Goal: Task Accomplishment & Management: Manage account settings

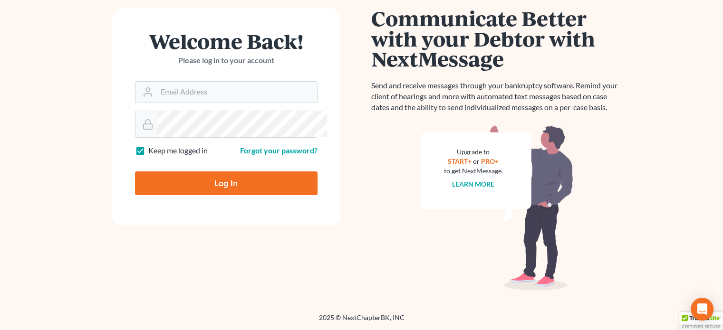
scroll to position [176, 0]
type input "[EMAIL_ADDRESS][DOMAIN_NAME]"
click at [197, 172] on input "Log In" at bounding box center [226, 184] width 183 height 24
type input "Thinking..."
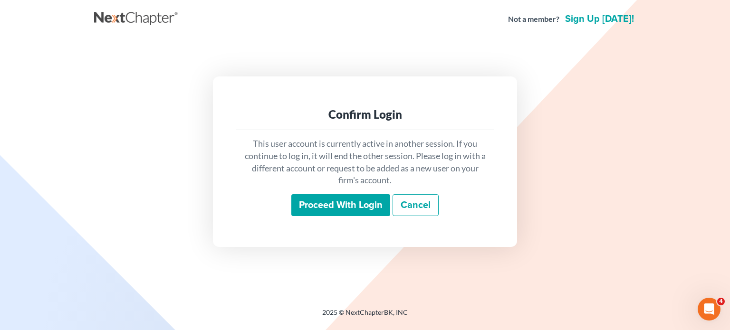
click at [330, 216] on input "Proceed with login" at bounding box center [341, 205] width 99 height 22
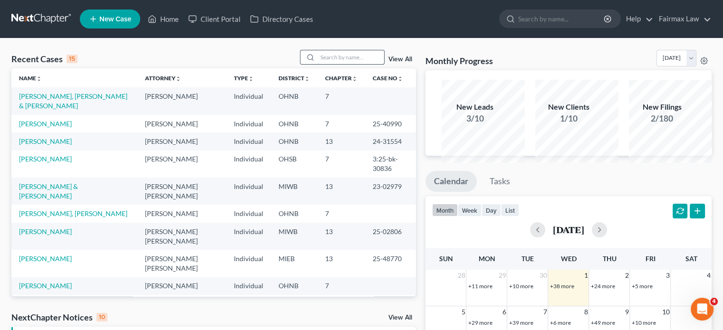
click at [318, 64] on input "search" at bounding box center [351, 57] width 67 height 14
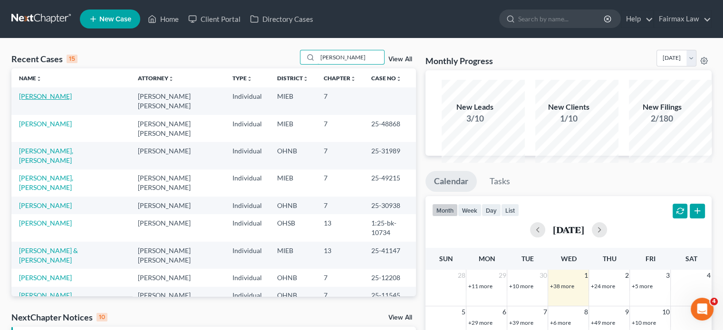
type input "taylor"
click at [55, 100] on link "Reynolds, Taylor" at bounding box center [45, 96] width 53 height 8
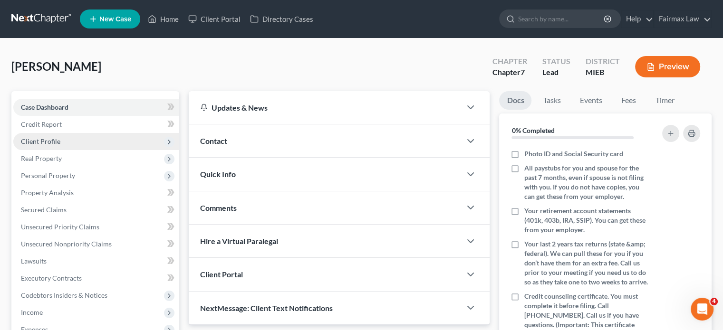
click at [98, 150] on span "Client Profile" at bounding box center [96, 141] width 166 height 17
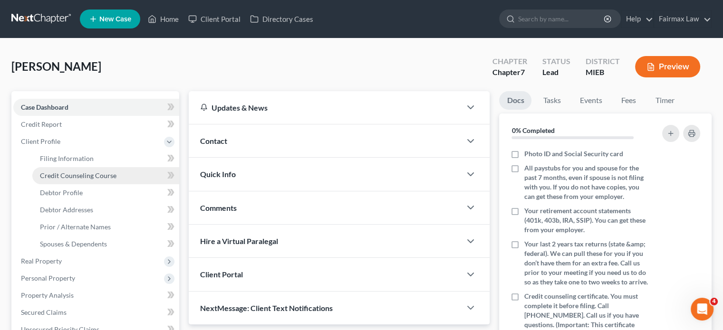
click at [96, 185] on link "Credit Counseling Course" at bounding box center [105, 175] width 147 height 17
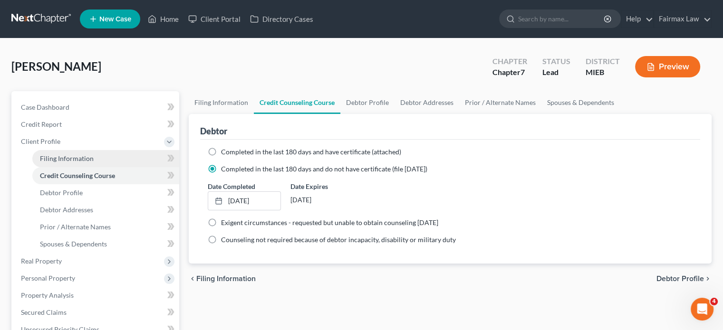
click at [94, 163] on span "Filing Information" at bounding box center [67, 159] width 54 height 8
select select "1"
select select "0"
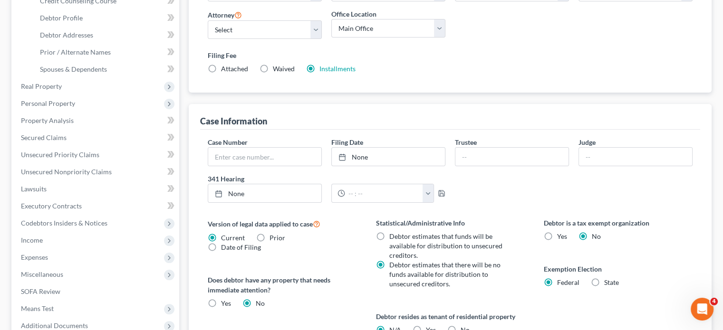
scroll to position [176, 0]
click at [86, 26] on link "Debtor Profile" at bounding box center [105, 17] width 147 height 17
select select "0"
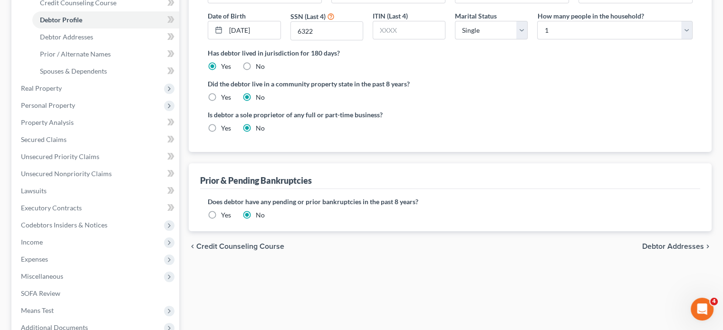
scroll to position [181, 0]
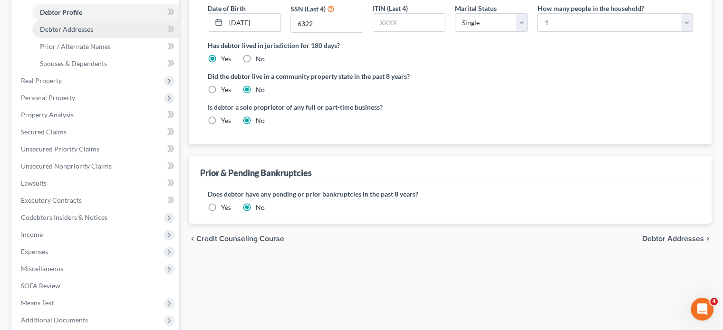
click at [139, 38] on link "Debtor Addresses" at bounding box center [105, 29] width 147 height 17
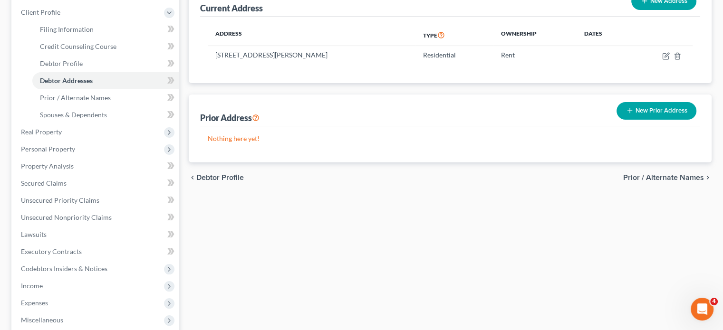
scroll to position [133, 0]
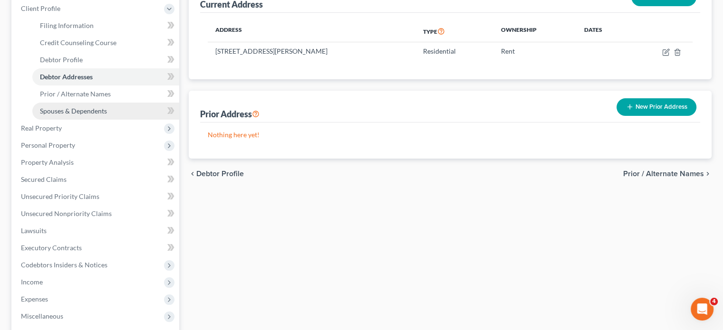
click at [103, 115] on span "Spouses & Dependents" at bounding box center [73, 111] width 67 height 8
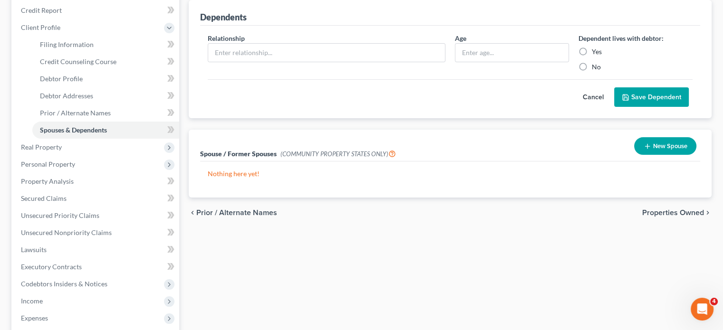
scroll to position [129, 0]
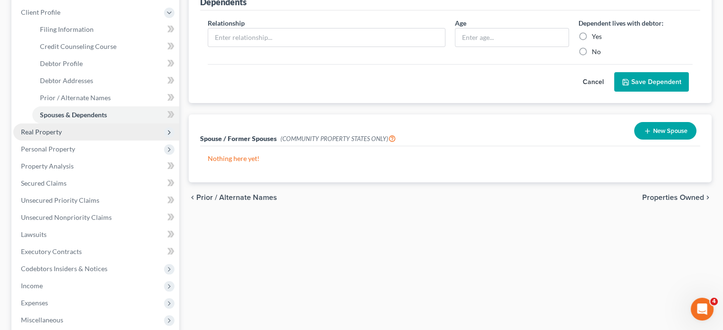
click at [102, 141] on span "Real Property" at bounding box center [96, 132] width 166 height 17
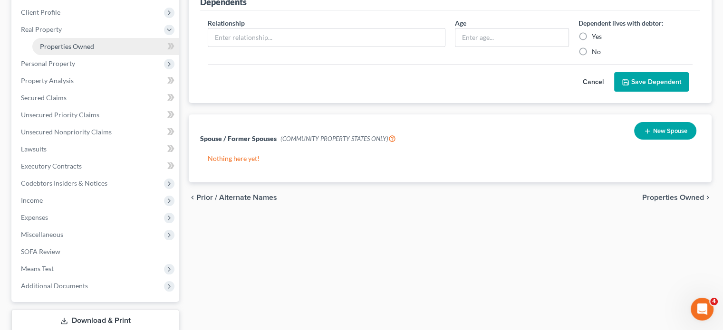
click at [87, 55] on link "Properties Owned" at bounding box center [105, 46] width 147 height 17
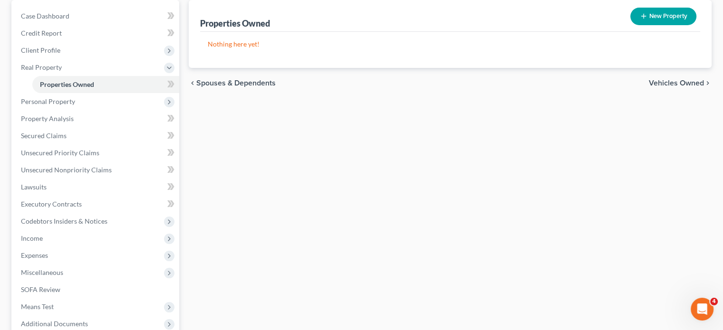
scroll to position [101, 0]
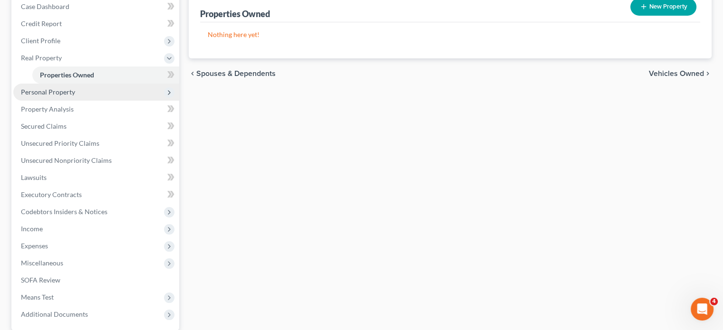
click at [116, 101] on span "Personal Property" at bounding box center [96, 92] width 166 height 17
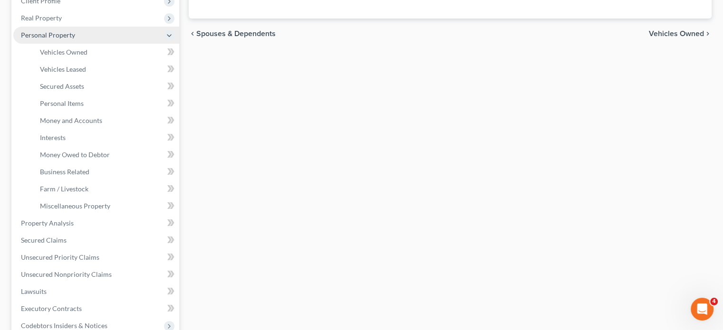
scroll to position [143, 0]
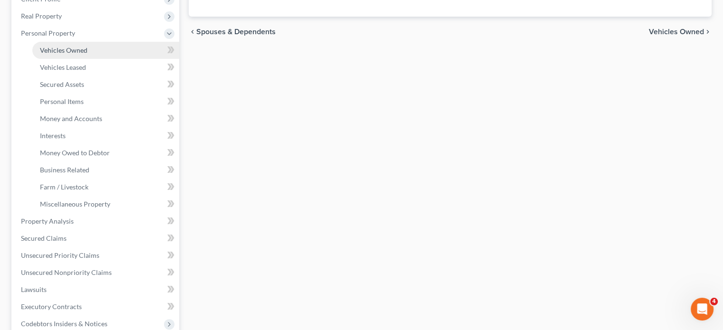
click at [105, 59] on link "Vehicles Owned" at bounding box center [105, 50] width 147 height 17
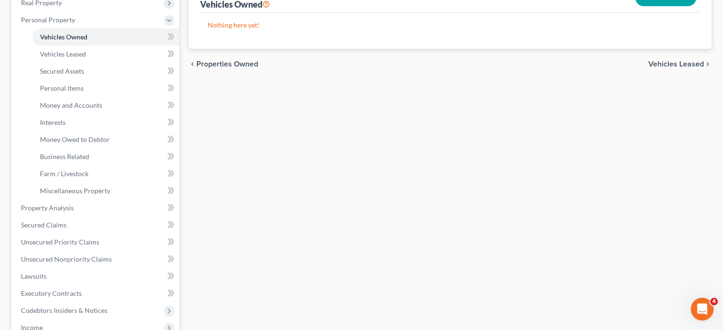
scroll to position [165, 0]
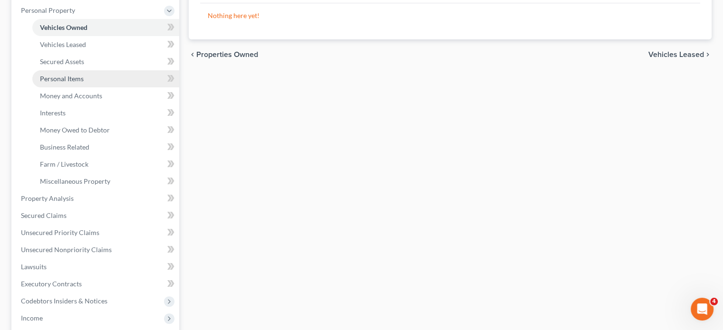
click at [100, 87] on link "Personal Items" at bounding box center [105, 78] width 147 height 17
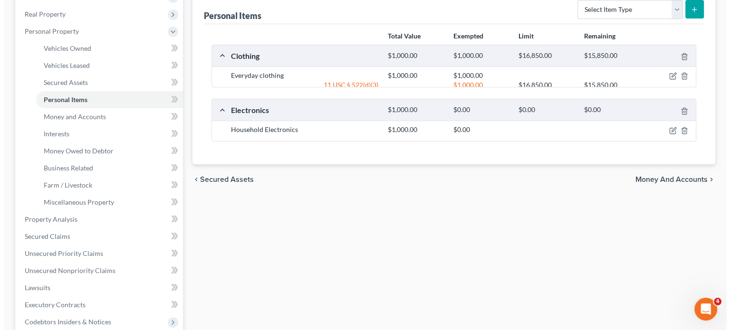
scroll to position [150, 0]
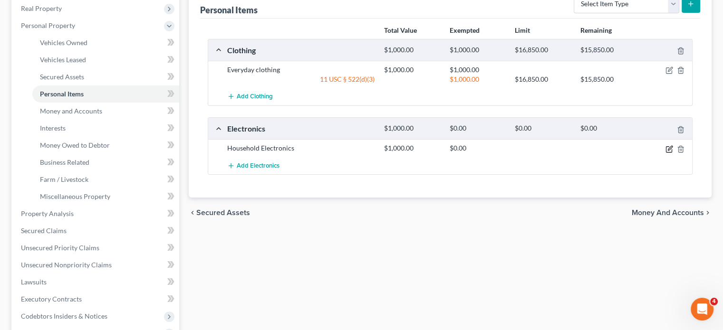
click at [668, 150] on icon "button" at bounding box center [670, 148] width 4 height 4
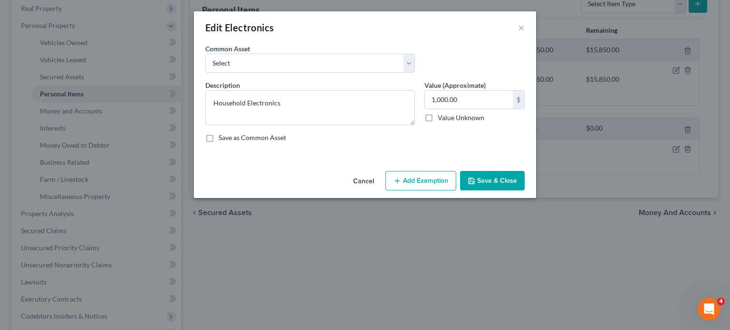
click at [424, 191] on button "Add Exemption" at bounding box center [421, 181] width 71 height 20
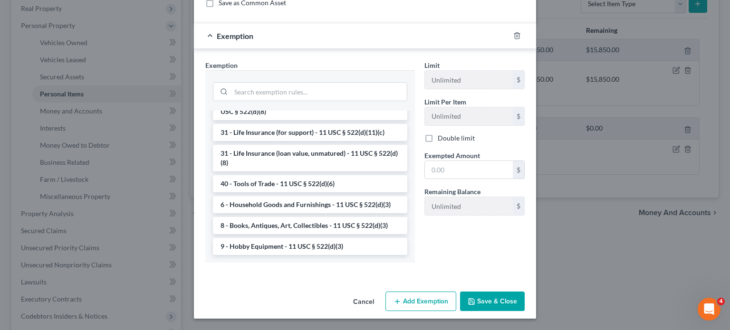
scroll to position [249, 0]
click at [282, 196] on li "6 - Household Goods and Furnishings - 11 USC § 522(d)(3)" at bounding box center [310, 204] width 194 height 17
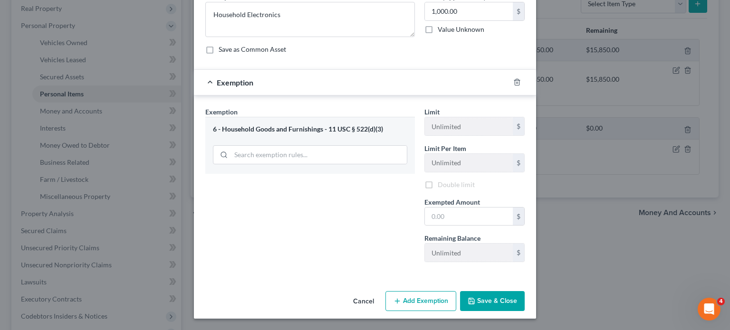
scroll to position [189, 0]
click at [467, 208] on input "text" at bounding box center [469, 217] width 88 height 18
type input "1,000"
click at [496, 292] on button "Save & Close" at bounding box center [492, 302] width 65 height 20
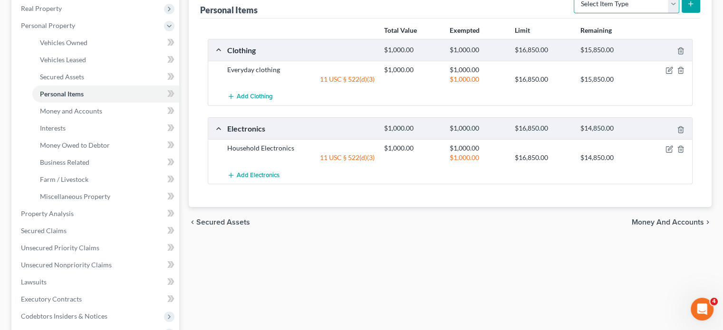
click at [660, 13] on select "Select Item Type Clothing Collectibles Of Value Electronics Firearms Household …" at bounding box center [627, 3] width 106 height 19
select select "household_goods"
click at [574, 13] on select "Select Item Type Clothing Collectibles Of Value Electronics Firearms Household …" at bounding box center [627, 3] width 106 height 19
click at [687, 8] on icon "submit" at bounding box center [691, 4] width 8 height 8
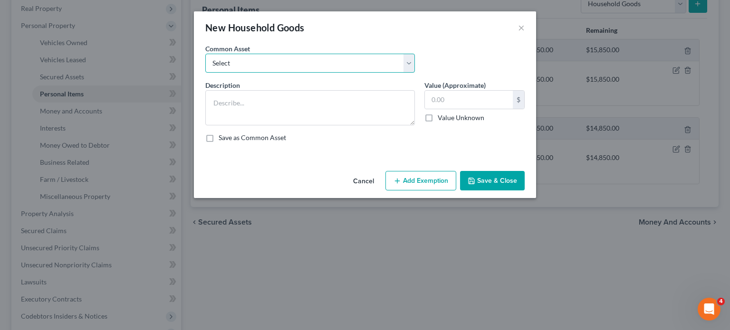
click at [284, 73] on select "Select Common household furnishings, appliances, and decor Common household fur…" at bounding box center [310, 63] width 210 height 19
select select "9"
click at [205, 67] on select "Select Common household furnishings, appliances, and decor Common household fur…" at bounding box center [310, 63] width 210 height 19
type textarea "Common household goods"
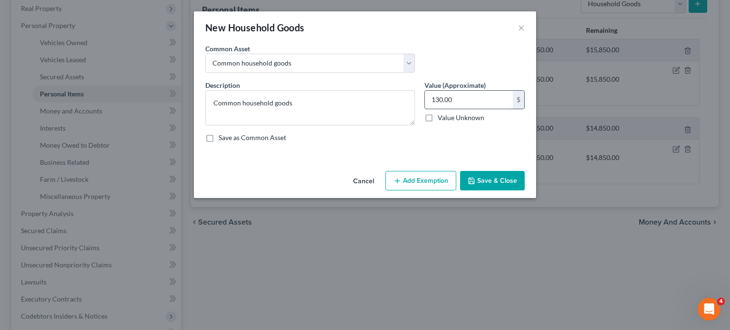
click at [483, 109] on input "130.00" at bounding box center [469, 100] width 88 height 18
type input "1,000"
click at [430, 191] on button "Add Exemption" at bounding box center [421, 181] width 71 height 20
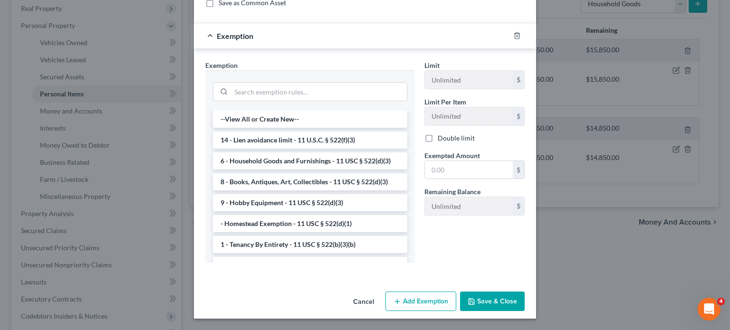
scroll to position [153, 0]
click at [354, 170] on li "6 - Household Goods and Furnishings - 11 USC § 522(d)(3)" at bounding box center [310, 161] width 194 height 17
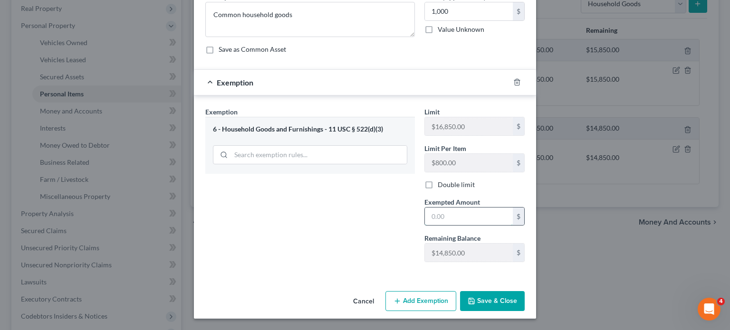
click at [458, 226] on input "text" at bounding box center [469, 217] width 88 height 18
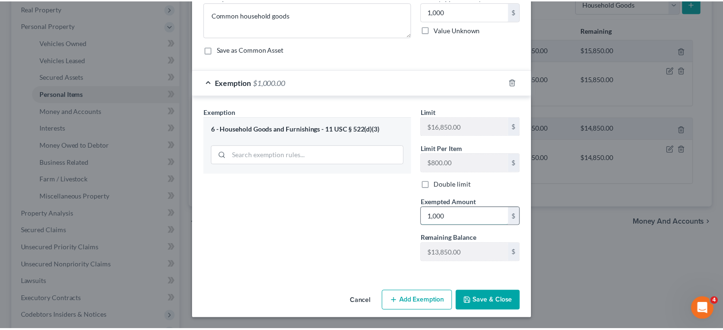
scroll to position [189, 0]
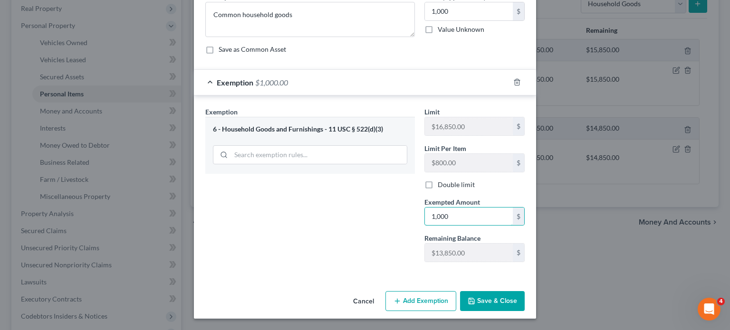
type input "1,000"
click at [513, 292] on button "Save & Close" at bounding box center [492, 302] width 65 height 20
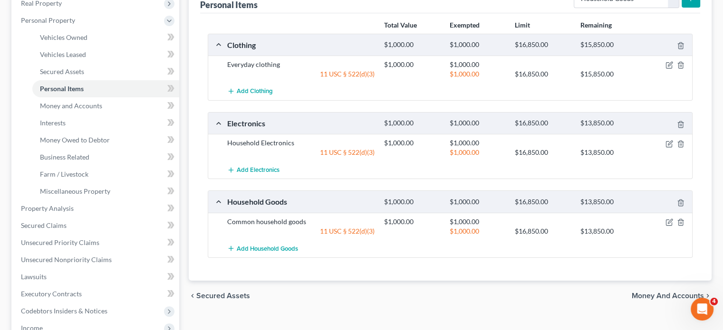
scroll to position [158, 0]
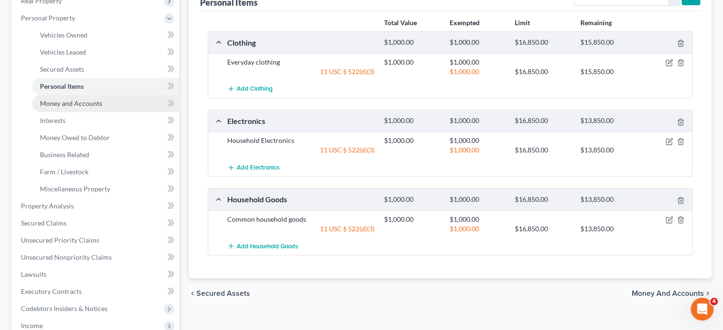
click at [102, 107] on span "Money and Accounts" at bounding box center [71, 103] width 62 height 8
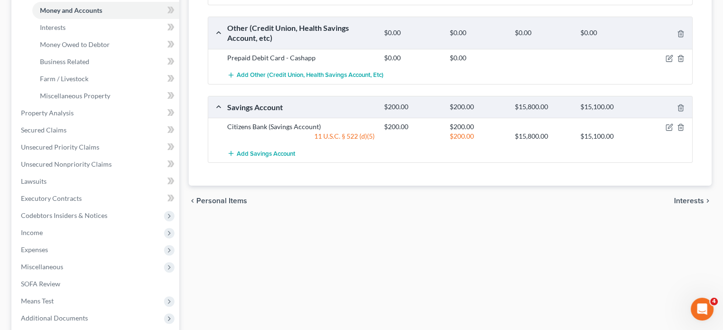
scroll to position [261, 0]
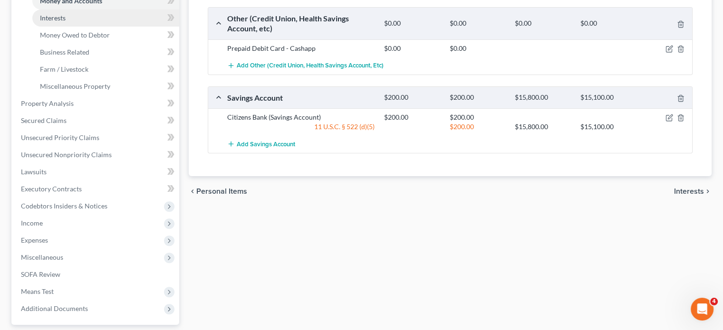
click at [132, 27] on link "Interests" at bounding box center [105, 18] width 147 height 17
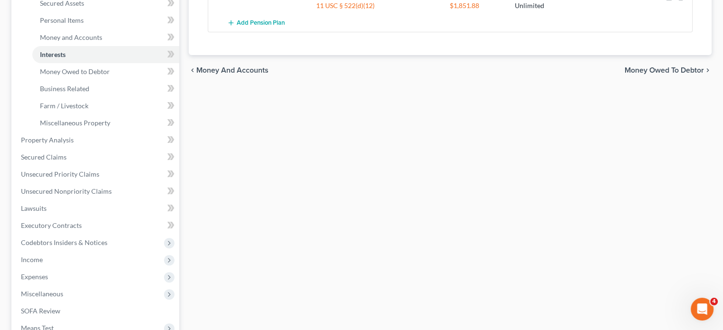
scroll to position [226, 0]
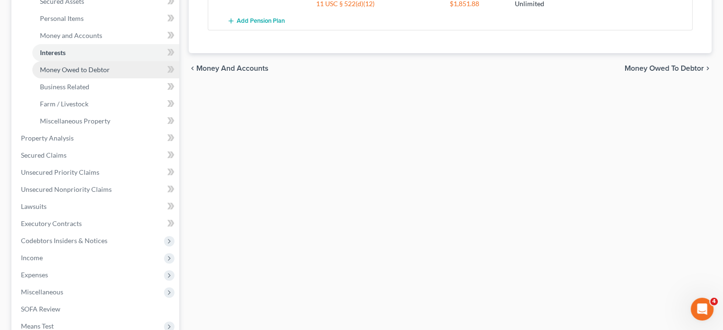
click at [90, 74] on span "Money Owed to Debtor" at bounding box center [75, 70] width 70 height 8
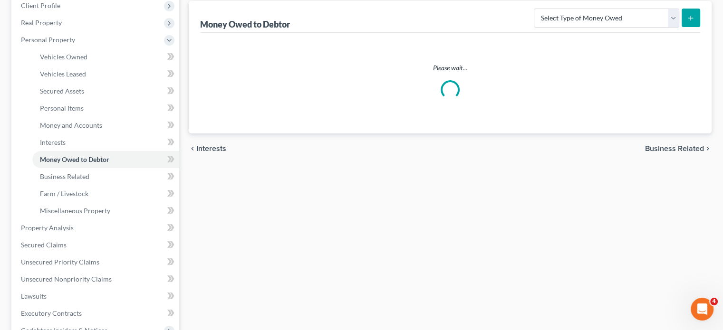
scroll to position [138, 0]
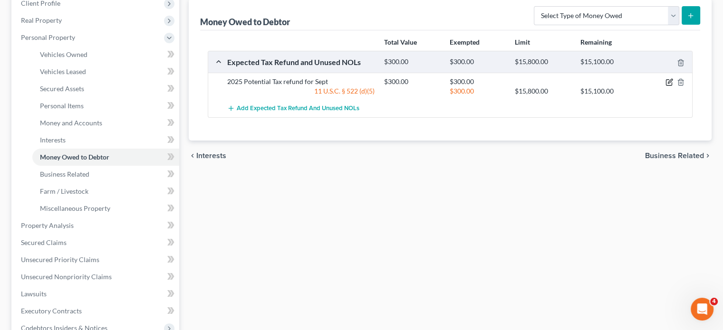
click at [668, 84] on icon "button" at bounding box center [670, 81] width 4 height 4
select select "0"
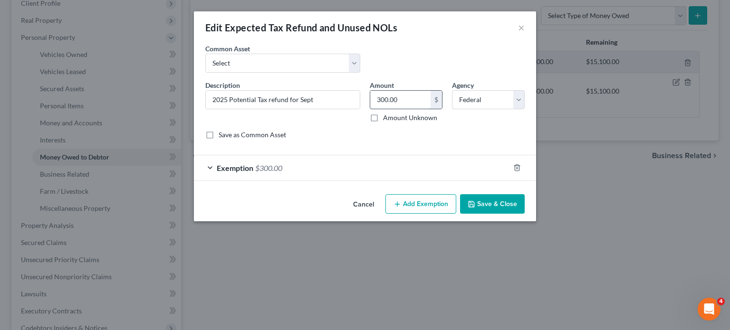
click at [423, 109] on input "300.00" at bounding box center [400, 100] width 60 height 18
click at [271, 69] on select "Select Potential 2025 tax refunds - estimated and prorated for September Potent…" at bounding box center [282, 63] width 155 height 19
select select "70"
click at [205, 67] on select "Select Potential 2025 tax refunds - estimated and prorated for September Potent…" at bounding box center [282, 63] width 155 height 19
type input "Potential 2025 tax refund - estimated and prorated"
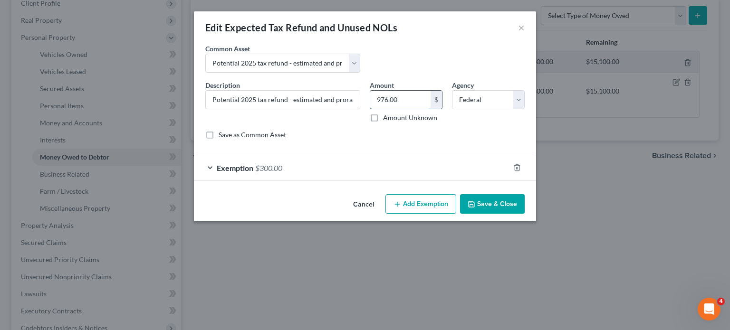
click at [416, 109] on input "976.00" at bounding box center [400, 100] width 60 height 18
paste input "300"
type input "300.00"
click at [507, 214] on button "Save & Close" at bounding box center [492, 204] width 65 height 20
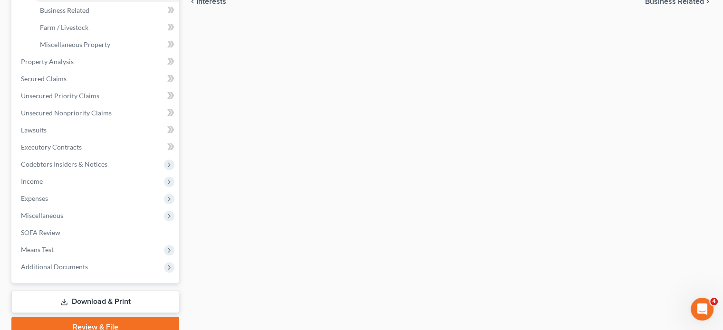
scroll to position [357, 0]
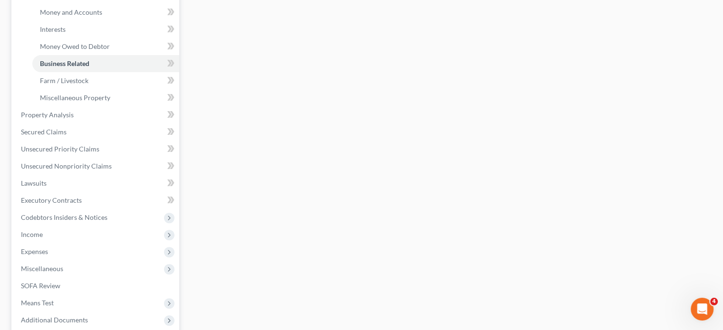
scroll to position [249, 0]
click at [91, 124] on link "Property Analysis" at bounding box center [96, 115] width 166 height 17
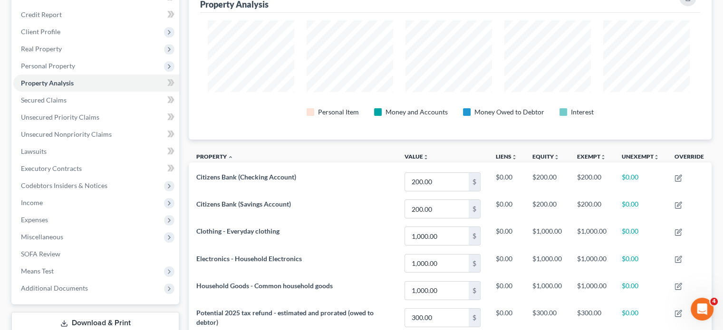
scroll to position [475357, 475017]
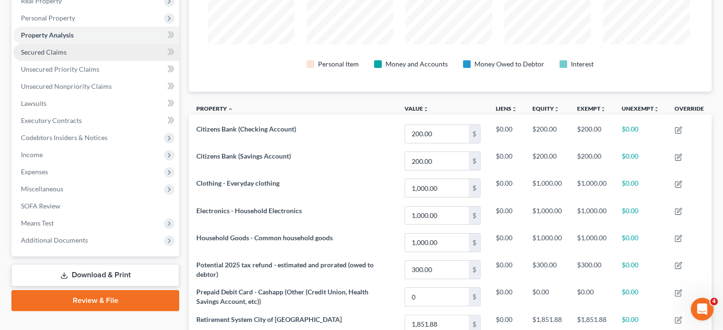
click at [67, 56] on span "Secured Claims" at bounding box center [44, 52] width 46 height 8
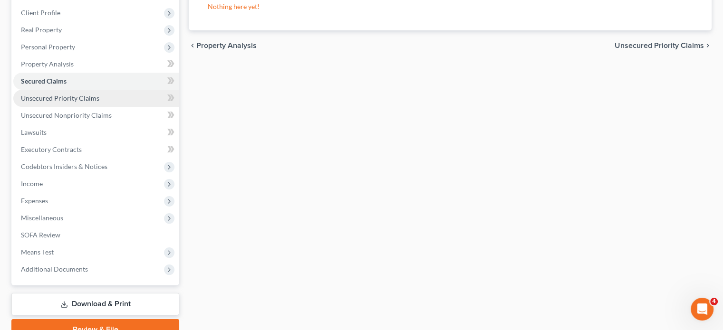
click at [84, 102] on span "Unsecured Priority Claims" at bounding box center [60, 98] width 78 height 8
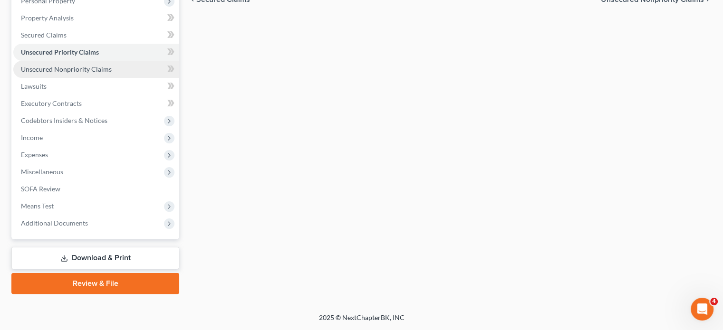
click at [84, 78] on link "Unsecured Nonpriority Claims" at bounding box center [96, 69] width 166 height 17
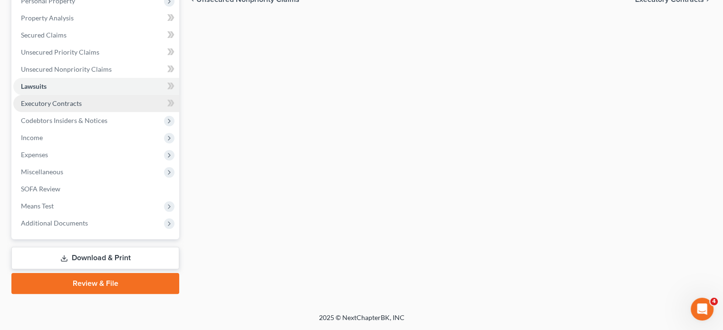
click at [68, 99] on span "Executory Contracts" at bounding box center [51, 103] width 61 height 8
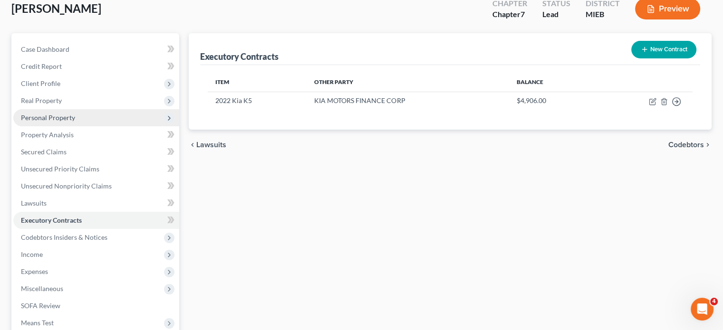
click at [101, 126] on span "Personal Property" at bounding box center [96, 117] width 166 height 17
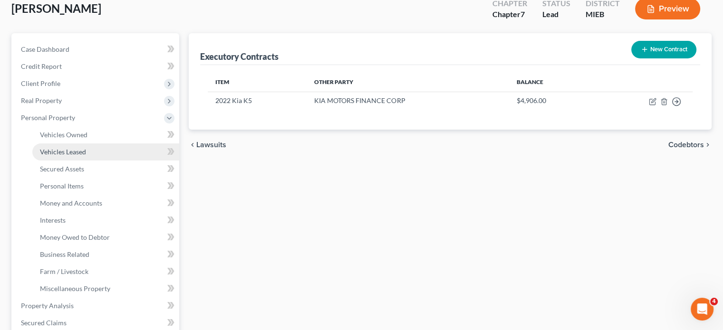
click at [107, 161] on link "Vehicles Leased" at bounding box center [105, 152] width 147 height 17
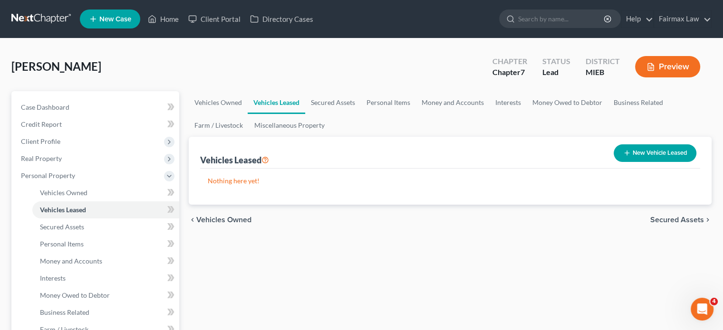
click at [641, 162] on button "New Vehicle Leased" at bounding box center [655, 154] width 83 height 18
select select "0"
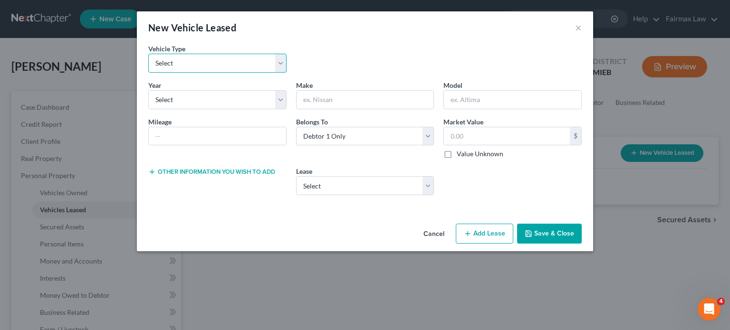
click at [198, 73] on select "Select Automobile Truck Trailer Watercraft Aircraft Motor Home Atv Other Vehicle" at bounding box center [217, 63] width 138 height 19
select select "0"
click at [148, 67] on select "Select Automobile Truck Trailer Watercraft Aircraft Motor Home Atv Other Vehicle" at bounding box center [217, 63] width 138 height 19
click at [435, 195] on select "Select 2022 Kia K5" at bounding box center [365, 185] width 138 height 19
select select "0"
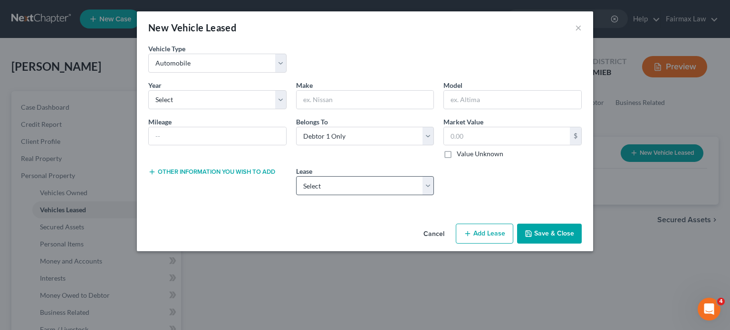
select select "45"
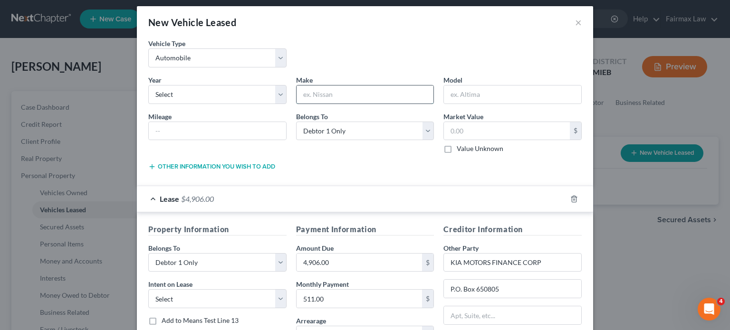
click at [356, 104] on input "text" at bounding box center [365, 95] width 137 height 18
type input "Kia"
click at [262, 104] on select "Select 2026 2025 2024 2023 2022 2021 2020 2019 2018 2017 2016 2015 2014 2013 20…" at bounding box center [217, 94] width 138 height 19
select select "6"
click at [148, 104] on select "Select 2026 2025 2024 2023 2022 2021 2020 2019 2018 2017 2016 2015 2014 2013 20…" at bounding box center [217, 94] width 138 height 19
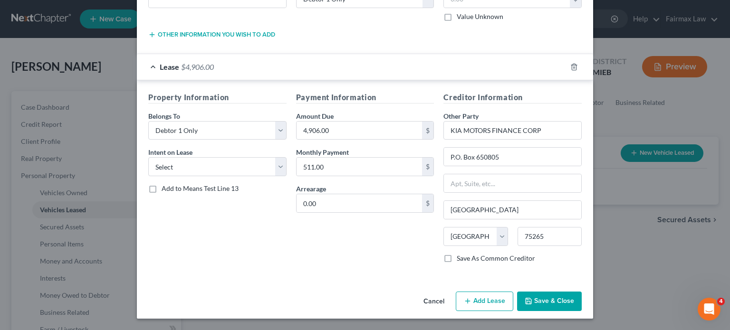
scroll to position [249, 0]
click at [582, 298] on button "Save & Close" at bounding box center [549, 302] width 65 height 20
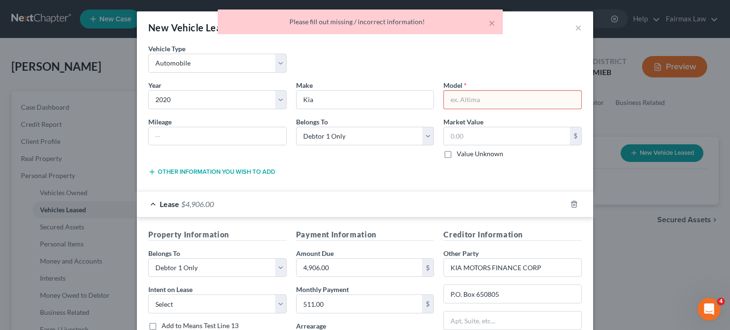
scroll to position [3, 0]
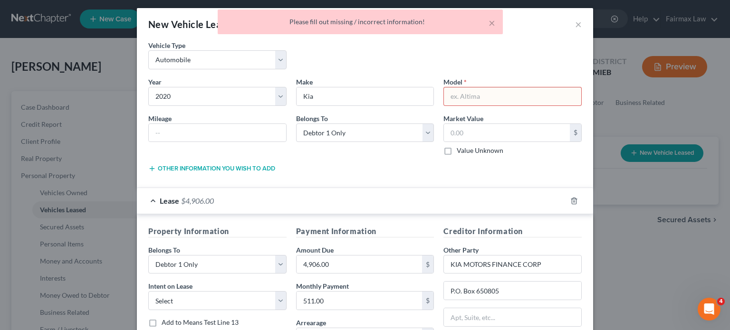
click at [476, 106] on input "text" at bounding box center [512, 96] width 137 height 18
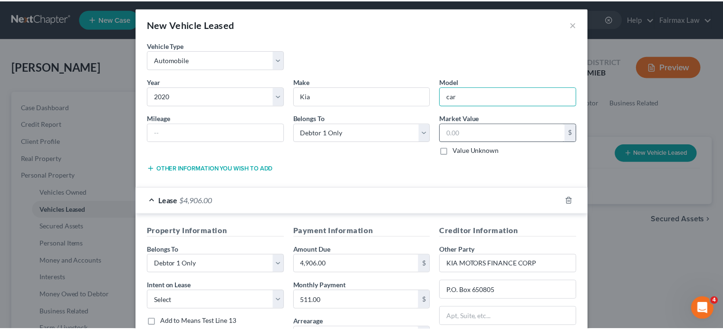
scroll to position [249, 0]
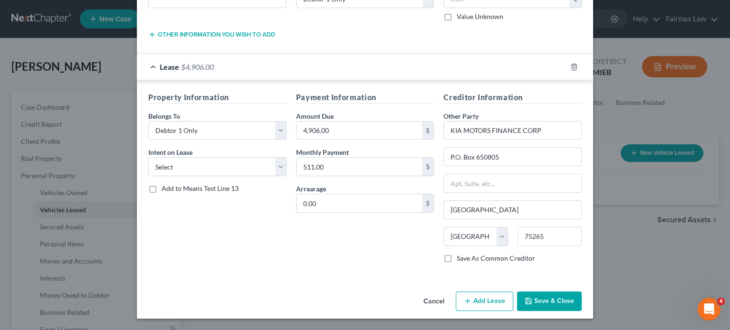
type input "car"
click at [565, 302] on button "Save & Close" at bounding box center [549, 302] width 65 height 20
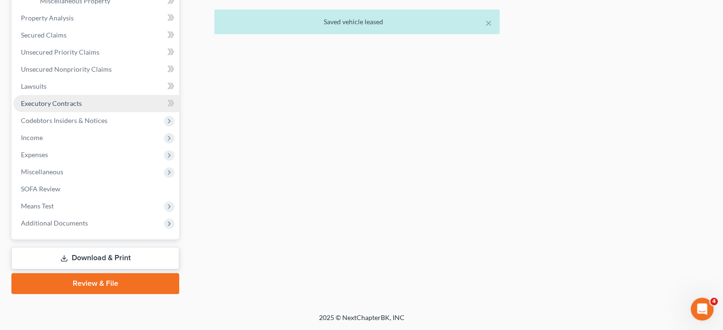
click at [136, 112] on link "Executory Contracts" at bounding box center [96, 103] width 166 height 17
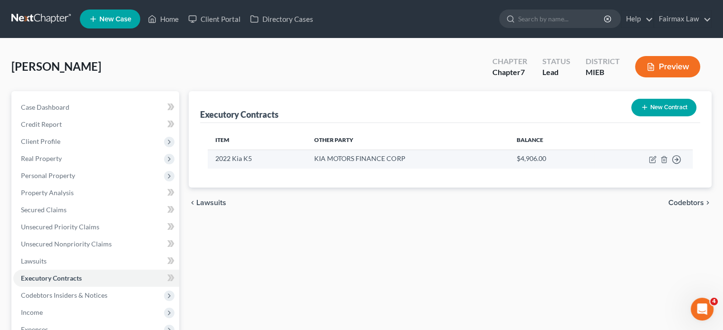
scroll to position [152, 0]
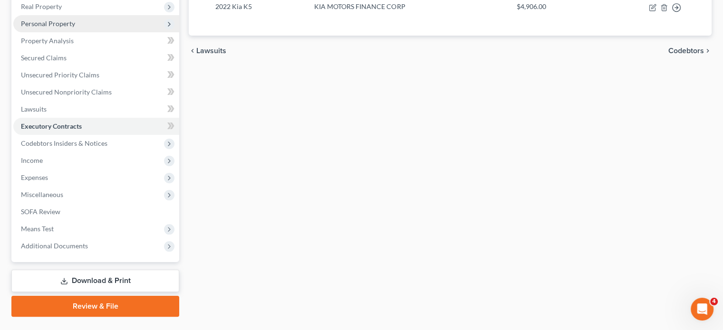
click at [103, 32] on span "Personal Property" at bounding box center [96, 23] width 166 height 17
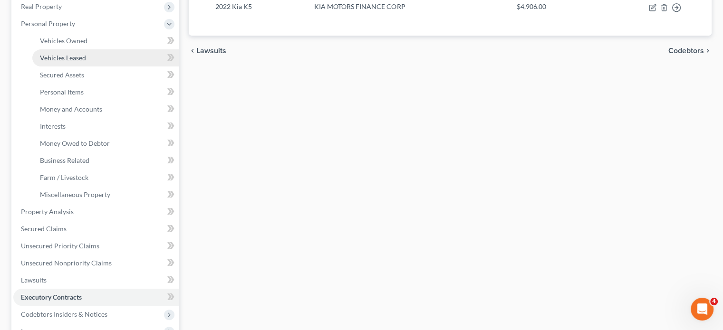
click at [96, 67] on link "Vehicles Leased" at bounding box center [105, 57] width 147 height 17
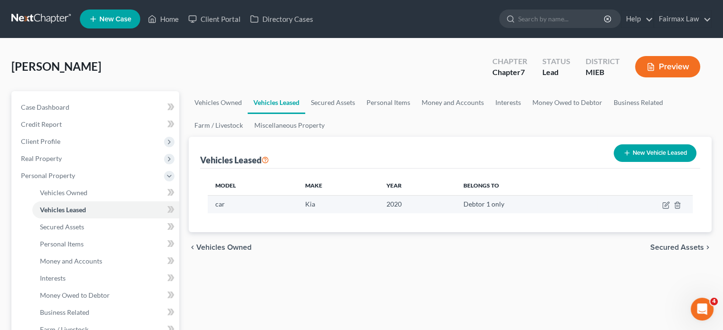
click at [651, 214] on td at bounding box center [645, 204] width 96 height 18
click at [662, 209] on icon "button" at bounding box center [666, 206] width 8 height 8
select select "0"
select select "6"
select select "0"
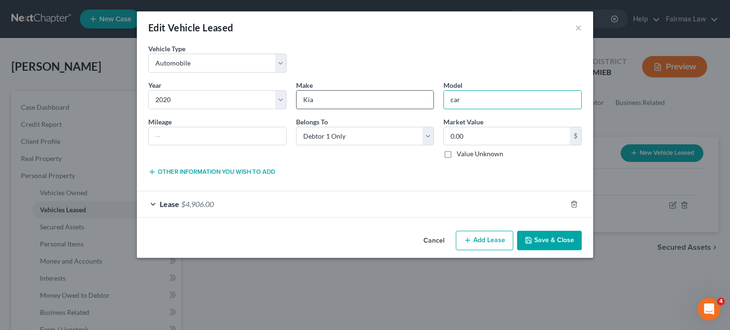
drag, startPoint x: 488, startPoint y: 117, endPoint x: 442, endPoint y: 122, distance: 46.4
click at [442, 122] on div "Year * Select 2026 2025 2024 2023 2022 2021 2020 2019 2018 2017 2016 2015 2014 …" at bounding box center [365, 123] width 443 height 87
type input "K5"
click at [221, 109] on select "Select 2026 2025 2024 2023 2022 2021 2020 2019 2018 2017 2016 2015 2014 2013 20…" at bounding box center [217, 99] width 138 height 19
select select "4"
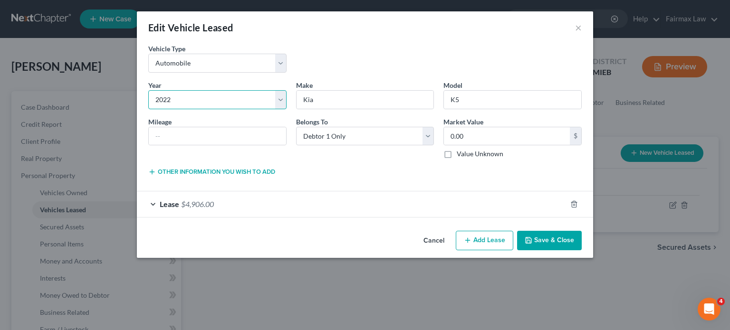
click at [148, 109] on select "Select 2026 2025 2024 2023 2022 2021 2020 2019 2018 2017 2016 2015 2014 2013 20…" at bounding box center [217, 99] width 138 height 19
click at [582, 251] on button "Save & Close" at bounding box center [549, 241] width 65 height 20
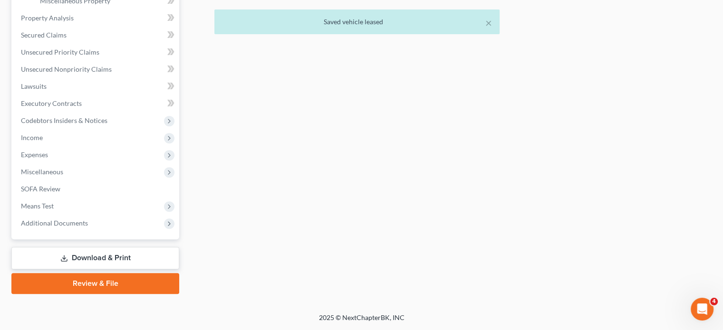
scroll to position [463, 0]
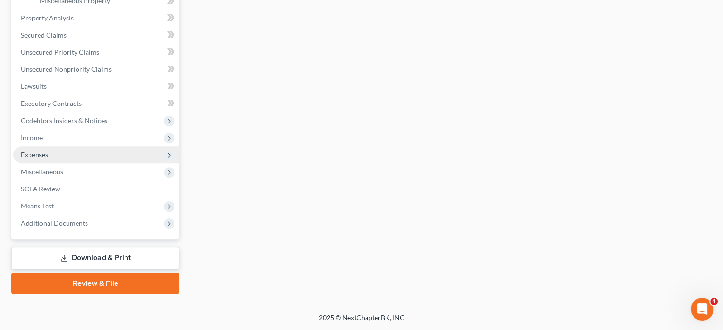
click at [99, 162] on span "Expenses" at bounding box center [96, 154] width 166 height 17
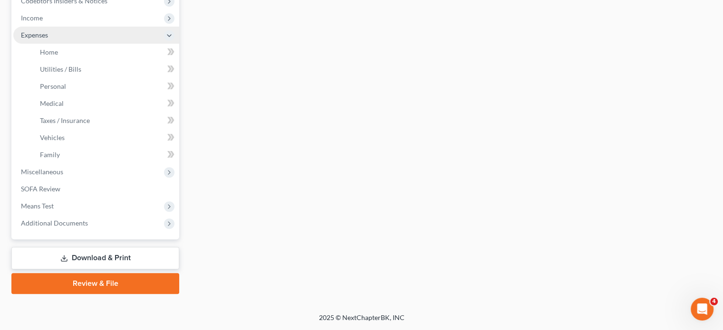
scroll to position [249, 0]
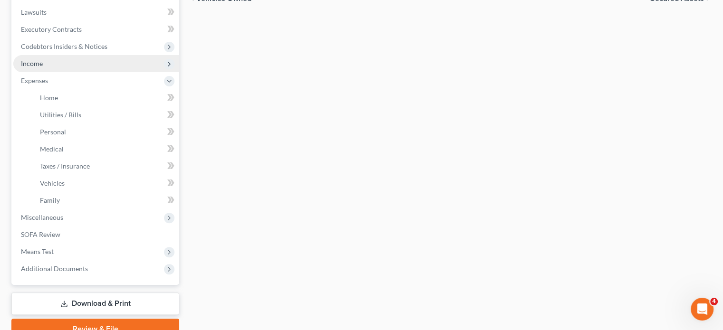
click at [72, 72] on span "Income" at bounding box center [96, 63] width 166 height 17
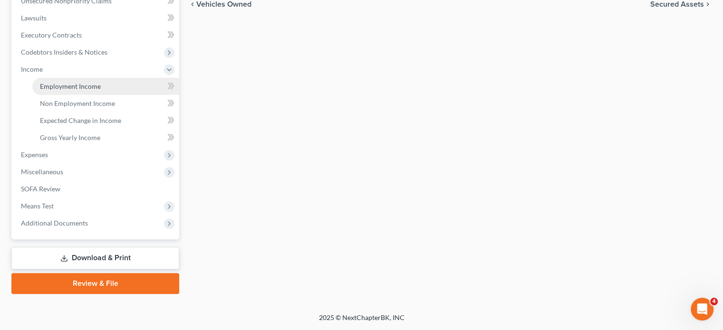
click at [74, 90] on span "Employment Income" at bounding box center [70, 86] width 61 height 8
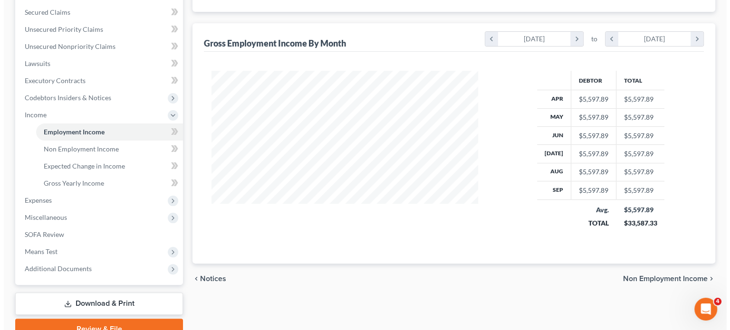
scroll to position [15, 0]
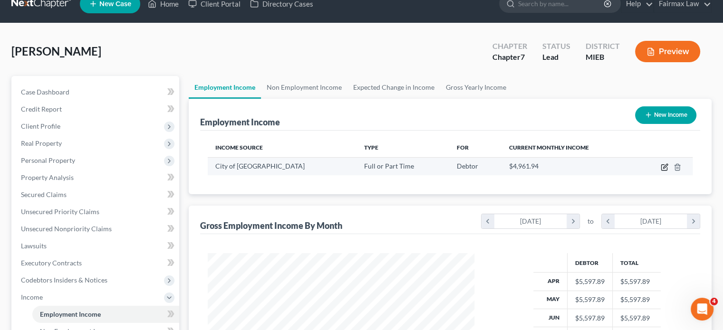
click at [663, 168] on icon "button" at bounding box center [665, 166] width 4 height 4
select select "0"
select select "23"
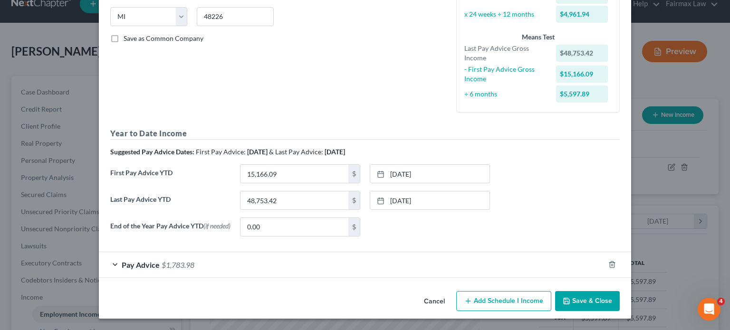
scroll to position [306, 0]
click at [260, 253] on div "Pay Advice $1,783.98" at bounding box center [352, 265] width 506 height 25
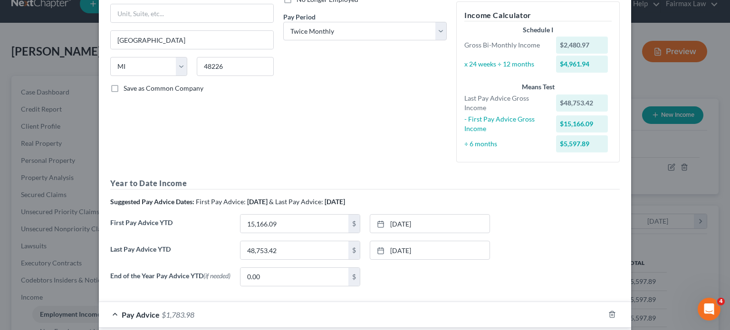
scroll to position [138, 0]
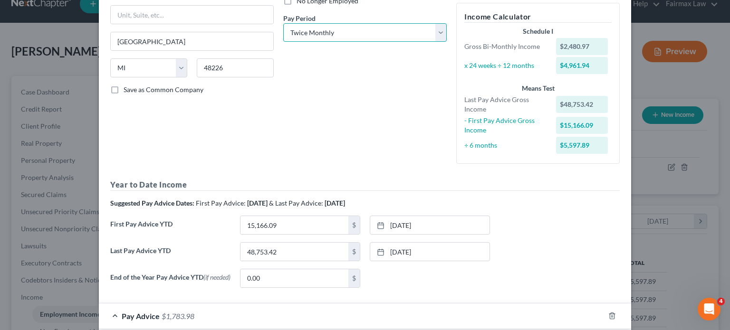
click at [321, 42] on select "Select Monthly Twice Monthly Every Other Week Weekly" at bounding box center [365, 32] width 164 height 19
select select "2"
click at [283, 42] on select "Select Monthly Twice Monthly Every Other Week Weekly" at bounding box center [365, 32] width 164 height 19
click at [369, 141] on div "Debtor Spouse Occupation Investigator Length of Employment Since 06/03/2024 No …" at bounding box center [365, 39] width 173 height 266
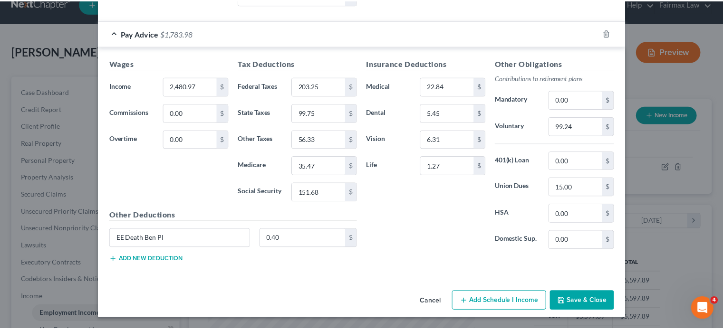
scroll to position [595, 0]
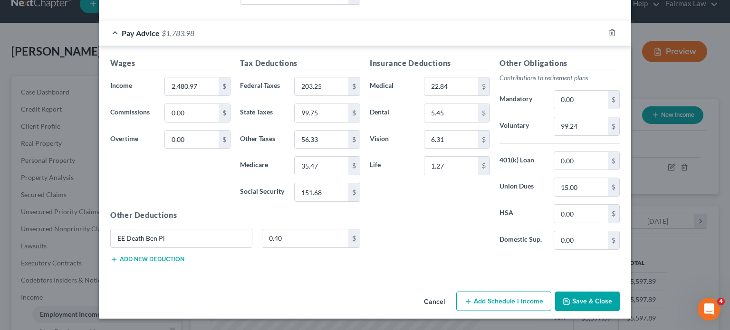
click at [620, 292] on button "Save & Close" at bounding box center [587, 302] width 65 height 20
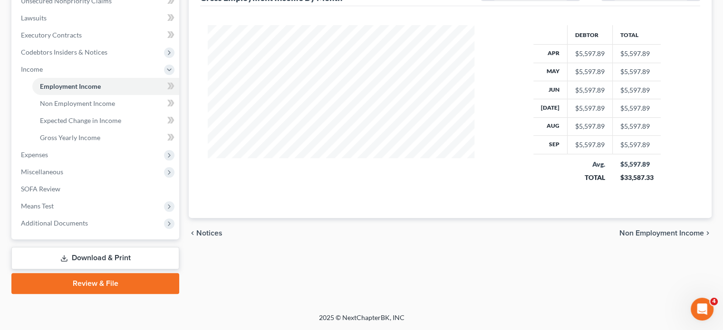
scroll to position [281, 0]
click at [131, 112] on link "Non Employment Income" at bounding box center [105, 103] width 147 height 17
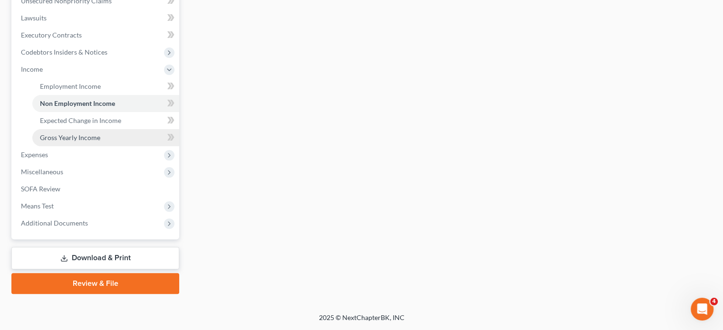
click at [126, 130] on link "Gross Yearly Income" at bounding box center [105, 137] width 147 height 17
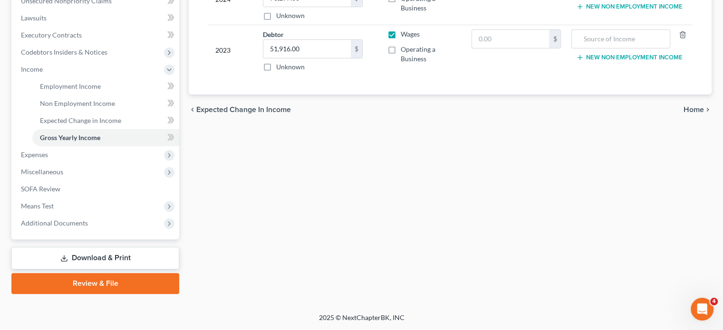
scroll to position [329, 0]
click at [126, 164] on span "Expenses" at bounding box center [96, 154] width 166 height 17
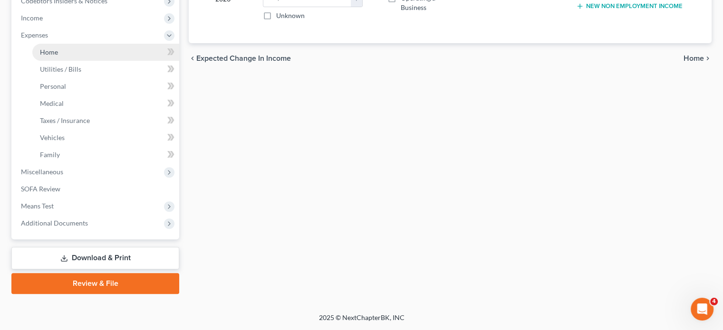
click at [92, 61] on link "Home" at bounding box center [105, 52] width 147 height 17
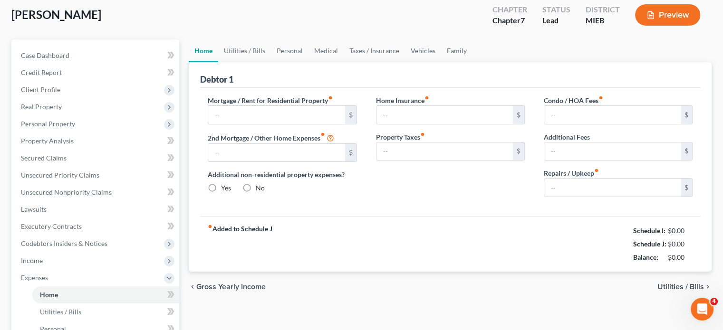
type input "500.00"
type input "0.00"
radio input "true"
type input "0.00"
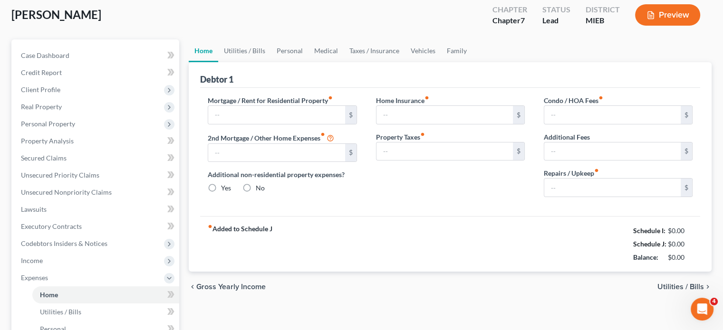
type input "0.00"
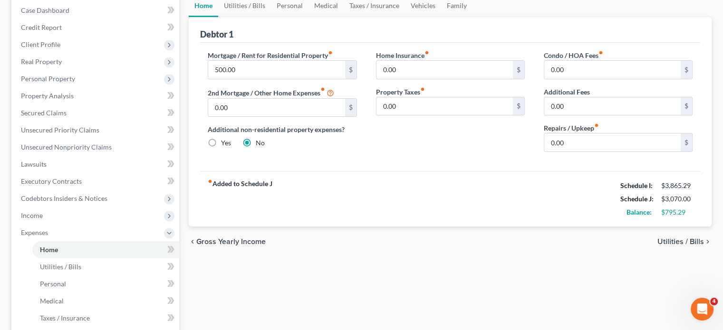
scroll to position [108, 0]
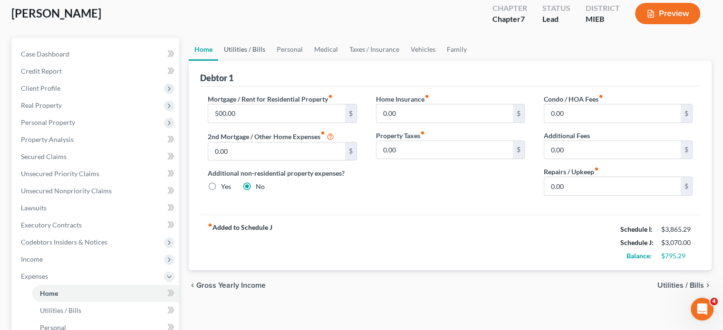
click at [264, 61] on link "Utilities / Bills" at bounding box center [244, 49] width 53 height 23
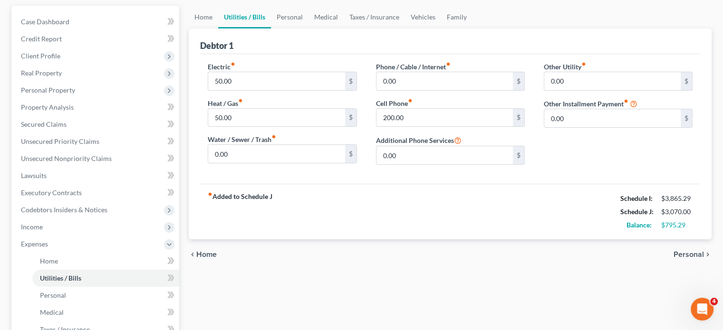
scroll to position [89, 0]
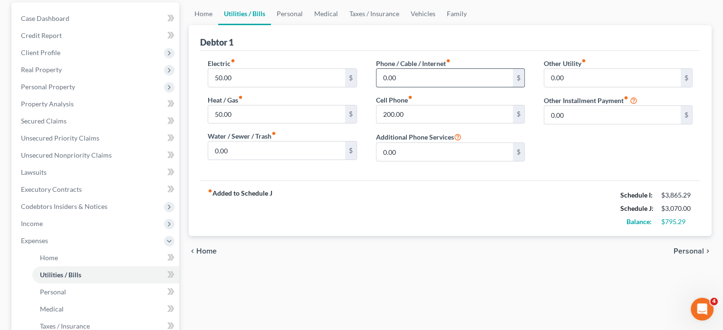
click at [405, 87] on input "0.00" at bounding box center [445, 78] width 136 height 18
type input "50"
click at [300, 25] on link "Personal" at bounding box center [290, 13] width 38 height 23
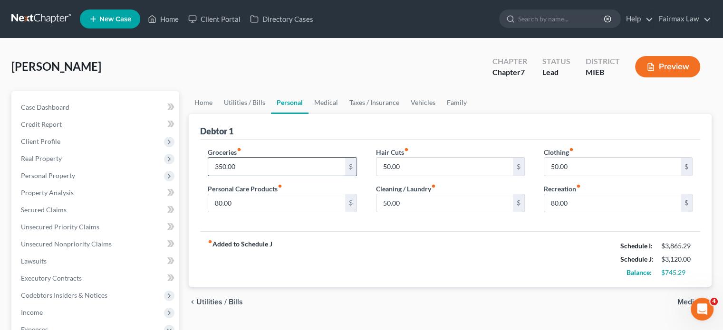
click at [257, 176] on input "350.00" at bounding box center [276, 167] width 136 height 18
type input "400"
click at [573, 176] on input "50.00" at bounding box center [612, 167] width 136 height 18
type input "150"
click at [577, 213] on input "80.00" at bounding box center [612, 203] width 136 height 18
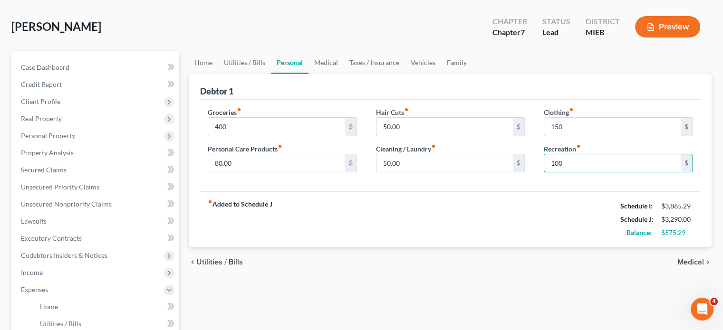
scroll to position [36, 0]
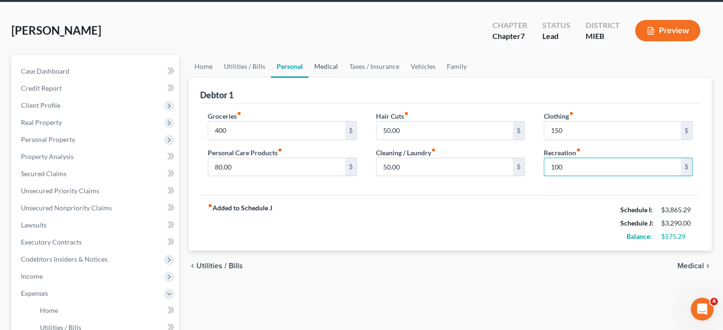
type input "100"
click at [344, 78] on link "Medical" at bounding box center [326, 66] width 35 height 23
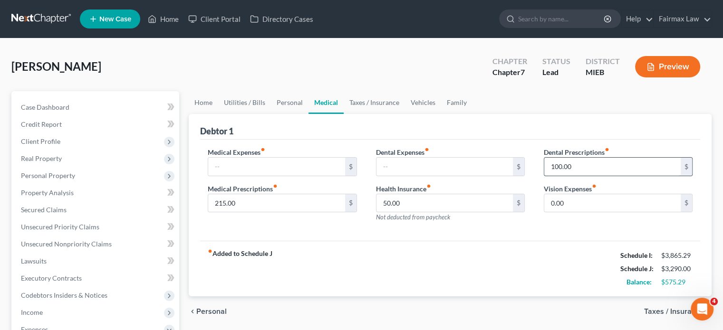
click at [604, 176] on input "100.00" at bounding box center [612, 167] width 136 height 18
click at [418, 221] on span "Not deducted from paycheck" at bounding box center [413, 218] width 74 height 8
click at [415, 213] on input "50.00" at bounding box center [445, 203] width 136 height 18
click at [404, 114] on link "Taxes / Insurance" at bounding box center [374, 102] width 61 height 23
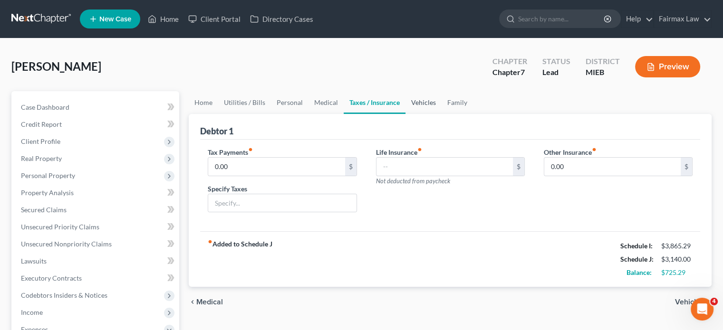
click at [442, 114] on link "Vehicles" at bounding box center [424, 102] width 36 height 23
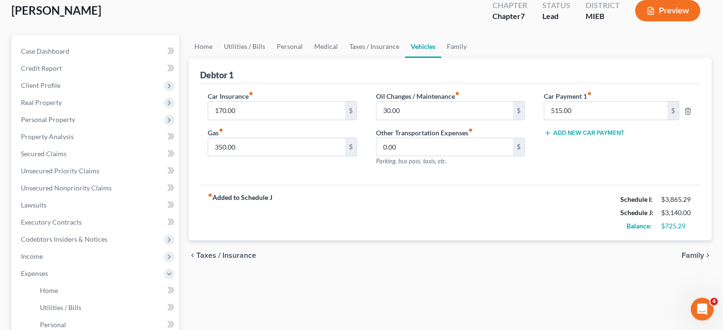
scroll to position [57, 0]
click at [273, 156] on input "350.00" at bounding box center [276, 147] width 136 height 18
type input "400"
click at [460, 119] on input "30.00" at bounding box center [445, 110] width 136 height 18
type input "100"
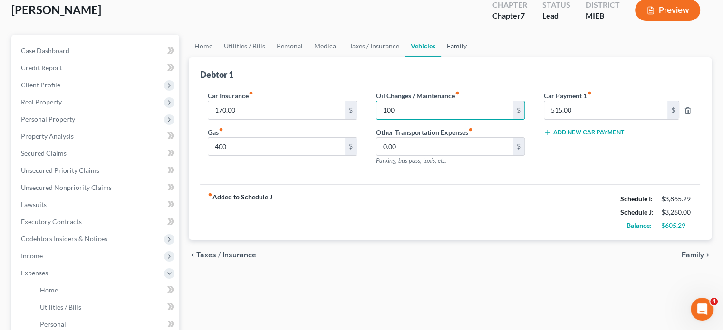
click at [473, 58] on link "Family" at bounding box center [456, 46] width 31 height 23
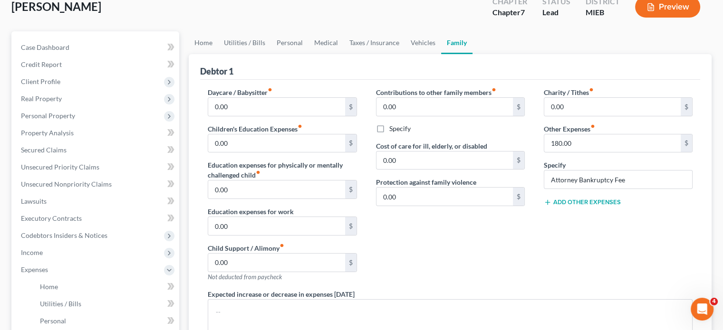
scroll to position [47, 0]
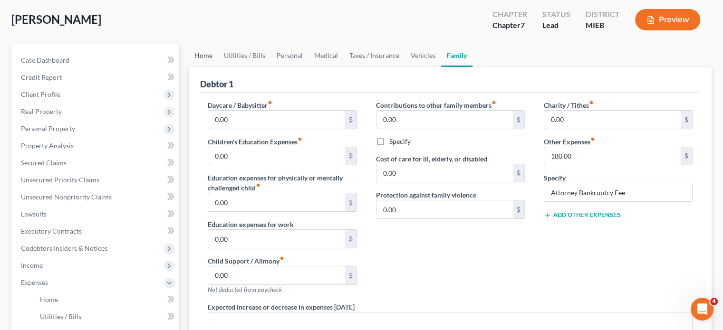
click at [217, 67] on link "Home" at bounding box center [203, 55] width 29 height 23
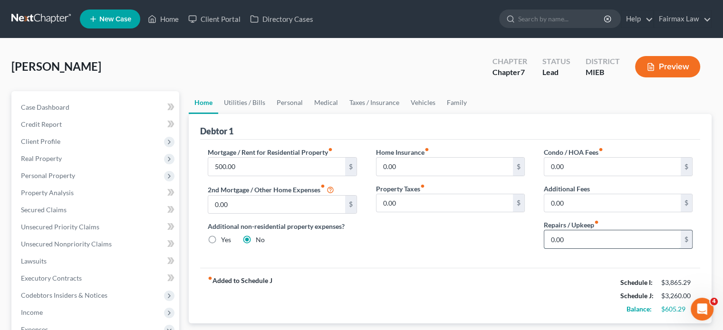
click at [571, 249] on input "0.00" at bounding box center [612, 240] width 136 height 18
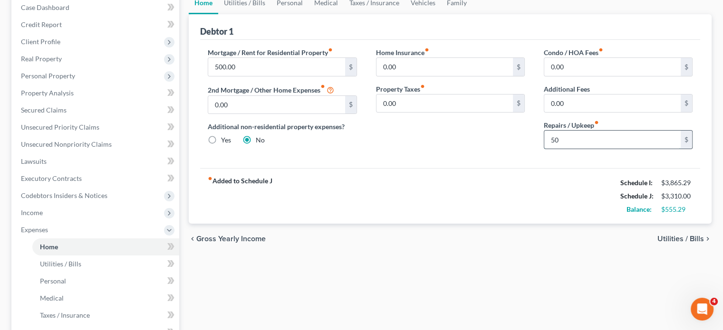
scroll to position [145, 0]
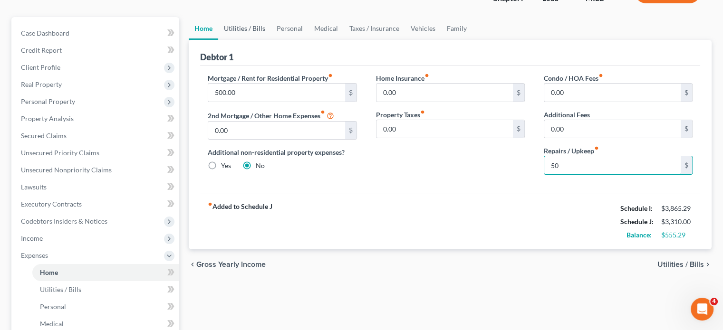
type input "50"
click at [270, 40] on link "Utilities / Bills" at bounding box center [244, 28] width 53 height 23
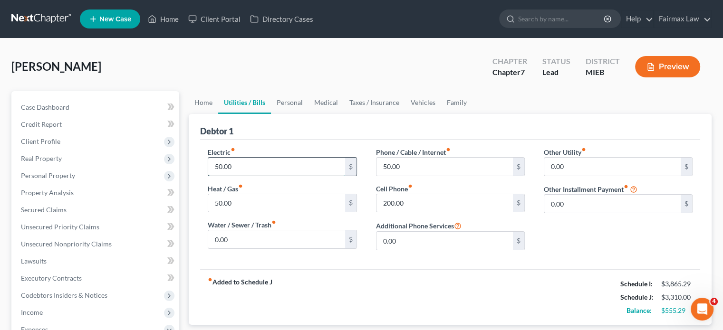
click at [258, 176] on input "50.00" at bounding box center [276, 167] width 136 height 18
type input "200"
click at [254, 213] on input "50.00" at bounding box center [276, 203] width 136 height 18
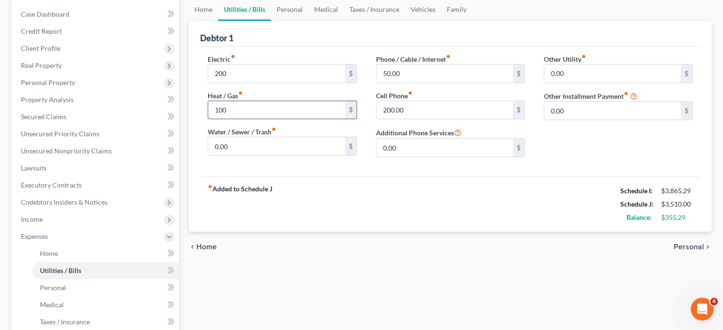
scroll to position [63, 0]
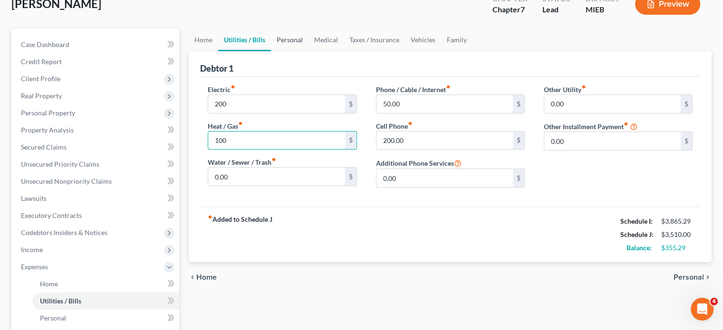
type input "100"
click at [309, 51] on link "Personal" at bounding box center [290, 40] width 38 height 23
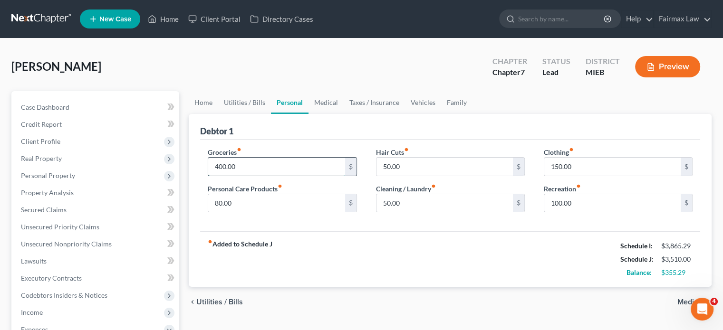
click at [273, 176] on input "400.00" at bounding box center [276, 167] width 136 height 18
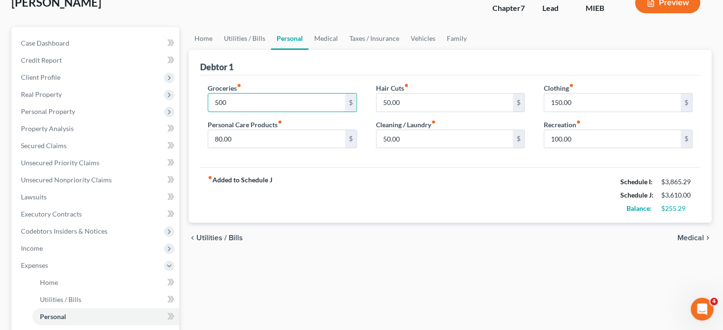
scroll to position [65, 0]
type input "500"
click at [344, 49] on link "Medical" at bounding box center [326, 38] width 35 height 23
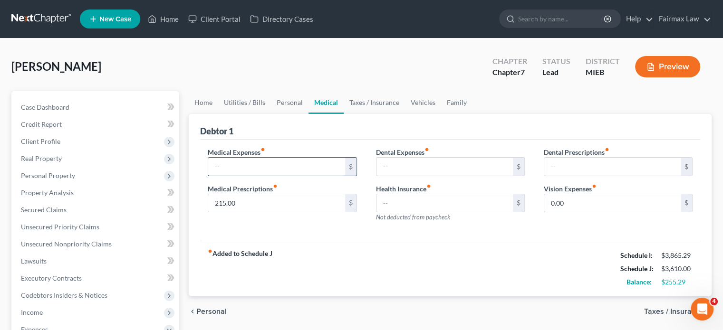
click at [270, 176] on input "text" at bounding box center [276, 167] width 136 height 18
type input "100"
click at [399, 176] on input "text" at bounding box center [445, 167] width 136 height 18
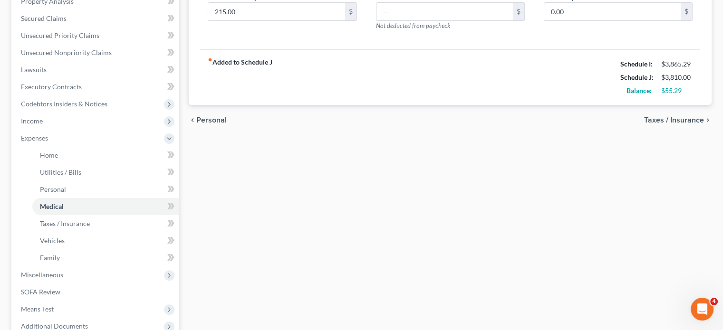
type input "100"
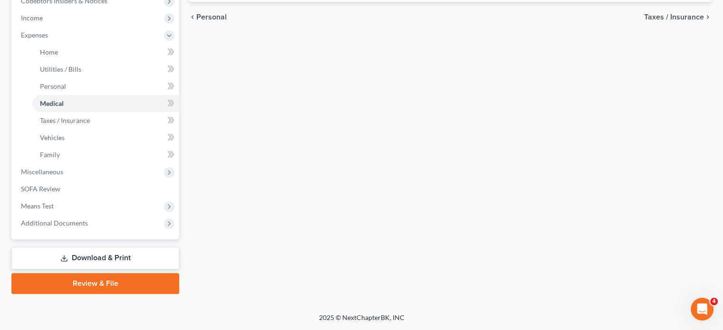
scroll to position [397, 0]
click at [63, 176] on span "Miscellaneous" at bounding box center [42, 172] width 42 height 8
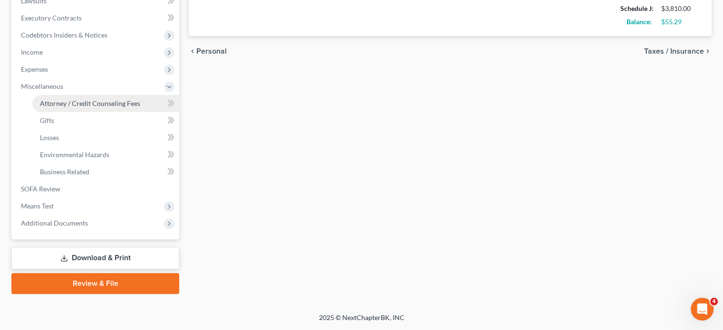
click at [97, 99] on span "Attorney / Credit Counseling Fees" at bounding box center [90, 103] width 100 height 8
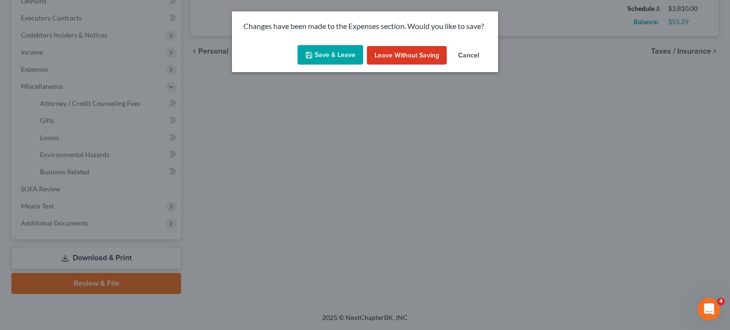
click at [304, 63] on button "Save & Leave" at bounding box center [331, 55] width 66 height 20
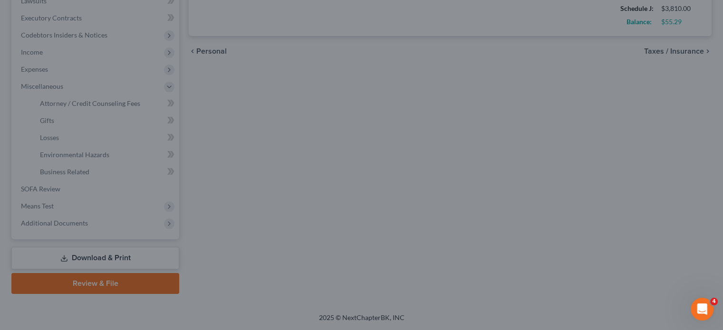
type input "100.00"
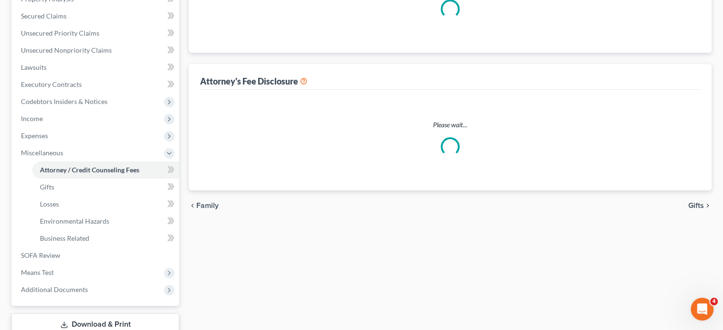
scroll to position [18, 0]
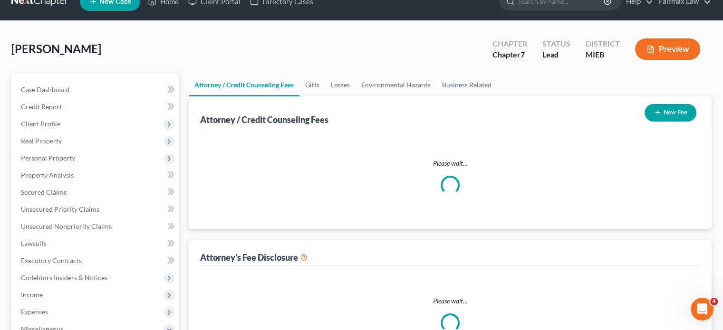
select select "2"
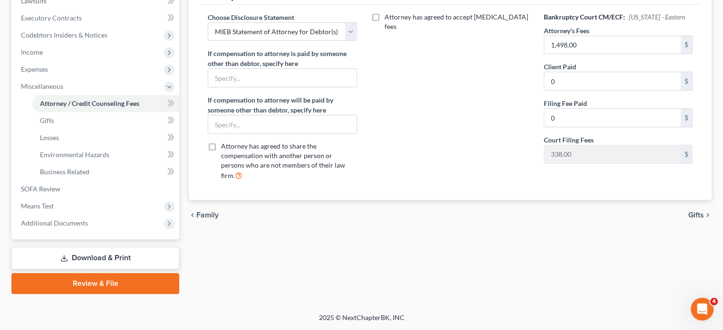
scroll to position [406, 0]
click at [54, 202] on span "Means Test" at bounding box center [37, 206] width 33 height 8
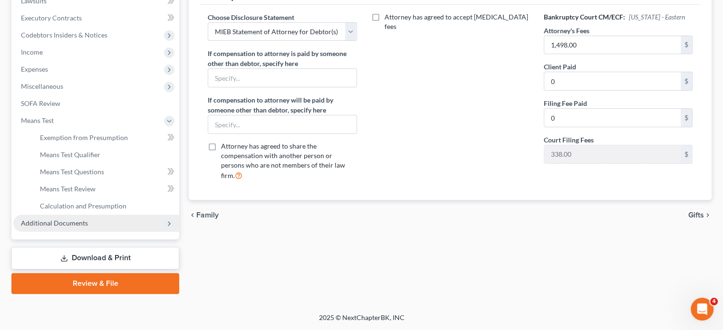
click at [86, 219] on span "Additional Documents" at bounding box center [54, 223] width 67 height 8
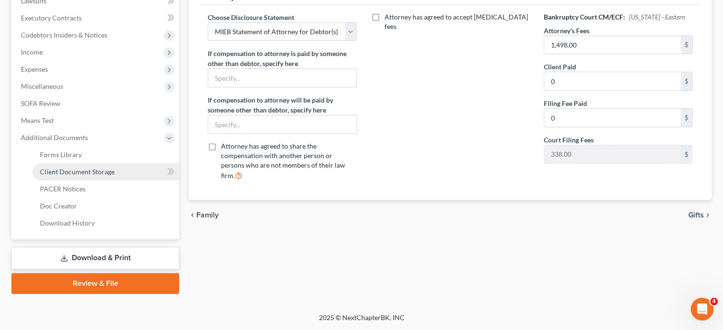
click at [112, 168] on span "Client Document Storage" at bounding box center [77, 172] width 75 height 8
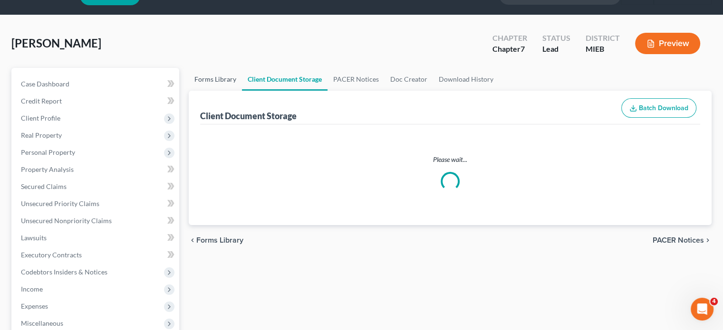
select select "7"
select select "6"
select select "32"
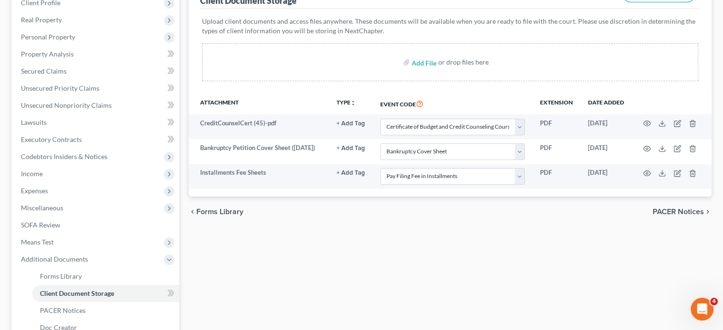
scroll to position [148, 0]
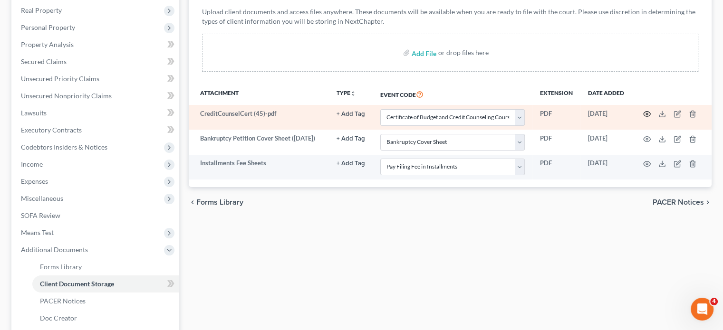
click at [643, 118] on icon "button" at bounding box center [647, 114] width 8 height 8
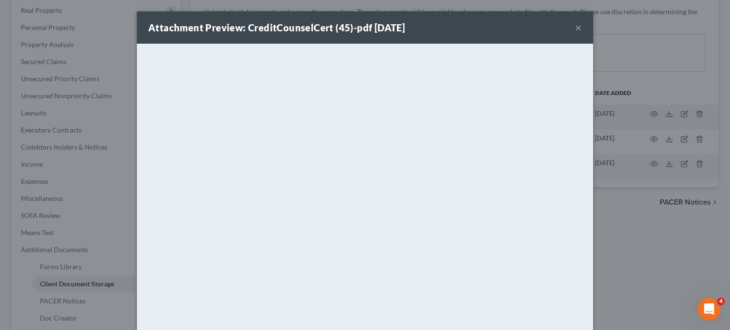
click at [582, 33] on button "×" at bounding box center [578, 27] width 7 height 11
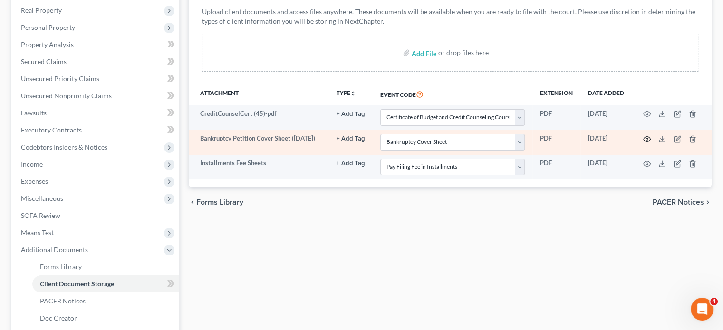
click at [644, 142] on icon "button" at bounding box center [647, 138] width 7 height 5
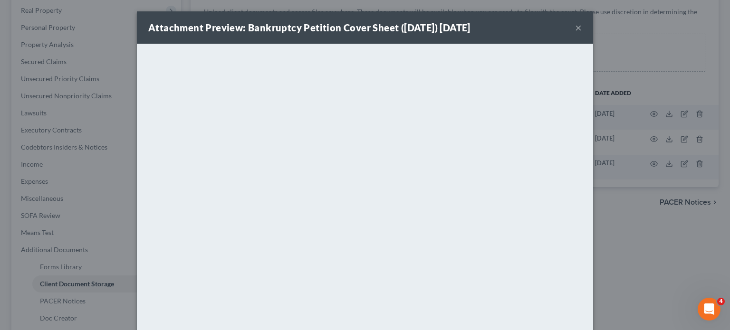
click at [582, 33] on button "×" at bounding box center [578, 27] width 7 height 11
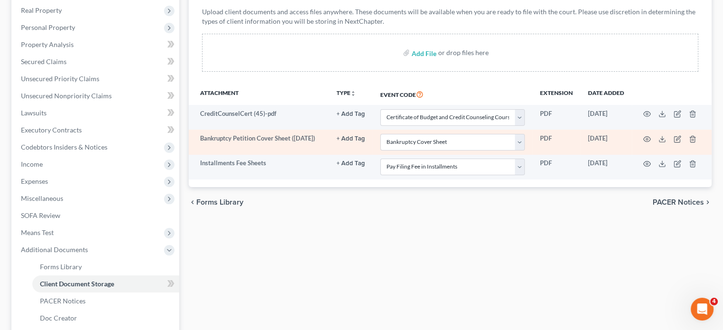
click at [685, 155] on td at bounding box center [672, 142] width 80 height 25
click at [689, 143] on icon "button" at bounding box center [693, 140] width 8 height 8
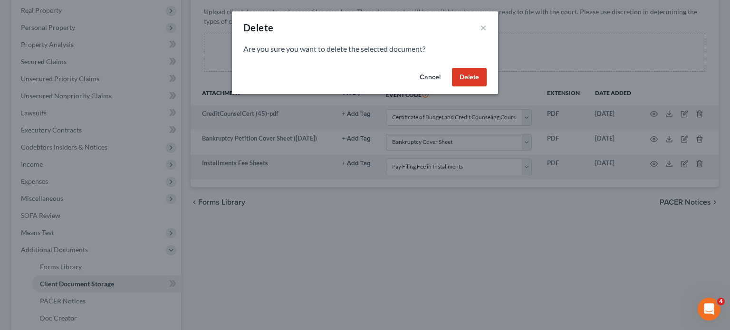
click at [485, 87] on button "Delete" at bounding box center [469, 77] width 35 height 19
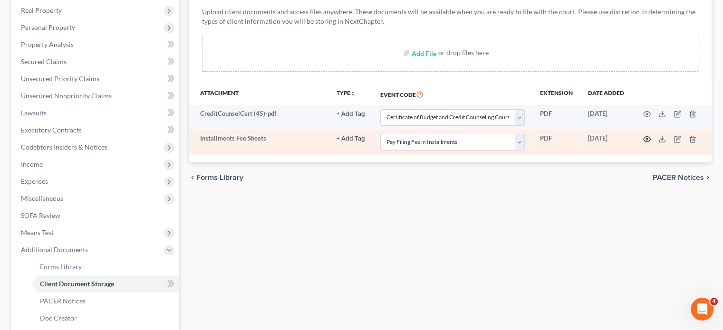
click at [643, 143] on icon "button" at bounding box center [647, 140] width 8 height 8
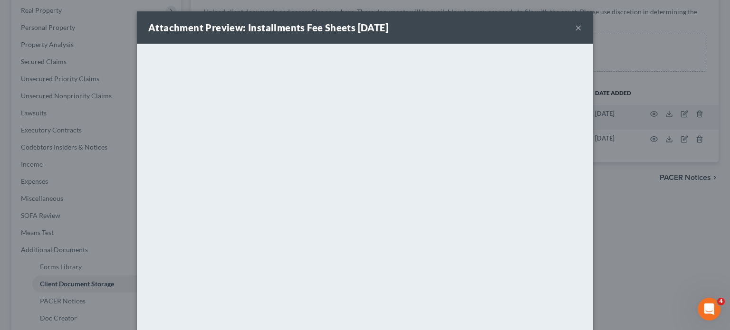
click at [582, 33] on button "×" at bounding box center [578, 27] width 7 height 11
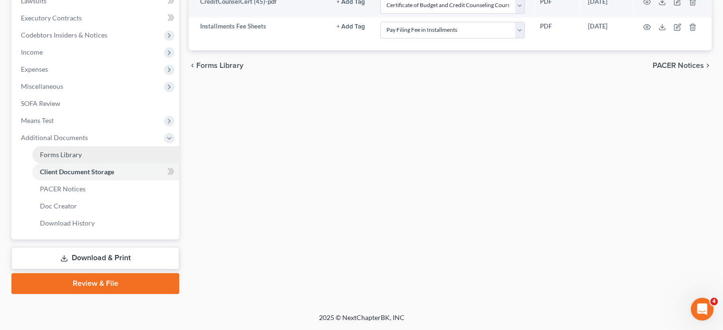
click at [138, 146] on link "Forms Library" at bounding box center [105, 154] width 147 height 17
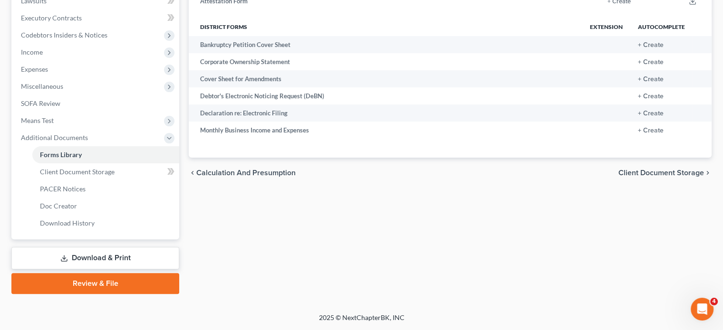
scroll to position [278, 0]
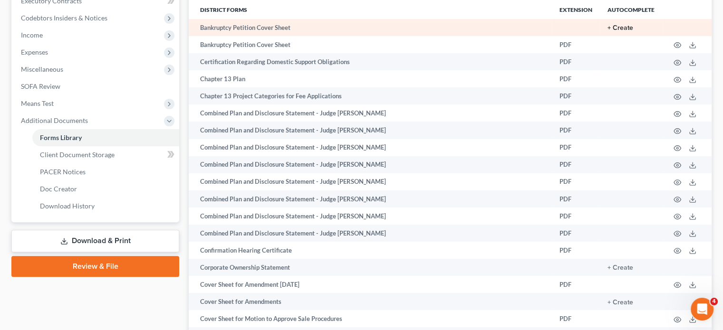
click at [608, 31] on button "+ Create" at bounding box center [621, 28] width 26 height 7
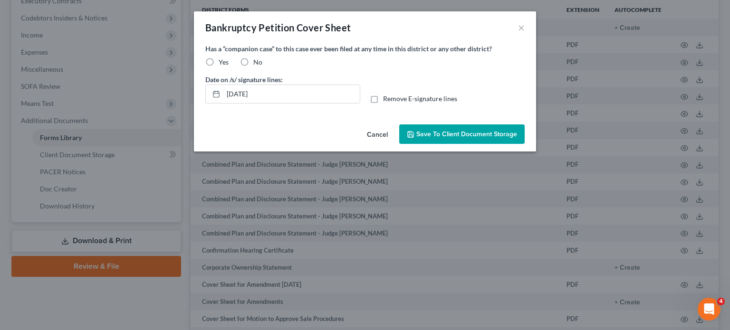
click at [253, 67] on label "No" at bounding box center [257, 63] width 9 height 10
click at [257, 64] on input "No" at bounding box center [260, 61] width 6 height 6
radio input "true"
click at [440, 145] on button "Save to Client Document Storage" at bounding box center [462, 135] width 126 height 20
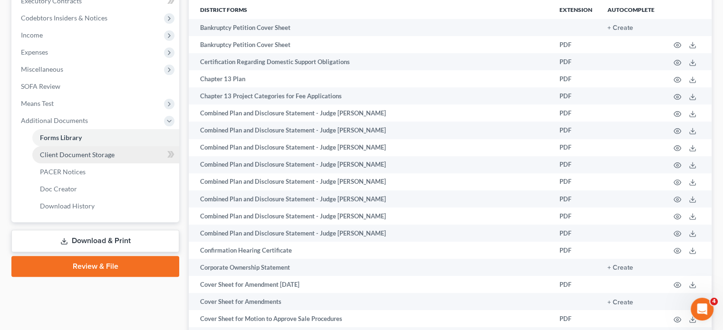
click at [107, 159] on span "Client Document Storage" at bounding box center [77, 155] width 75 height 8
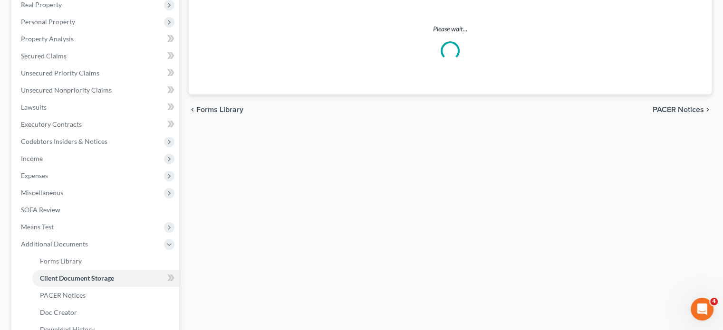
select select "7"
select select "32"
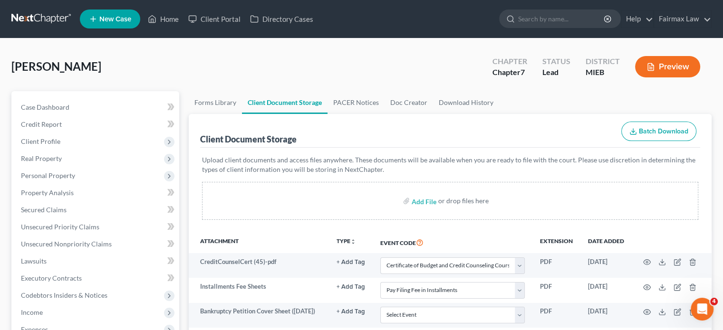
scroll to position [180, 0]
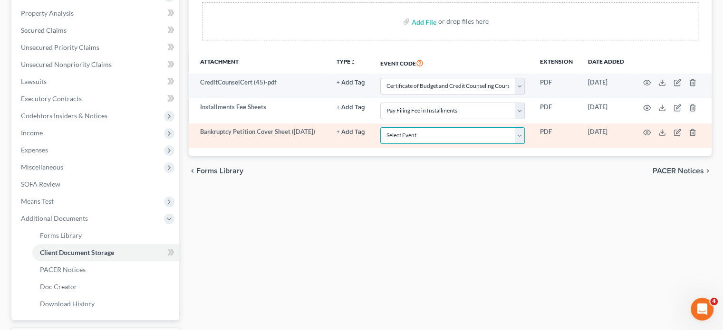
click at [380, 144] on select "Select Event 20 Largest Unsecured Creditors Amended Chapter 11 Plan Amended Cha…" at bounding box center [452, 135] width 145 height 17
select select "6"
click at [380, 144] on select "Select Event 20 Largest Unsecured Creditors Amended Chapter 11 Plan Amended Cha…" at bounding box center [452, 135] width 145 height 17
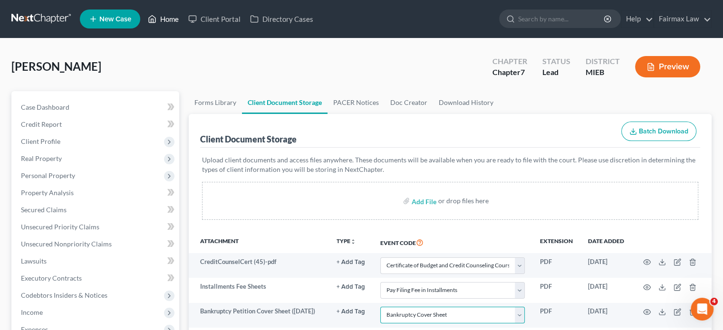
scroll to position [0, 0]
click at [184, 20] on link "Home" at bounding box center [163, 18] width 40 height 17
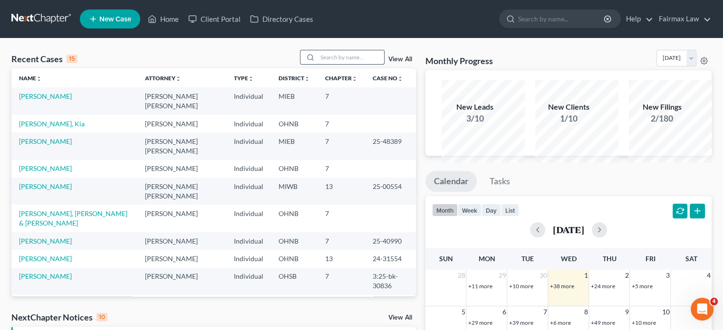
click at [325, 64] on input "search" at bounding box center [351, 57] width 67 height 14
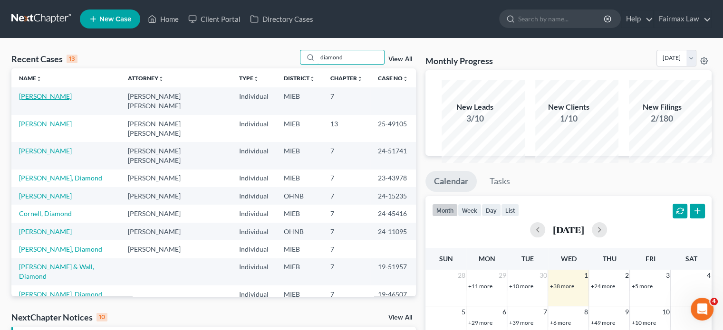
type input "diamond"
click at [72, 100] on link "Robinson, Diamond" at bounding box center [45, 96] width 53 height 8
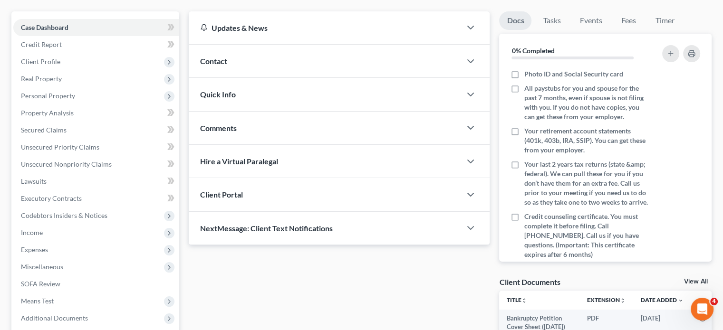
scroll to position [81, 0]
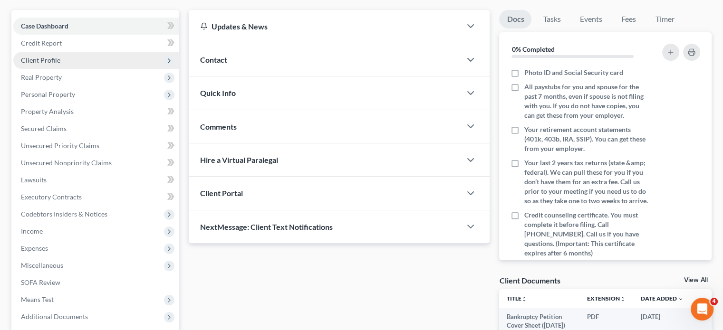
click at [99, 69] on span "Client Profile" at bounding box center [96, 60] width 166 height 17
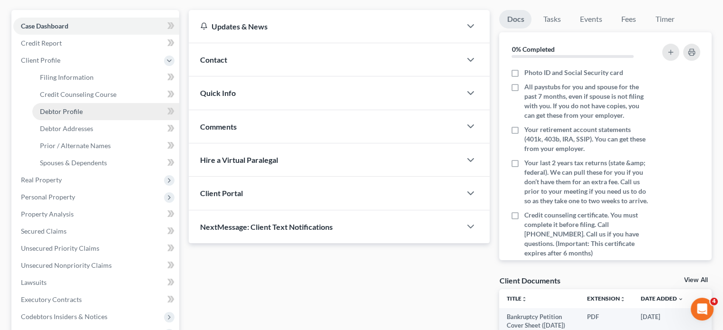
click at [97, 120] on link "Debtor Profile" at bounding box center [105, 111] width 147 height 17
select select "0"
select select "3"
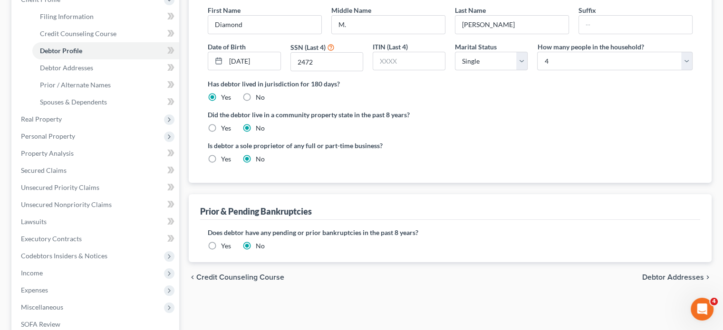
scroll to position [148, 0]
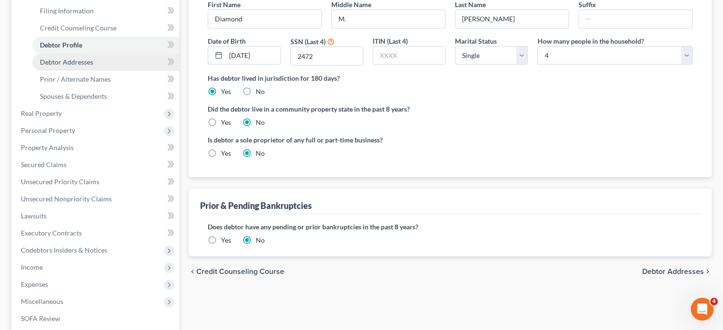
click at [93, 66] on span "Debtor Addresses" at bounding box center [66, 62] width 53 height 8
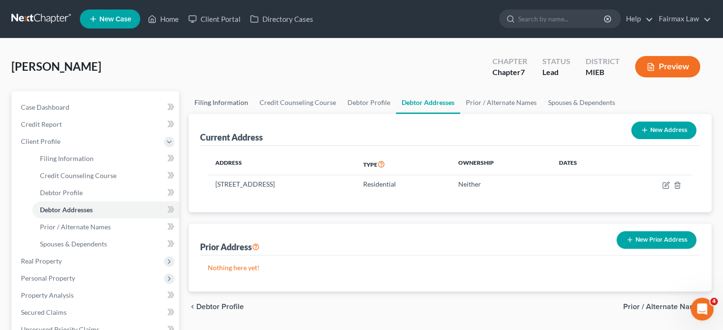
scroll to position [126, 0]
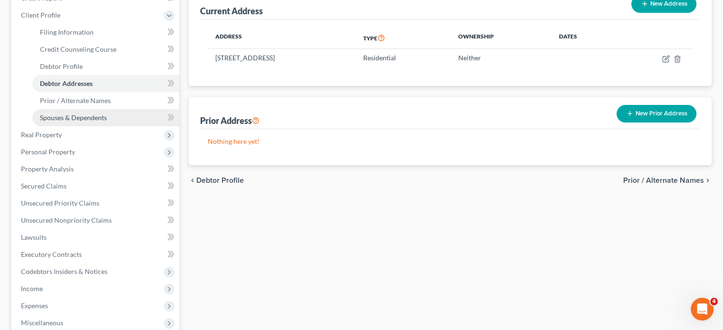
click at [97, 126] on link "Spouses & Dependents" at bounding box center [105, 117] width 147 height 17
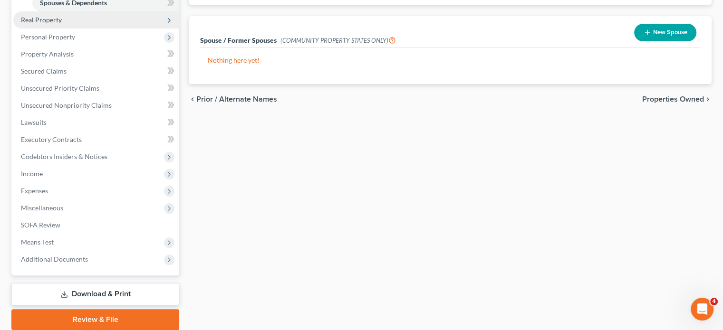
scroll to position [165, 0]
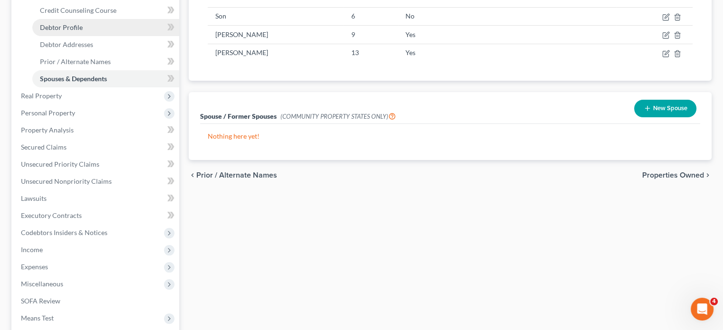
click at [109, 36] on link "Debtor Profile" at bounding box center [105, 27] width 147 height 17
select select "0"
select select "3"
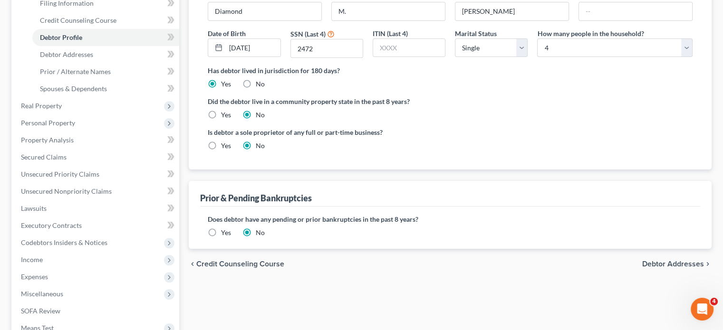
scroll to position [233, 0]
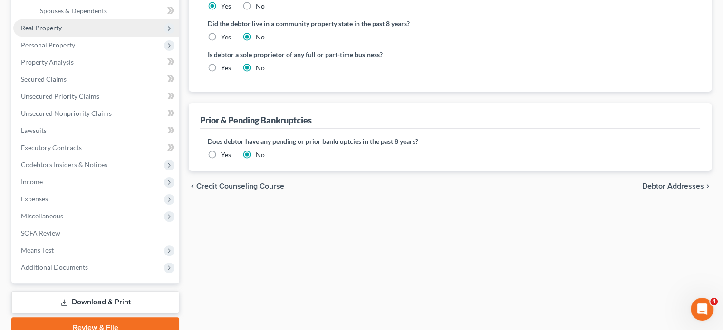
click at [101, 37] on span "Real Property" at bounding box center [96, 27] width 166 height 17
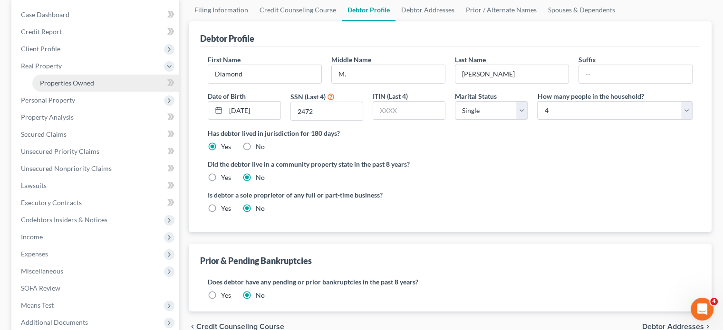
click at [68, 92] on link "Properties Owned" at bounding box center [105, 83] width 147 height 17
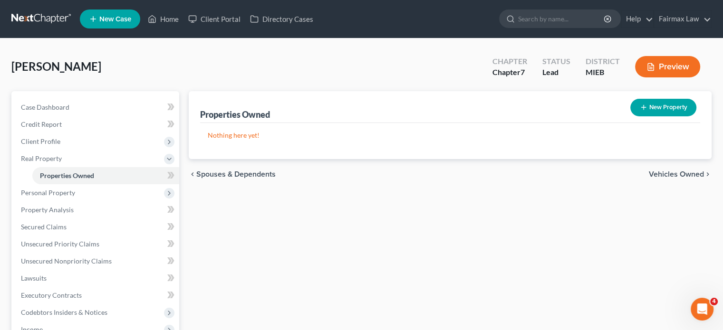
scroll to position [98, 0]
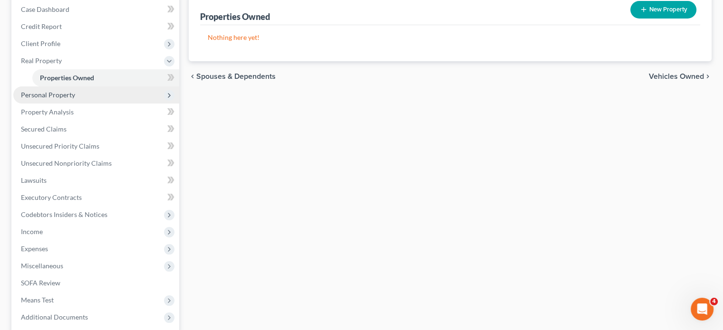
click at [102, 104] on span "Personal Property" at bounding box center [96, 95] width 166 height 17
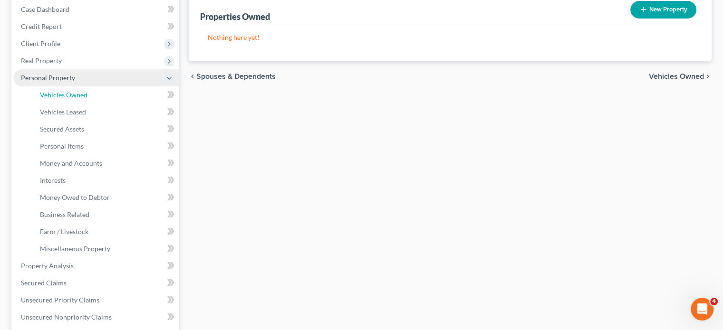
click at [87, 99] on span "Vehicles Owned" at bounding box center [64, 95] width 48 height 8
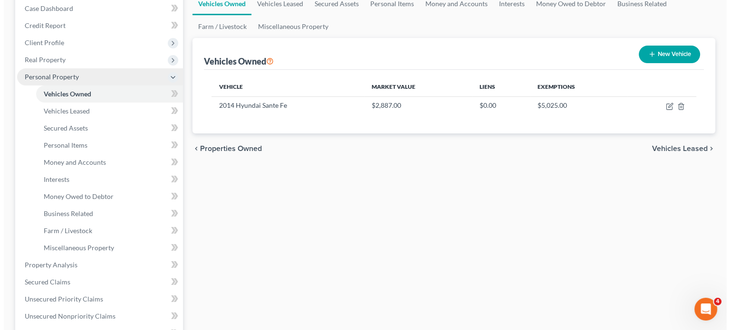
scroll to position [108, 0]
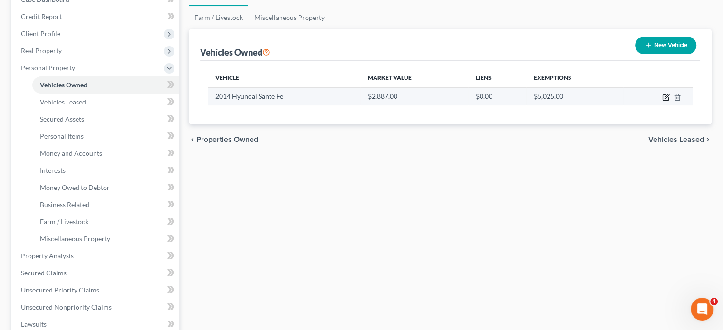
click at [665, 98] on icon "button" at bounding box center [667, 96] width 4 height 4
select select "0"
select select "12"
select select "2"
select select "0"
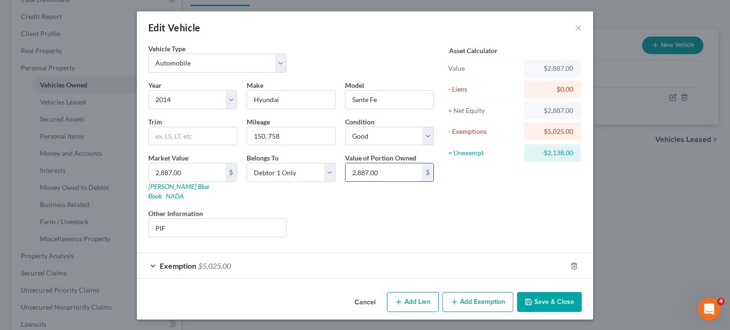
click at [378, 182] on input "2,887.00" at bounding box center [384, 173] width 77 height 18
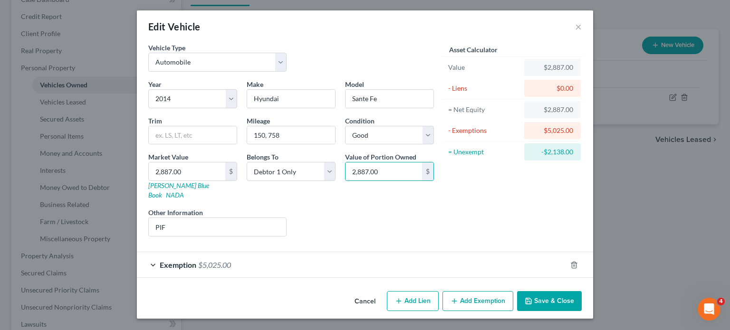
click at [514, 257] on div "Exemption $5,025.00" at bounding box center [352, 265] width 430 height 25
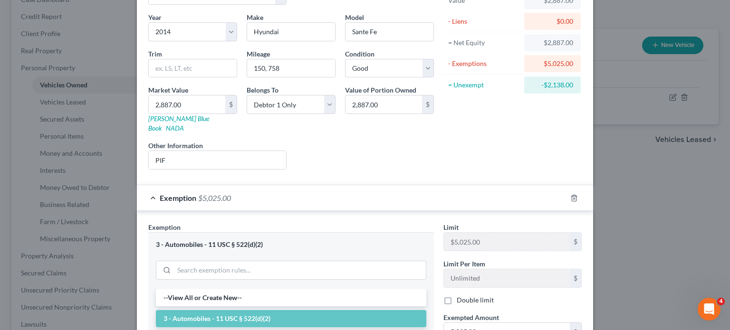
scroll to position [176, 0]
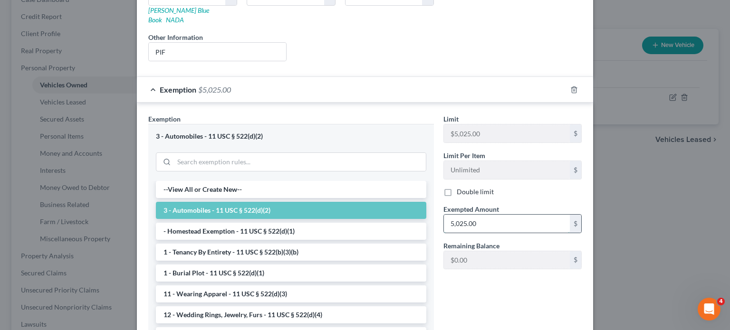
click at [505, 233] on input "5,025.00" at bounding box center [507, 224] width 126 height 18
paste input "2,887"
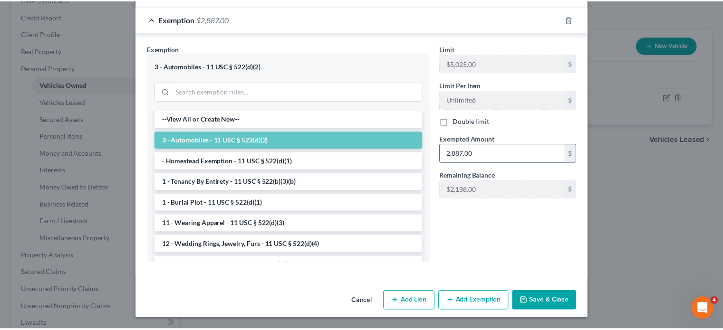
scroll to position [362, 0]
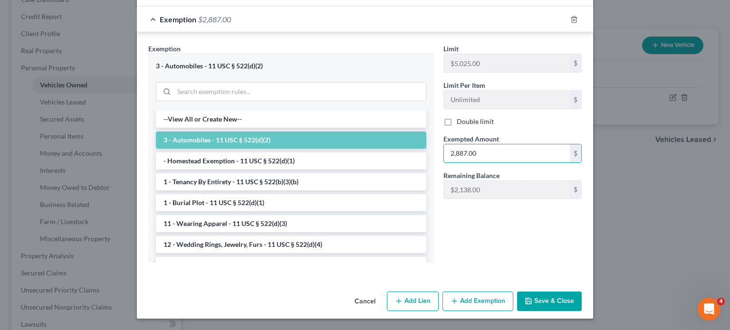
type input "2,887.00"
click at [582, 299] on button "Save & Close" at bounding box center [549, 302] width 65 height 20
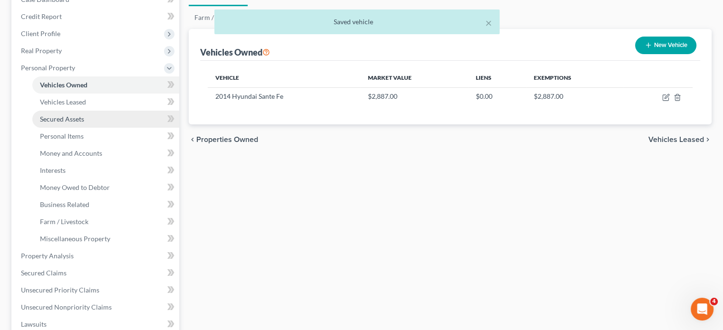
click at [84, 123] on span "Secured Assets" at bounding box center [62, 119] width 44 height 8
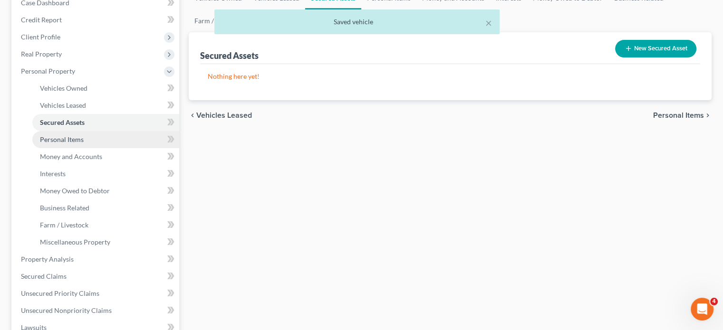
click at [64, 144] on span "Personal Items" at bounding box center [62, 140] width 44 height 8
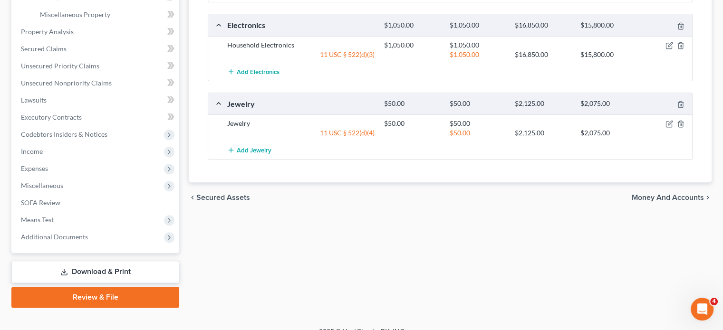
scroll to position [215, 0]
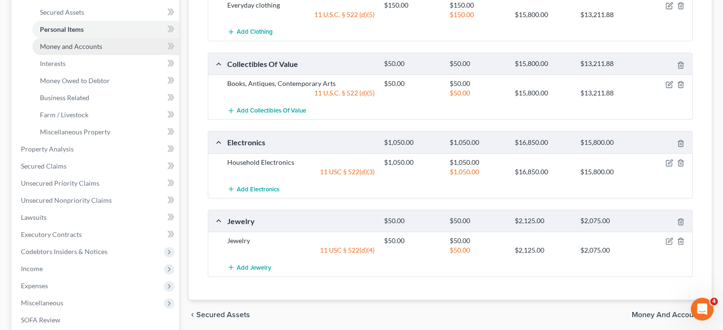
click at [121, 55] on link "Money and Accounts" at bounding box center [105, 46] width 147 height 17
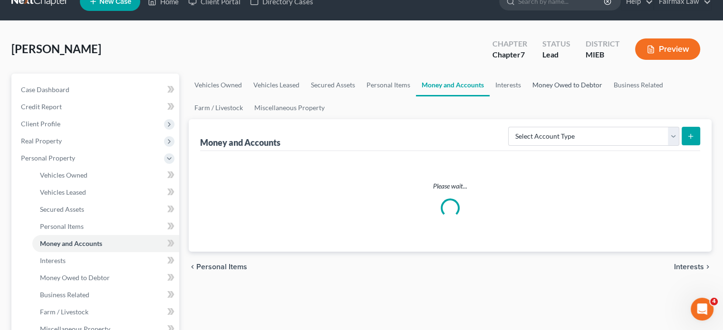
scroll to position [1, 0]
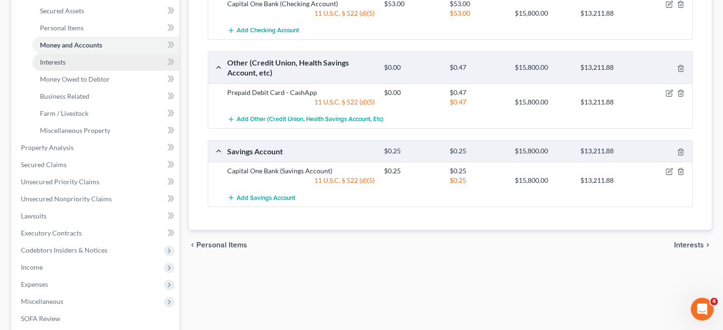
click at [116, 71] on link "Interests" at bounding box center [105, 62] width 147 height 17
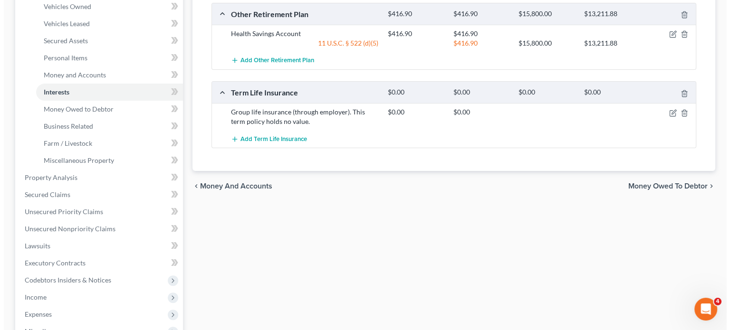
scroll to position [190, 0]
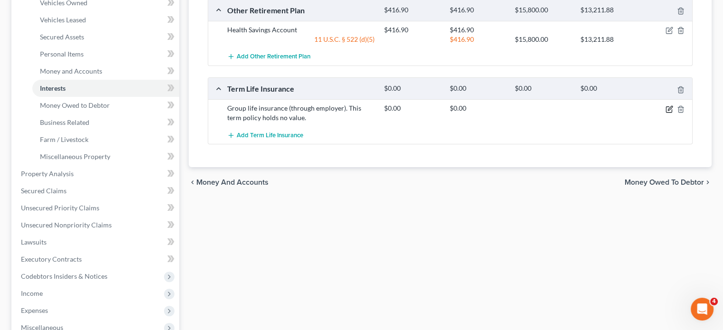
click at [666, 112] on icon "button" at bounding box center [669, 110] width 6 height 6
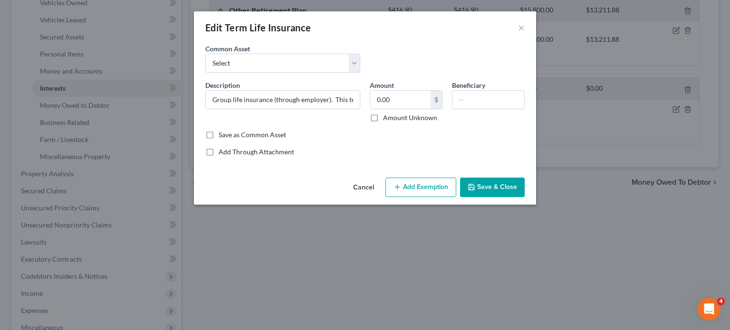
click at [398, 190] on line "button" at bounding box center [398, 187] width 0 height 4
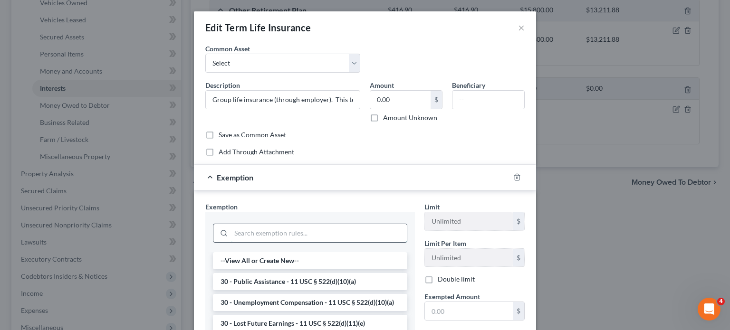
click at [293, 243] on input "search" at bounding box center [319, 233] width 176 height 18
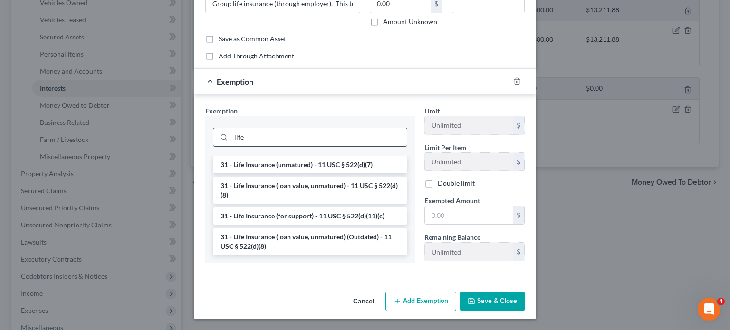
scroll to position [126, 0]
type input "life"
click at [263, 174] on li "31 - Life Insurance (unmatured) - 11 USC § 522(d)(7)" at bounding box center [310, 164] width 194 height 17
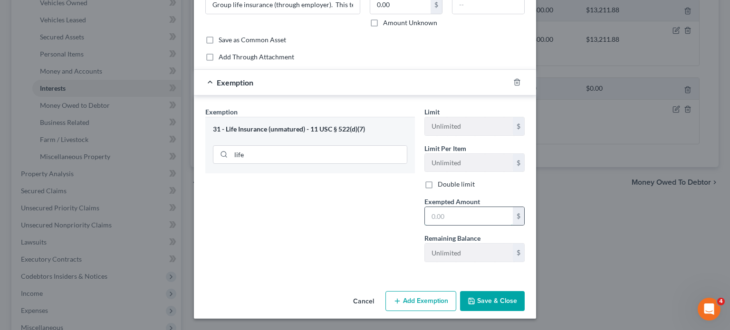
click at [462, 225] on input "text" at bounding box center [469, 216] width 88 height 18
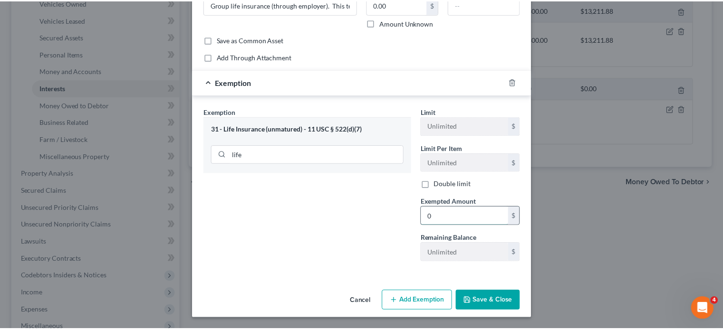
scroll to position [197, 0]
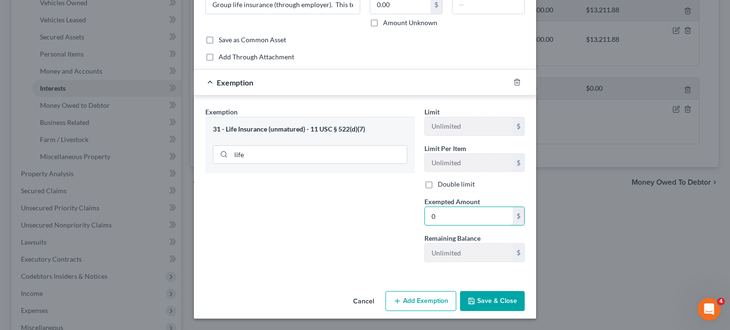
type input "0"
click at [510, 294] on button "Save & Close" at bounding box center [492, 302] width 65 height 20
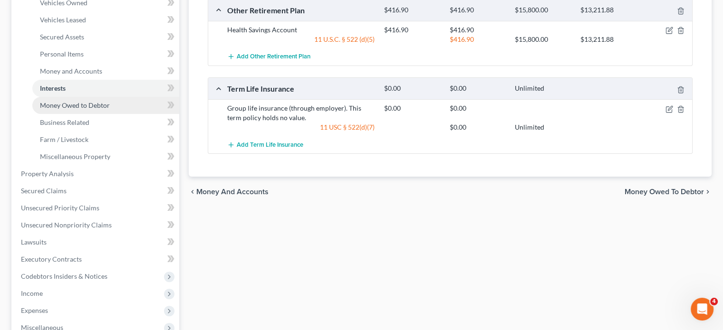
click at [92, 114] on link "Money Owed to Debtor" at bounding box center [105, 105] width 147 height 17
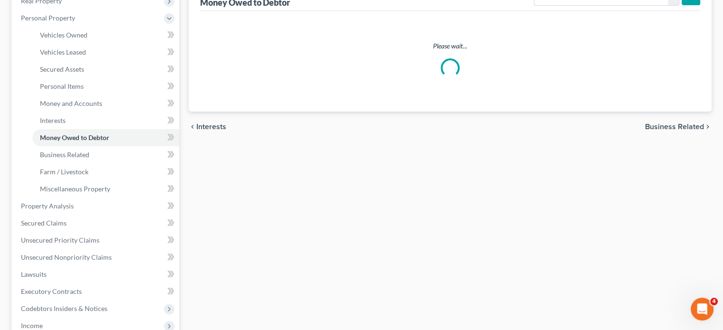
scroll to position [158, 0]
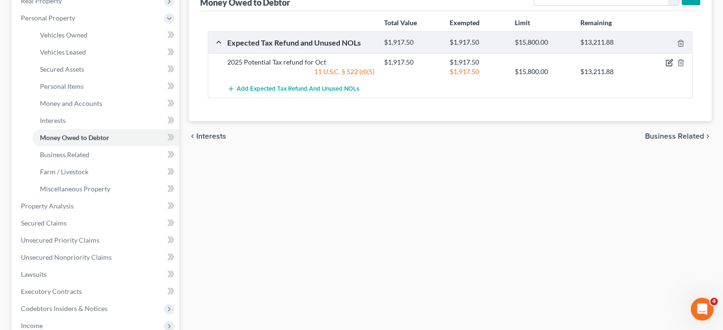
click at [666, 66] on icon "button" at bounding box center [669, 63] width 6 height 6
select select "0"
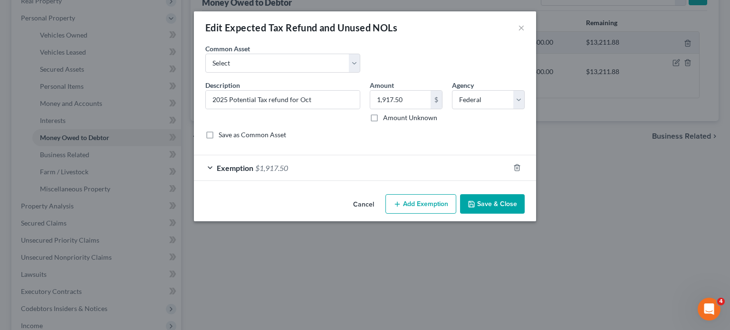
click at [447, 110] on div "Amount 1,917.50 $ Amount Unknown Balance Undetermined 1,917.50 $ Amount Unknown" at bounding box center [406, 101] width 82 height 42
click at [431, 109] on input "1,917.50" at bounding box center [400, 100] width 60 height 18
click at [226, 66] on div "Common Asset Select Potential 2025 tax refunds - estimated and prorated for Sep…" at bounding box center [283, 58] width 165 height 29
click at [240, 80] on div "Common Asset Select Potential 2025 tax refunds - estimated and prorated for Sep…" at bounding box center [365, 62] width 329 height 37
click at [238, 73] on select "Select Potential 2025 tax refunds - estimated and prorated for September Potent…" at bounding box center [282, 63] width 155 height 19
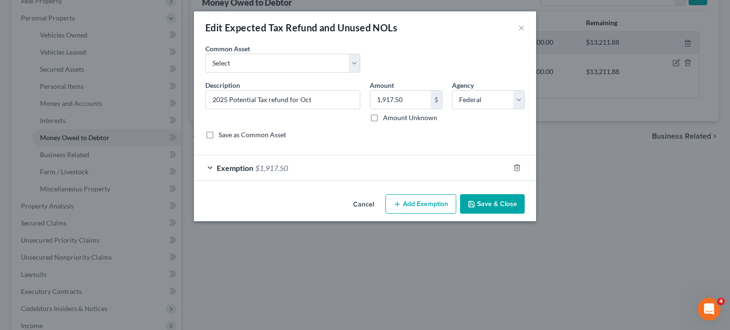
click at [254, 80] on div "Common Asset Select Potential 2025 tax refunds - estimated and prorated for Sep…" at bounding box center [365, 62] width 329 height 37
click at [252, 80] on div "Common Asset Select Potential 2025 tax refunds - estimated and prorated for Sep…" at bounding box center [365, 62] width 329 height 37
click at [245, 73] on select "Select Potential 2025 tax refunds - estimated and prorated for September Potent…" at bounding box center [282, 63] width 155 height 19
select select "70"
click at [205, 67] on select "Select Potential 2025 tax refunds - estimated and prorated for September Potent…" at bounding box center [282, 63] width 155 height 19
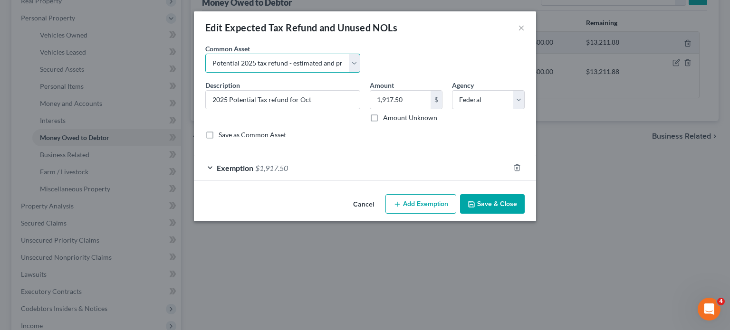
type input "Potential 2025 tax refund - estimated and prorated"
click at [413, 109] on input "976.00" at bounding box center [400, 100] width 60 height 18
paste input "1,917.5"
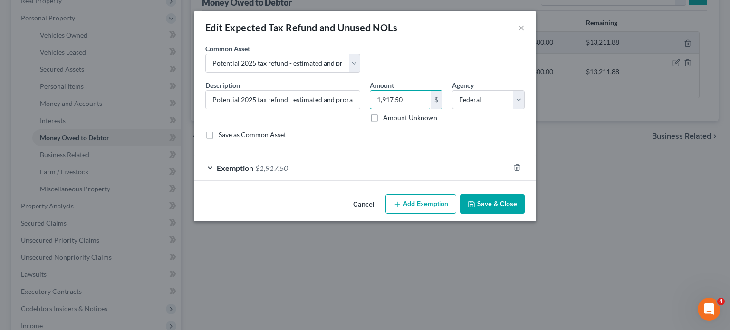
type input "1,917.50"
click at [509, 214] on button "Save & Close" at bounding box center [492, 204] width 65 height 20
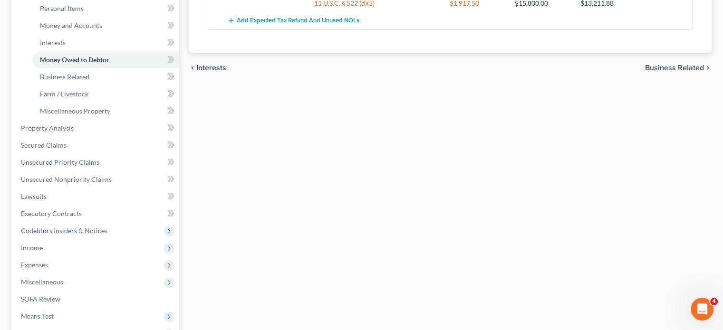
scroll to position [248, 0]
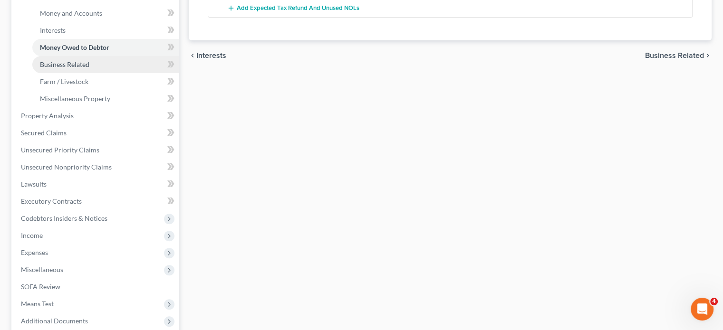
click at [111, 73] on link "Business Related" at bounding box center [105, 64] width 147 height 17
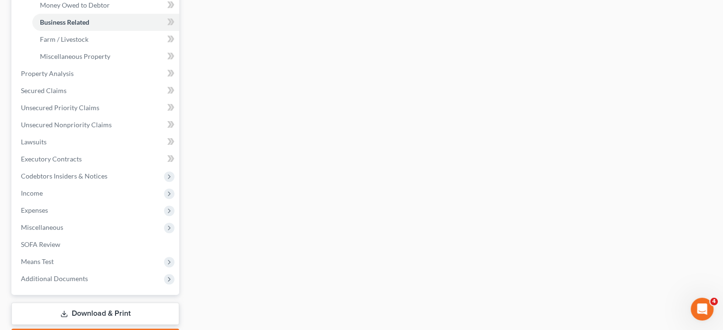
scroll to position [293, 0]
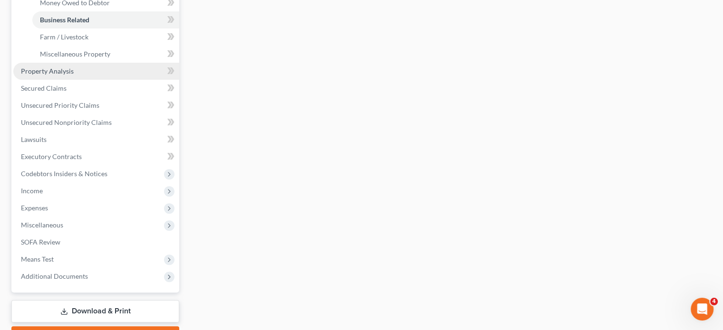
click at [74, 75] on span "Property Analysis" at bounding box center [47, 71] width 53 height 8
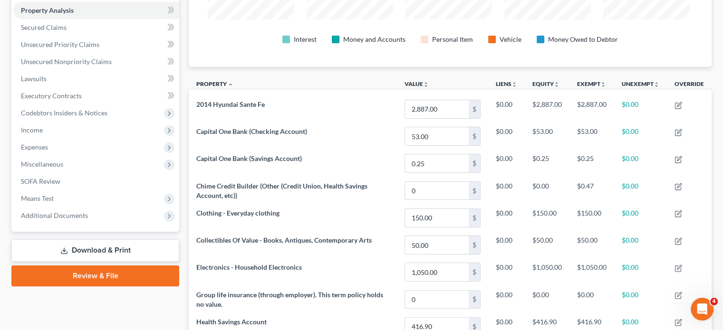
scroll to position [137, 0]
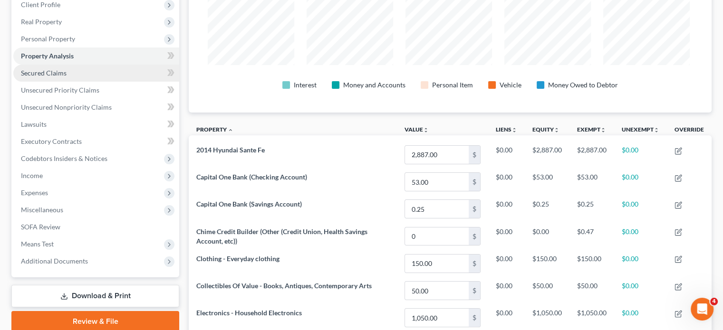
click at [117, 82] on link "Secured Claims" at bounding box center [96, 73] width 166 height 17
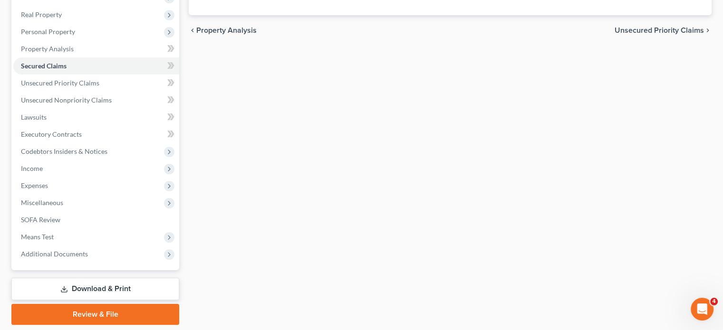
scroll to position [145, 0]
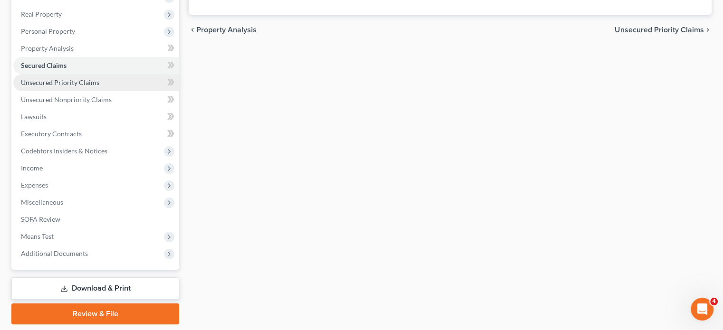
click at [135, 91] on link "Unsecured Priority Claims" at bounding box center [96, 82] width 166 height 17
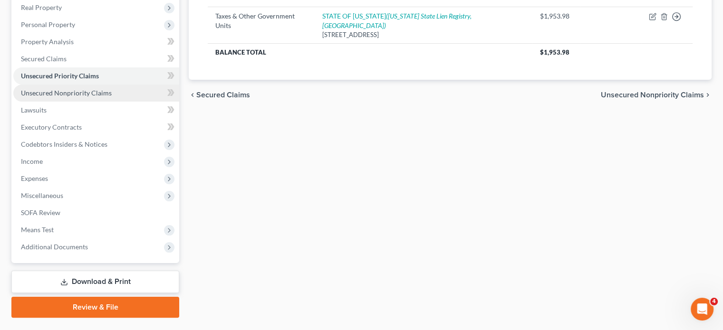
click at [112, 97] on span "Unsecured Nonpriority Claims" at bounding box center [66, 93] width 91 height 8
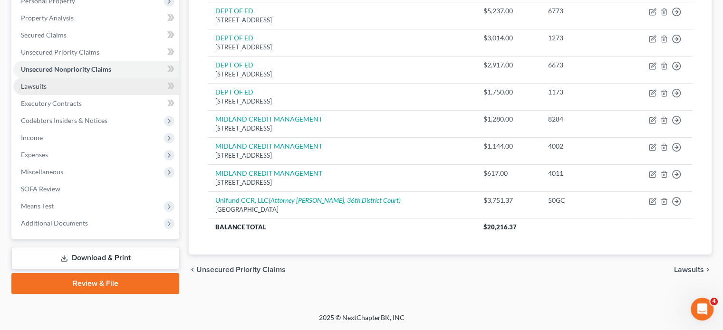
click at [94, 78] on link "Lawsuits" at bounding box center [96, 86] width 166 height 17
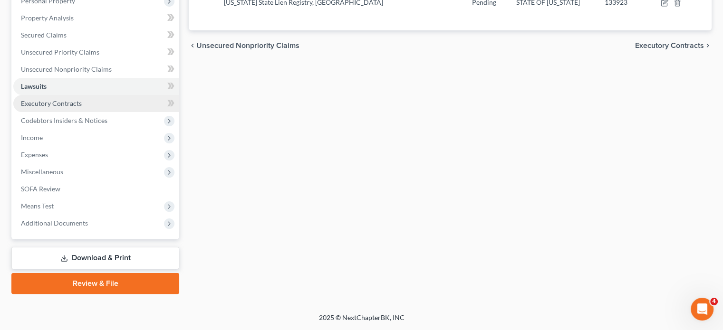
click at [82, 107] on span "Executory Contracts" at bounding box center [51, 103] width 61 height 8
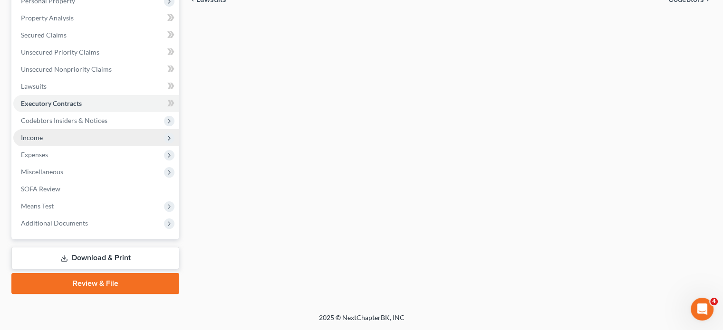
click at [74, 129] on span "Income" at bounding box center [96, 137] width 166 height 17
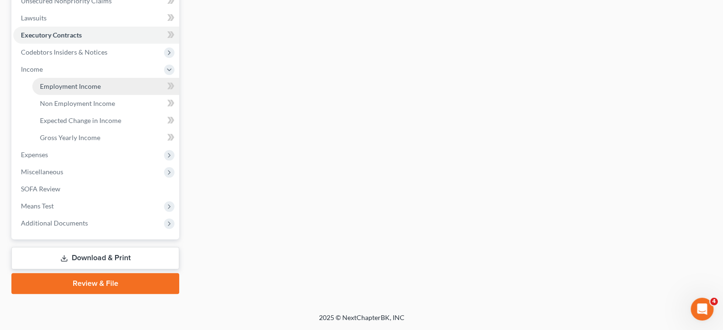
click at [76, 90] on span "Employment Income" at bounding box center [70, 86] width 61 height 8
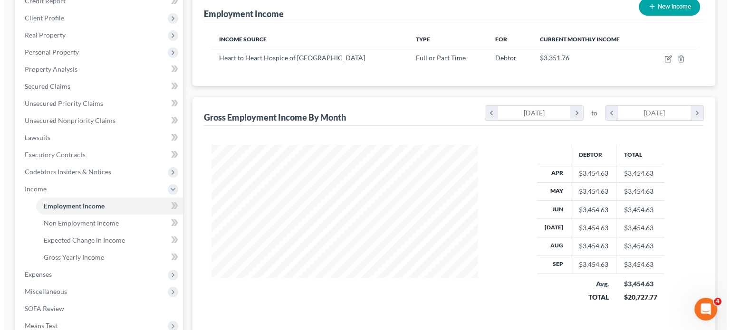
scroll to position [124, 0]
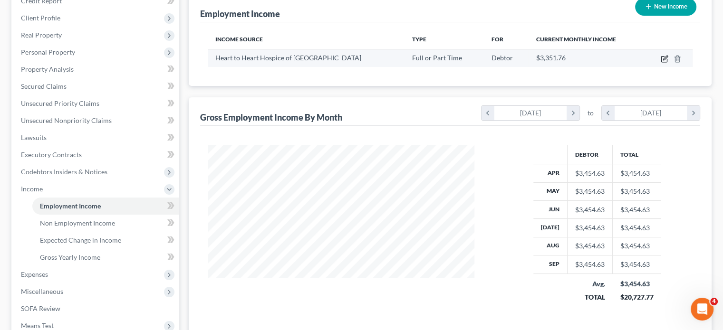
click at [661, 63] on icon "button" at bounding box center [665, 59] width 8 height 8
select select "0"
select select "23"
select select "1"
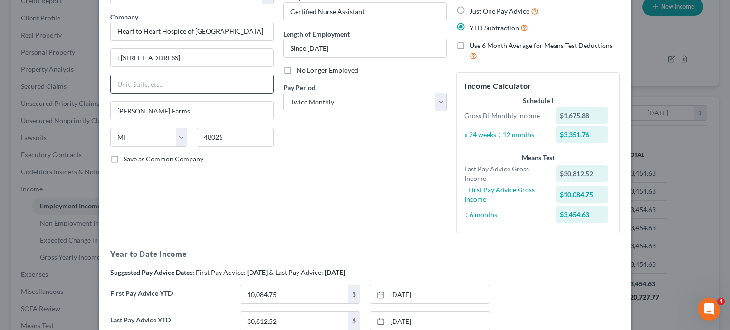
scroll to position [69, 0]
click at [111, 66] on input ": 30600 Telegraph Rd #113" at bounding box center [192, 57] width 163 height 18
type input "30600 Telegraph Rd #113"
click at [328, 209] on div "Debtor Spouse Occupation Certified Nurse Assistant Length of Employment Since 0…" at bounding box center [365, 107] width 173 height 266
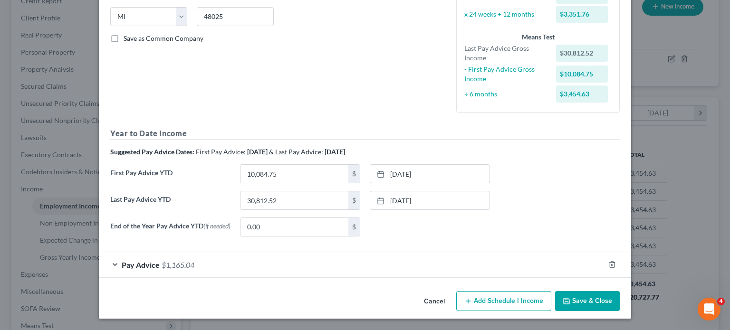
scroll to position [306, 0]
click at [557, 253] on div "Pay Advice $1,165.04" at bounding box center [352, 265] width 506 height 25
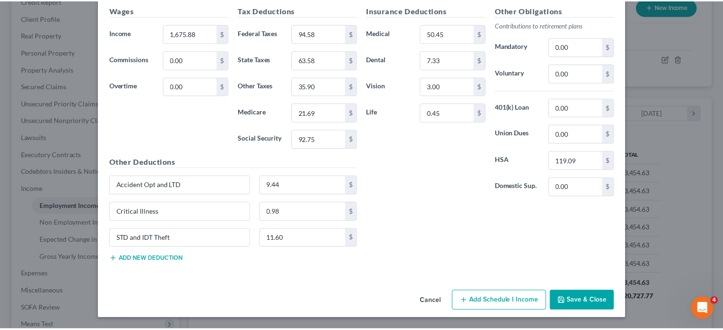
scroll to position [658, 0]
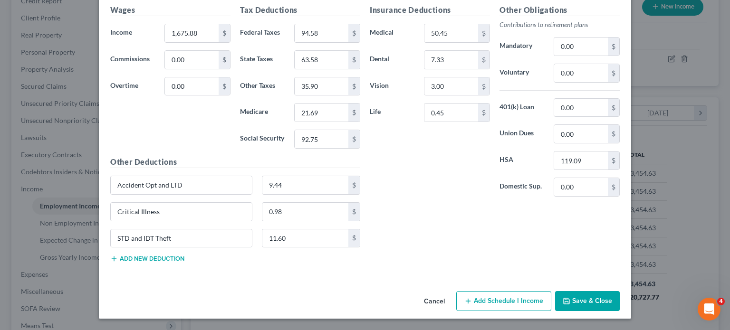
click at [620, 292] on button "Save & Close" at bounding box center [587, 302] width 65 height 20
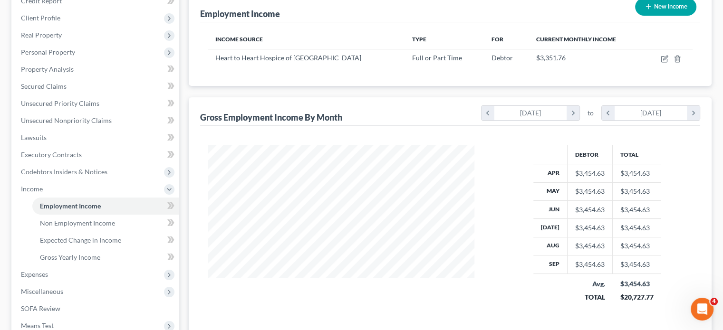
scroll to position [314, 0]
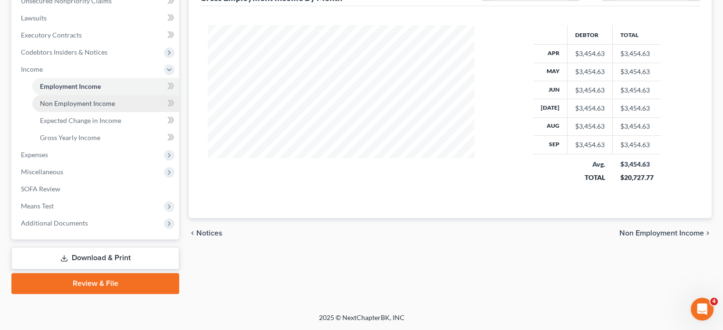
click at [102, 107] on span "Non Employment Income" at bounding box center [77, 103] width 75 height 8
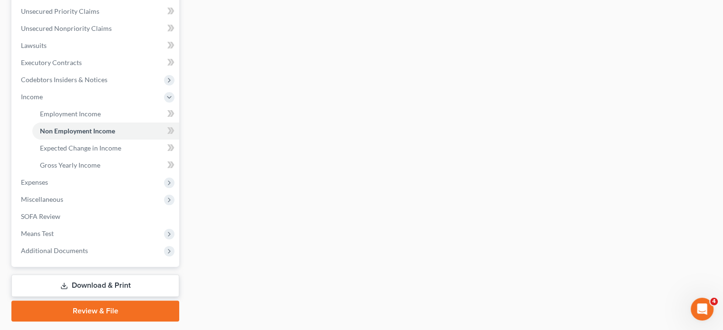
scroll to position [220, 0]
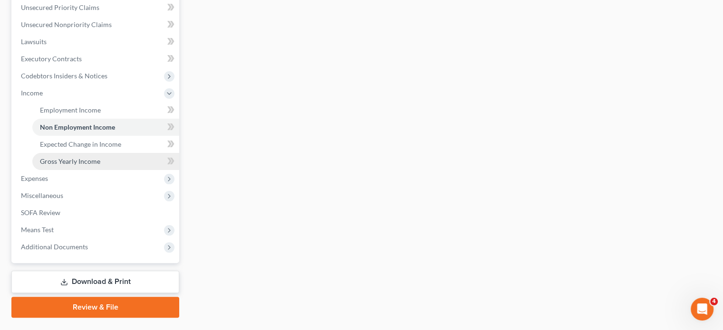
click at [100, 165] on span "Gross Yearly Income" at bounding box center [70, 161] width 60 height 8
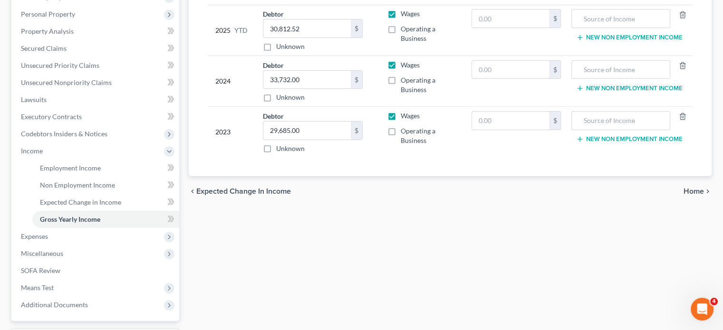
scroll to position [384, 0]
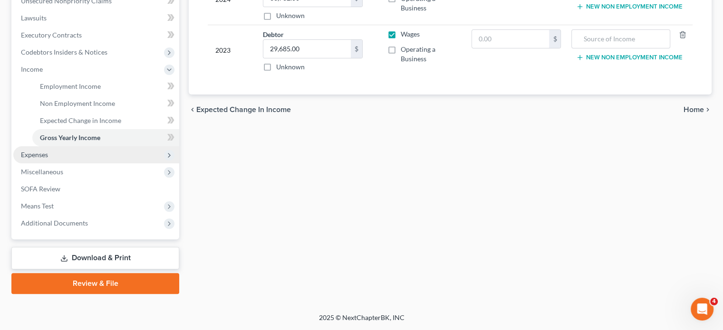
click at [84, 146] on span "Expenses" at bounding box center [96, 154] width 166 height 17
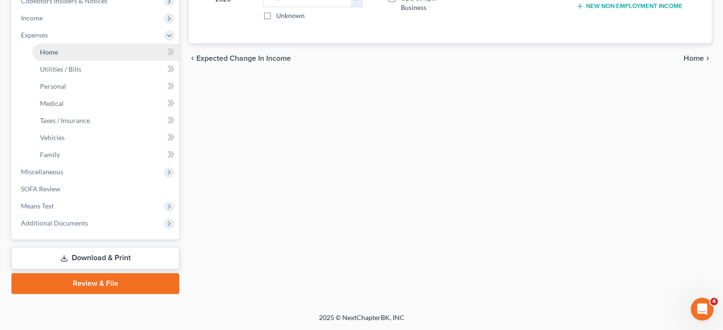
click at [82, 51] on link "Home" at bounding box center [105, 52] width 147 height 17
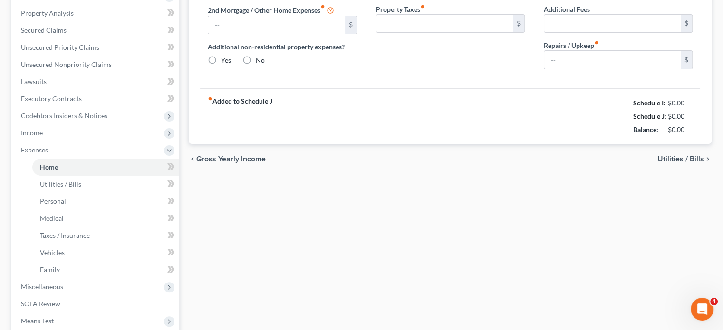
type input "0.00"
radio input "true"
type input "0.00"
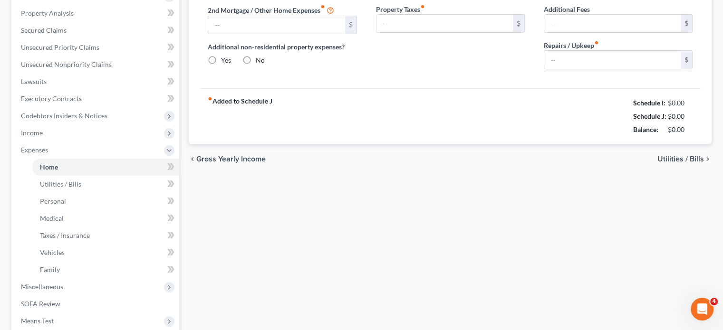
type input "0.00"
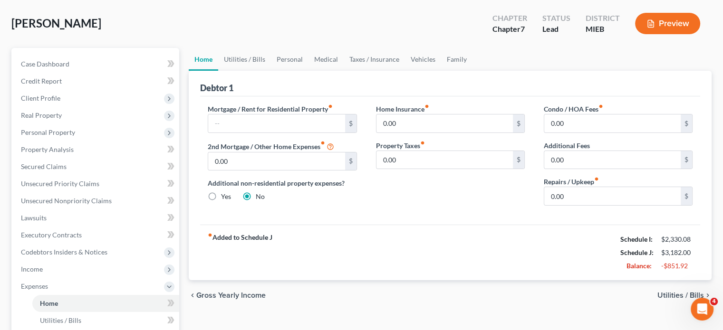
scroll to position [44, 0]
click at [257, 70] on link "Utilities / Bills" at bounding box center [244, 59] width 53 height 23
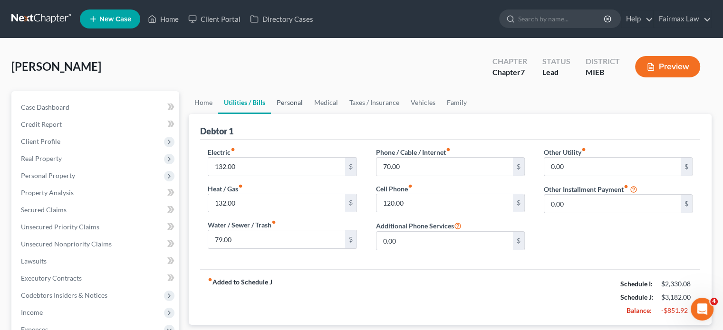
click at [309, 114] on link "Personal" at bounding box center [290, 102] width 38 height 23
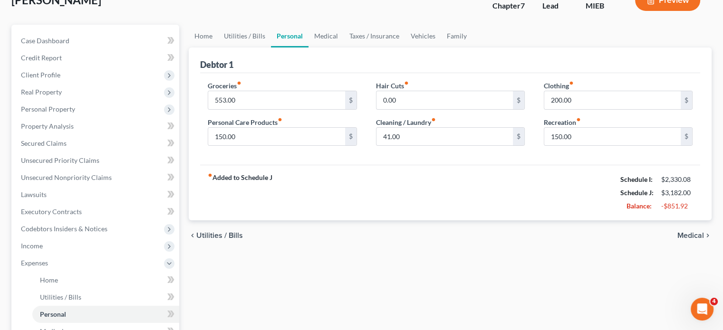
scroll to position [68, 0]
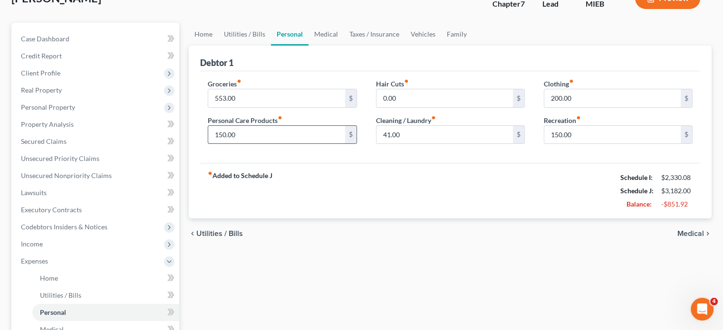
click at [251, 144] on input "150.00" at bounding box center [276, 135] width 136 height 18
type input "50"
click at [573, 144] on input "150.00" at bounding box center [612, 135] width 136 height 18
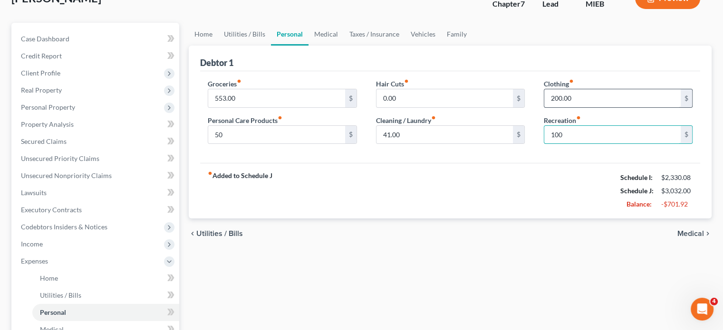
type input "100"
click at [586, 107] on input "200.00" at bounding box center [612, 98] width 136 height 18
type input "150"
click at [418, 144] on input "41.00" at bounding box center [445, 135] width 136 height 18
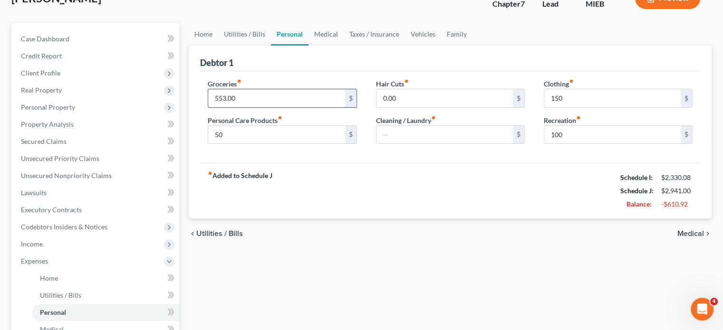
click at [258, 107] on input "553.00" at bounding box center [276, 98] width 136 height 18
type input "600"
click at [344, 46] on link "Medical" at bounding box center [326, 34] width 35 height 23
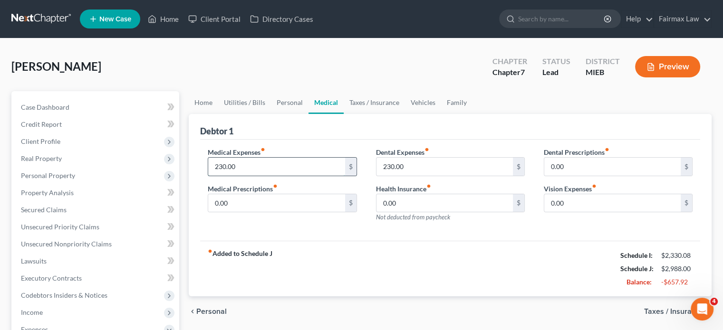
click at [253, 176] on input "230.00" at bounding box center [276, 167] width 136 height 18
click at [420, 176] on input "230.00" at bounding box center [445, 167] width 136 height 18
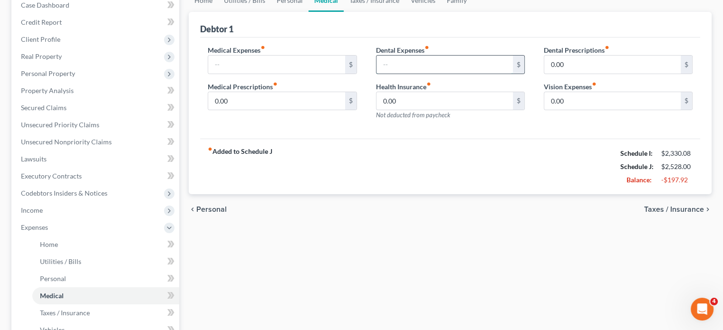
scroll to position [42, 0]
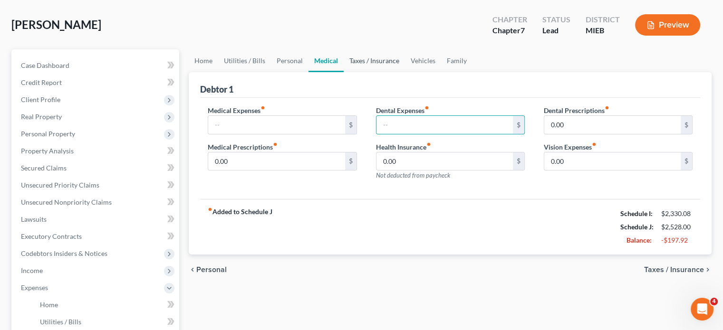
click at [405, 72] on link "Taxes / Insurance" at bounding box center [374, 60] width 61 height 23
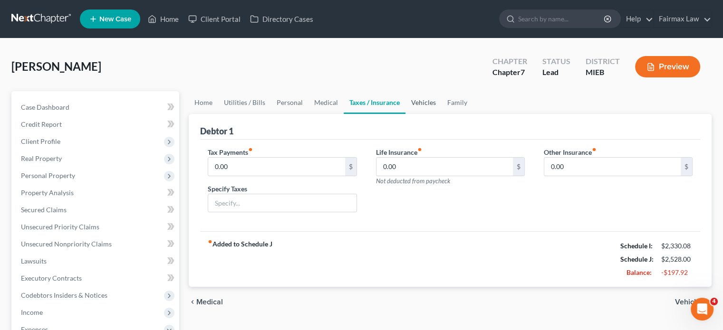
click at [442, 114] on link "Vehicles" at bounding box center [424, 102] width 36 height 23
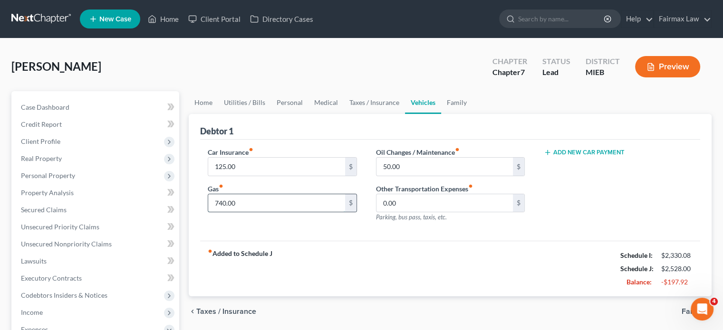
click at [257, 213] on input "740.00" at bounding box center [276, 203] width 136 height 18
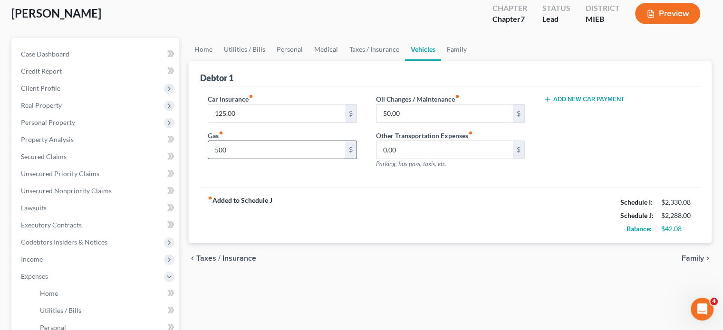
scroll to position [54, 0]
type input "500"
click at [473, 60] on link "Family" at bounding box center [456, 48] width 31 height 23
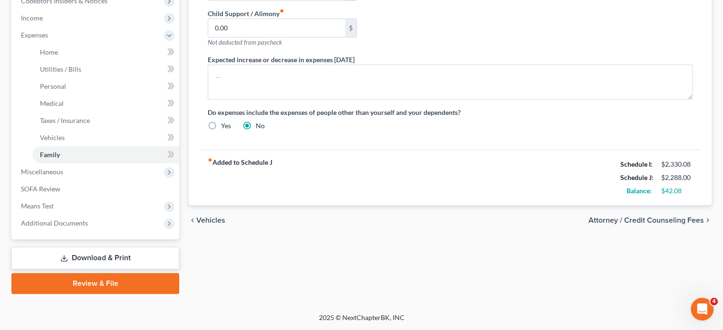
scroll to position [448, 0]
click at [119, 164] on span "Miscellaneous" at bounding box center [96, 172] width 166 height 17
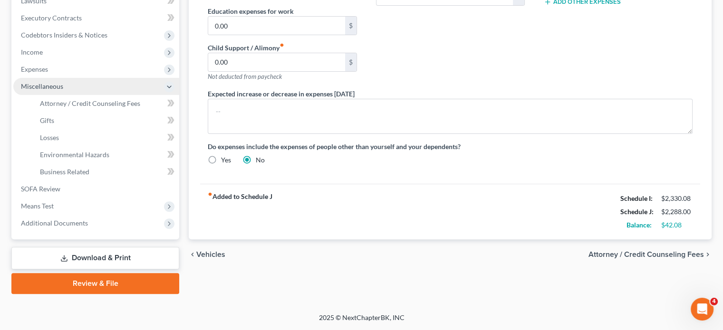
scroll to position [406, 0]
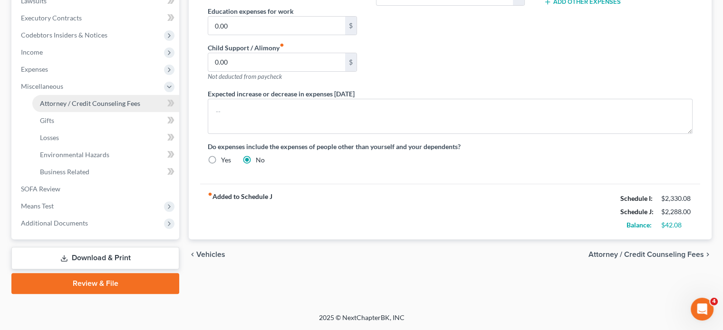
click at [106, 99] on span "Attorney / Credit Counseling Fees" at bounding box center [90, 103] width 100 height 8
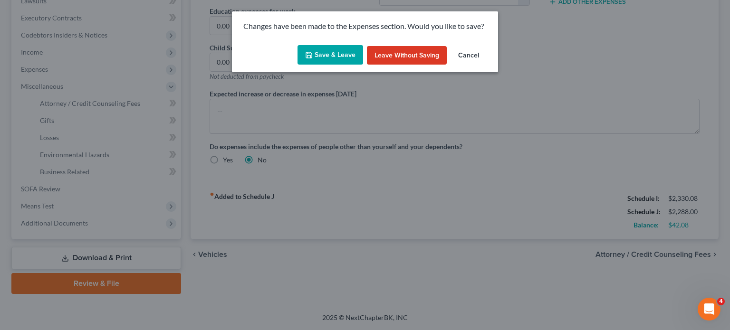
click at [322, 62] on button "Save & Leave" at bounding box center [331, 55] width 66 height 20
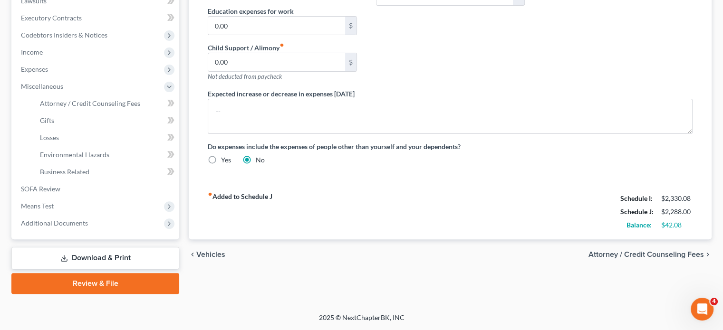
select select "2"
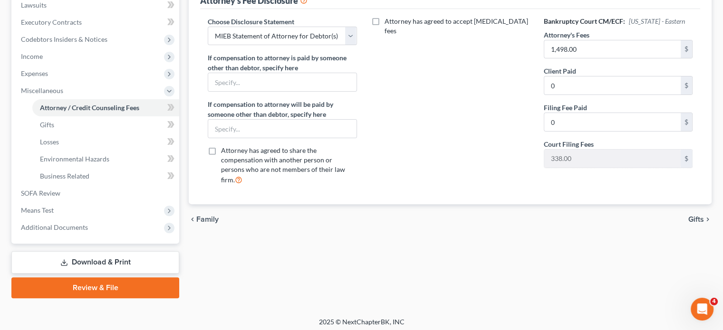
scroll to position [406, 0]
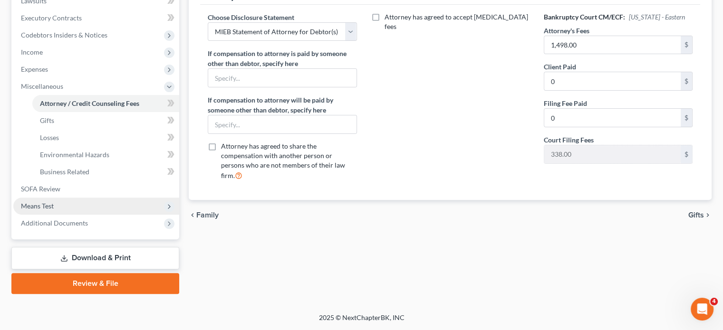
click at [83, 198] on span "Means Test" at bounding box center [96, 206] width 166 height 17
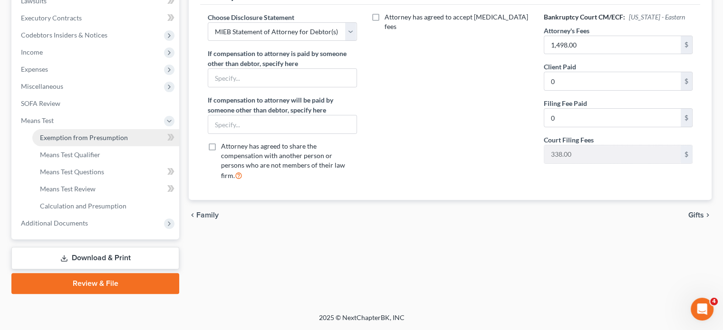
click at [125, 134] on span "Exemption from Presumption" at bounding box center [84, 138] width 88 height 8
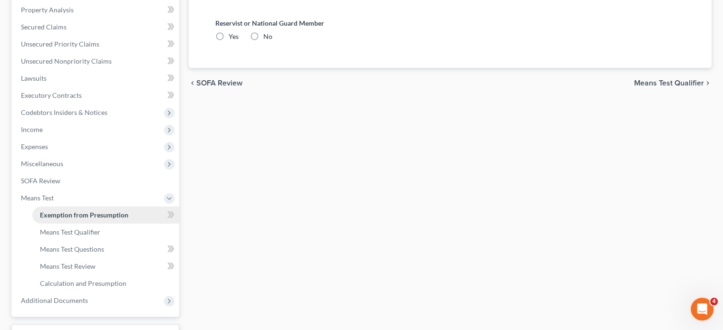
radio input "true"
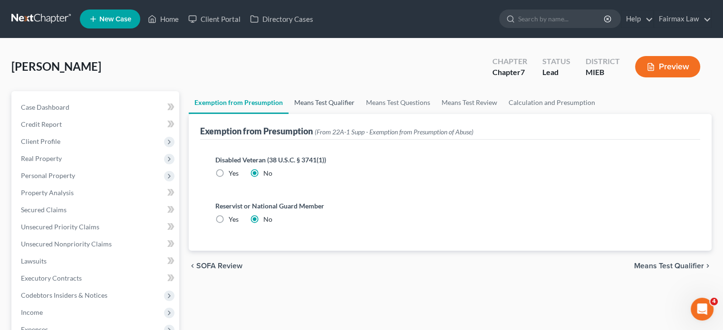
click at [356, 114] on link "Means Test Qualifier" at bounding box center [325, 102] width 72 height 23
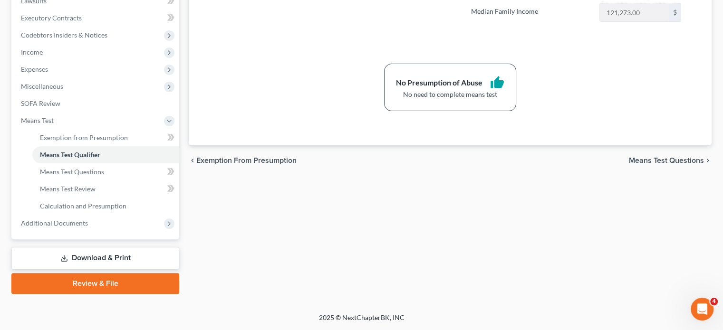
scroll to position [406, 0]
click at [143, 215] on span "Additional Documents" at bounding box center [96, 223] width 166 height 17
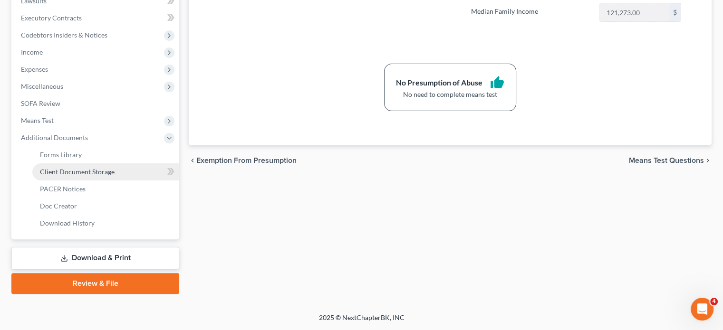
click at [115, 168] on span "Client Document Storage" at bounding box center [77, 172] width 75 height 8
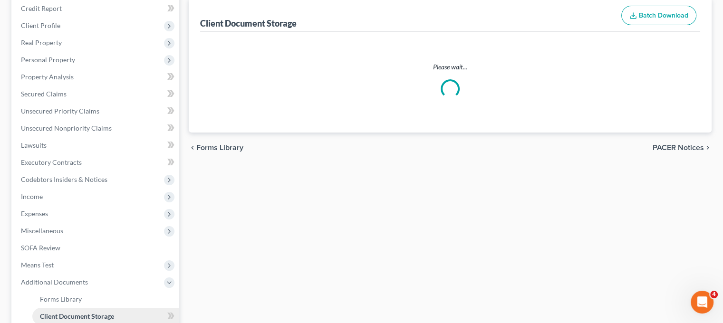
select select "32"
select select "7"
select select "6"
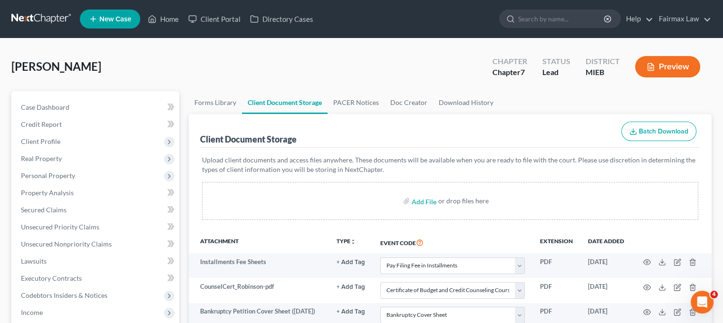
scroll to position [192, 0]
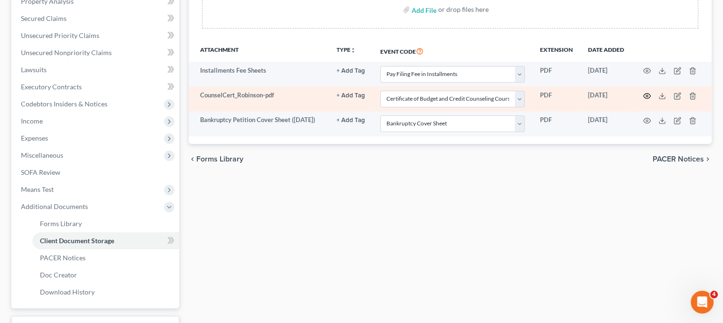
click at [651, 100] on icon "button" at bounding box center [647, 96] width 8 height 8
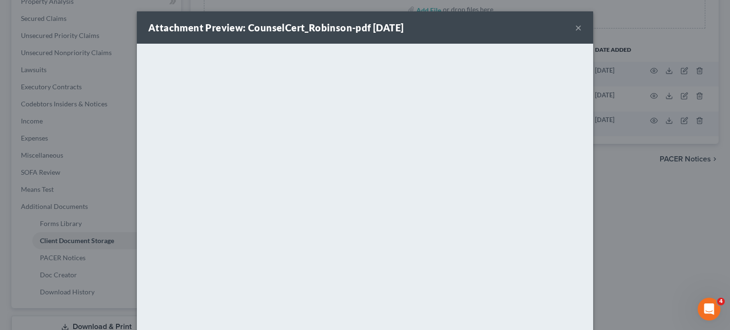
click at [582, 29] on button "×" at bounding box center [578, 27] width 7 height 11
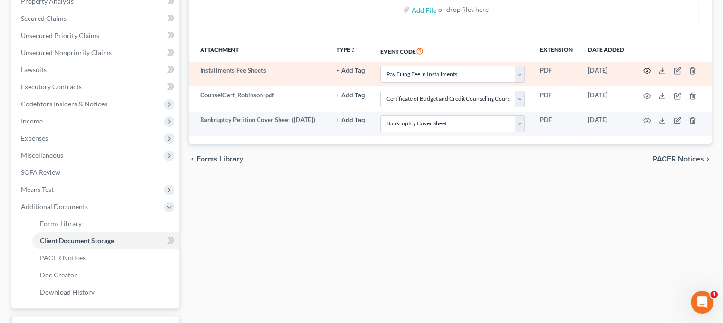
click at [651, 75] on icon "button" at bounding box center [647, 71] width 8 height 8
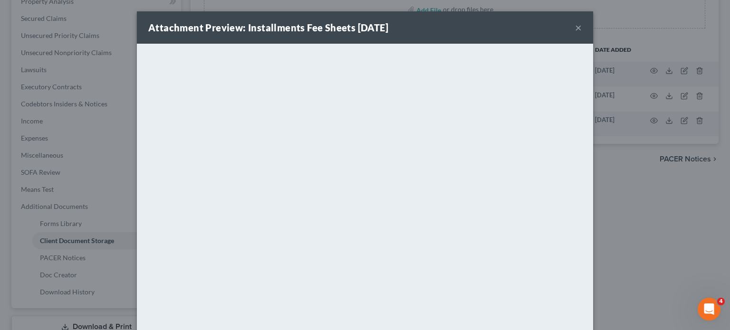
click at [582, 30] on button "×" at bounding box center [578, 27] width 7 height 11
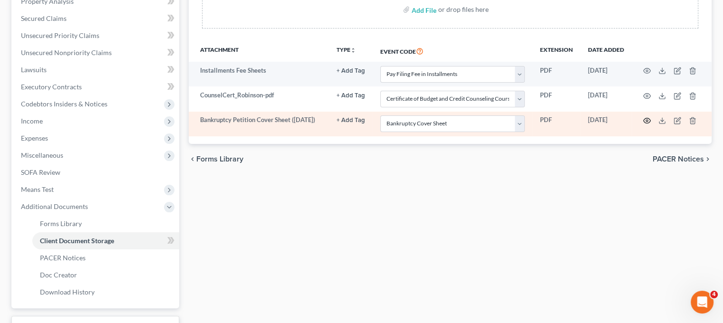
click at [651, 125] on icon "button" at bounding box center [647, 121] width 8 height 8
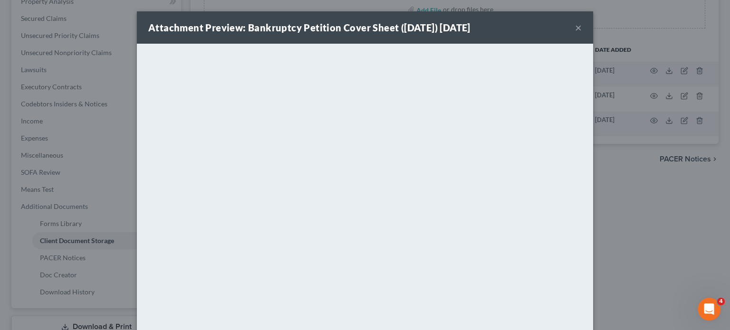
click at [582, 32] on button "×" at bounding box center [578, 27] width 7 height 11
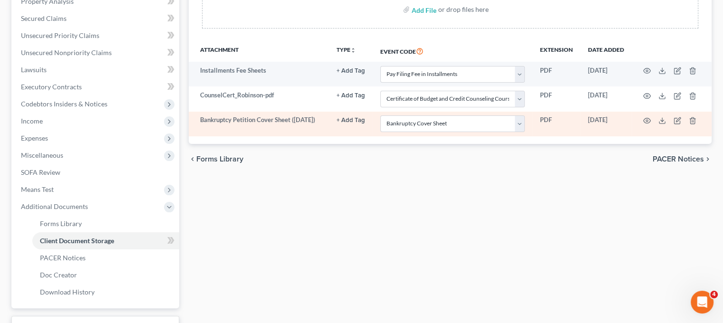
click at [701, 136] on td at bounding box center [672, 124] width 80 height 25
click at [695, 124] on icon "button" at bounding box center [692, 120] width 4 height 6
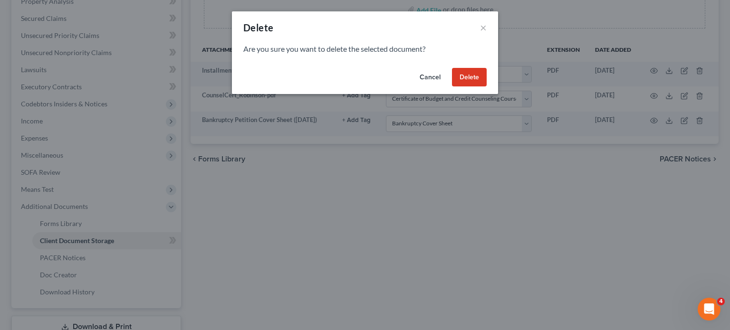
click at [487, 87] on button "Delete" at bounding box center [469, 77] width 35 height 19
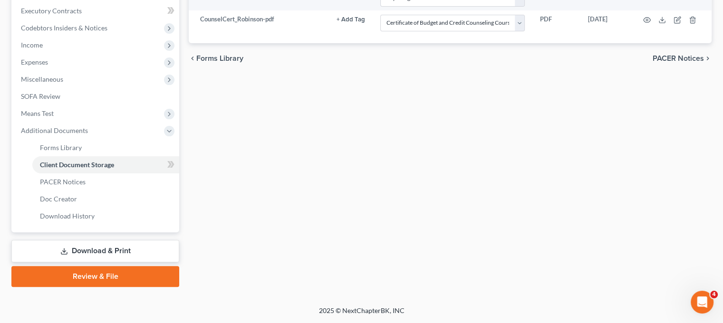
scroll to position [353, 6]
click at [94, 156] on link "Forms Library" at bounding box center [105, 147] width 147 height 17
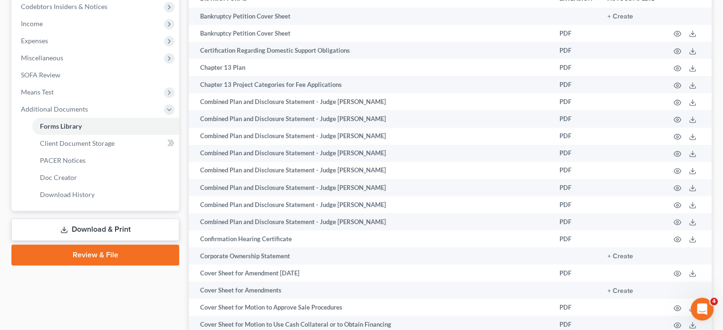
scroll to position [291, 0]
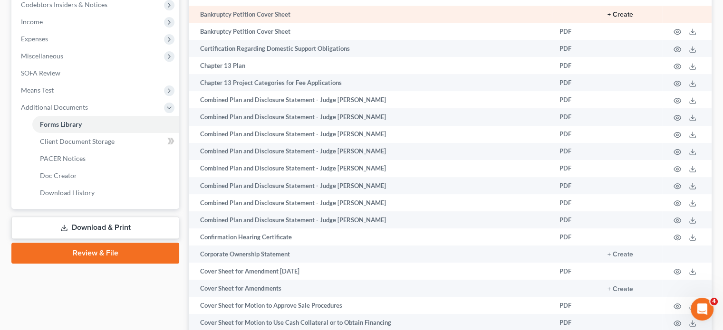
click at [608, 18] on button "+ Create" at bounding box center [621, 14] width 26 height 7
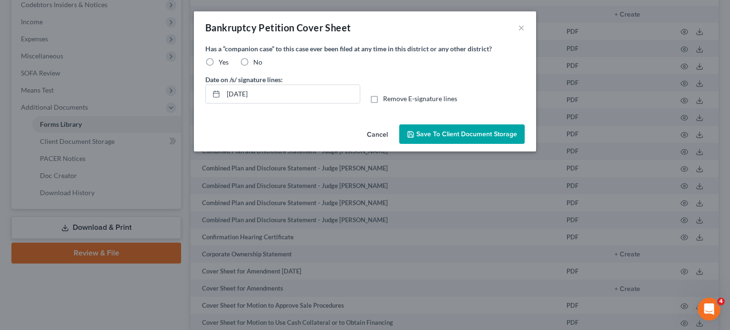
click at [253, 67] on label "No" at bounding box center [257, 63] width 9 height 10
click at [257, 64] on input "No" at bounding box center [260, 61] width 6 height 6
radio input "true"
click at [472, 138] on span "Save to Client Document Storage" at bounding box center [467, 134] width 101 height 8
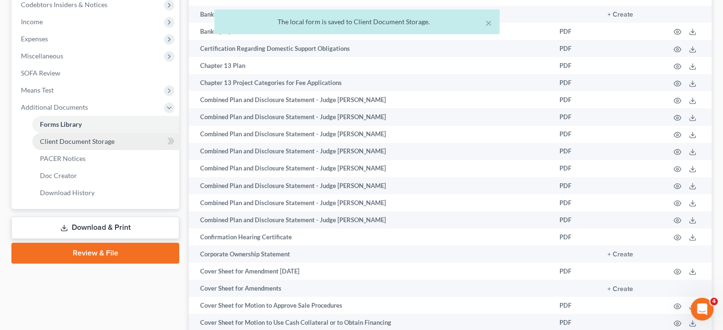
click at [98, 150] on link "Client Document Storage" at bounding box center [105, 141] width 147 height 17
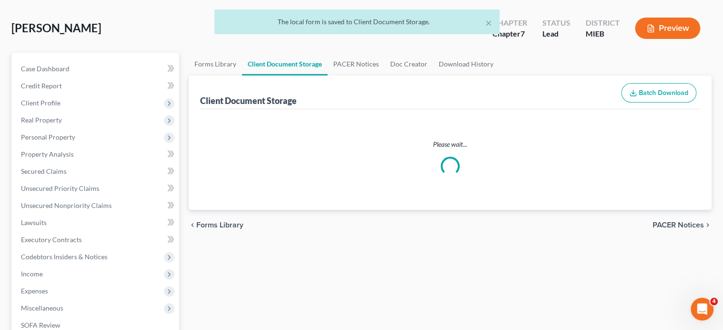
scroll to position [7, 0]
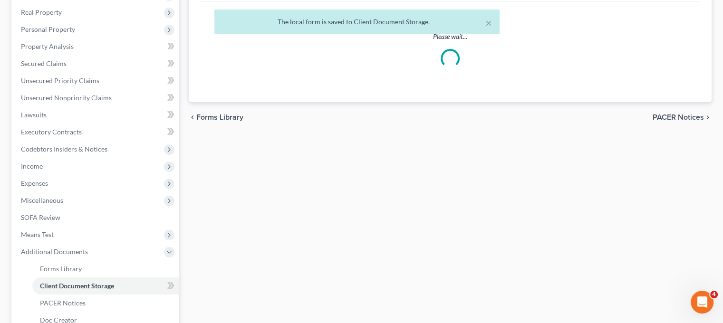
select select "32"
select select "7"
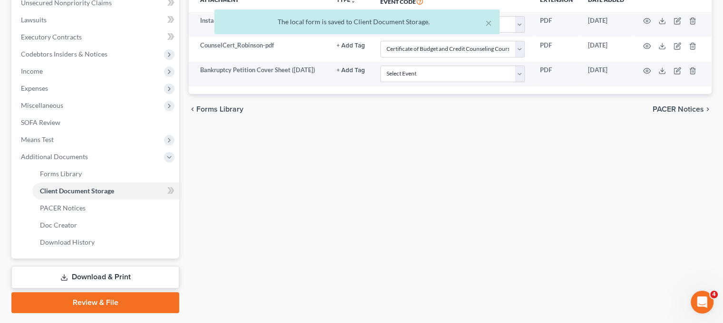
scroll to position [242, 6]
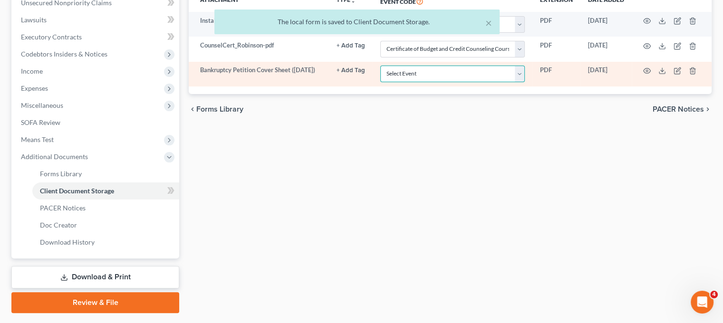
click at [380, 82] on select "Select Event 20 Largest Unsecured Creditors Amended Chapter 11 Plan Amended Cha…" at bounding box center [452, 74] width 145 height 17
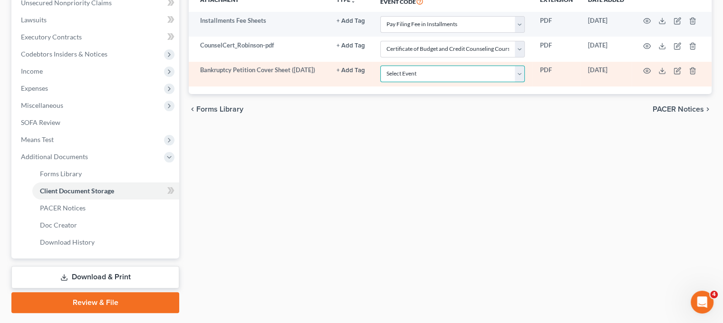
select select "6"
click at [380, 82] on select "Select Event 20 Largest Unsecured Creditors Amended Chapter 11 Plan Amended Cha…" at bounding box center [452, 74] width 145 height 17
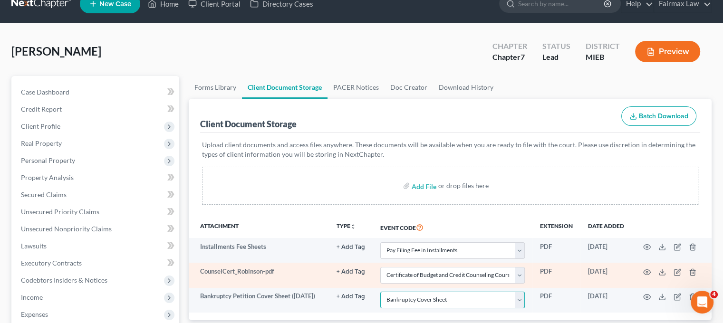
scroll to position [0, 6]
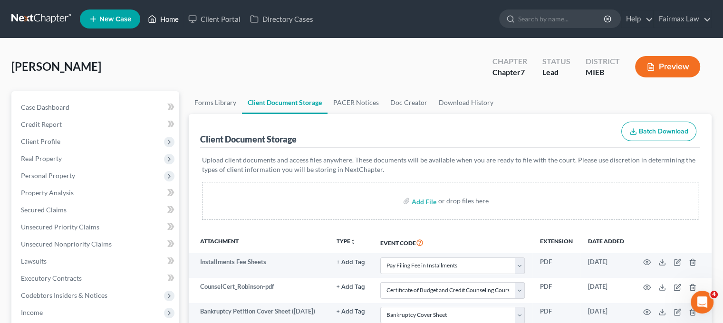
click at [184, 22] on link "Home" at bounding box center [163, 18] width 40 height 17
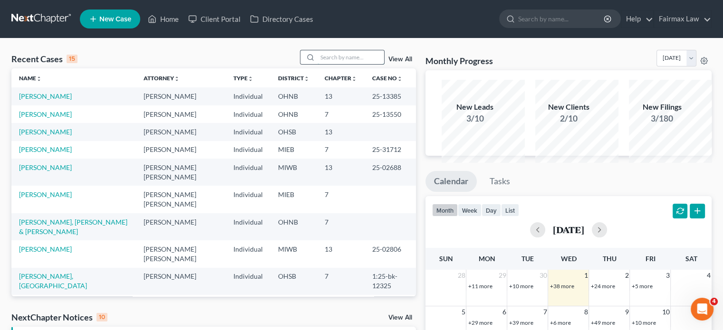
click at [318, 64] on input "search" at bounding box center [351, 57] width 67 height 14
type input "FENDERSON"
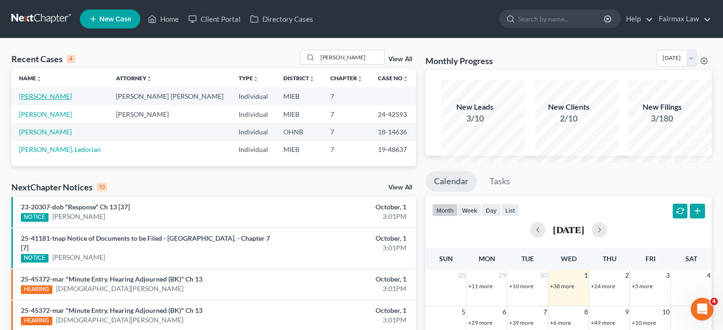
click at [38, 100] on link "Fenderson, Shajuana" at bounding box center [45, 96] width 53 height 8
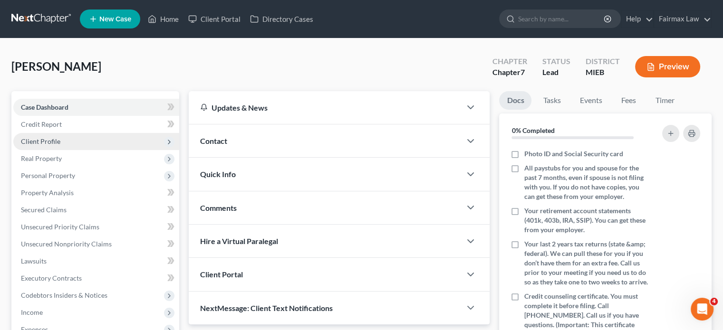
click at [80, 150] on span "Client Profile" at bounding box center [96, 141] width 166 height 17
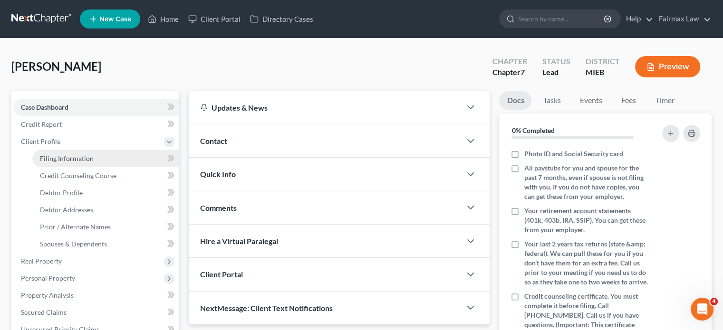
click at [90, 163] on span "Filing Information" at bounding box center [67, 159] width 54 height 8
select select "1"
select select "0"
select select "40"
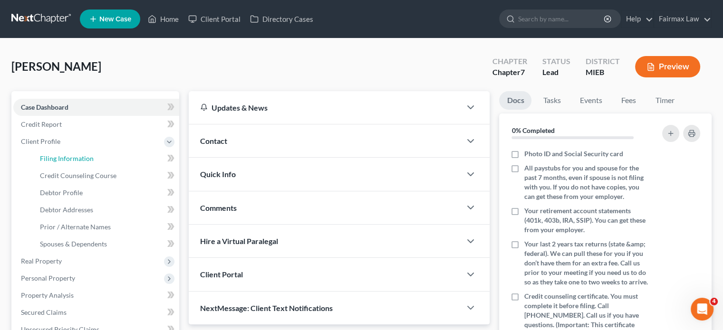
select select "0"
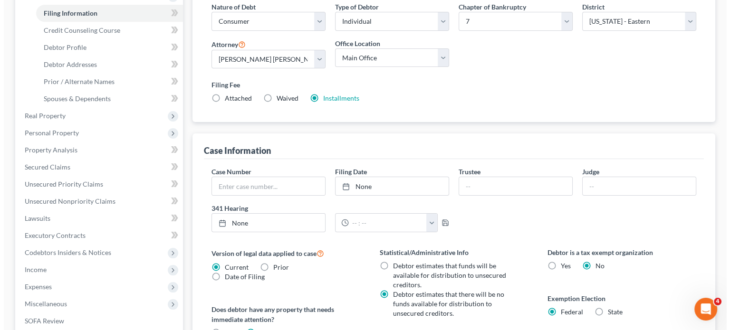
scroll to position [146, 0]
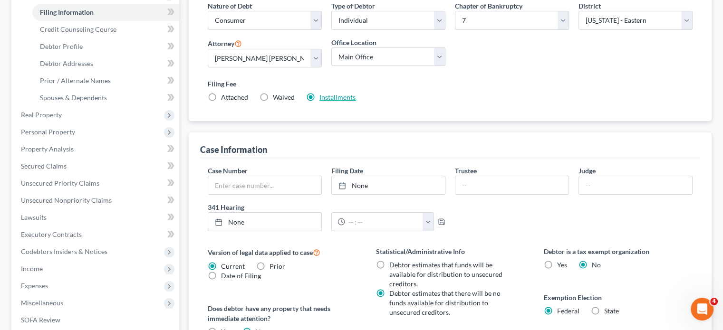
click at [356, 101] on link "Installments" at bounding box center [338, 97] width 36 height 8
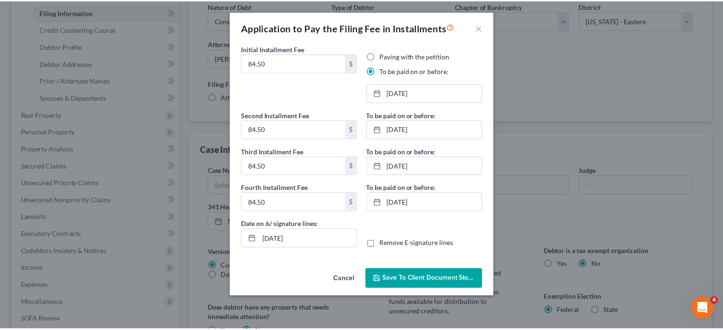
scroll to position [51, 0]
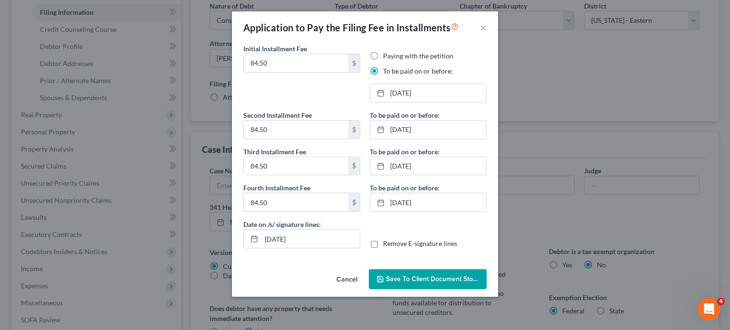
click at [335, 290] on button "Cancel" at bounding box center [347, 280] width 36 height 19
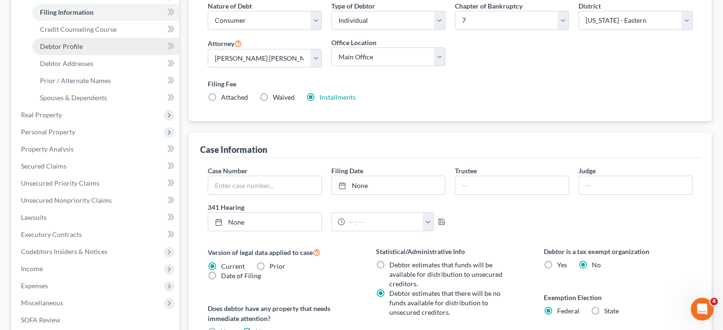
click at [112, 55] on link "Debtor Profile" at bounding box center [105, 46] width 147 height 17
select select "1"
select select "3"
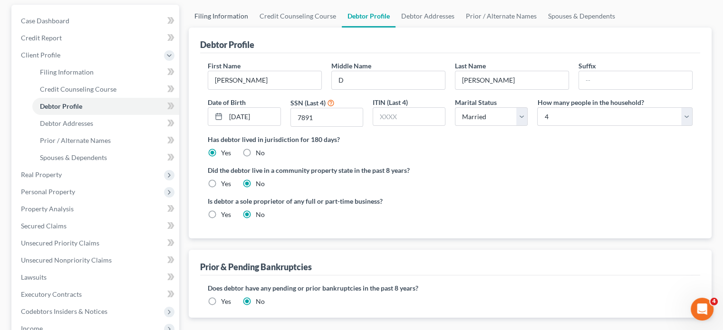
scroll to position [89, 0]
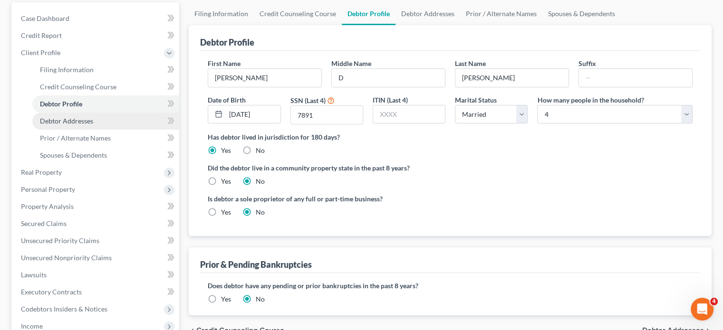
click at [93, 125] on span "Debtor Addresses" at bounding box center [66, 121] width 53 height 8
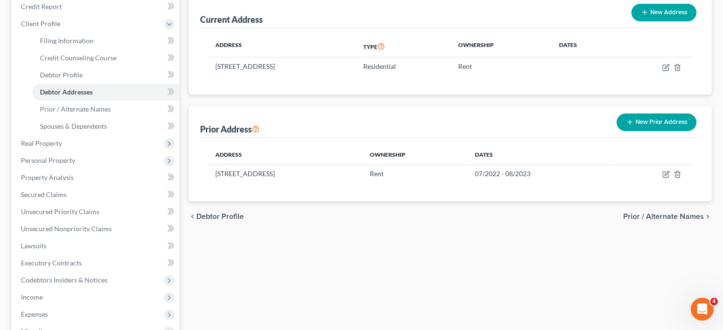
scroll to position [120, 0]
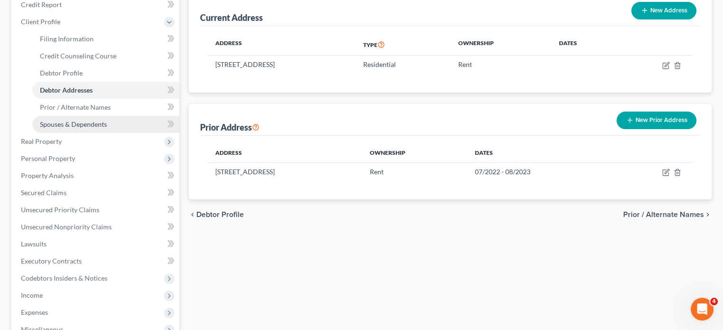
click at [102, 128] on span "Spouses & Dependents" at bounding box center [73, 124] width 67 height 8
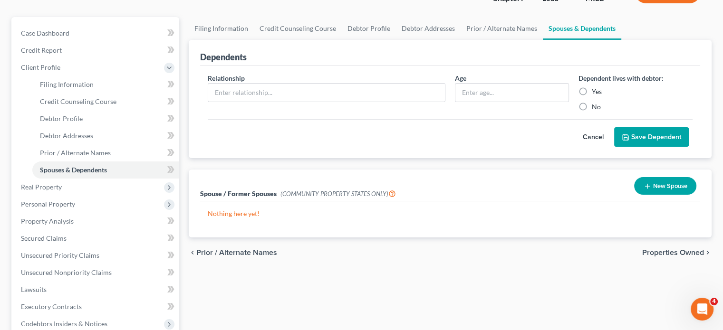
scroll to position [81, 0]
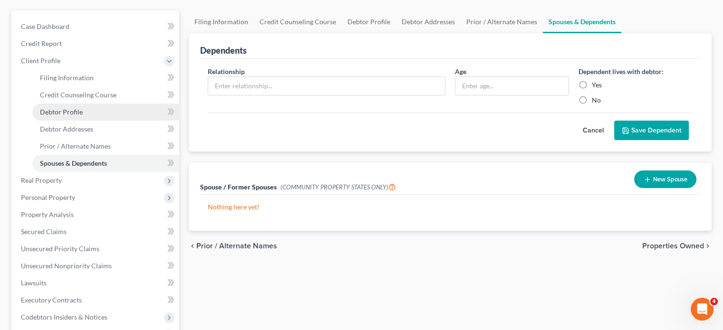
click at [102, 121] on link "Debtor Profile" at bounding box center [105, 112] width 147 height 17
select select "1"
select select "3"
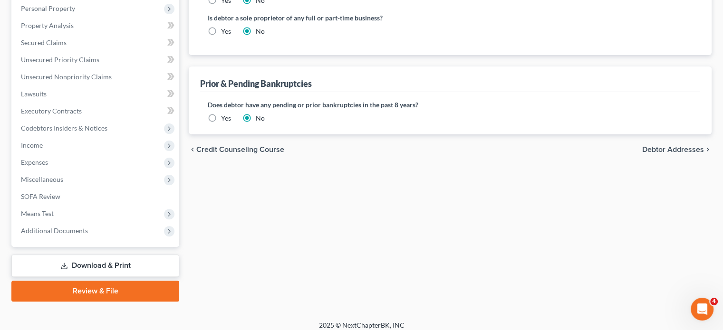
scroll to position [272, 0]
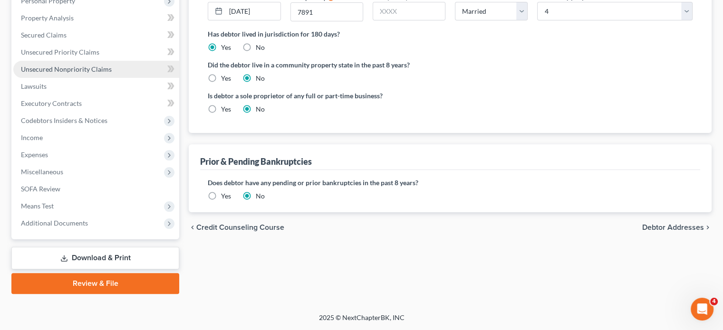
scroll to position [129, 0]
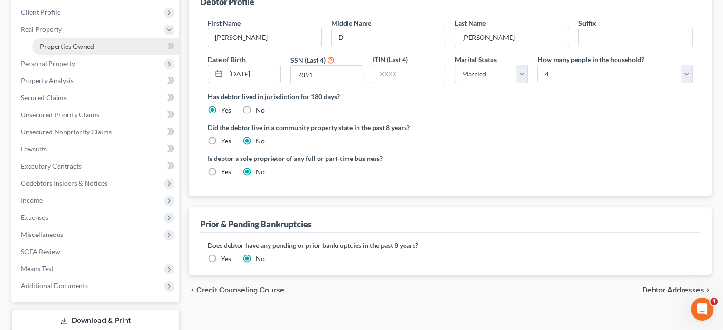
click at [82, 55] on link "Properties Owned" at bounding box center [105, 46] width 147 height 17
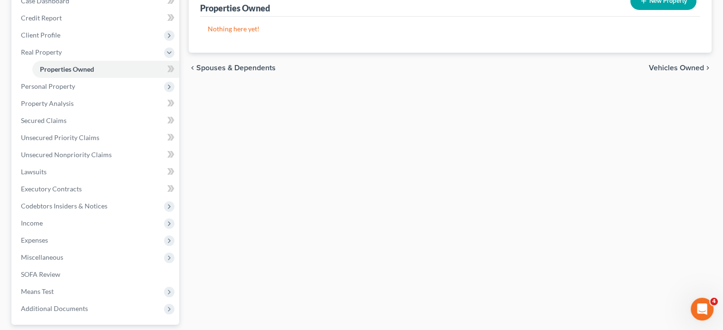
scroll to position [111, 0]
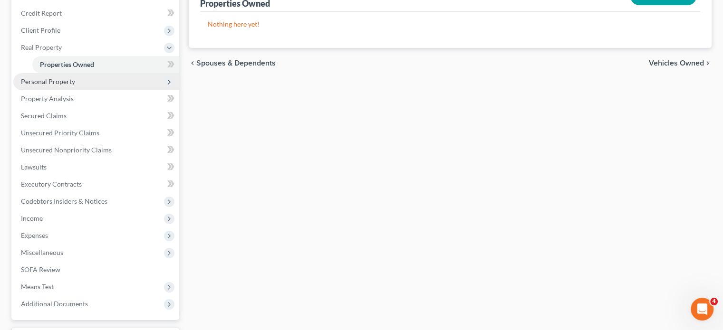
click at [103, 90] on span "Personal Property" at bounding box center [96, 81] width 166 height 17
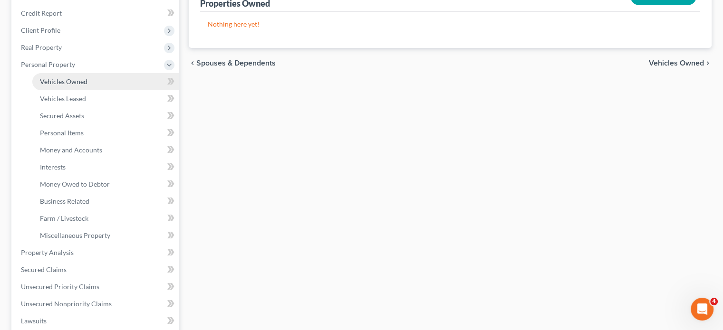
click at [98, 90] on link "Vehicles Owned" at bounding box center [105, 81] width 147 height 17
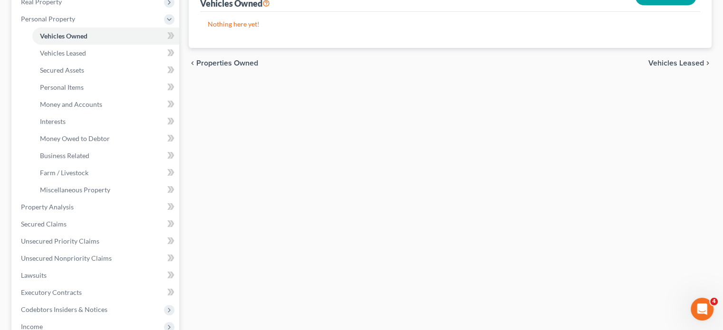
scroll to position [158, 0]
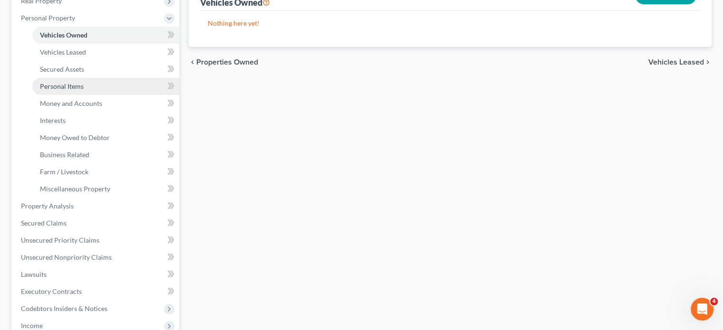
click at [84, 90] on span "Personal Items" at bounding box center [62, 86] width 44 height 8
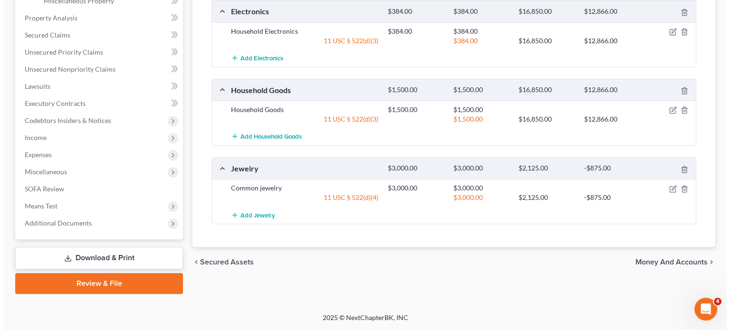
scroll to position [466, 0]
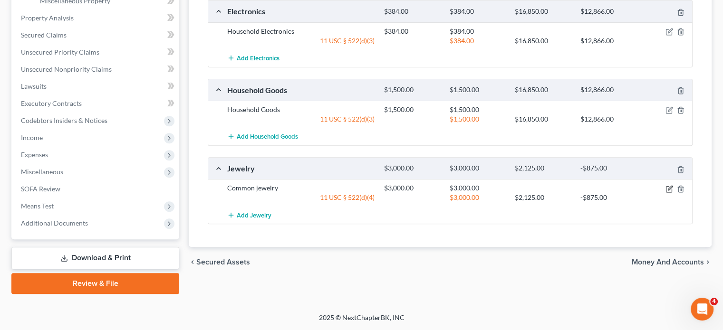
click at [666, 192] on icon "button" at bounding box center [669, 189] width 6 height 6
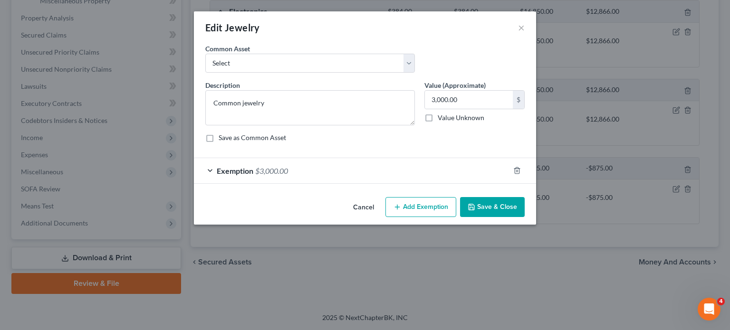
click at [510, 184] on div "Exemption $3,000.00" at bounding box center [352, 170] width 316 height 25
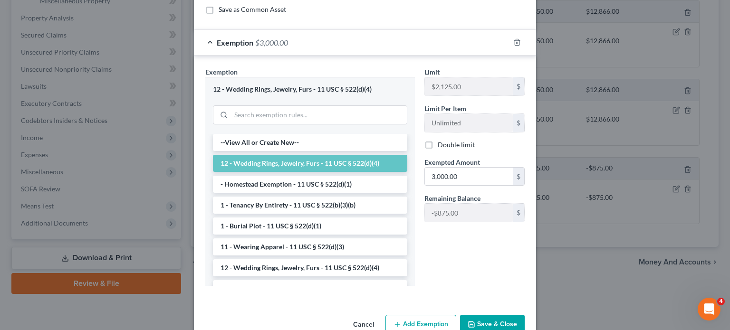
scroll to position [129, 0]
click at [486, 185] on input "3,000.00" at bounding box center [469, 176] width 88 height 18
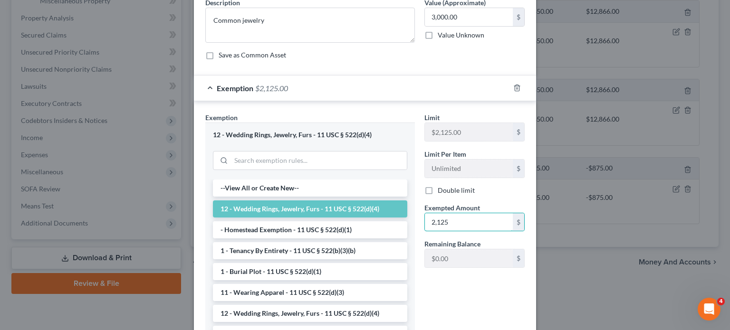
scroll to position [83, 0]
type input "2,125"
click at [440, 60] on div "Save as Common Asset" at bounding box center [365, 55] width 320 height 10
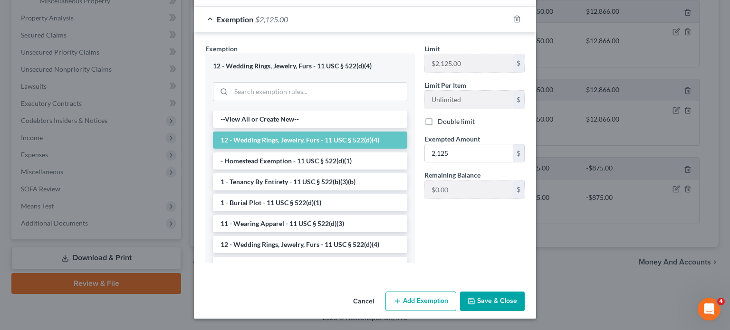
scroll to position [269, 0]
click at [429, 298] on button "Add Exemption" at bounding box center [421, 302] width 71 height 20
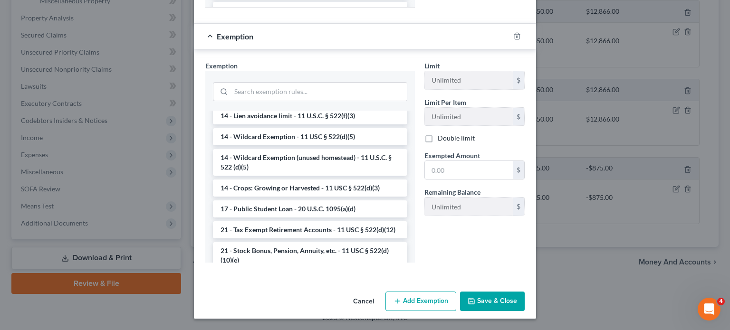
scroll to position [194, 0]
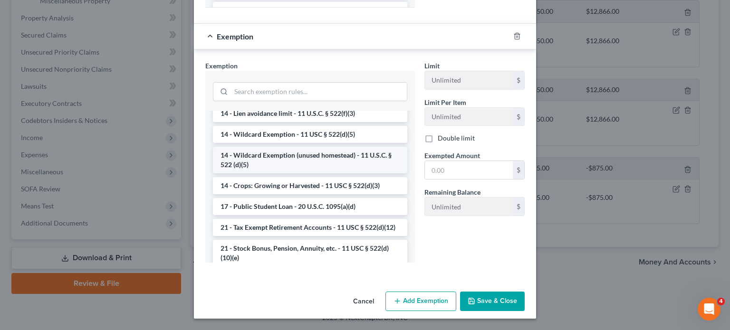
click at [312, 174] on li "14 - Wildcard Exemption (unused homestead) - 11 U.S.C. § 522 (d)(5)" at bounding box center [310, 160] width 194 height 27
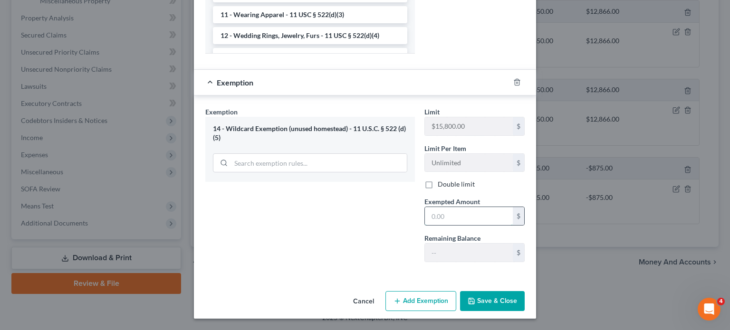
click at [448, 225] on input "text" at bounding box center [469, 216] width 88 height 18
paste input "875"
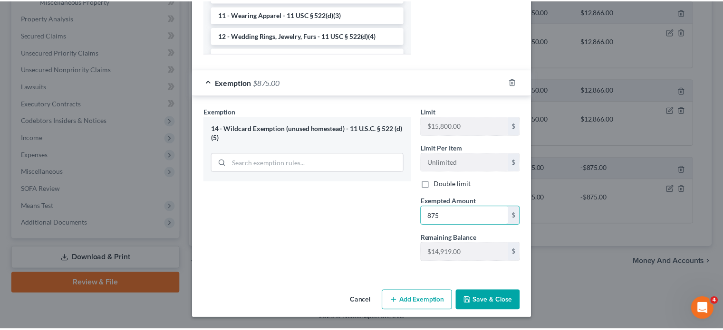
scroll to position [528, 0]
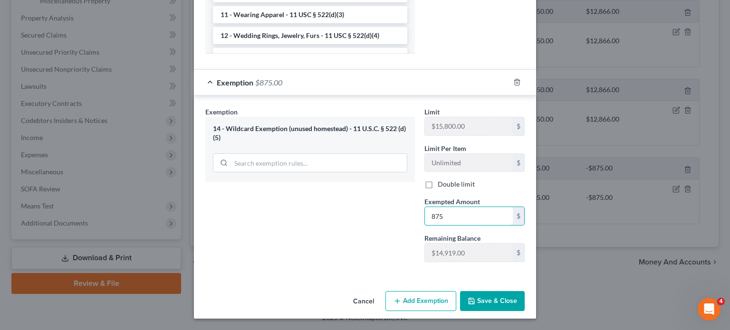
type input "875"
click at [504, 292] on button "Save & Close" at bounding box center [492, 302] width 65 height 20
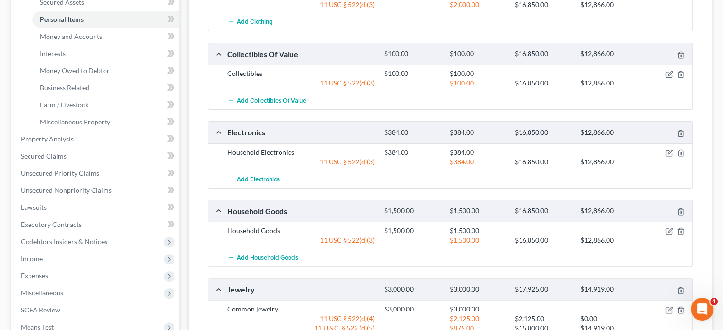
scroll to position [224, 0]
click at [82, 41] on span "Money and Accounts" at bounding box center [71, 37] width 62 height 8
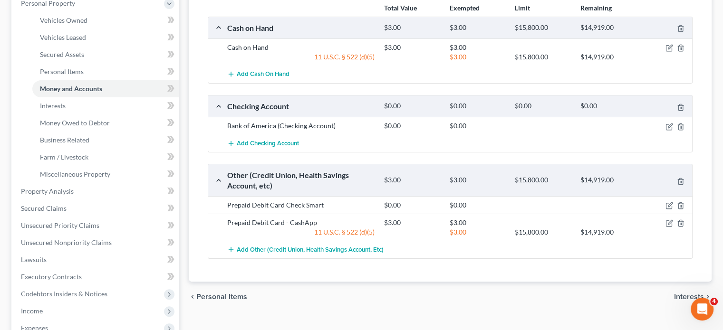
scroll to position [173, 0]
click at [66, 109] on span "Interests" at bounding box center [53, 105] width 26 height 8
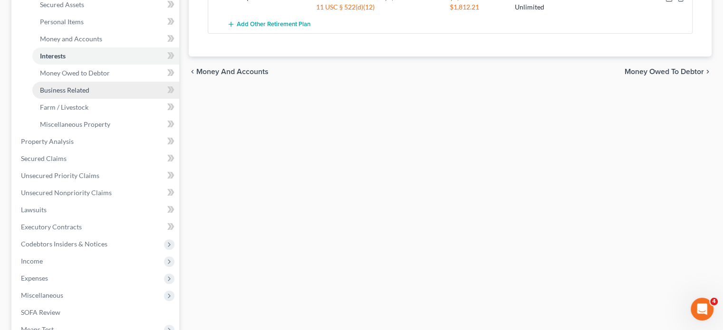
scroll to position [232, 0]
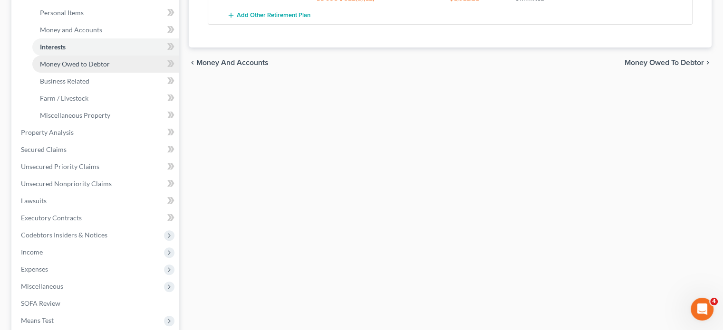
click at [98, 68] on span "Money Owed to Debtor" at bounding box center [75, 64] width 70 height 8
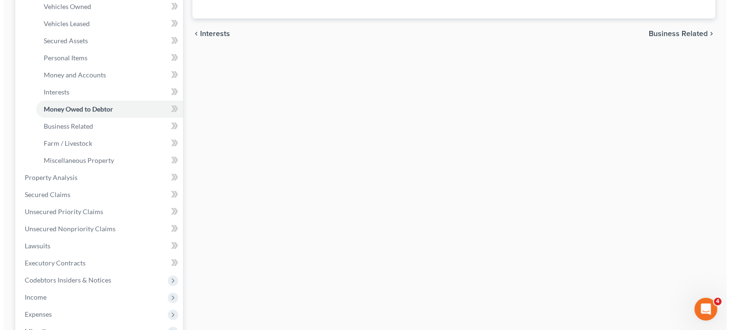
scroll to position [179, 0]
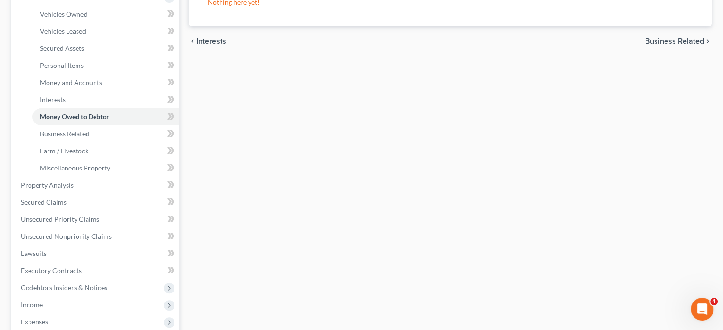
select select "expected_tax_refund"
select select "0"
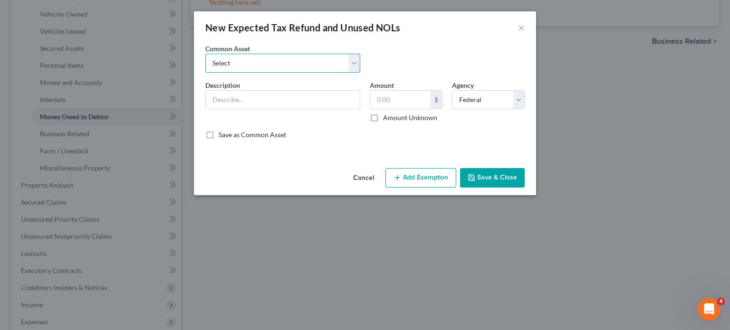
click at [321, 73] on select "Select Potential 2025 tax refunds - estimated and prorated for September Potent…" at bounding box center [282, 63] width 155 height 19
select select "70"
click at [205, 67] on select "Select Potential 2025 tax refunds - estimated and prorated for September Potent…" at bounding box center [282, 63] width 155 height 19
type input "Potential 2025 tax refund - estimated and prorated"
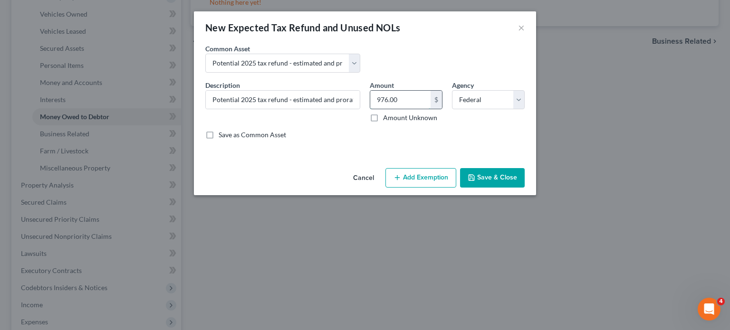
click at [415, 109] on input "976.00" at bounding box center [400, 100] width 60 height 18
paste input "5,658.75"
type input "5,658.75"
click at [416, 188] on button "Add Exemption" at bounding box center [421, 178] width 71 height 20
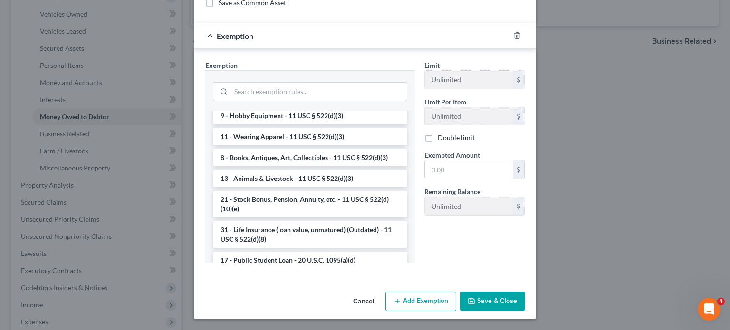
scroll to position [681, 0]
click at [307, 19] on li "14 - Wildcard Exemption (unused homestead) - 11 U.S.C. § 522 (d)(5)" at bounding box center [310, 6] width 194 height 27
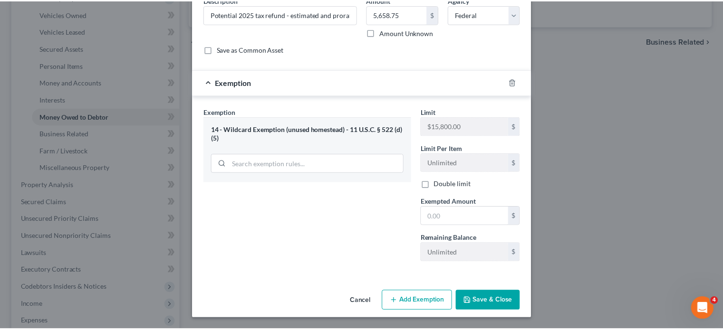
scroll to position [185, 0]
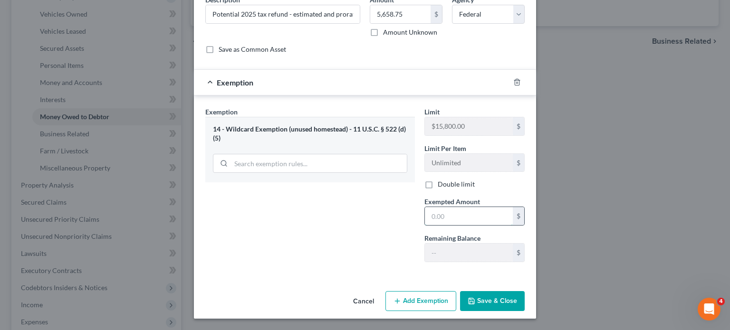
click at [455, 207] on input "text" at bounding box center [469, 216] width 88 height 18
paste input "5,658.75"
type input "5,658.75"
click at [508, 297] on button "Save & Close" at bounding box center [492, 302] width 65 height 20
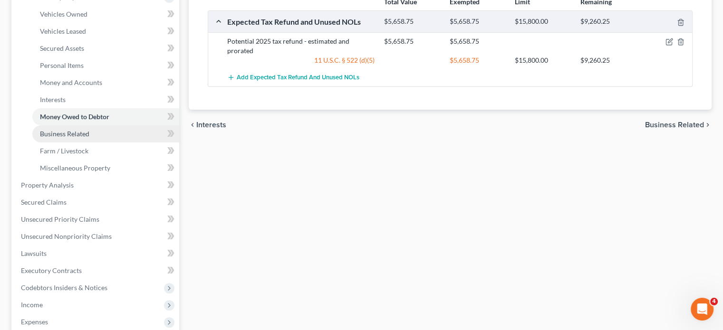
click at [85, 138] on span "Business Related" at bounding box center [64, 134] width 49 height 8
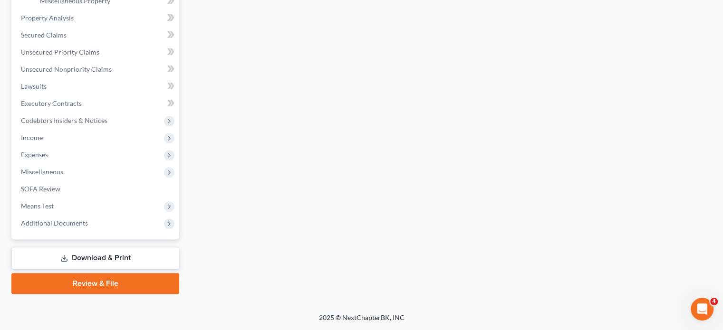
scroll to position [353, 0]
click at [74, 22] on span "Property Analysis" at bounding box center [47, 18] width 53 height 8
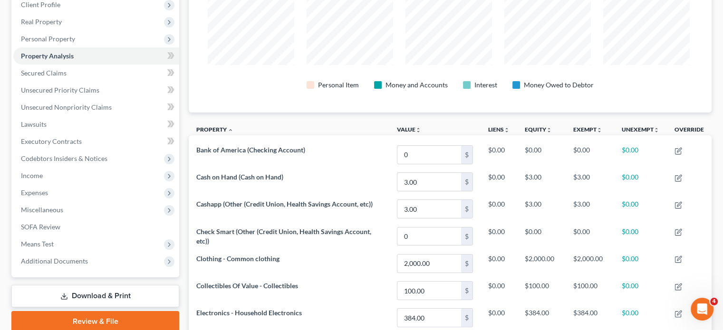
scroll to position [135, 0]
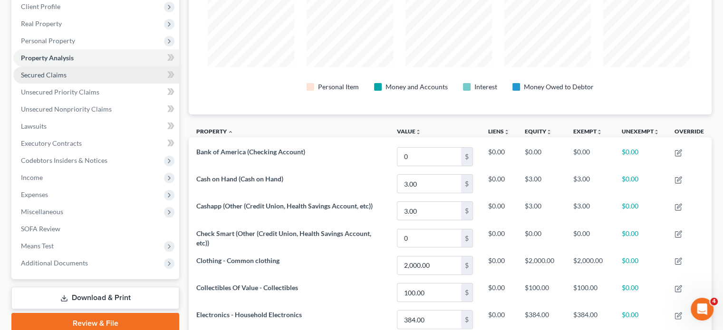
click at [67, 79] on span "Secured Claims" at bounding box center [44, 75] width 46 height 8
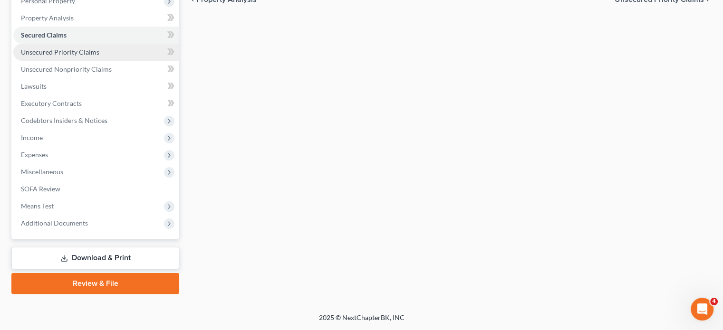
click at [99, 56] on span "Unsecured Priority Claims" at bounding box center [60, 52] width 78 height 8
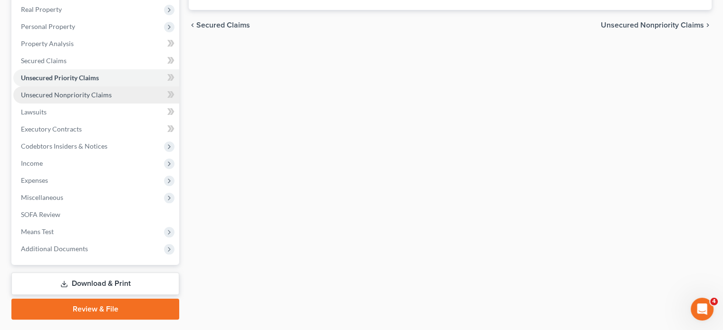
click at [112, 99] on span "Unsecured Nonpriority Claims" at bounding box center [66, 95] width 91 height 8
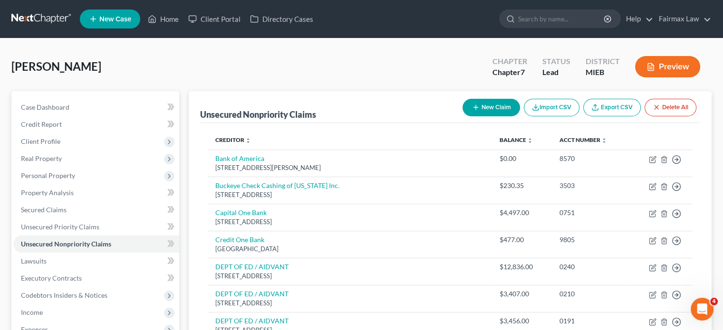
scroll to position [3, 0]
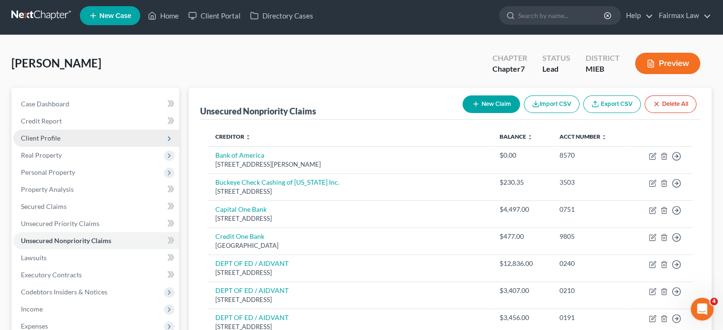
click at [60, 142] on span "Client Profile" at bounding box center [40, 138] width 39 height 8
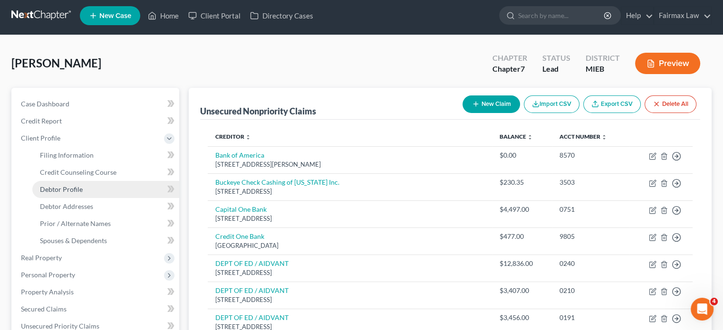
click at [83, 194] on span "Debtor Profile" at bounding box center [61, 189] width 43 height 8
select select "1"
select select "3"
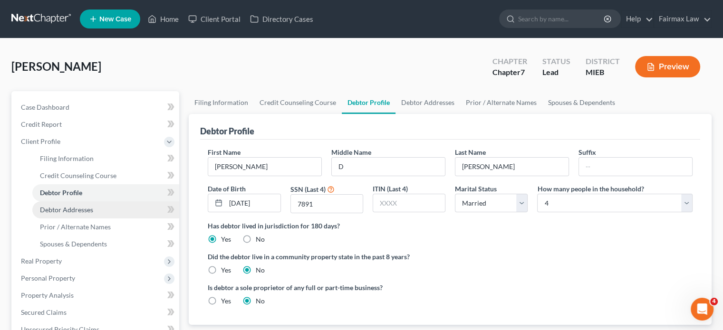
click at [97, 219] on link "Debtor Addresses" at bounding box center [105, 210] width 147 height 17
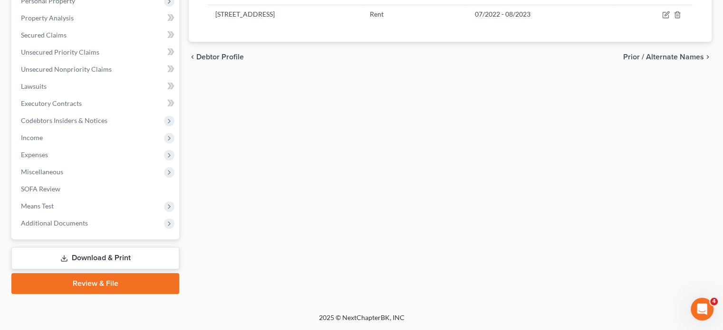
scroll to position [309, 0]
click at [70, 95] on link "Lawsuits" at bounding box center [96, 86] width 166 height 17
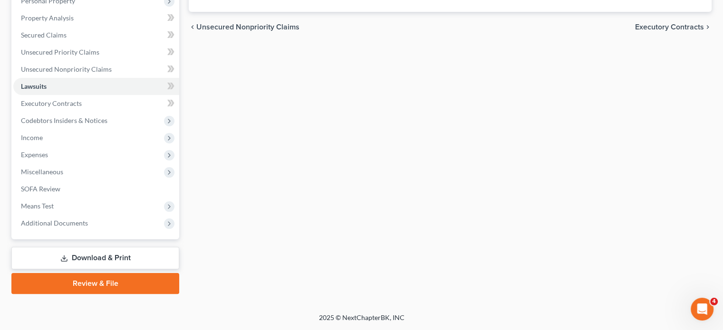
scroll to position [253, 0]
click at [82, 99] on span "Executory Contracts" at bounding box center [51, 103] width 61 height 8
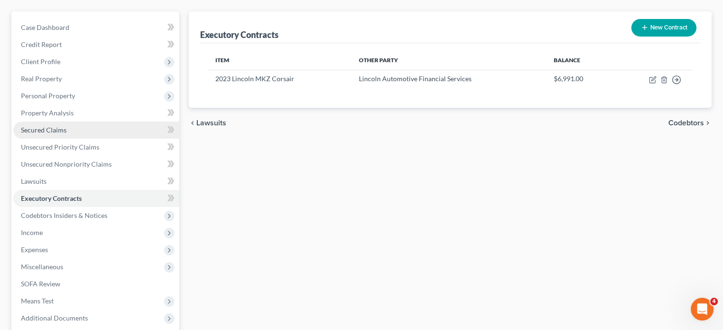
scroll to position [299, 0]
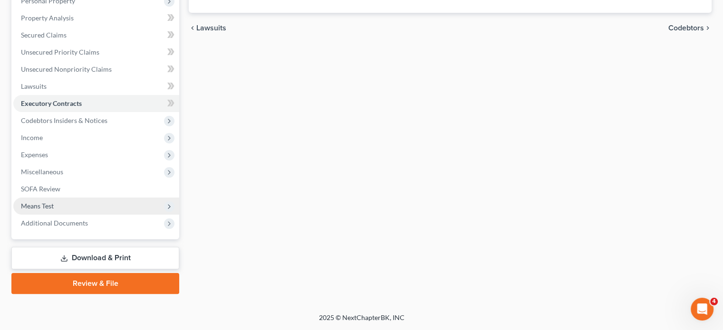
click at [116, 198] on span "Means Test" at bounding box center [96, 206] width 166 height 17
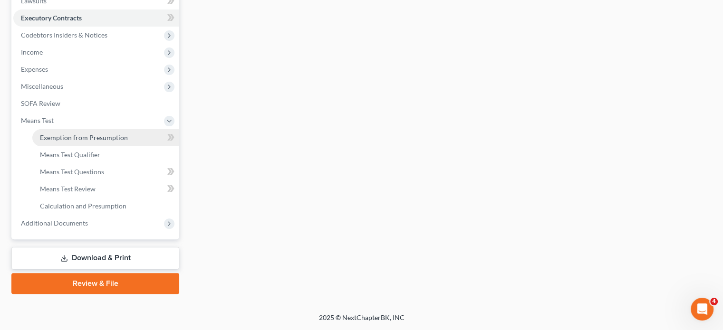
click at [127, 142] on span "Exemption from Presumption" at bounding box center [84, 138] width 88 height 8
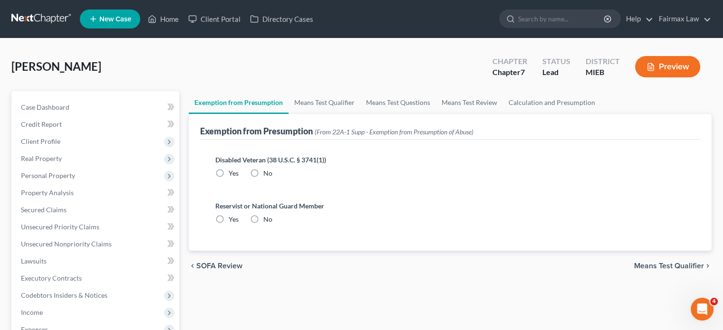
click at [272, 178] on label "No" at bounding box center [267, 174] width 9 height 10
click at [272, 175] on input "No" at bounding box center [270, 172] width 6 height 6
radio input "true"
click at [272, 224] on label "No" at bounding box center [267, 220] width 9 height 10
click at [272, 221] on input "No" at bounding box center [270, 218] width 6 height 6
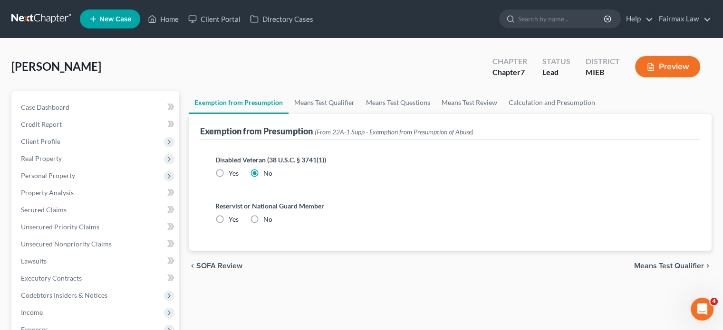
radio input "true"
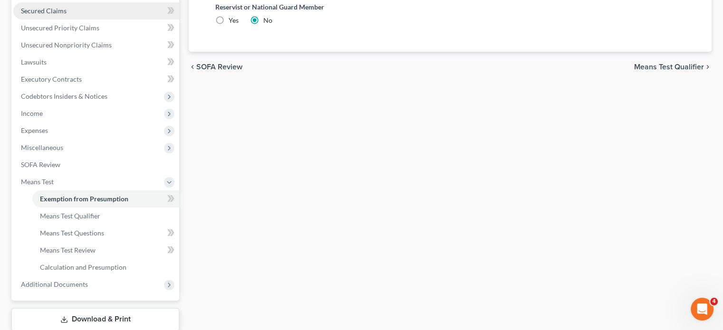
scroll to position [200, 0]
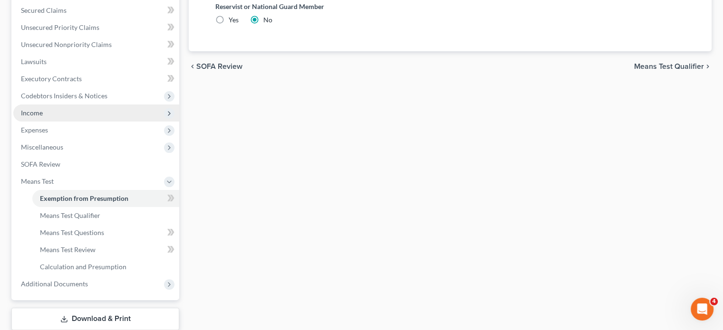
click at [67, 122] on span "Income" at bounding box center [96, 113] width 166 height 17
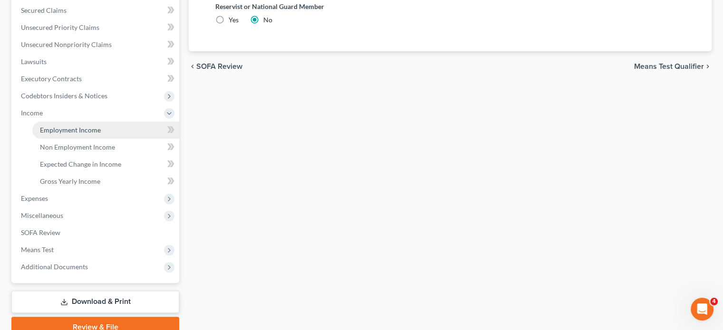
click at [63, 139] on link "Employment Income" at bounding box center [105, 130] width 147 height 17
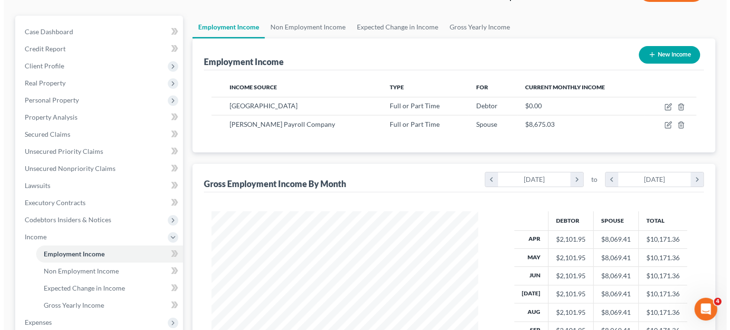
scroll to position [76, 0]
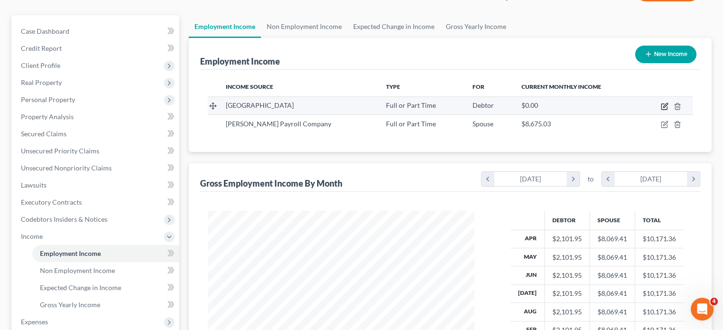
click at [661, 110] on icon "button" at bounding box center [665, 107] width 8 height 8
select select "0"
select select "23"
select select "2"
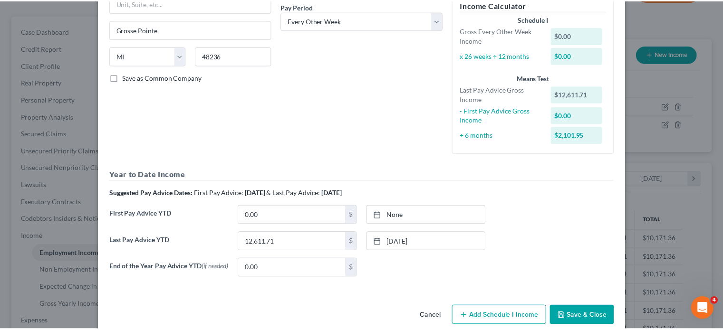
scroll to position [276, 0]
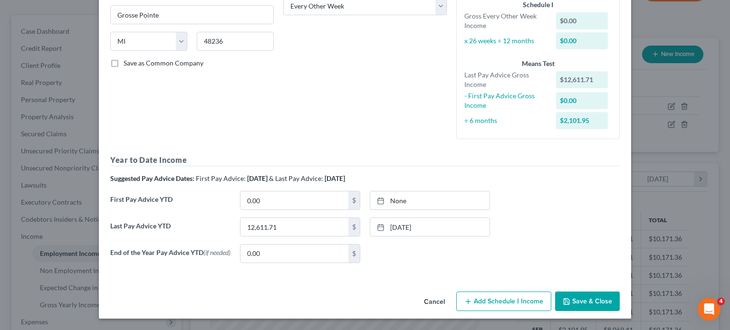
click at [620, 292] on button "Save & Close" at bounding box center [587, 302] width 65 height 20
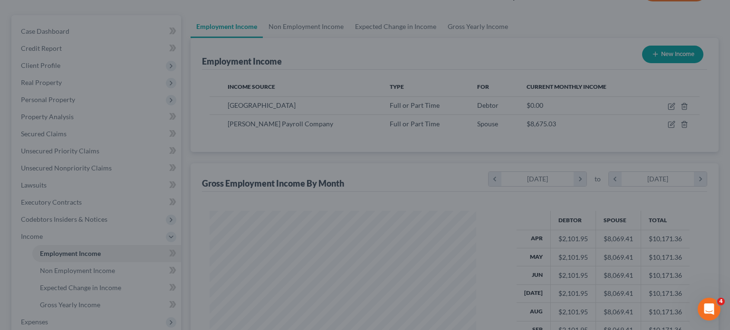
scroll to position [475324, 475250]
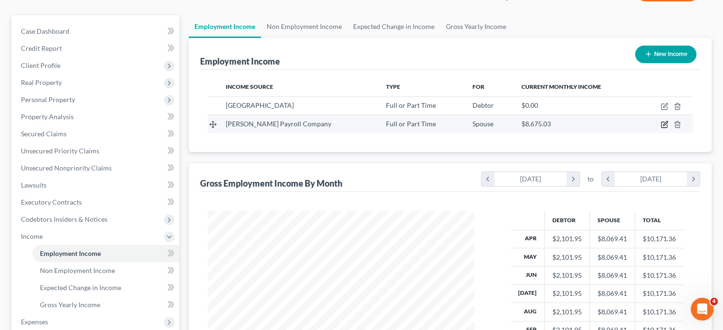
click at [661, 128] on icon "button" at bounding box center [665, 125] width 8 height 8
select select "0"
select select "23"
select select "2"
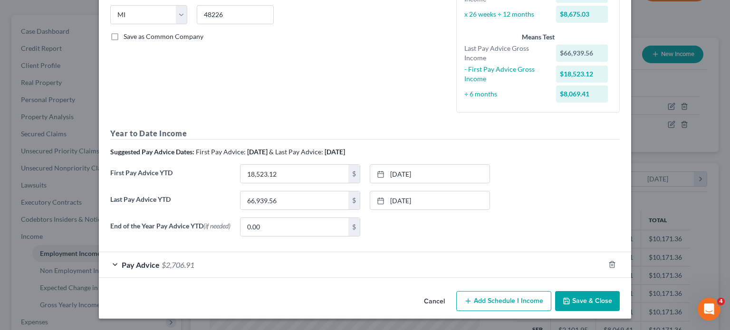
scroll to position [309, 0]
click at [337, 253] on div "Pay Advice $2,706.91" at bounding box center [352, 265] width 506 height 25
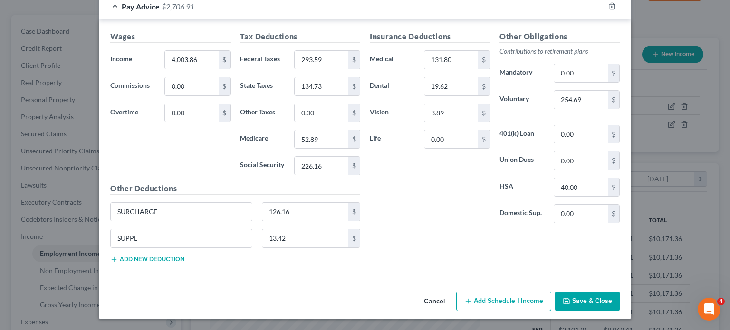
scroll to position [628, 0]
click at [262, 203] on input "126.16" at bounding box center [305, 212] width 87 height 18
drag, startPoint x: 167, startPoint y: 184, endPoint x: 16, endPoint y: 197, distance: 152.3
click at [16, 197] on div "Edit Income Source × Employment Type * Select Full or Part Time Employment Self…" at bounding box center [365, 165] width 730 height 330
click at [365, 190] on div "Insurance Deductions Medical 131.80 $ Dental 19.62 $ Vision 3.89 $ Life 0.00 $" at bounding box center [430, 131] width 130 height 200
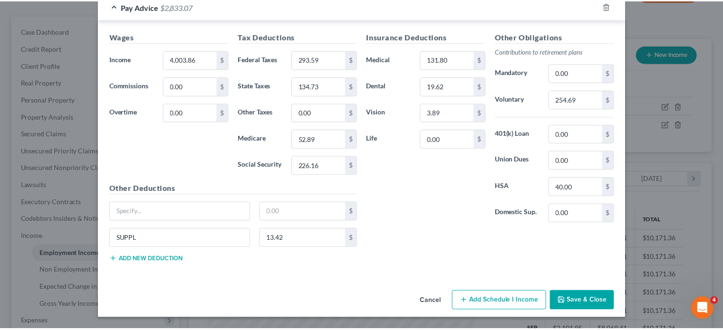
scroll to position [627, 0]
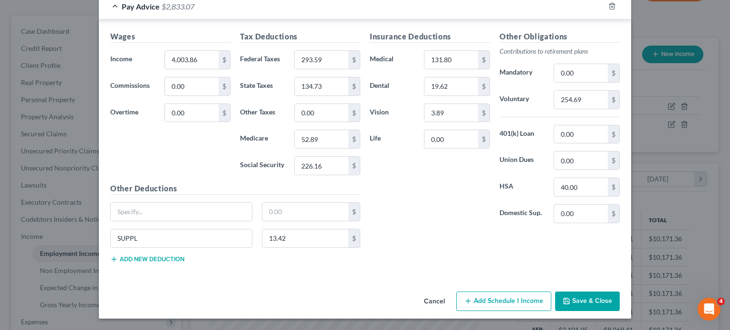
click at [571, 298] on icon "button" at bounding box center [567, 302] width 8 height 8
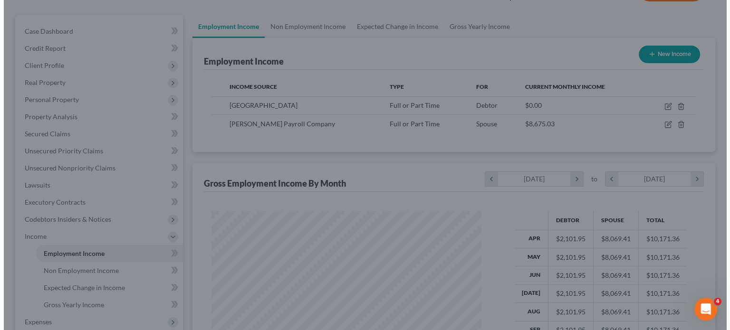
scroll to position [475324, 475250]
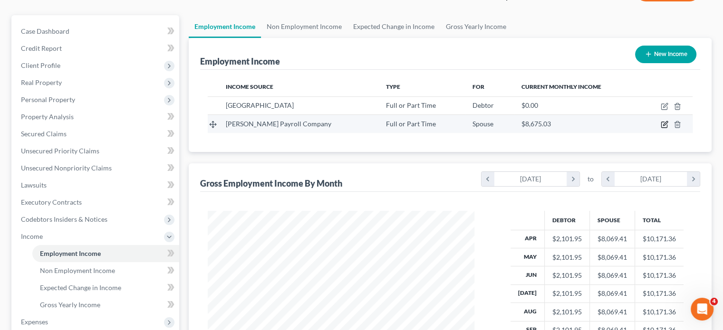
click at [661, 128] on icon "button" at bounding box center [665, 125] width 8 height 8
select select "0"
select select "23"
select select "2"
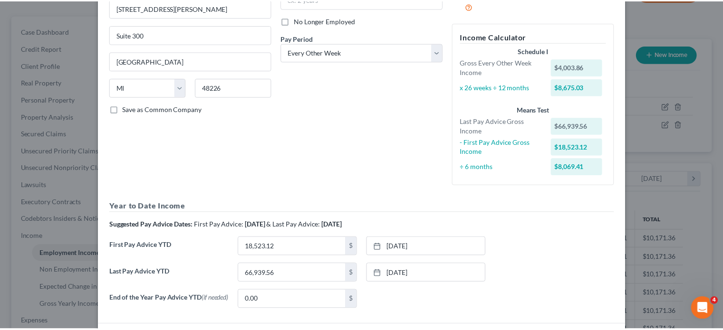
scroll to position [309, 0]
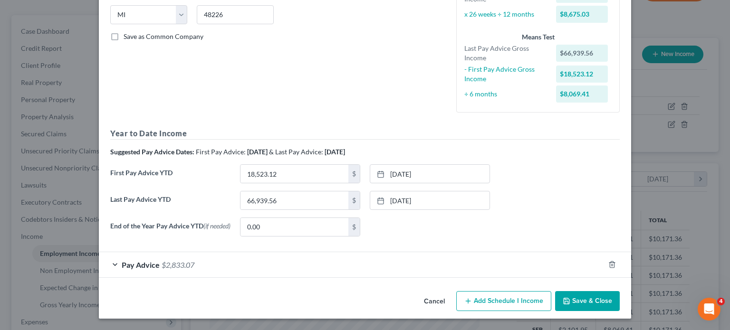
click at [609, 295] on button "Save & Close" at bounding box center [587, 302] width 65 height 20
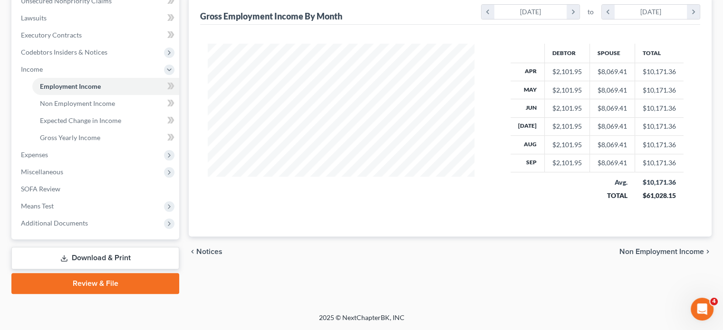
scroll to position [370, 0]
click at [92, 99] on span "Non Employment Income" at bounding box center [77, 103] width 75 height 8
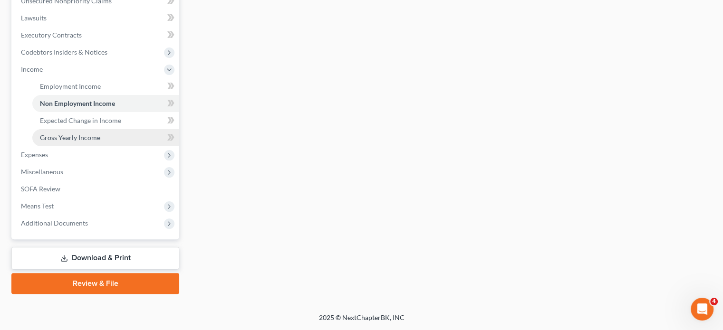
click at [100, 134] on span "Gross Yearly Income" at bounding box center [70, 138] width 60 height 8
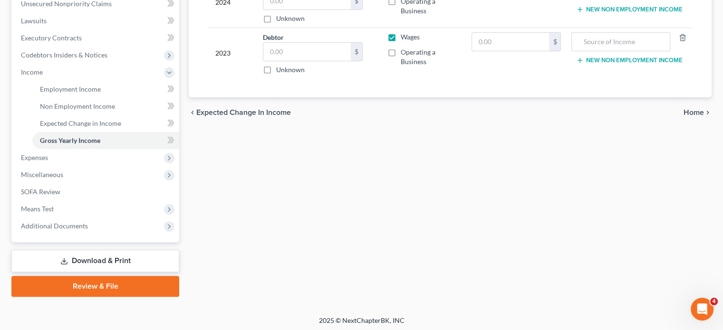
scroll to position [241, 0]
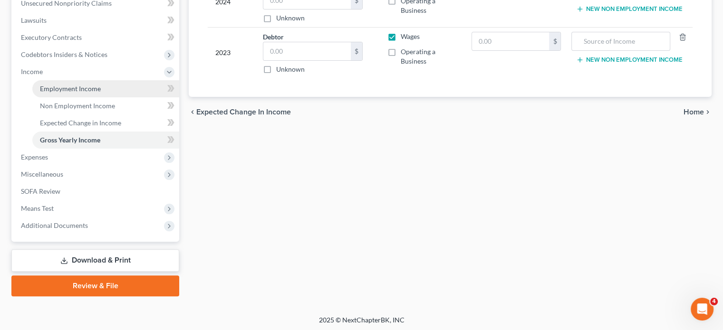
click at [121, 97] on link "Employment Income" at bounding box center [105, 88] width 147 height 17
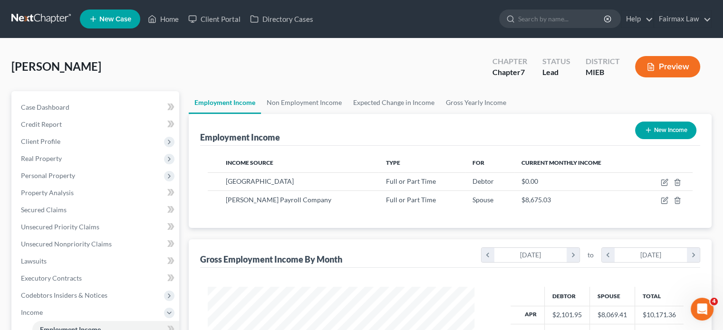
scroll to position [211, 286]
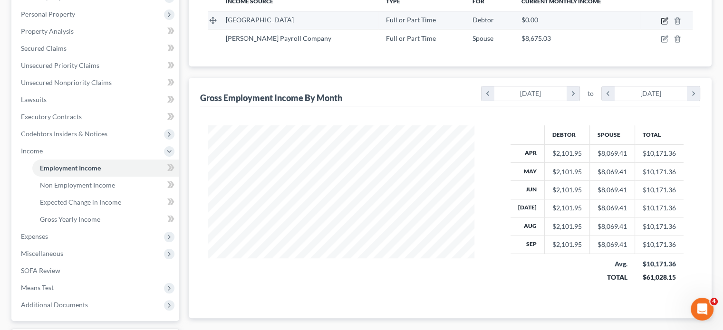
click at [661, 25] on icon "button" at bounding box center [665, 21] width 8 height 8
select select "0"
select select "23"
select select "2"
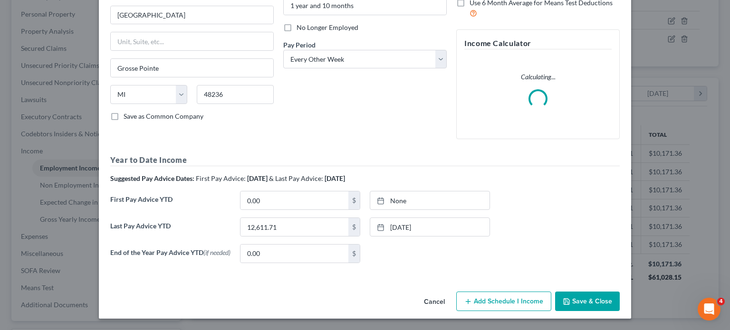
click at [282, 218] on div "Last Pay Advice YTD 12,611.71 $ 9/26/2025 close Date 9/26/2025 Time 12:00 AM ch…" at bounding box center [365, 231] width 519 height 27
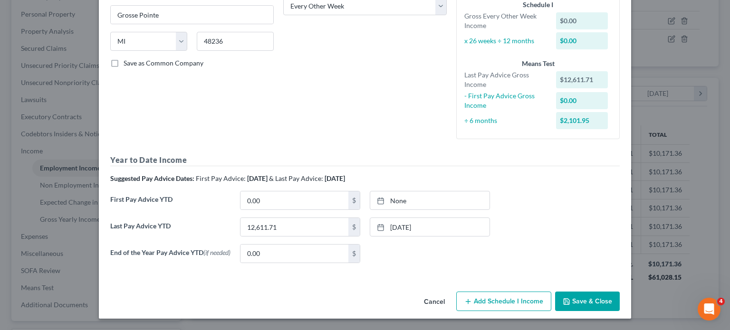
click at [277, 197] on div "Year to Date Income Suggested Pay Advice Dates: First Pay Advice: April 2025 & …" at bounding box center [365, 213] width 510 height 116
click at [283, 236] on input "12,611.71" at bounding box center [295, 227] width 108 height 18
click at [620, 295] on button "Save & Close" at bounding box center [587, 302] width 65 height 20
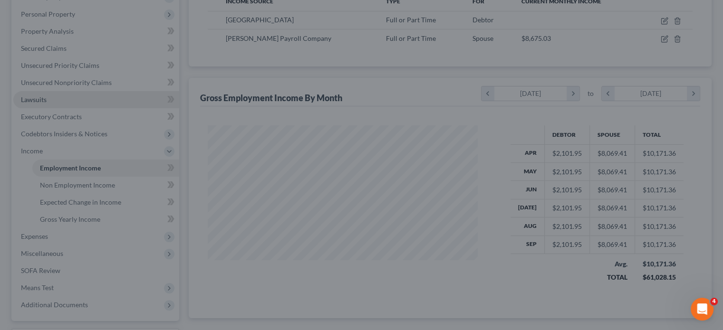
scroll to position [475324, 475250]
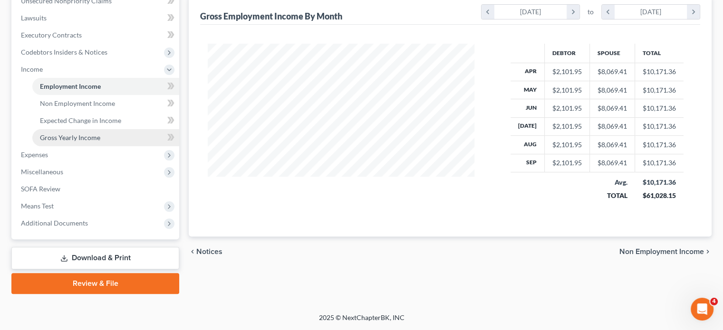
click at [96, 142] on span "Gross Yearly Income" at bounding box center [70, 138] width 60 height 8
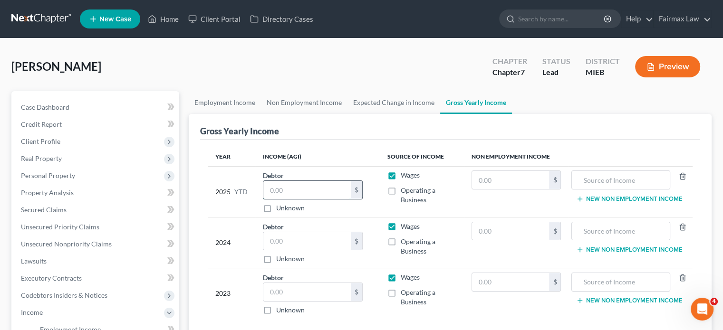
click at [304, 199] on input "text" at bounding box center [306, 190] width 87 height 18
paste input "12,611.71"
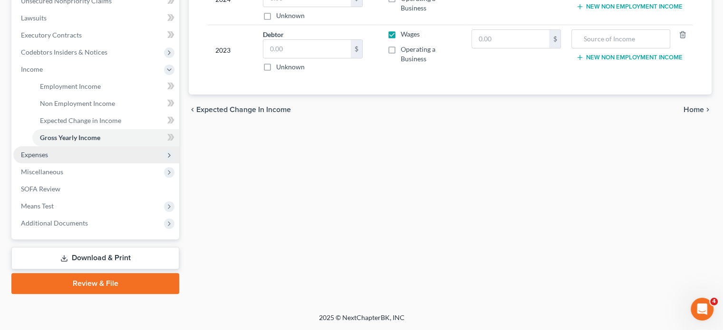
type input "12,611.71"
click at [64, 164] on span "Expenses" at bounding box center [96, 154] width 166 height 17
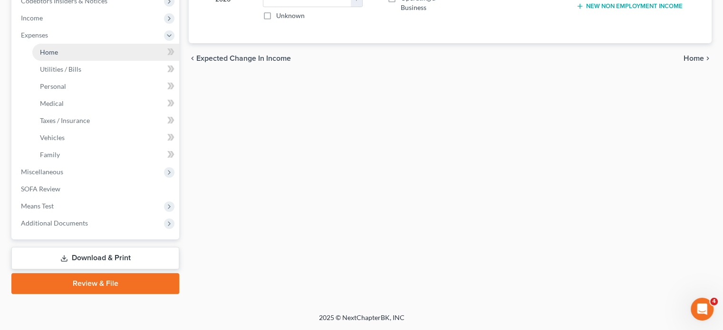
click at [58, 56] on span "Home" at bounding box center [49, 52] width 18 height 8
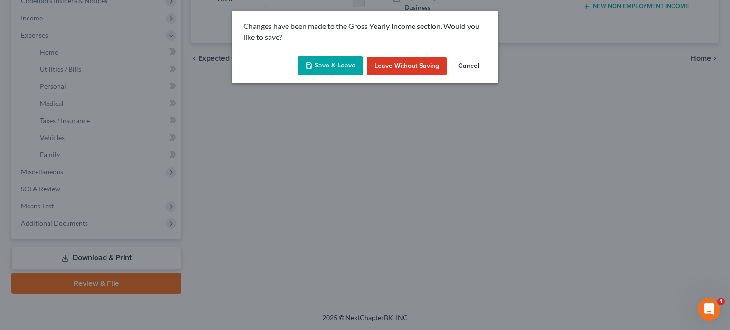
click at [308, 72] on button "Save & Leave" at bounding box center [331, 66] width 66 height 20
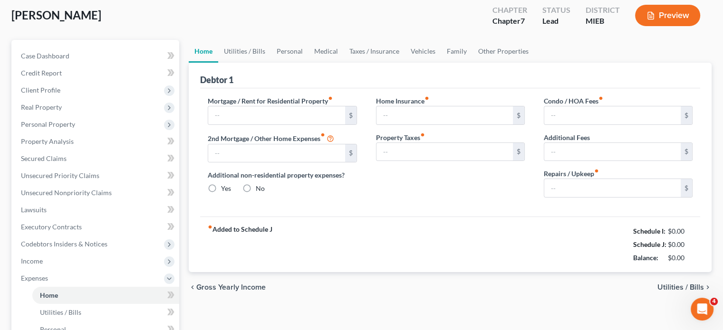
type input "1,063.00"
type input "0.00"
radio input "true"
type input "0.00"
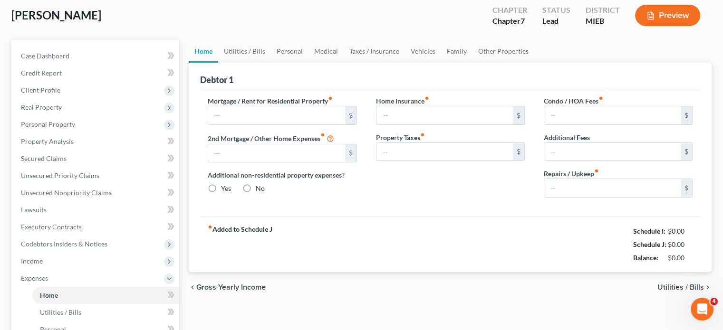
type input "0.00"
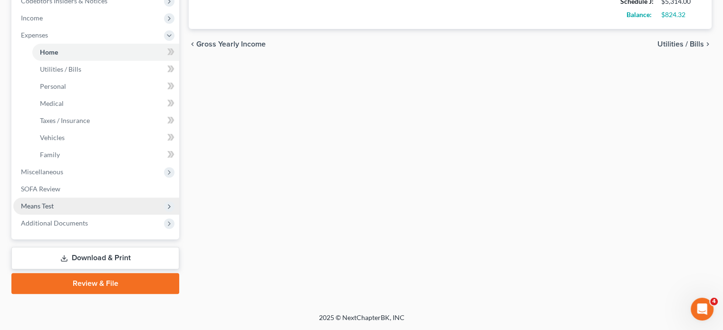
click at [93, 198] on span "Means Test" at bounding box center [96, 206] width 166 height 17
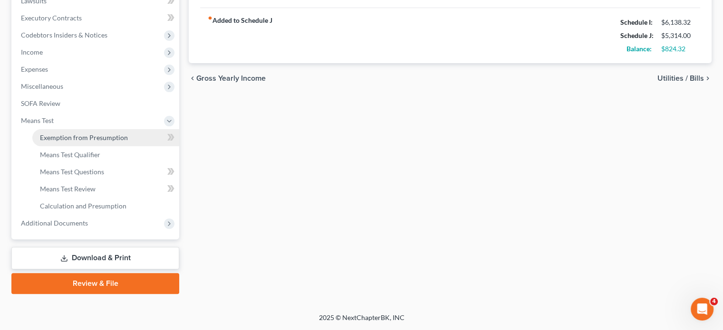
click at [70, 134] on span "Exemption from Presumption" at bounding box center [84, 138] width 88 height 8
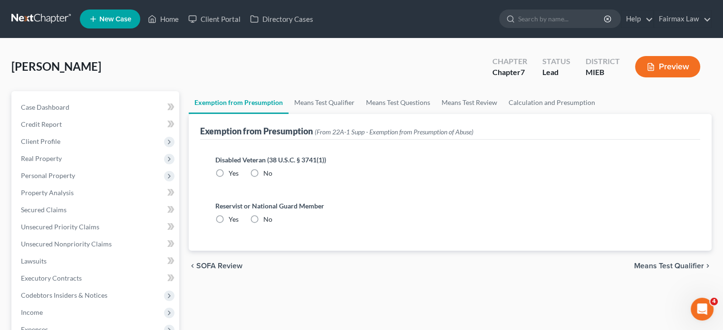
radio input "true"
click at [338, 114] on link "Means Test Qualifier" at bounding box center [325, 102] width 72 height 23
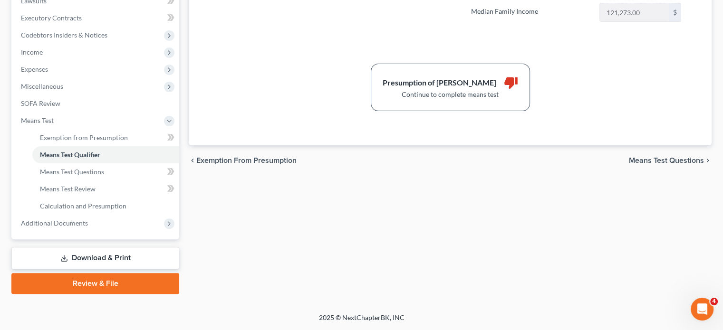
scroll to position [355, 0]
click at [98, 176] on span "Means Test Questions" at bounding box center [72, 172] width 64 height 8
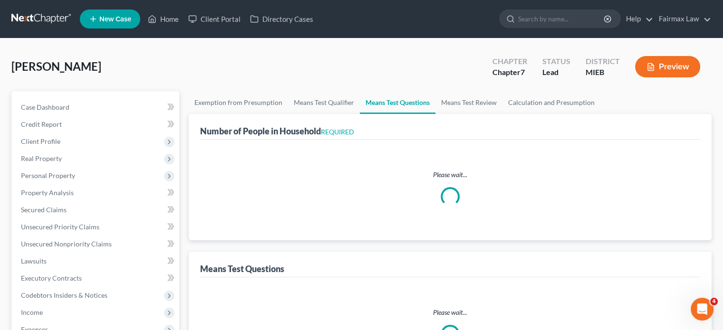
select select "1"
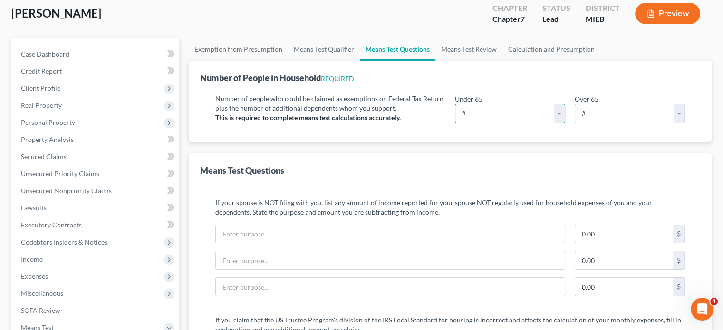
click at [512, 123] on select "# 0 1 2 3 4 5 6 7 8 9 10" at bounding box center [510, 113] width 110 height 19
select select "4"
click at [455, 123] on select "# 0 1 2 3 4 5 6 7 8 9 10" at bounding box center [510, 113] width 110 height 19
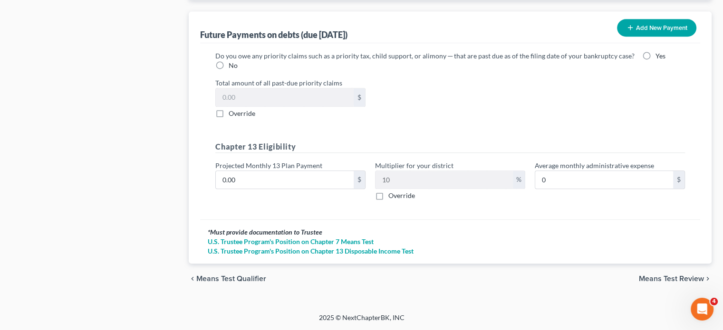
scroll to position [1207, 0]
click at [238, 70] on label "No" at bounding box center [233, 66] width 9 height 10
click at [239, 67] on input "No" at bounding box center [236, 64] width 6 height 6
radio input "true"
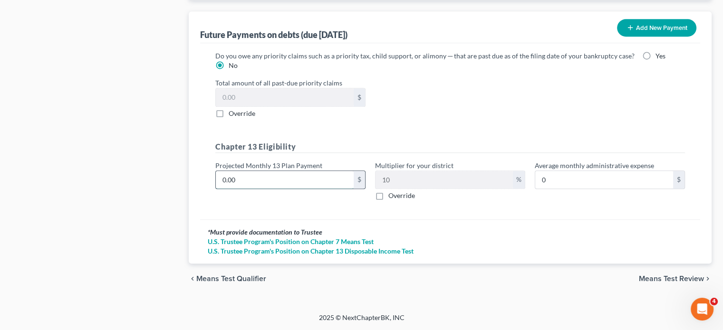
click at [272, 171] on input "0.00" at bounding box center [285, 180] width 138 height 18
type input "6"
type input "0.60"
type input "60"
type input "6.00"
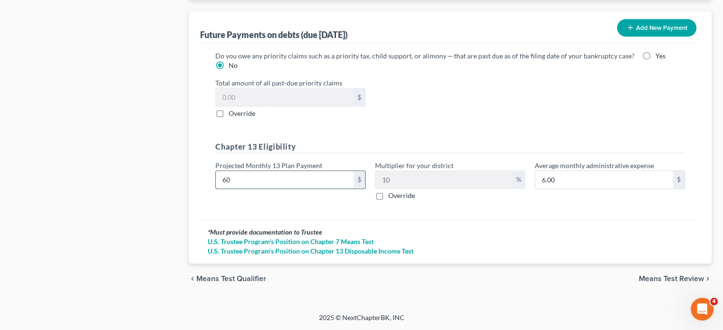
type input "600"
type input "60.00"
type input "600"
click at [641, 275] on span "Means Test Review" at bounding box center [671, 279] width 65 height 8
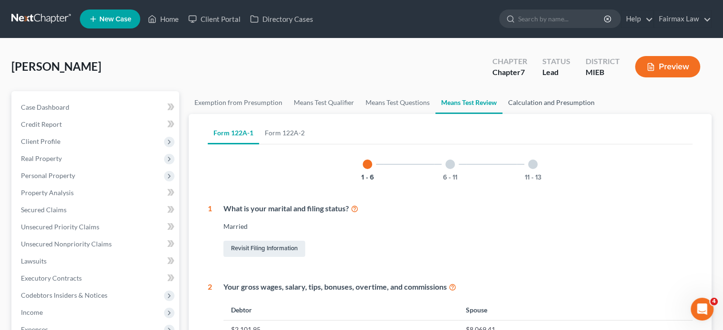
click at [601, 114] on link "Calculation and Presumption" at bounding box center [552, 102] width 98 height 23
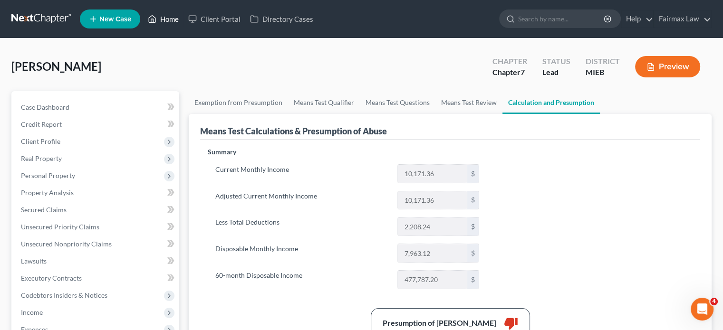
click at [184, 20] on link "Home" at bounding box center [163, 18] width 40 height 17
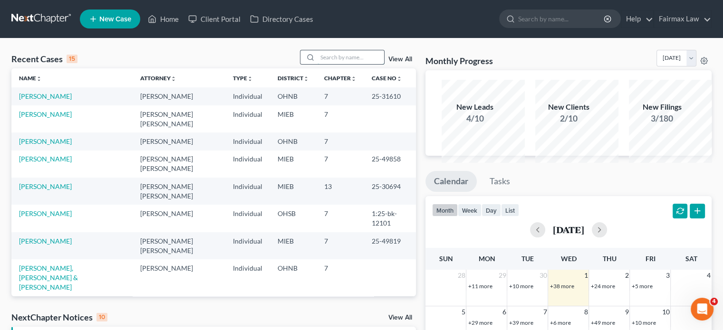
click at [318, 64] on input "search" at bounding box center [351, 57] width 67 height 14
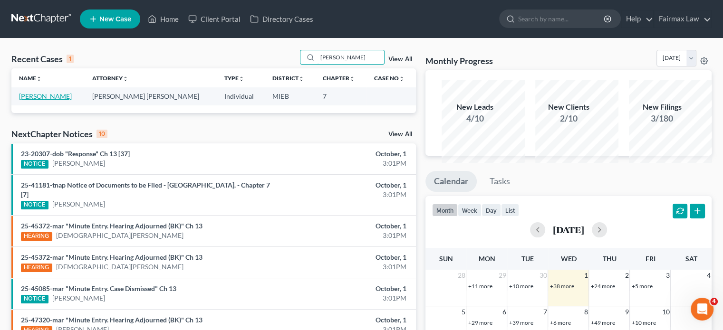
type input "wooten"
click at [57, 100] on link "Wooten, Shante" at bounding box center [45, 96] width 53 height 8
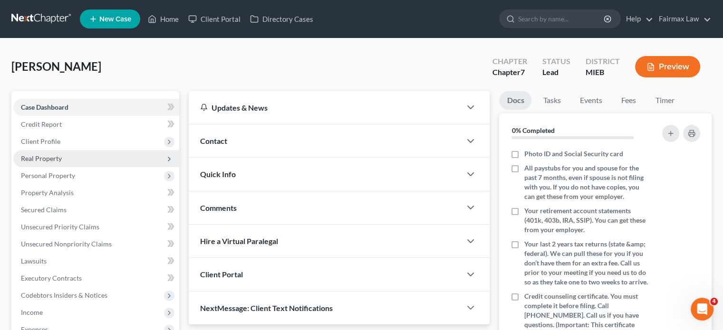
click at [82, 167] on span "Real Property" at bounding box center [96, 158] width 166 height 17
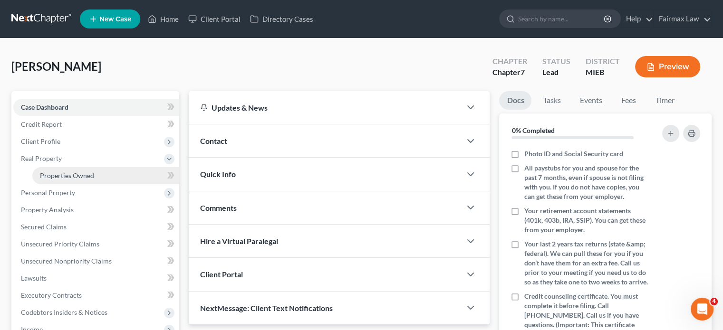
click at [95, 185] on link "Properties Owned" at bounding box center [105, 175] width 147 height 17
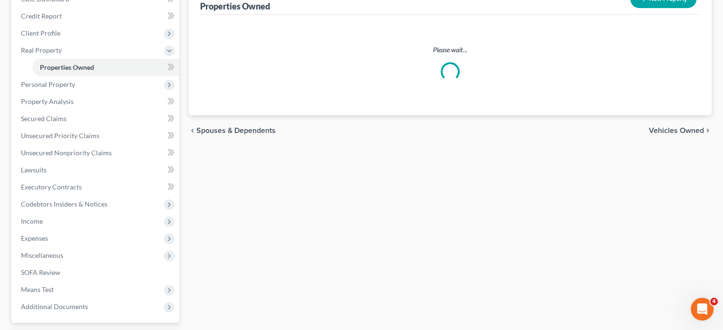
scroll to position [113, 0]
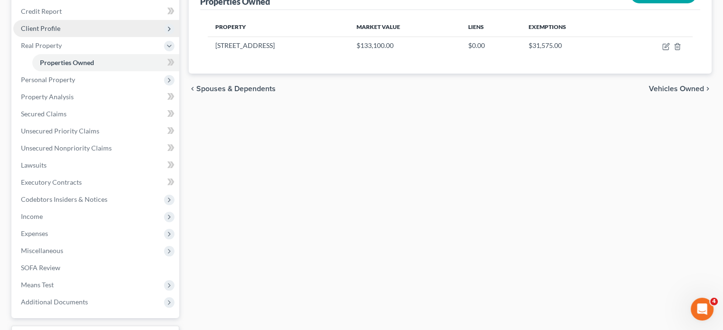
click at [84, 37] on span "Client Profile" at bounding box center [96, 28] width 166 height 17
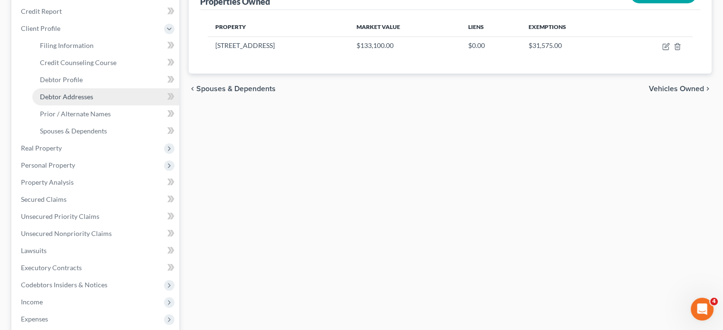
click at [84, 101] on span "Debtor Addresses" at bounding box center [66, 97] width 53 height 8
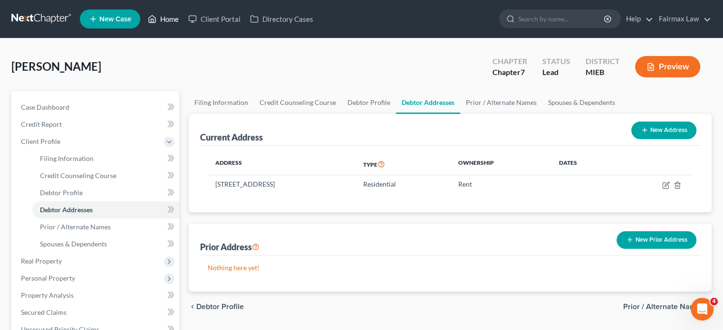
click at [184, 15] on link "Home" at bounding box center [163, 18] width 40 height 17
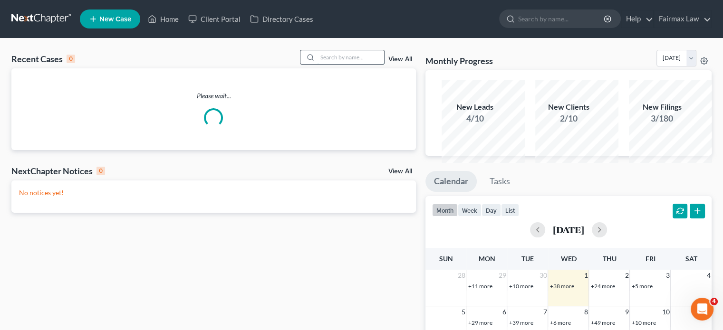
click at [327, 64] on input "search" at bounding box center [351, 57] width 67 height 14
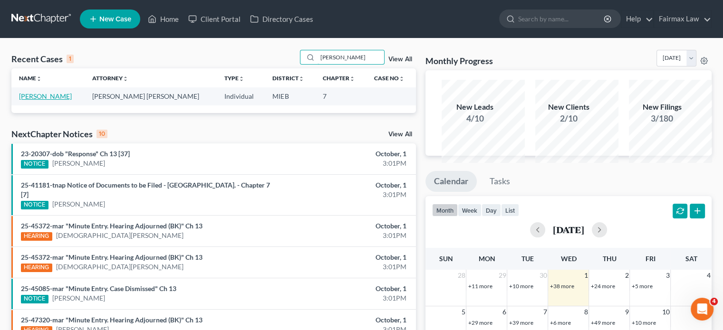
type input "taylor reynolds"
click at [49, 100] on link "Reynolds, Taylor" at bounding box center [45, 96] width 53 height 8
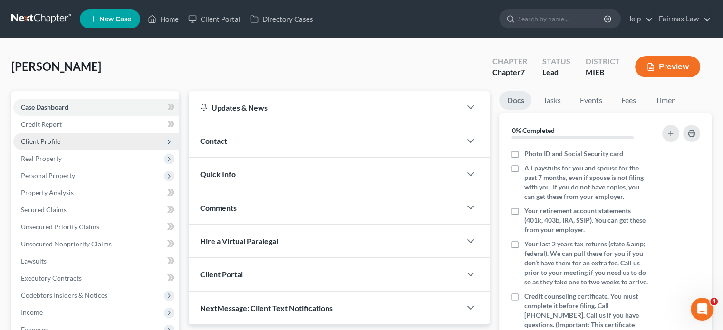
click at [96, 150] on span "Client Profile" at bounding box center [96, 141] width 166 height 17
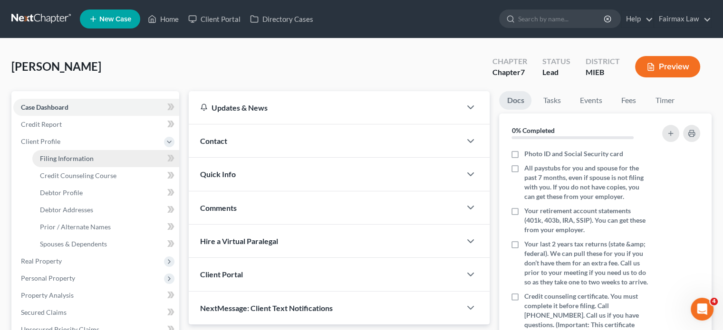
click at [94, 163] on span "Filing Information" at bounding box center [67, 159] width 54 height 8
select select "1"
select select "0"
select select "40"
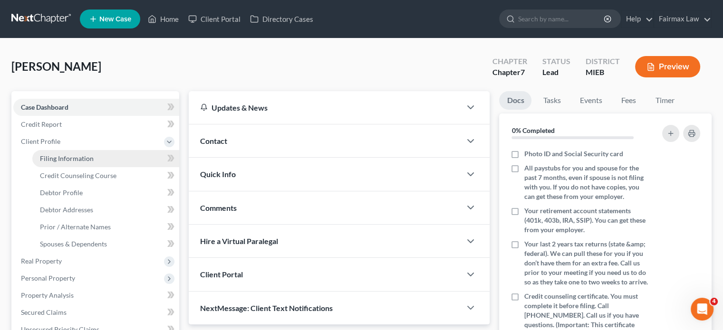
select select "0"
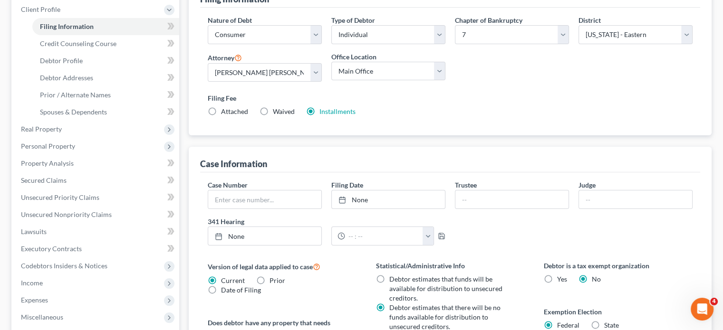
scroll to position [136, 0]
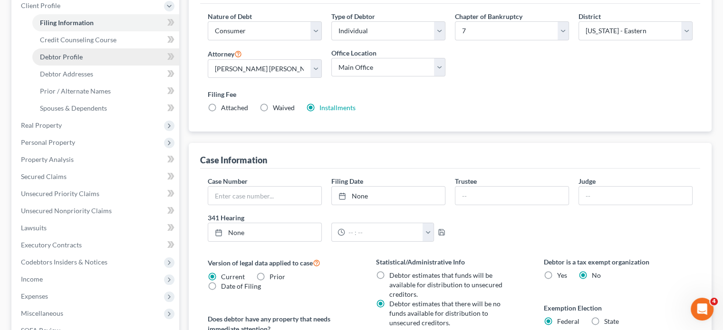
click at [72, 61] on span "Debtor Profile" at bounding box center [61, 57] width 43 height 8
select select "0"
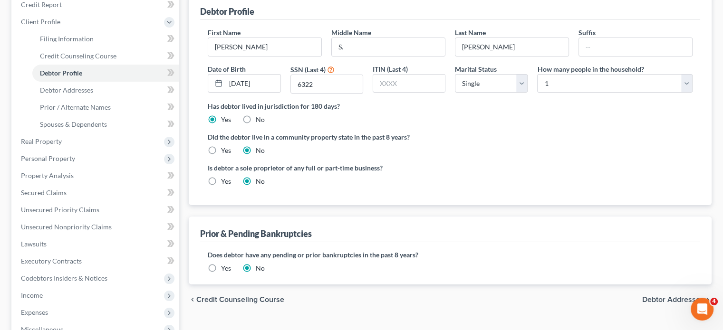
scroll to position [122, 0]
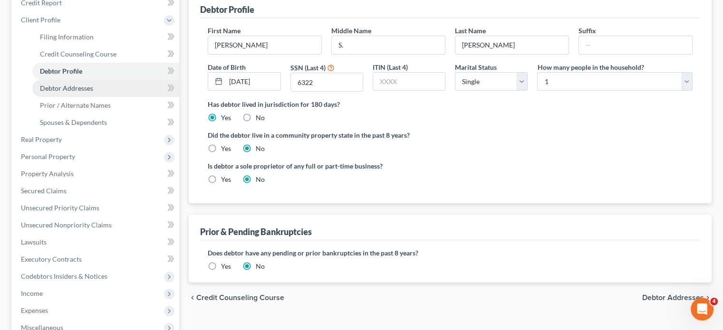
click at [93, 92] on span "Debtor Addresses" at bounding box center [66, 88] width 53 height 8
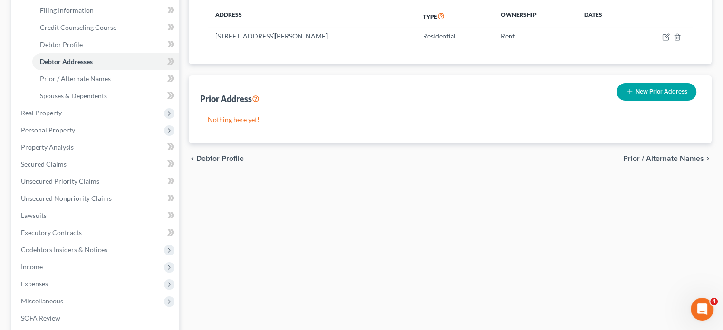
scroll to position [156, 0]
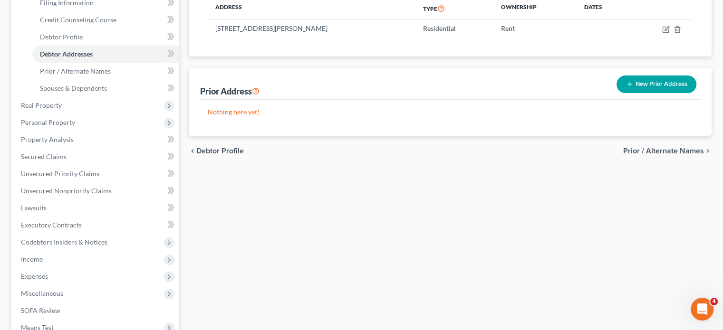
click at [51, 114] on li "Real Property Properties Owned Properties Owned or Leased" at bounding box center [96, 105] width 166 height 17
click at [48, 109] on span "Real Property" at bounding box center [41, 105] width 41 height 8
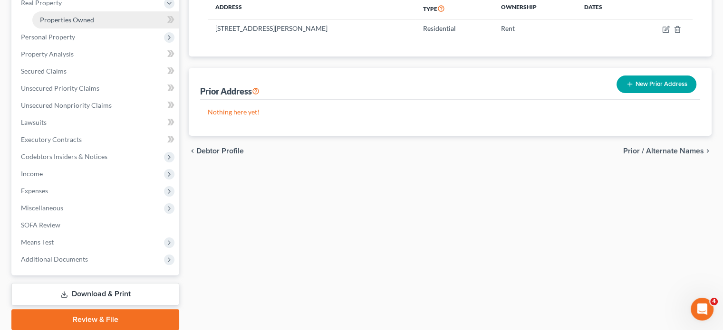
click at [81, 24] on span "Properties Owned" at bounding box center [67, 20] width 54 height 8
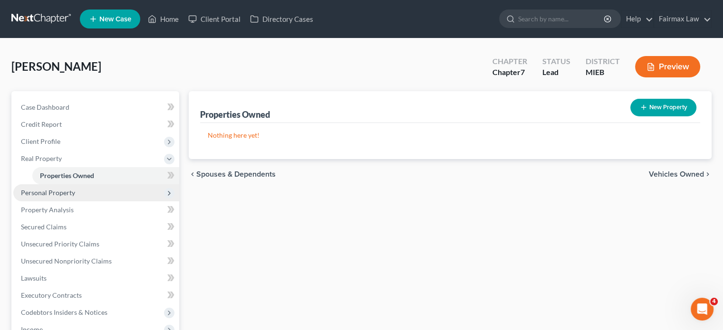
click at [75, 197] on span "Personal Property" at bounding box center [48, 193] width 54 height 8
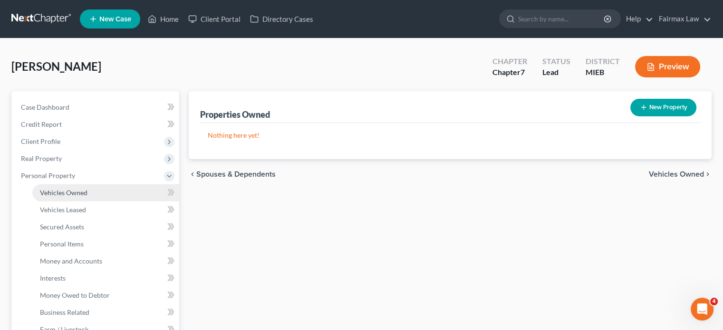
click at [104, 202] on link "Vehicles Owned" at bounding box center [105, 193] width 147 height 17
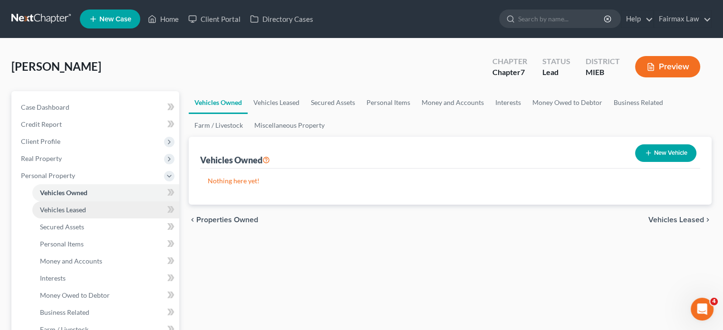
click at [135, 219] on link "Vehicles Leased" at bounding box center [105, 210] width 147 height 17
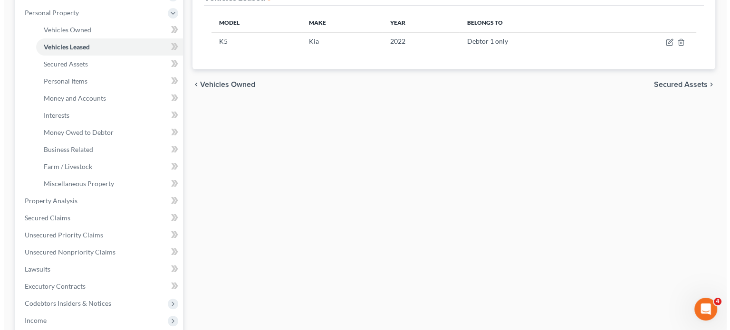
scroll to position [164, 0]
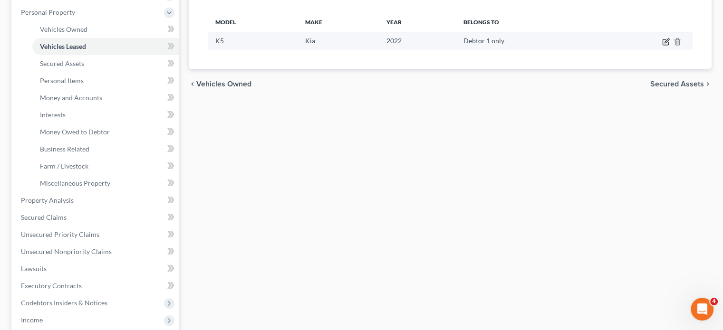
click at [662, 46] on icon "button" at bounding box center [666, 42] width 8 height 8
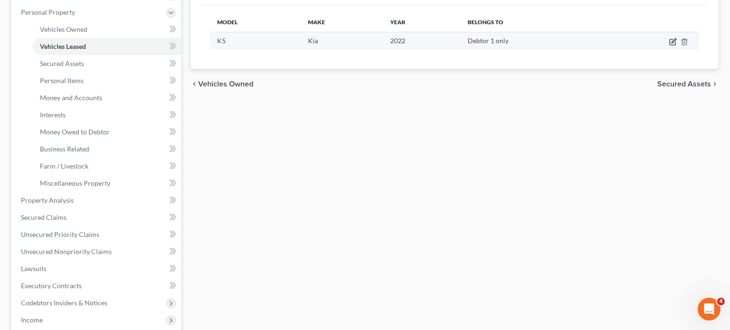
select select "0"
select select "4"
select select "0"
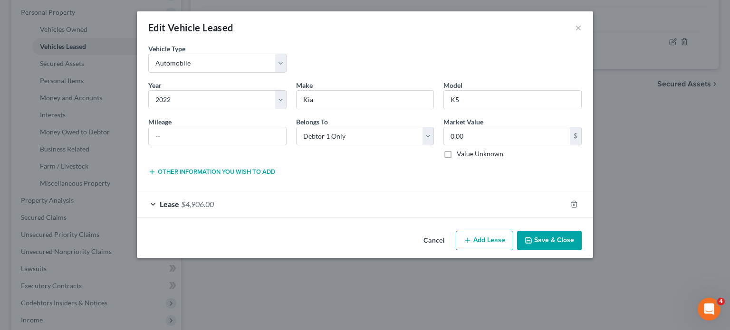
click at [293, 217] on div "Lease $4,906.00" at bounding box center [352, 204] width 430 height 25
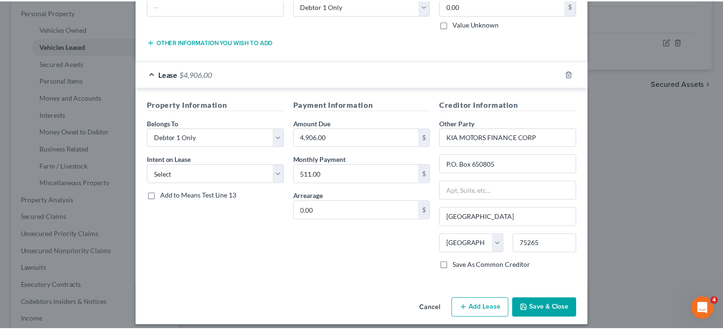
scroll to position [249, 0]
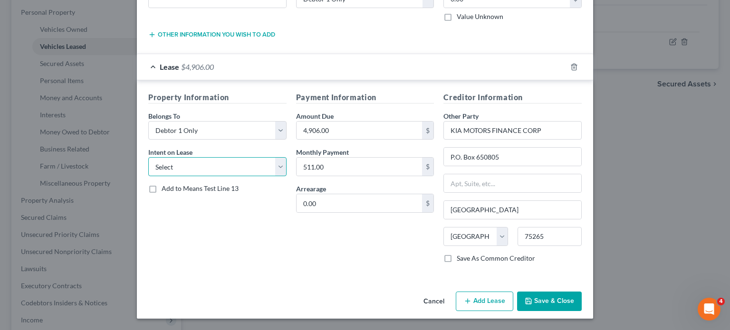
click at [178, 157] on select "Select None Assume Reject" at bounding box center [217, 166] width 138 height 19
select select "2"
click at [148, 157] on select "Select None Assume Reject" at bounding box center [217, 166] width 138 height 19
click at [581, 292] on button "Save & Close" at bounding box center [549, 302] width 65 height 20
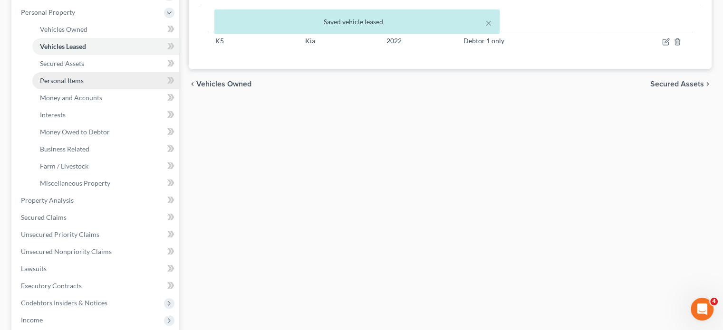
click at [89, 89] on link "Personal Items" at bounding box center [105, 80] width 147 height 17
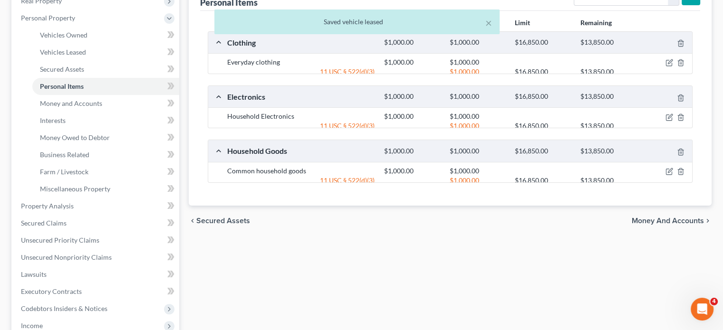
scroll to position [159, 0]
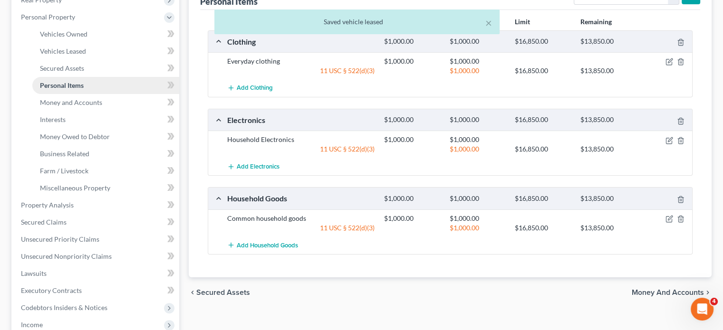
click at [80, 94] on link "Personal Items" at bounding box center [105, 85] width 147 height 17
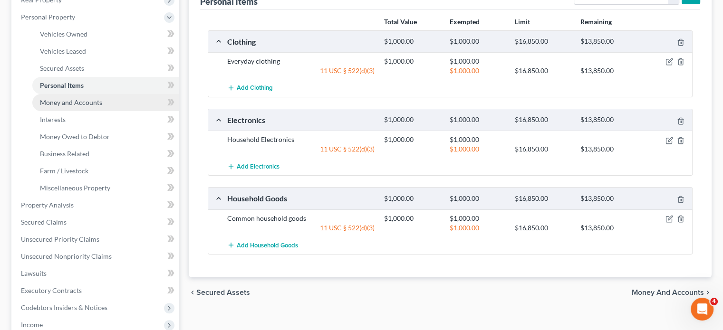
click at [79, 107] on span "Money and Accounts" at bounding box center [71, 102] width 62 height 8
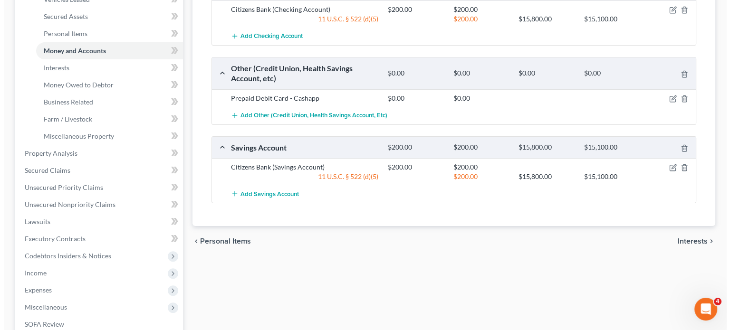
scroll to position [211, 0]
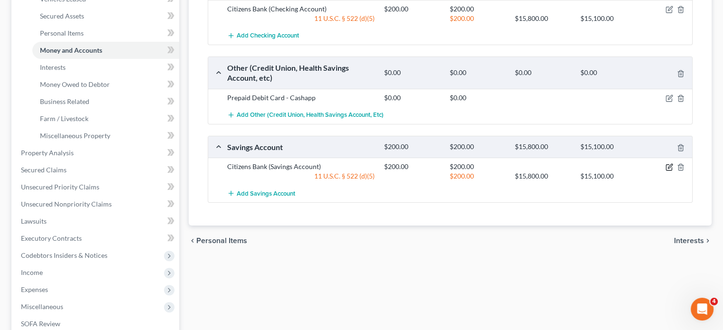
click at [668, 169] on icon "button" at bounding box center [670, 167] width 4 height 4
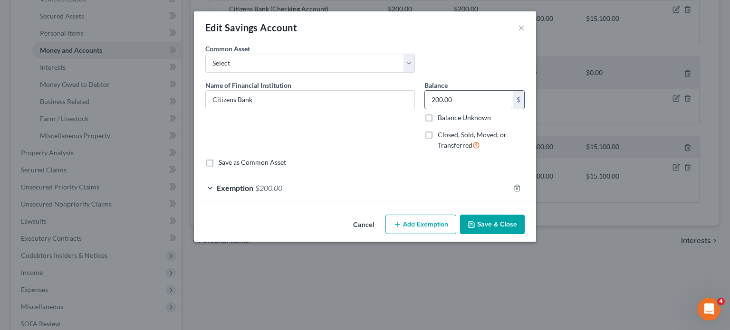
click at [478, 109] on input "200.00" at bounding box center [469, 100] width 88 height 18
type input "30"
click at [476, 201] on div "Exemption $200.00" at bounding box center [352, 187] width 316 height 25
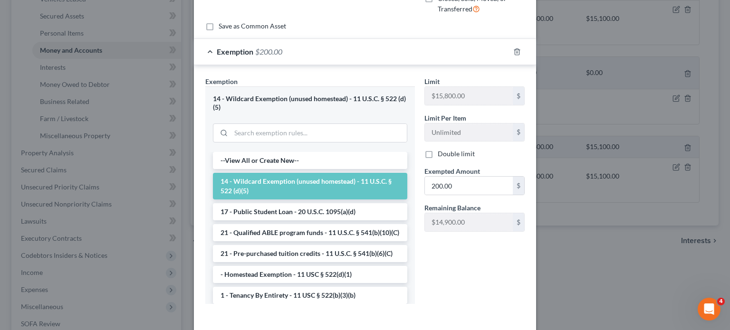
scroll to position [143, 0]
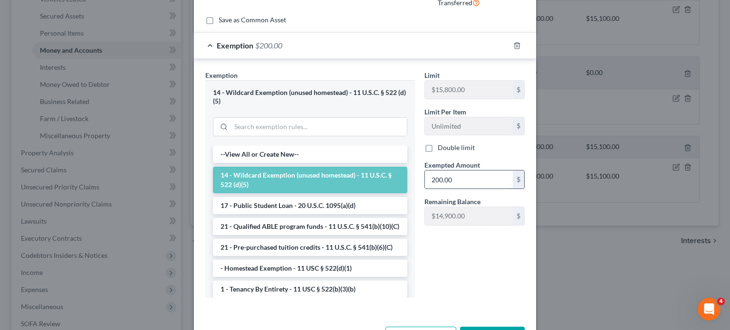
click at [473, 189] on input "200.00" at bounding box center [469, 180] width 88 height 18
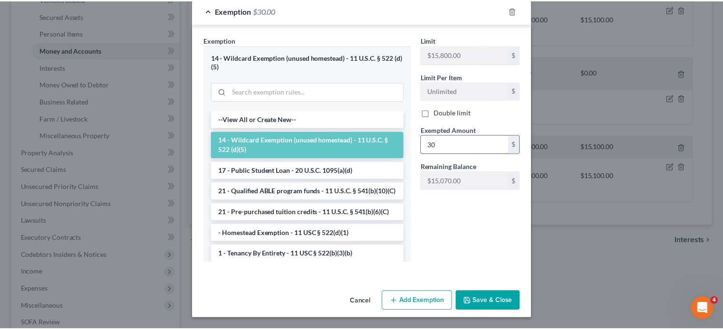
scroll to position [298, 0]
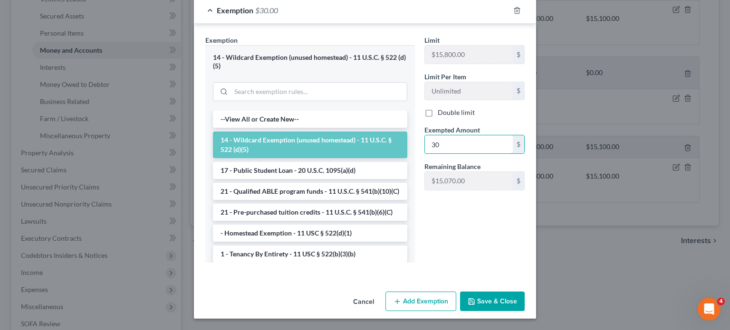
type input "30"
click at [509, 304] on button "Save & Close" at bounding box center [492, 302] width 65 height 20
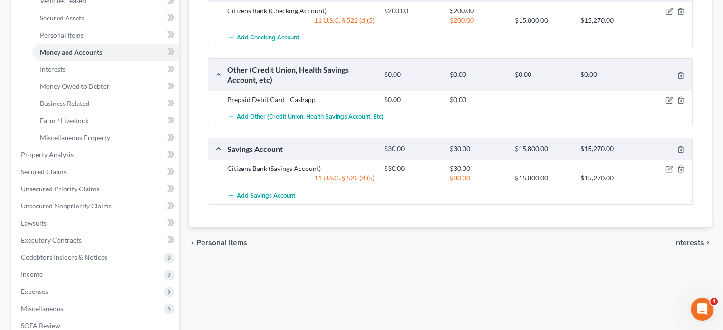
scroll to position [213, 0]
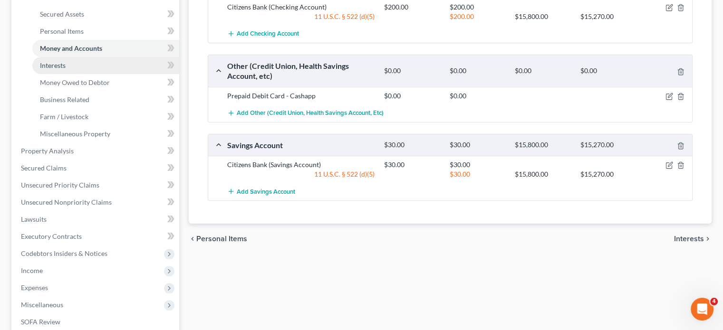
click at [95, 74] on link "Interests" at bounding box center [105, 65] width 147 height 17
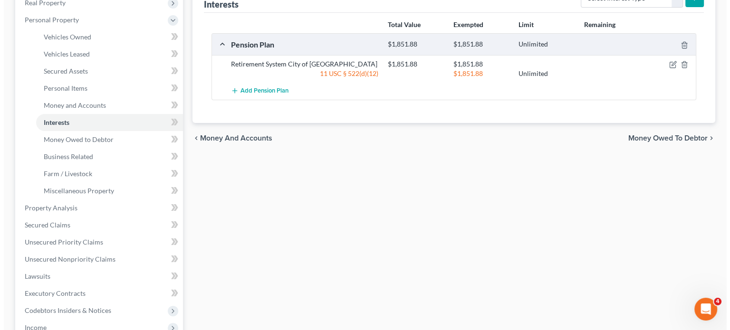
scroll to position [165, 0]
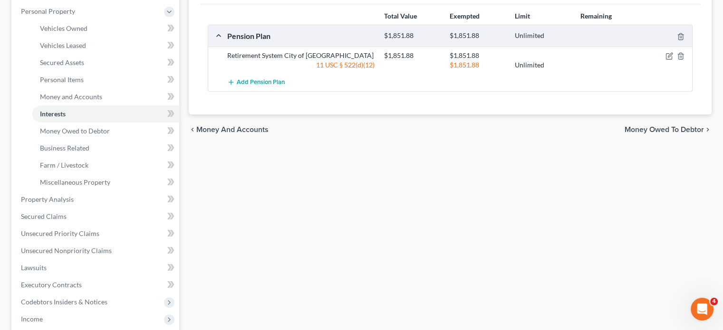
click at [634, 45] on div "Total Value Exempted Limit Remaining Pension Plan $1,851.88 $1,851.88 Unlimited…" at bounding box center [450, 59] width 500 height 110
select select "term_life_insurance"
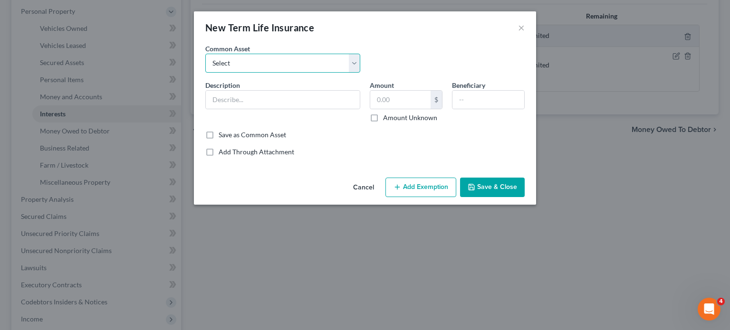
click at [248, 73] on select "Select Group Term Life Insurance through employer Group Life through Work Group…" at bounding box center [282, 63] width 155 height 19
select select "3"
click at [205, 67] on select "Select Group Term Life Insurance through employer Group Life through Work Group…" at bounding box center [282, 63] width 155 height 19
type input "Group life insurance (through employer). This term policy holds no value."
type input "0"
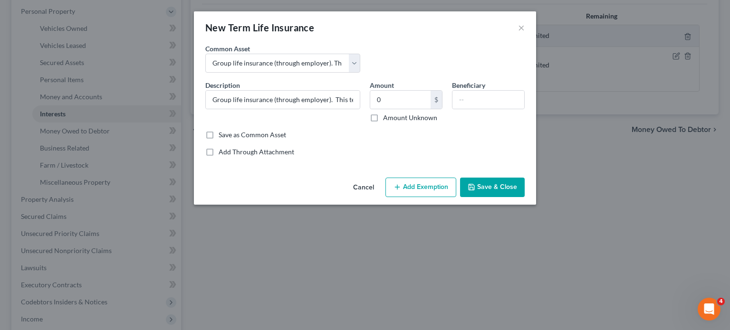
click at [513, 198] on button "Save & Close" at bounding box center [492, 188] width 65 height 20
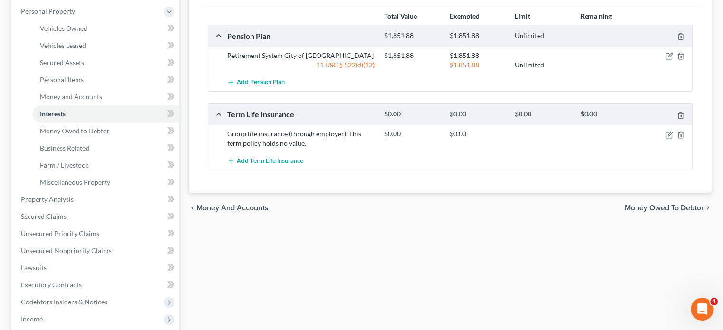
click at [655, 139] on div at bounding box center [667, 134] width 52 height 10
click at [658, 148] on div "$0.00 $0.00" at bounding box center [536, 138] width 314 height 19
click at [660, 139] on div at bounding box center [667, 134] width 52 height 10
click at [666, 138] on icon "button" at bounding box center [669, 135] width 6 height 6
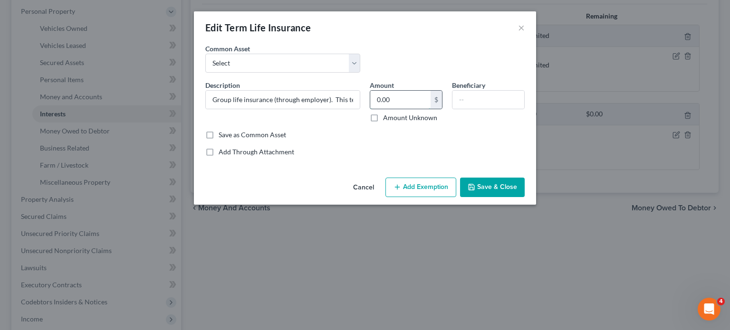
click at [416, 109] on input "0.00" at bounding box center [400, 100] width 60 height 18
click at [428, 205] on div "Cancel Add Exemption Save & Close" at bounding box center [365, 189] width 342 height 31
click at [430, 198] on button "Add Exemption" at bounding box center [421, 188] width 71 height 20
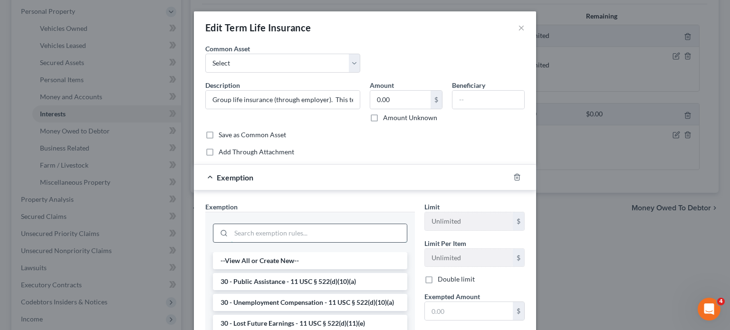
click at [231, 243] on input "search" at bounding box center [319, 233] width 176 height 18
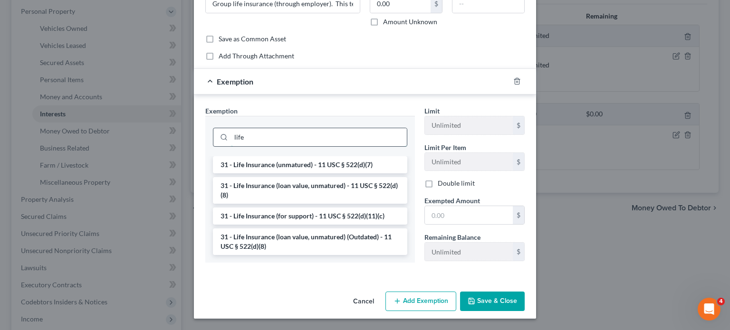
scroll to position [120, 0]
type input "life"
click at [226, 174] on li "31 - Life Insurance (unmatured) - 11 USC § 522(d)(7)" at bounding box center [310, 164] width 194 height 17
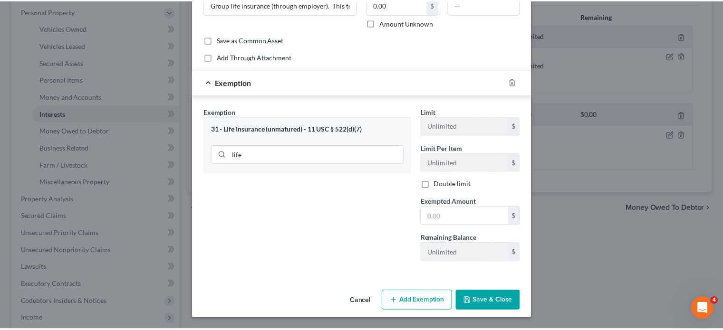
scroll to position [197, 0]
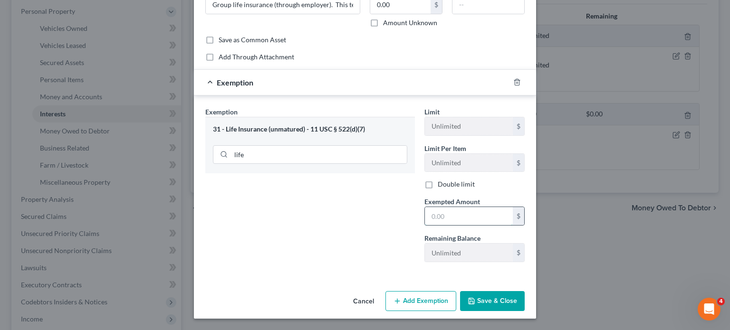
click at [447, 207] on input "text" at bounding box center [469, 216] width 88 height 18
type input "0"
click at [512, 292] on button "Save & Close" at bounding box center [492, 302] width 65 height 20
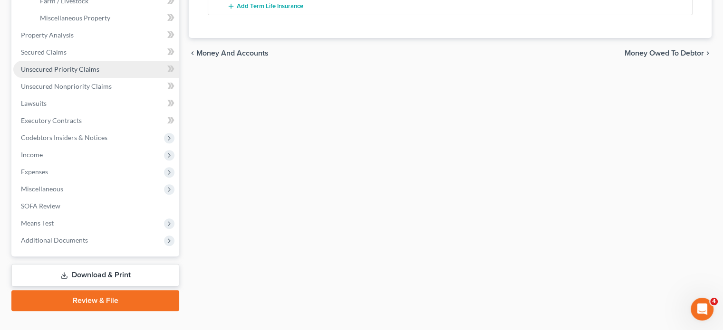
scroll to position [333, 0]
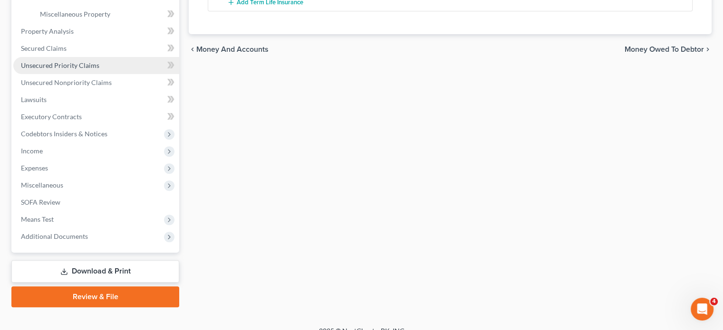
click at [99, 69] on span "Unsecured Priority Claims" at bounding box center [60, 65] width 78 height 8
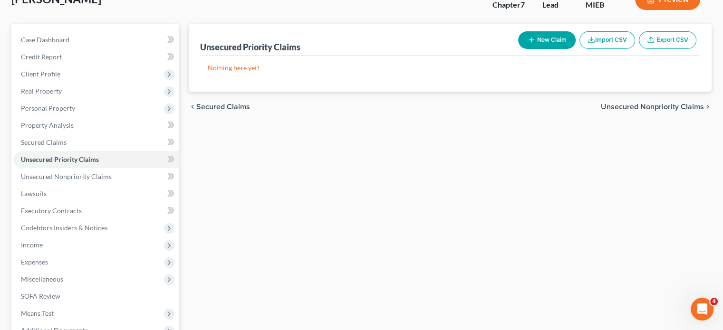
scroll to position [87, 0]
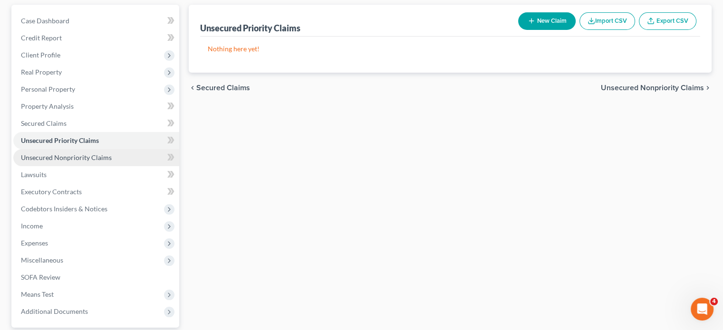
click at [93, 162] on span "Unsecured Nonpriority Claims" at bounding box center [66, 158] width 91 height 8
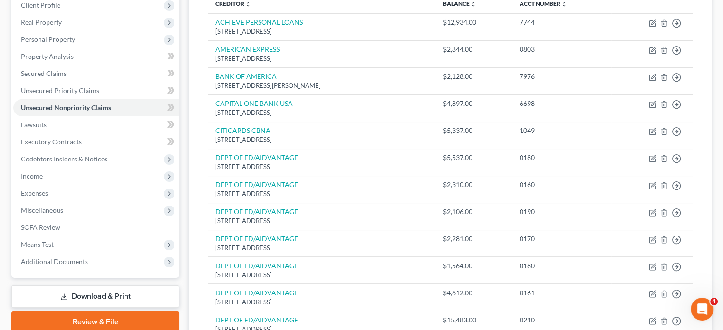
scroll to position [136, 0]
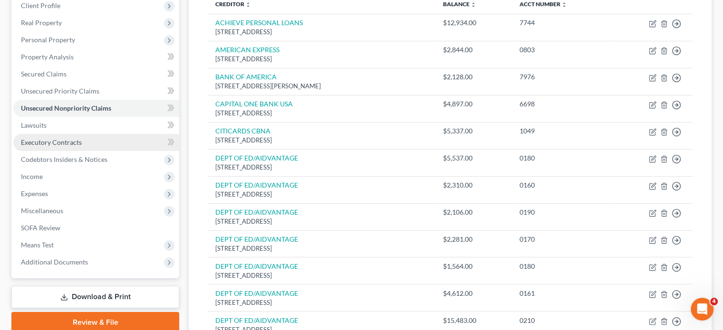
click at [105, 151] on link "Executory Contracts" at bounding box center [96, 142] width 166 height 17
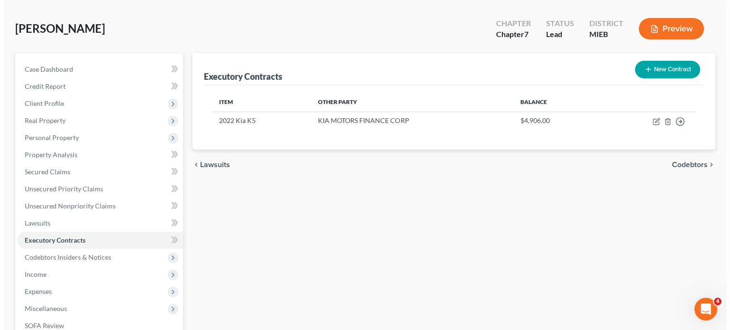
scroll to position [39, 0]
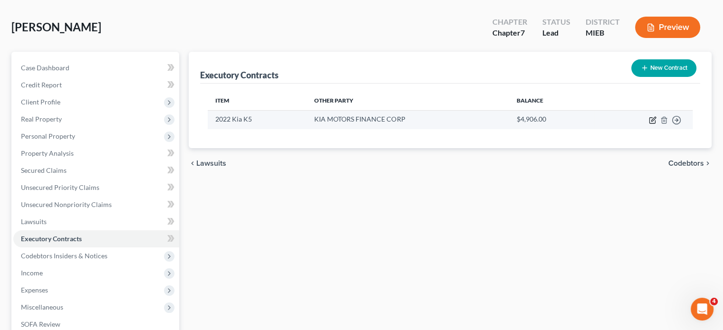
click at [651, 121] on icon "button" at bounding box center [653, 119] width 4 height 4
select select "3"
select select "45"
select select "0"
select select "1"
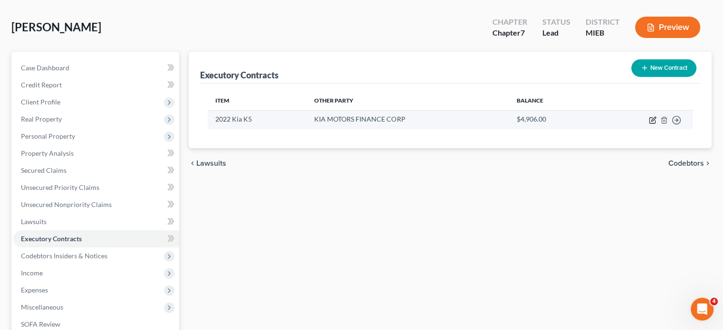
select select "0"
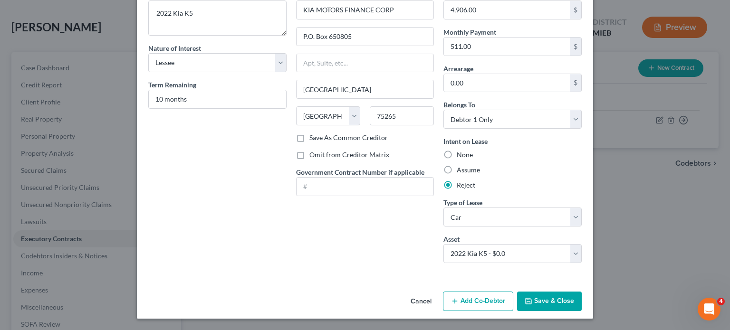
scroll to position [0, 0]
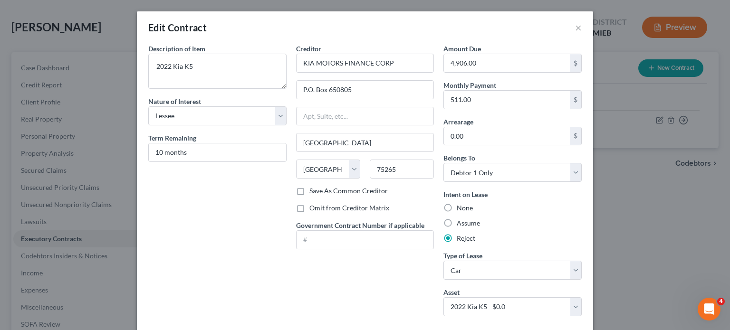
click at [310, 196] on label "Save As Common Creditor" at bounding box center [349, 191] width 78 height 10
click at [313, 193] on input "Save As Common Creditor" at bounding box center [316, 189] width 6 height 6
checkbox input "true"
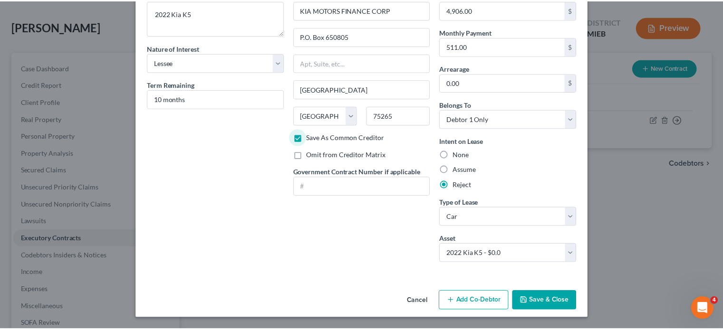
scroll to position [145, 0]
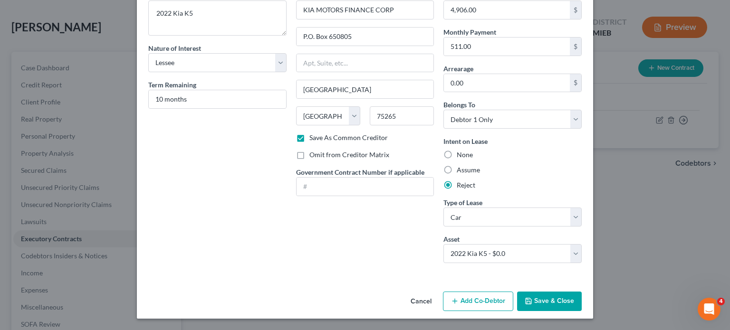
click at [582, 292] on button "Save & Close" at bounding box center [549, 302] width 65 height 20
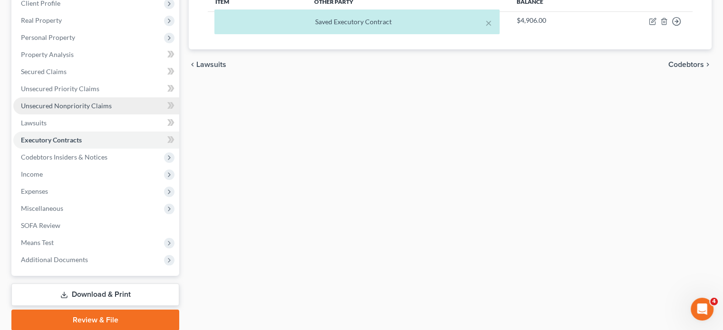
click at [84, 110] on span "Unsecured Nonpriority Claims" at bounding box center [66, 106] width 91 height 8
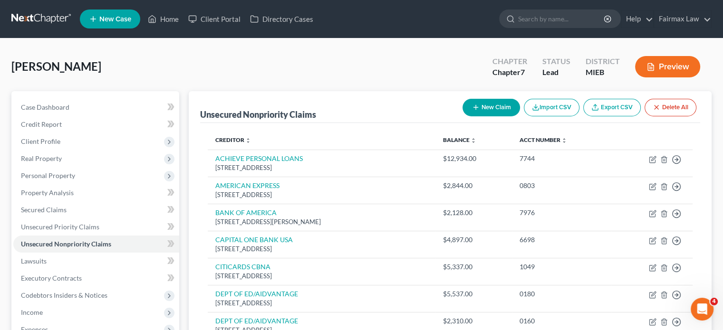
click at [472, 111] on icon "button" at bounding box center [476, 108] width 8 height 8
select select "0"
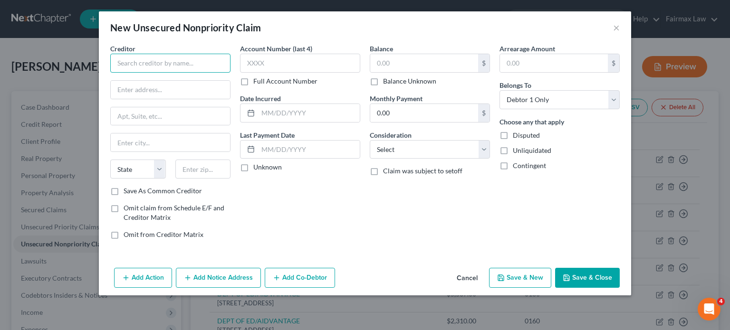
click at [110, 73] on input "text" at bounding box center [170, 63] width 120 height 19
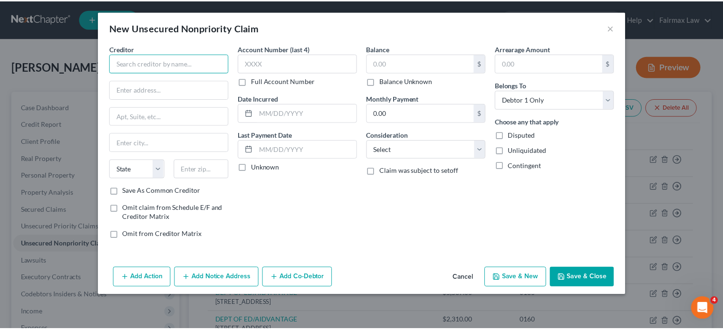
scroll to position [50, 0]
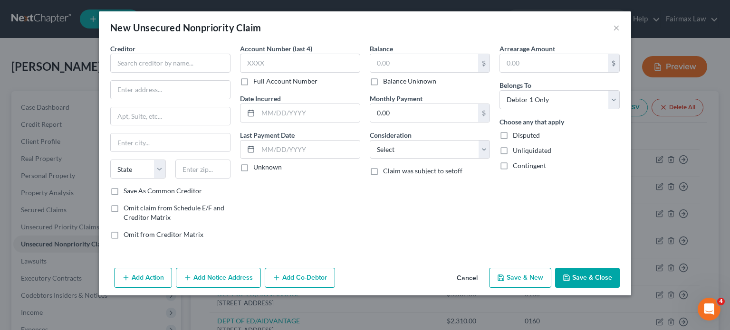
click at [486, 288] on button "Cancel" at bounding box center [467, 278] width 36 height 19
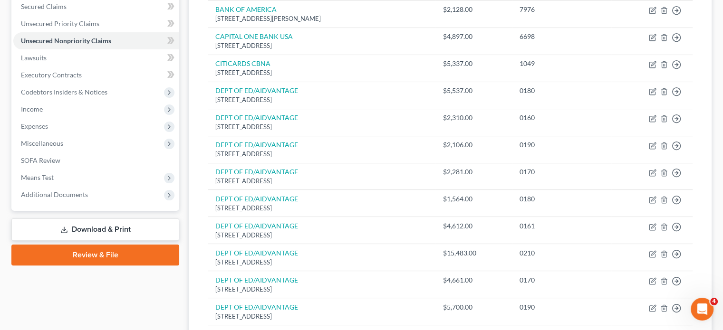
scroll to position [233, 0]
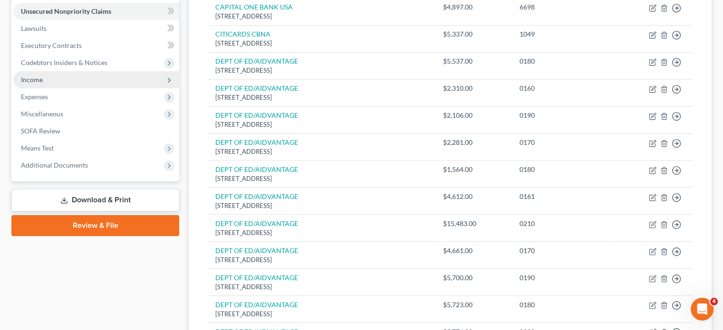
click at [70, 88] on span "Income" at bounding box center [96, 79] width 166 height 17
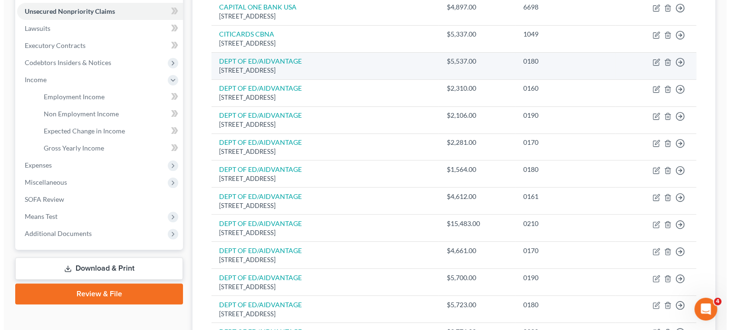
scroll to position [0, 0]
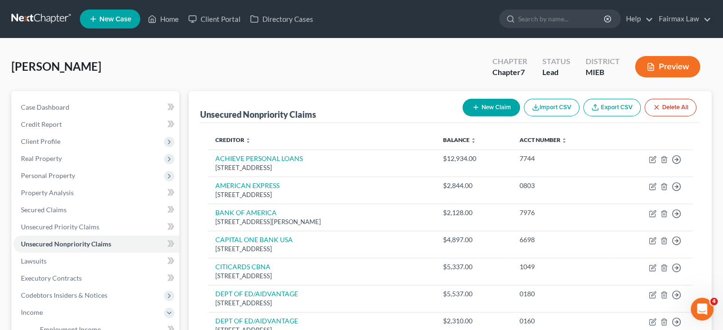
click at [459, 118] on div "New Claim Import CSV Export CSV Delete All" at bounding box center [580, 107] width 242 height 25
click at [463, 117] on button "New Claim" at bounding box center [492, 108] width 58 height 18
select select "0"
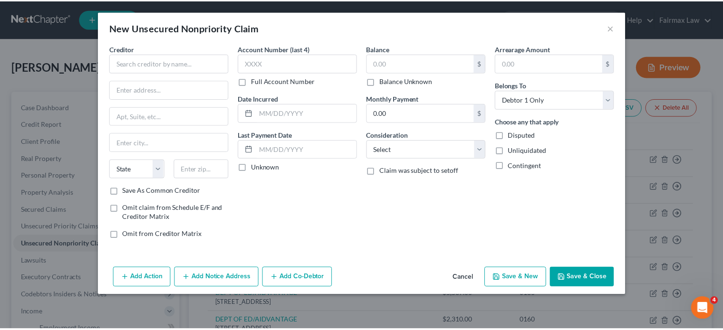
scroll to position [49, 0]
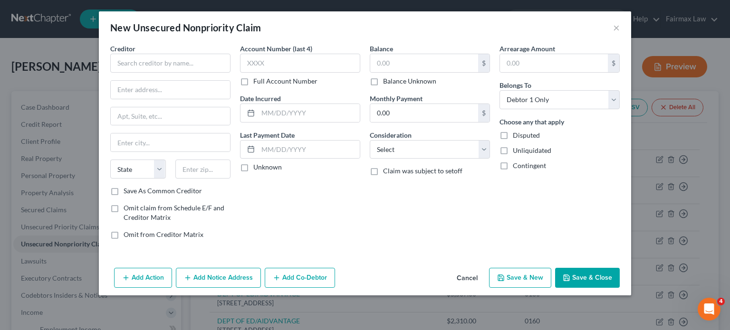
click at [486, 288] on button "Cancel" at bounding box center [467, 278] width 36 height 19
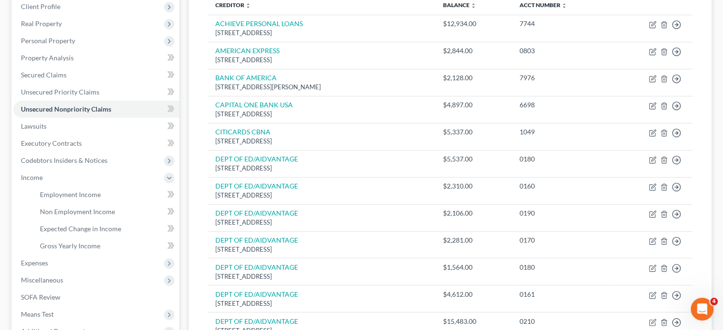
scroll to position [159, 0]
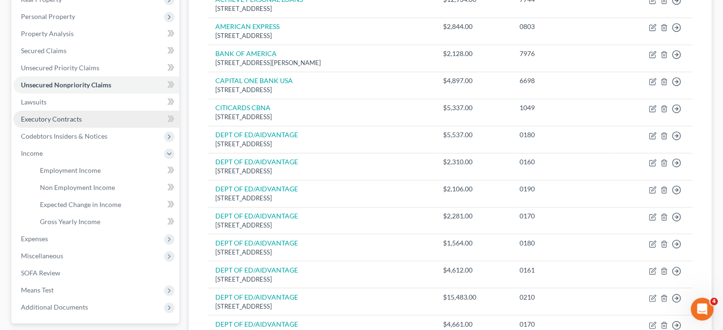
click at [109, 128] on link "Executory Contracts" at bounding box center [96, 119] width 166 height 17
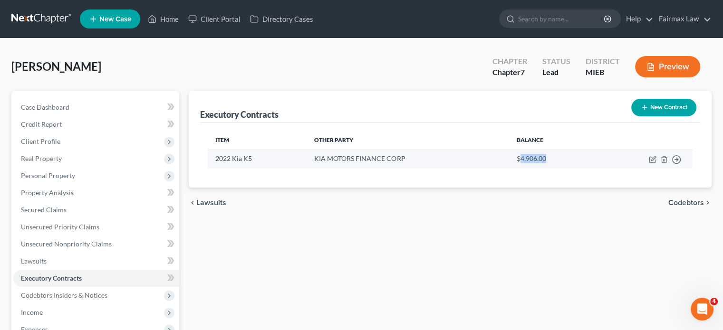
drag, startPoint x: 561, startPoint y: 194, endPoint x: 525, endPoint y: 194, distance: 35.7
click at [525, 168] on td "$4,906.00" at bounding box center [552, 159] width 86 height 19
copy td "4,906.00"
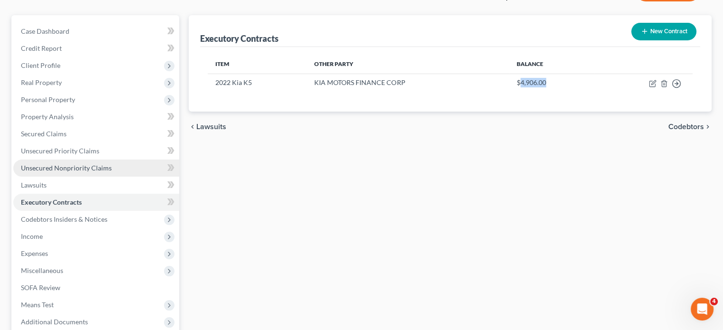
click at [112, 172] on span "Unsecured Nonpriority Claims" at bounding box center [66, 168] width 91 height 8
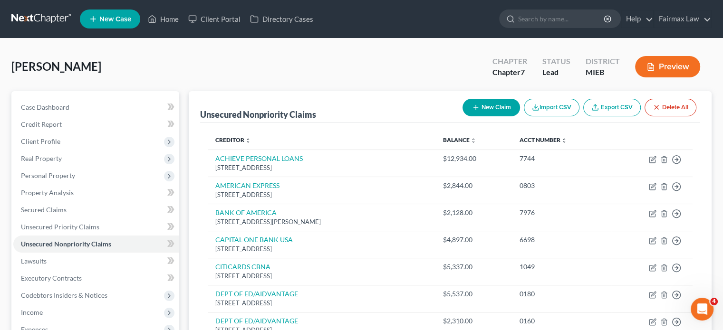
click at [463, 117] on button "New Claim" at bounding box center [492, 108] width 58 height 18
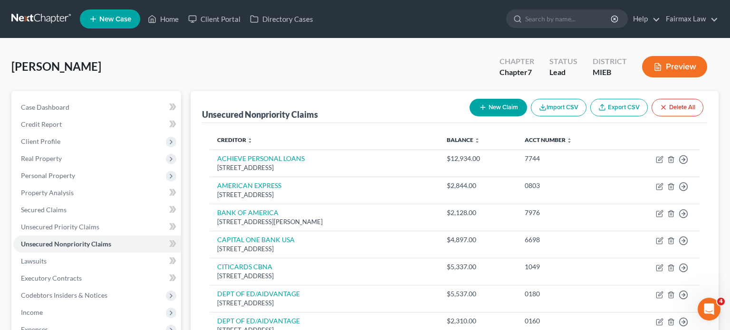
select select "0"
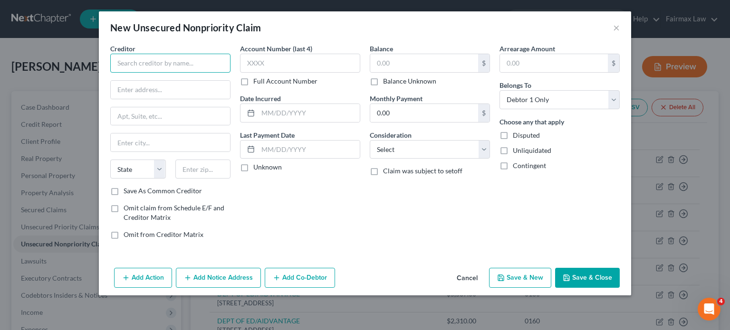
click at [171, 73] on input "text" at bounding box center [170, 63] width 120 height 19
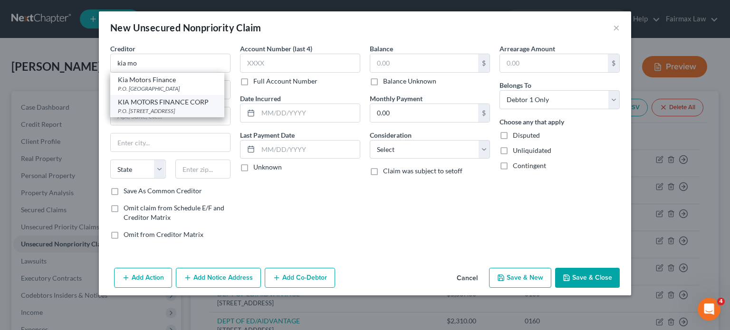
click at [118, 107] on div "KIA MOTORS FINANCE CORP" at bounding box center [167, 102] width 99 height 10
type input "KIA MOTORS FINANCE CORP"
type input "P.O. Box 650805"
type input "Dallas"
select select "45"
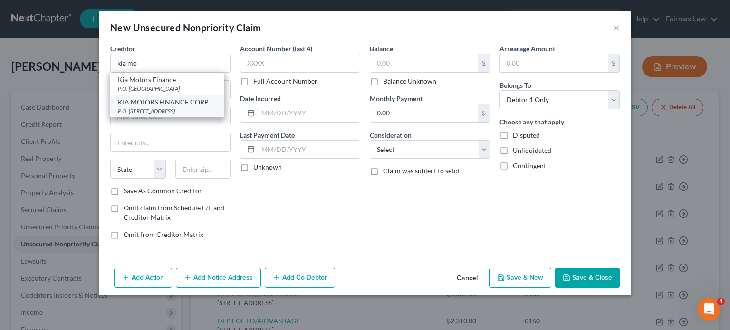
type input "75265"
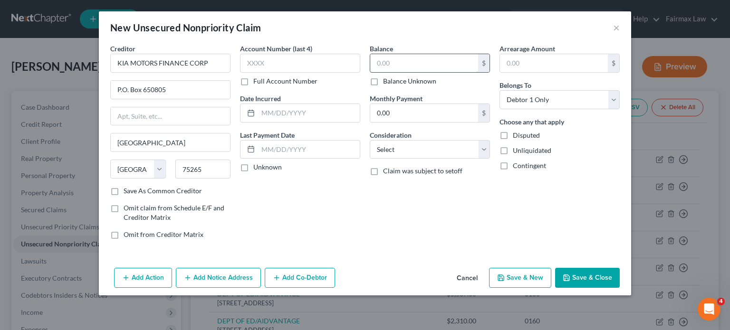
click at [433, 72] on input "text" at bounding box center [424, 63] width 108 height 18
paste input "4,906.00"
click at [410, 159] on select "Select Cable / Satellite Services Collection Agency Credit Card Debt Debt Couns…" at bounding box center [430, 149] width 120 height 19
click at [370, 159] on select "Select Cable / Satellite Services Collection Agency Credit Card Debt Debt Couns…" at bounding box center [430, 149] width 120 height 19
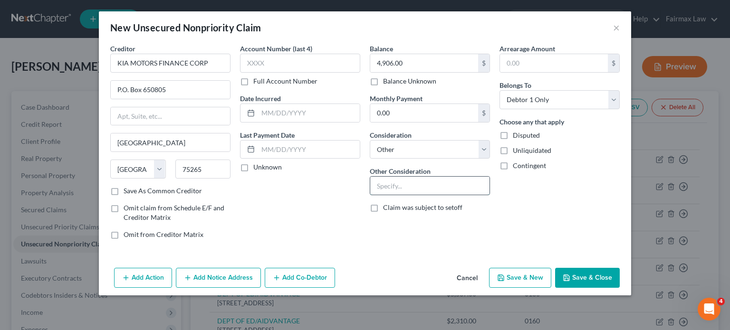
click at [406, 195] on input "text" at bounding box center [429, 186] width 119 height 18
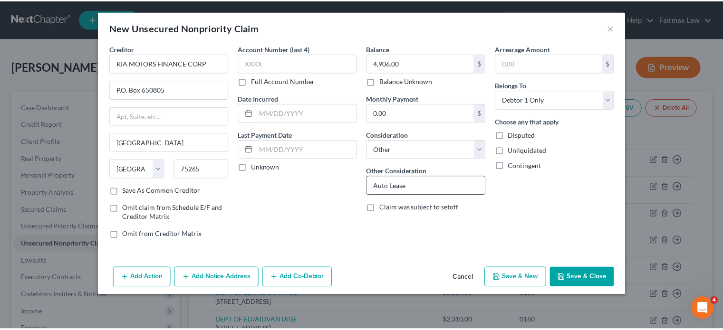
scroll to position [50, 0]
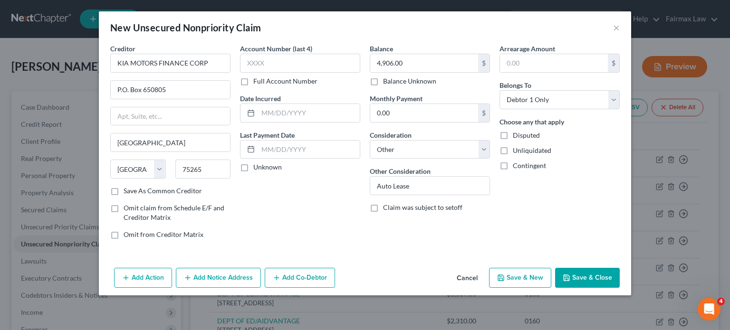
click at [620, 288] on button "Save & Close" at bounding box center [587, 278] width 65 height 20
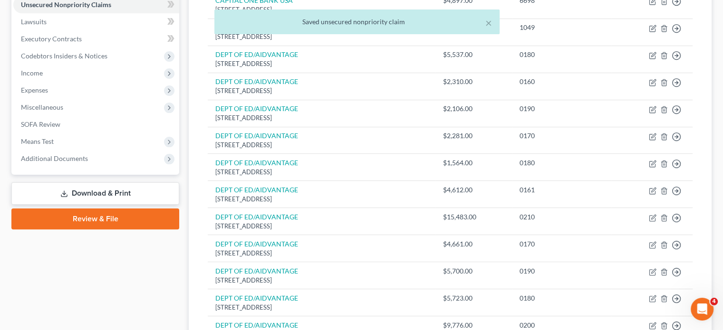
scroll to position [242, 0]
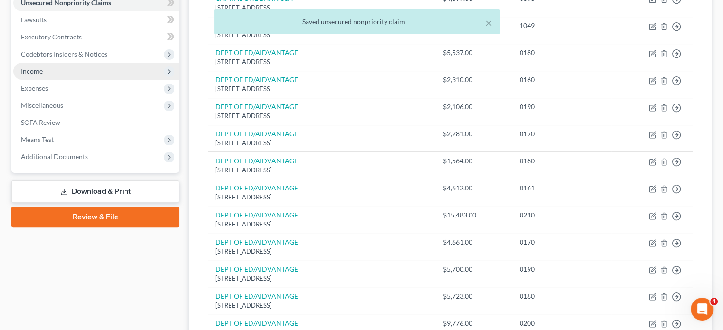
click at [77, 80] on span "Income" at bounding box center [96, 71] width 166 height 17
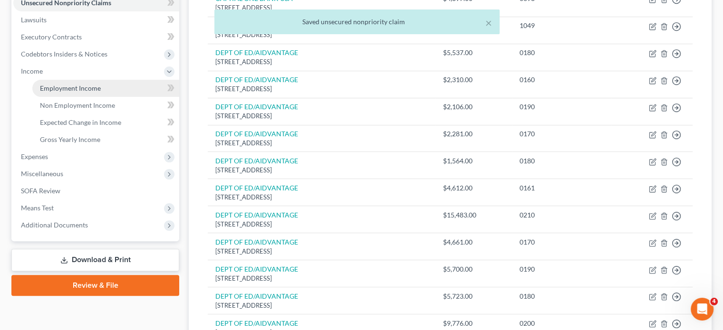
click at [68, 92] on span "Employment Income" at bounding box center [70, 88] width 61 height 8
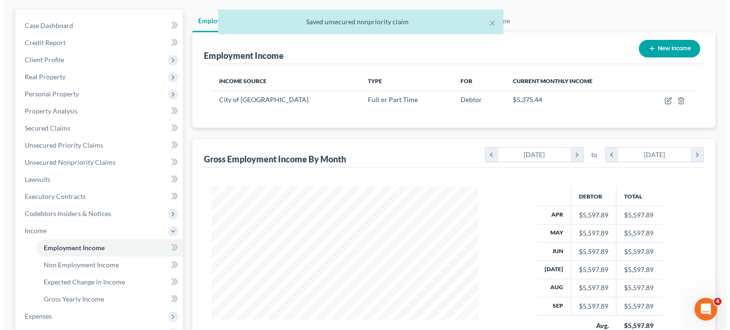
scroll to position [95, 0]
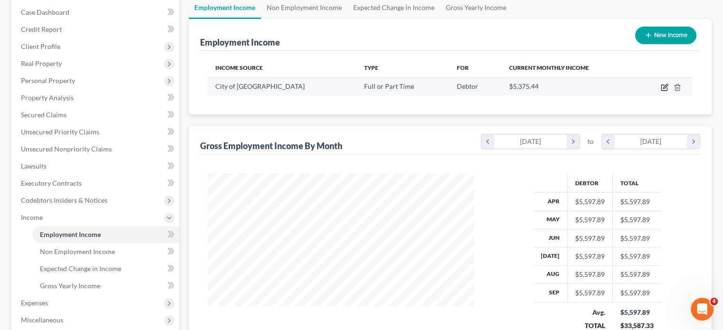
click at [661, 91] on icon "button" at bounding box center [665, 88] width 8 height 8
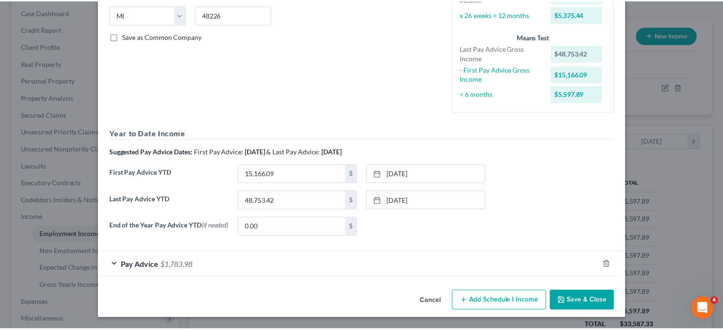
scroll to position [309, 0]
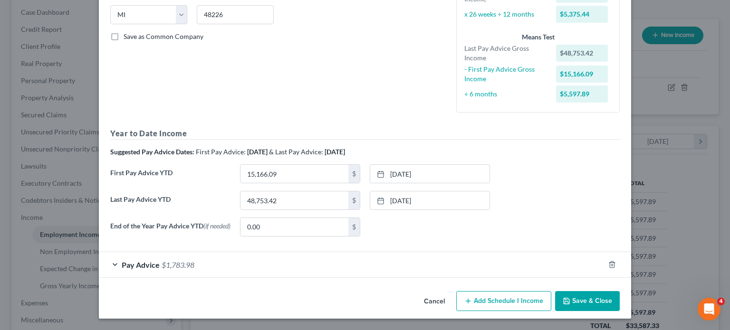
click at [446, 295] on button "Cancel" at bounding box center [435, 301] width 36 height 19
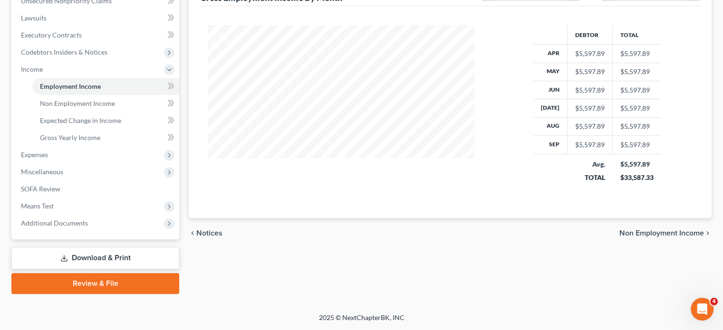
scroll to position [310, 0]
click at [48, 159] on span "Expenses" at bounding box center [34, 155] width 27 height 8
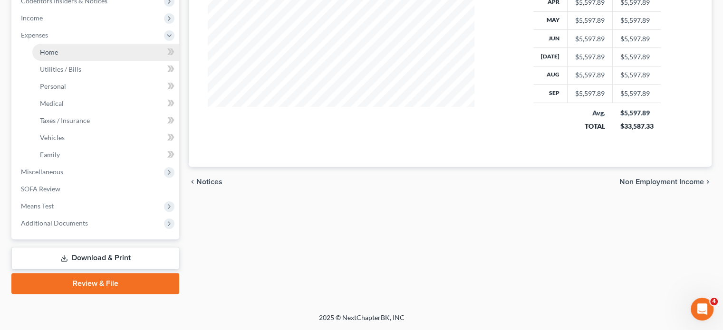
click at [105, 61] on link "Home" at bounding box center [105, 52] width 147 height 17
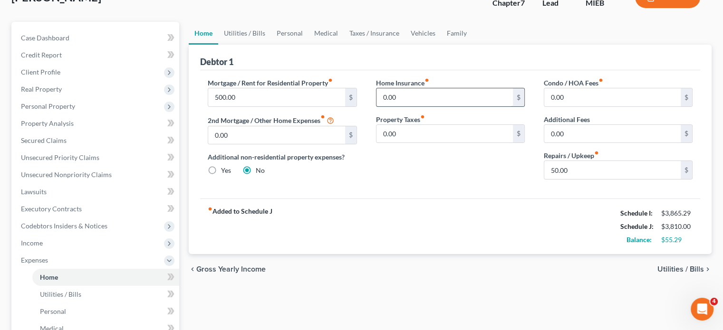
scroll to position [70, 0]
click at [262, 44] on link "Utilities / Bills" at bounding box center [244, 32] width 53 height 23
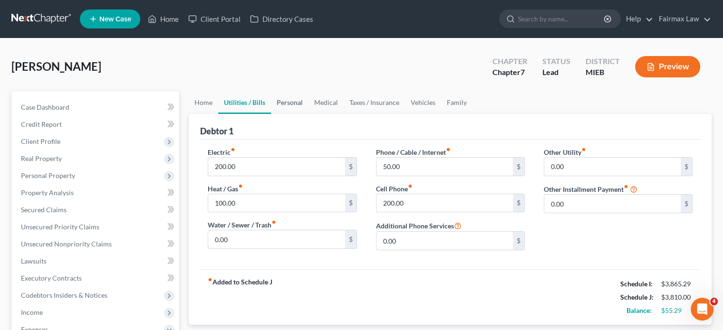
click at [309, 114] on link "Personal" at bounding box center [290, 102] width 38 height 23
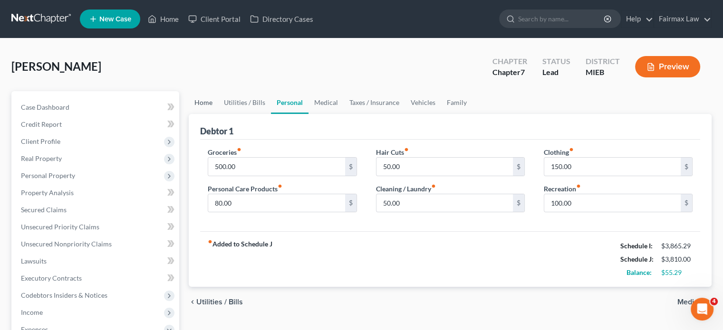
click at [204, 114] on link "Home" at bounding box center [203, 102] width 29 height 23
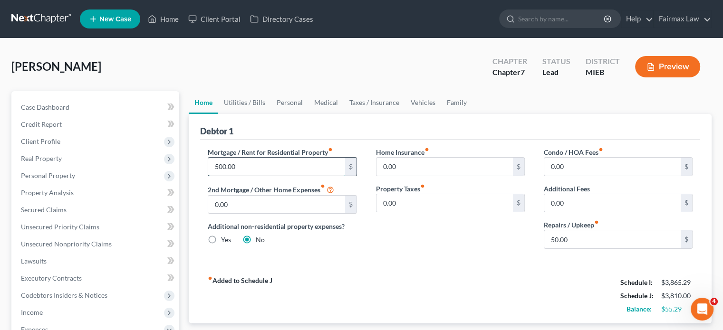
click at [262, 176] on input "500.00" at bounding box center [276, 167] width 136 height 18
click at [441, 114] on link "Vehicles" at bounding box center [423, 102] width 36 height 23
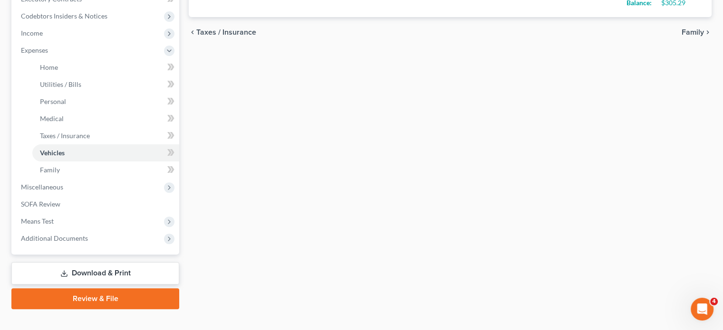
scroll to position [272, 0]
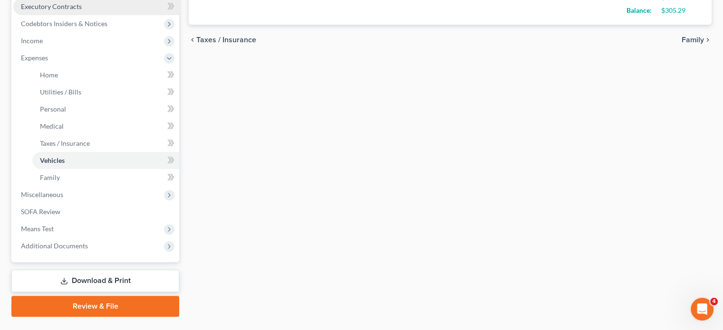
click at [91, 15] on link "Executory Contracts" at bounding box center [96, 6] width 166 height 17
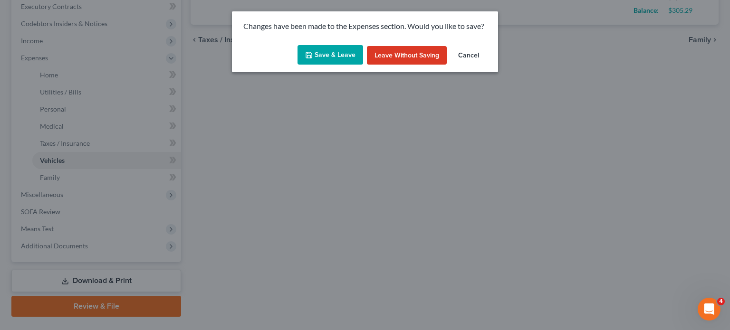
click at [314, 59] on button "Save & Leave" at bounding box center [331, 55] width 66 height 20
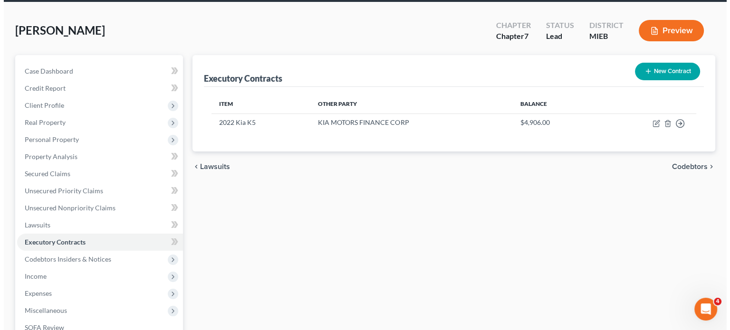
scroll to position [37, 0]
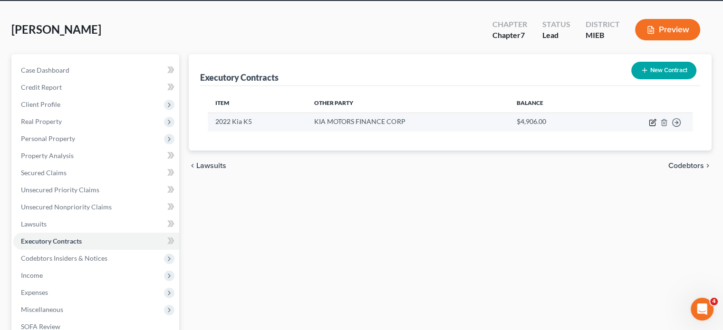
click at [649, 126] on icon "button" at bounding box center [653, 123] width 8 height 8
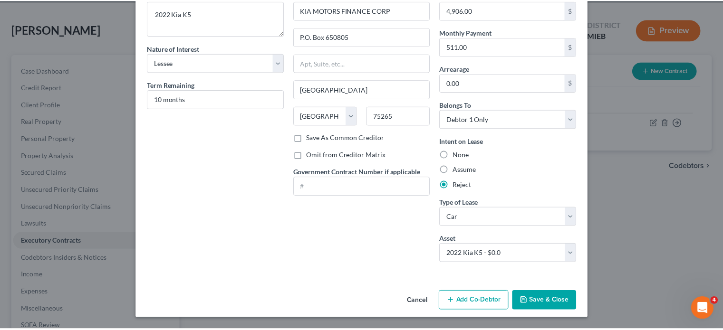
scroll to position [146, 0]
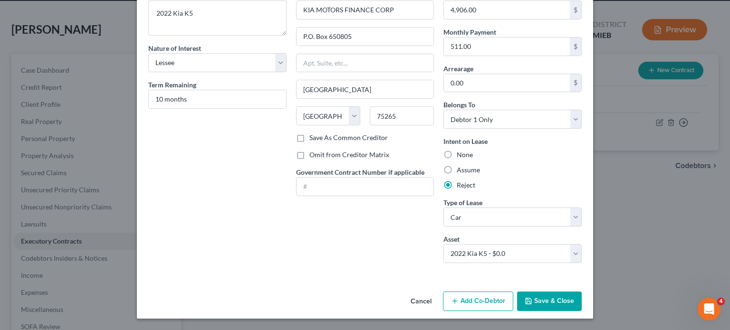
click at [582, 298] on button "Save & Close" at bounding box center [549, 302] width 65 height 20
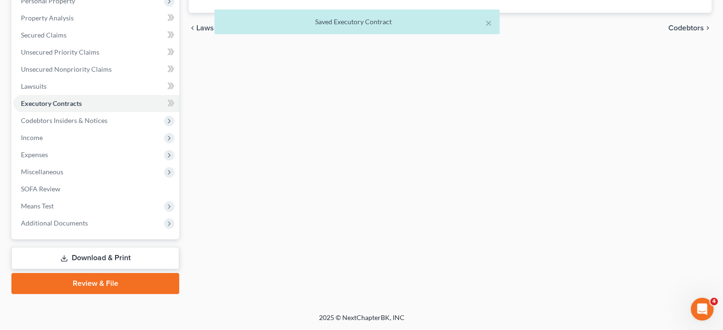
scroll to position [232, 0]
click at [34, 142] on span "Income" at bounding box center [32, 138] width 22 height 8
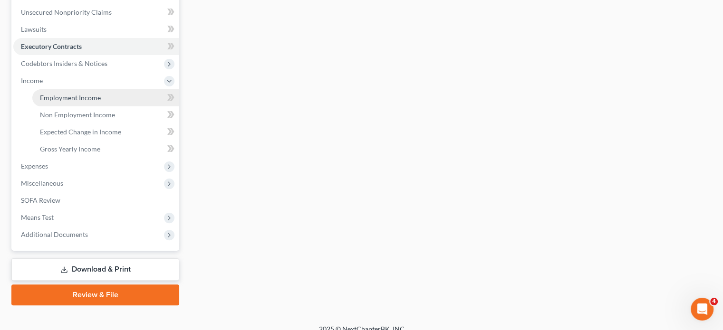
click at [69, 102] on span "Employment Income" at bounding box center [70, 98] width 61 height 8
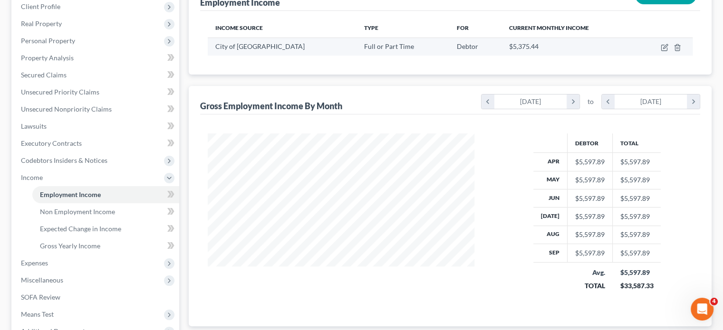
scroll to position [301, 0]
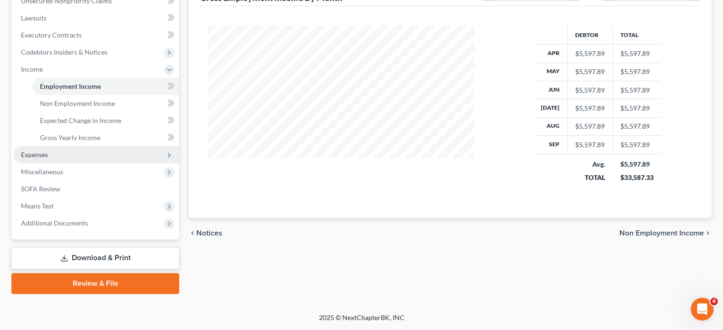
click at [82, 164] on span "Expenses" at bounding box center [96, 154] width 166 height 17
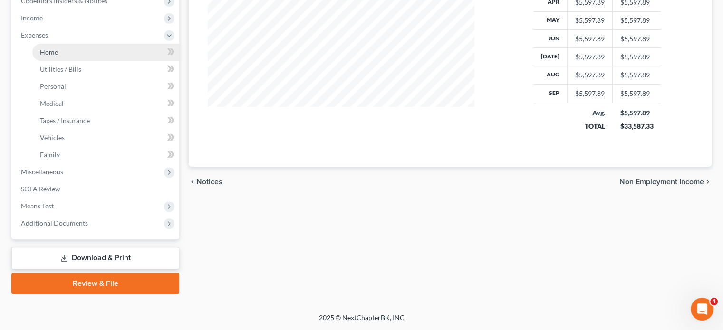
click at [65, 61] on link "Home" at bounding box center [105, 52] width 147 height 17
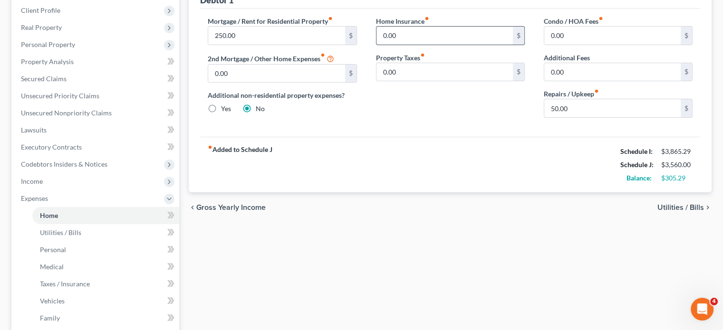
scroll to position [48, 0]
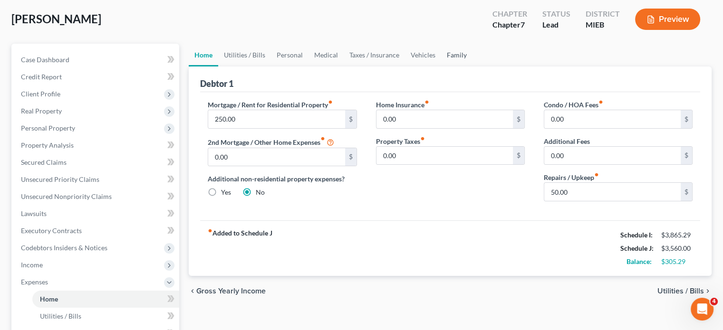
click at [473, 67] on link "Family" at bounding box center [456, 55] width 31 height 23
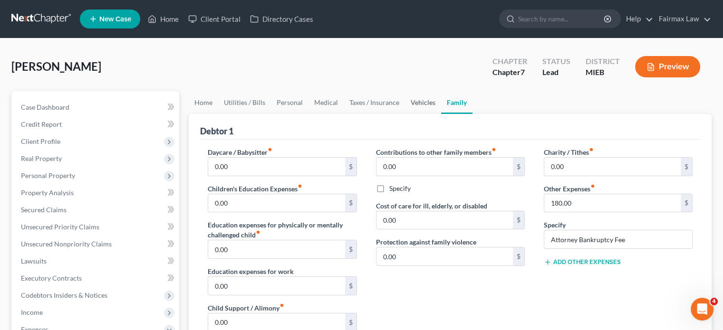
click at [441, 114] on link "Vehicles" at bounding box center [423, 102] width 36 height 23
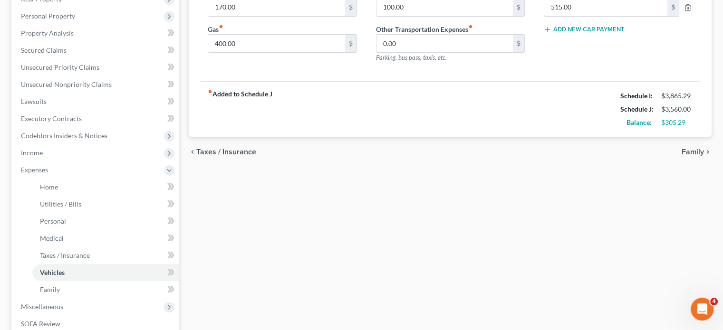
scroll to position [29, 0]
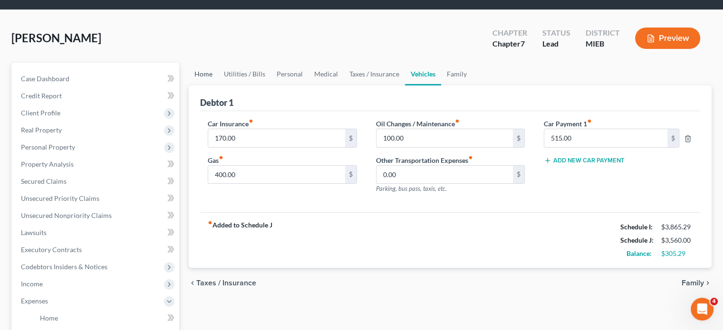
click at [204, 86] on link "Home" at bounding box center [203, 74] width 29 height 23
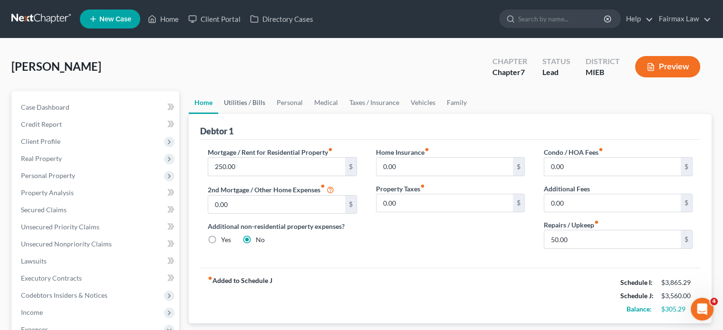
click at [236, 91] on div "Reynolds, Taylor Upgraded Chapter Chapter 7 Status Lead District MIEB Preview" at bounding box center [361, 70] width 700 height 41
click at [260, 114] on link "Utilities / Bills" at bounding box center [244, 102] width 53 height 23
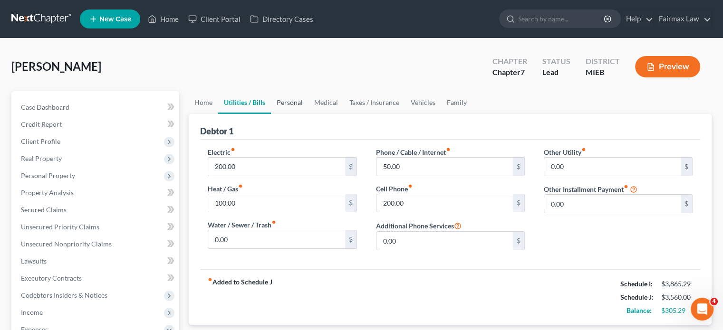
click at [309, 114] on link "Personal" at bounding box center [290, 102] width 38 height 23
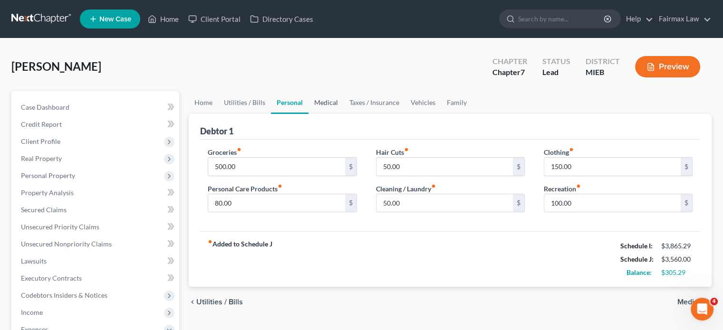
click at [344, 114] on link "Medical" at bounding box center [326, 102] width 35 height 23
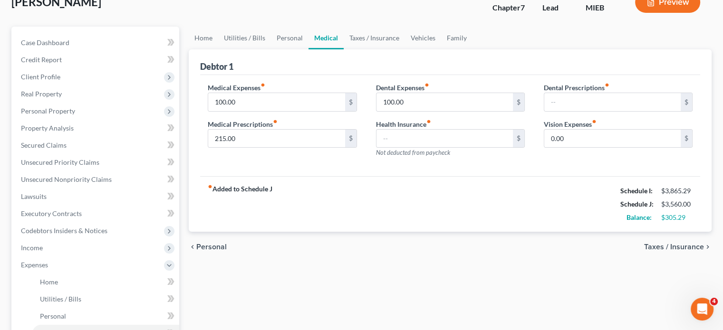
scroll to position [59, 0]
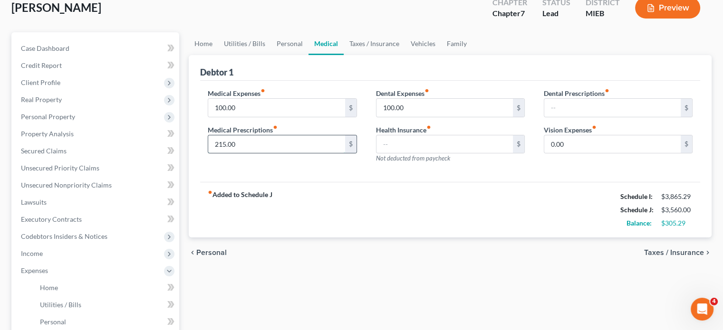
click at [272, 154] on input "215.00" at bounding box center [276, 145] width 136 height 18
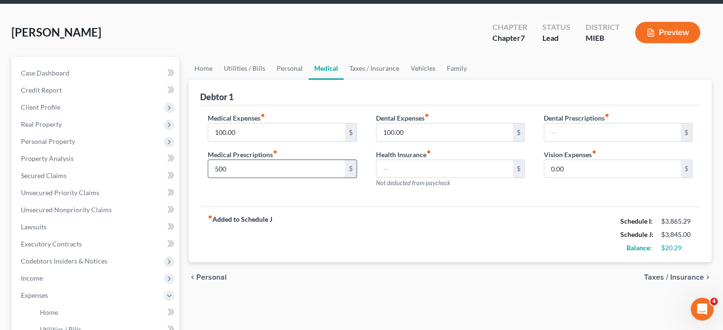
scroll to position [34, 0]
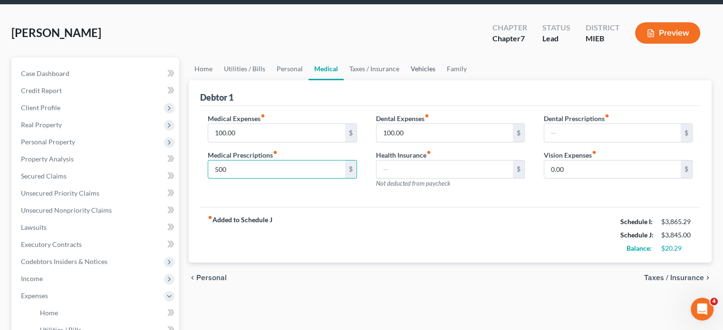
click at [441, 80] on link "Vehicles" at bounding box center [423, 69] width 36 height 23
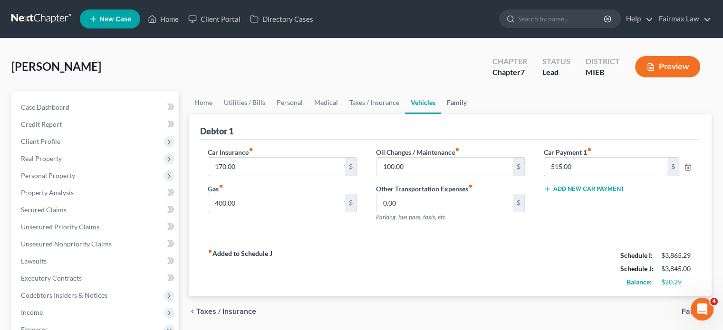
click at [473, 114] on link "Family" at bounding box center [456, 102] width 31 height 23
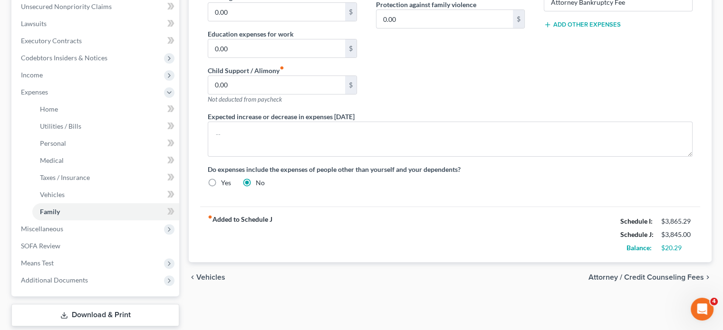
scroll to position [305, 0]
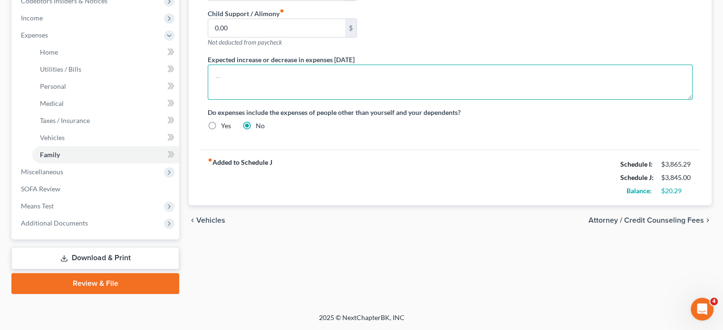
click at [308, 100] on textarea at bounding box center [450, 82] width 485 height 35
click at [257, 100] on textarea at bounding box center [450, 82] width 485 height 35
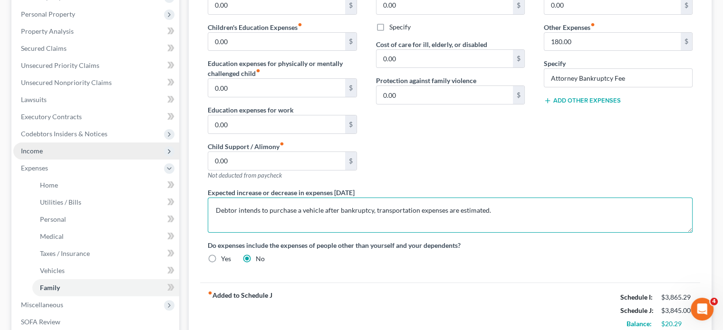
scroll to position [155, 0]
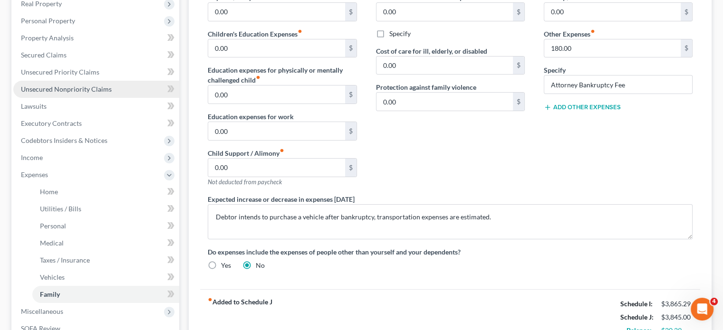
click at [90, 93] on span "Unsecured Nonpriority Claims" at bounding box center [66, 89] width 91 height 8
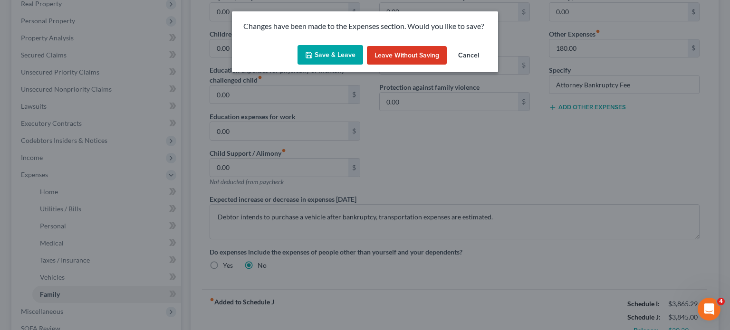
click at [335, 65] on button "Save & Leave" at bounding box center [331, 55] width 66 height 20
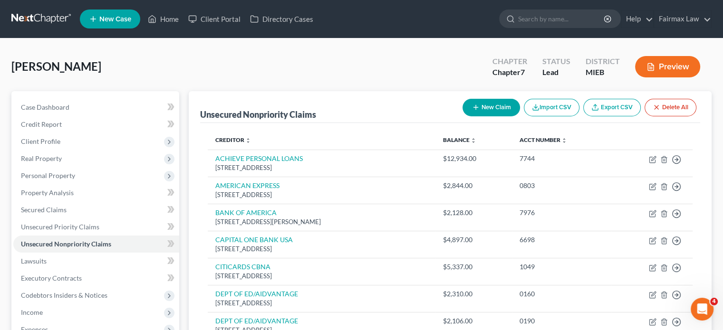
click at [463, 117] on button "New Claim" at bounding box center [492, 108] width 58 height 18
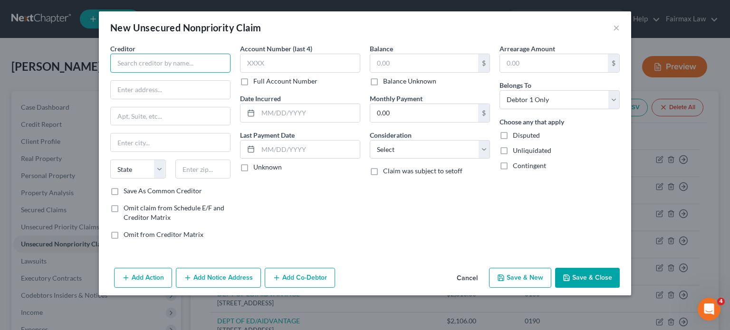
click at [147, 73] on input "text" at bounding box center [170, 63] width 120 height 19
paste input "True Accord"
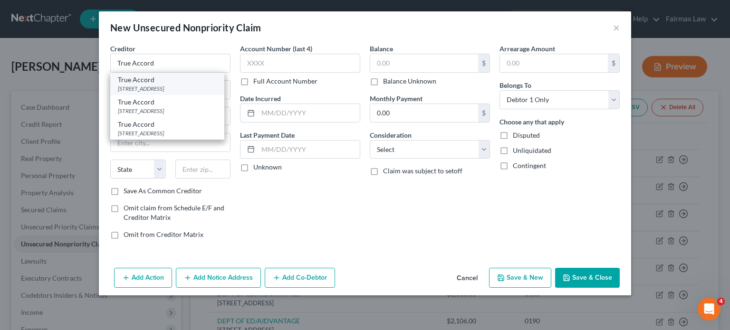
click at [118, 93] on div "303 2nd St, San Francisco, CA 94107" at bounding box center [167, 89] width 99 height 8
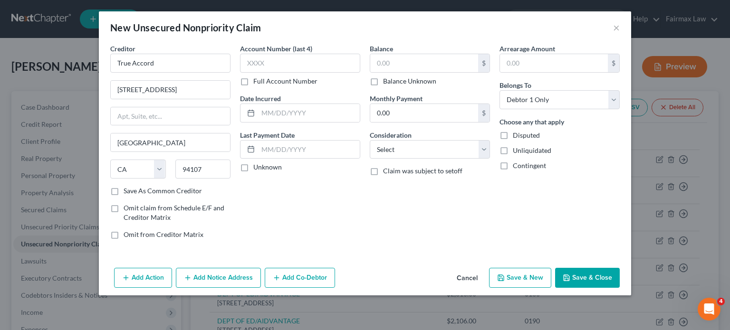
click at [391, 54] on label "Balance" at bounding box center [381, 49] width 23 height 10
click at [392, 72] on input "text" at bounding box center [424, 63] width 108 height 18
paste input "371.55"
click at [419, 159] on select "Select Cable / Satellite Services Collection Agency Credit Card Debt Debt Couns…" at bounding box center [430, 149] width 120 height 19
click at [370, 159] on select "Select Cable / Satellite Services Collection Agency Credit Card Debt Debt Couns…" at bounding box center [430, 149] width 120 height 19
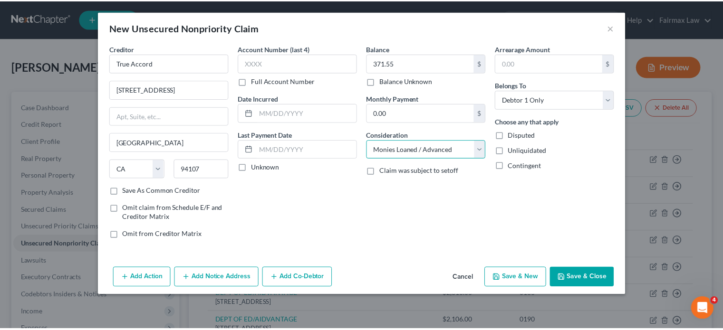
scroll to position [50, 0]
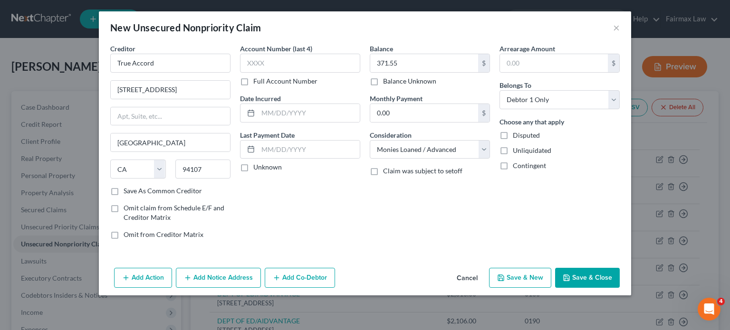
click at [620, 288] on button "Save & Close" at bounding box center [587, 278] width 65 height 20
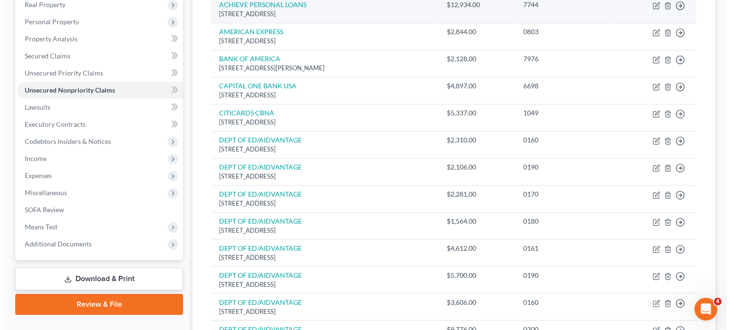
scroll to position [0, 0]
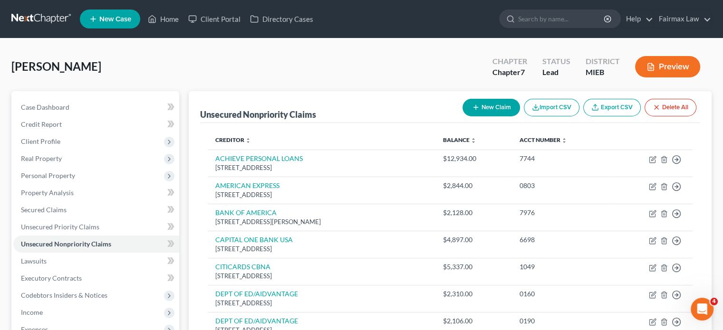
click at [463, 117] on button "New Claim" at bounding box center [492, 108] width 58 height 18
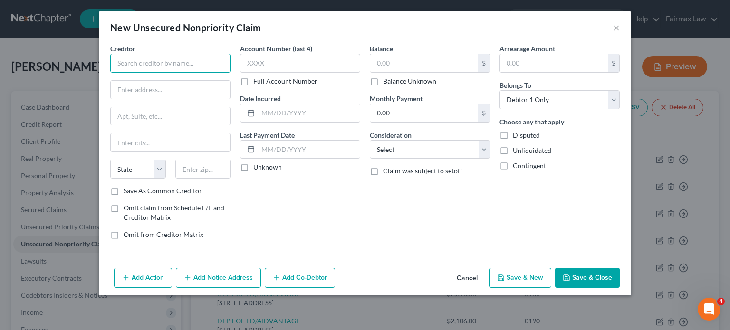
click at [152, 68] on input "text" at bounding box center [170, 63] width 120 height 19
paste input "SIMM Associate"
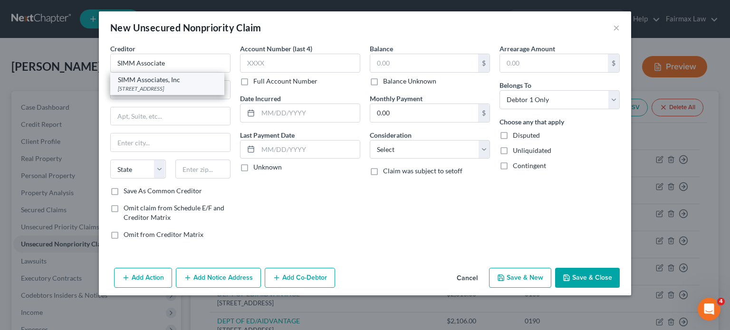
click at [140, 85] on div "SIMM Associates, Inc" at bounding box center [167, 80] width 99 height 10
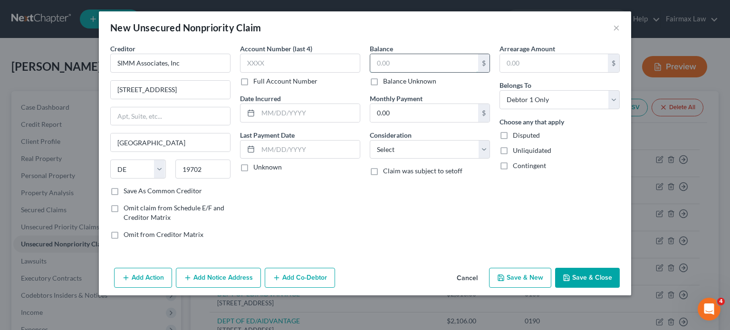
click at [392, 72] on input "text" at bounding box center [424, 63] width 108 height 18
paste input "564.60"
click at [420, 159] on select "Select Cable / Satellite Services Collection Agency Credit Card Debt Debt Couns…" at bounding box center [430, 149] width 120 height 19
click at [370, 159] on select "Select Cable / Satellite Services Collection Agency Credit Card Debt Debt Couns…" at bounding box center [430, 149] width 120 height 19
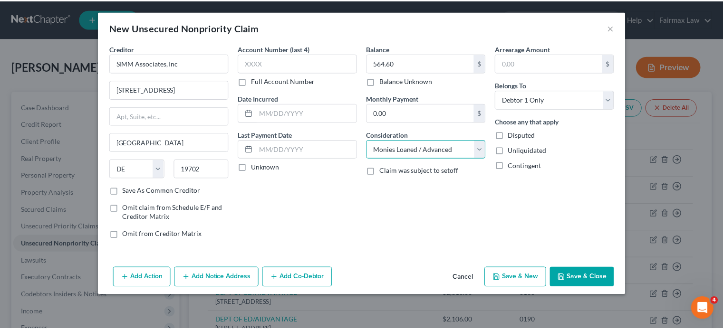
scroll to position [50, 0]
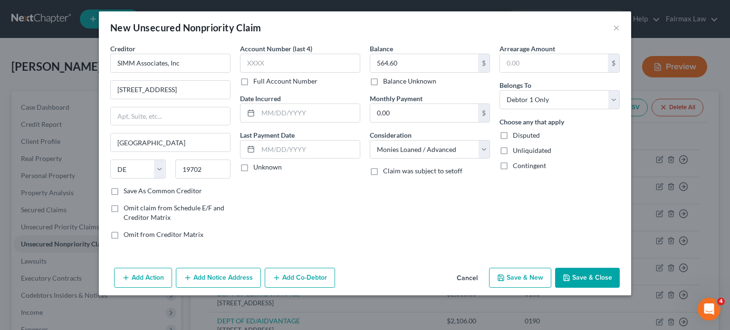
click at [619, 288] on button "Save & Close" at bounding box center [587, 278] width 65 height 20
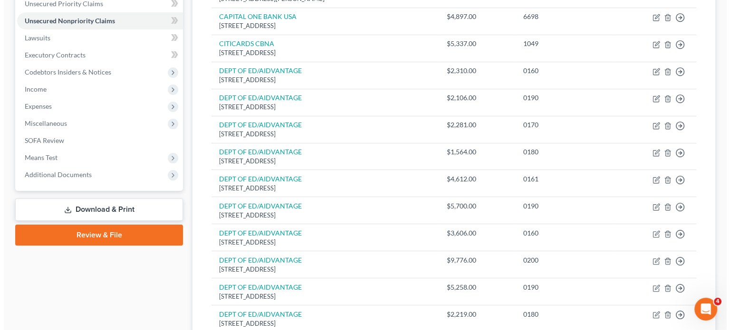
scroll to position [0, 0]
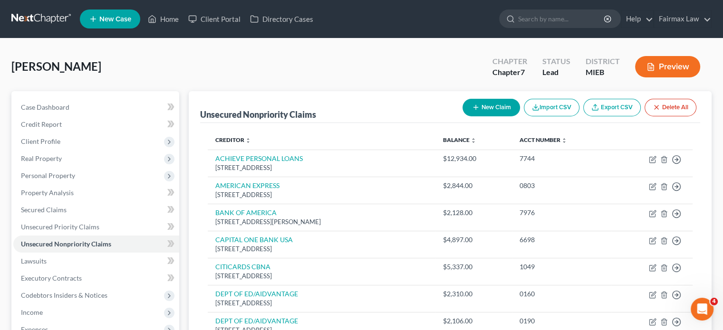
click at [463, 117] on button "New Claim" at bounding box center [492, 108] width 58 height 18
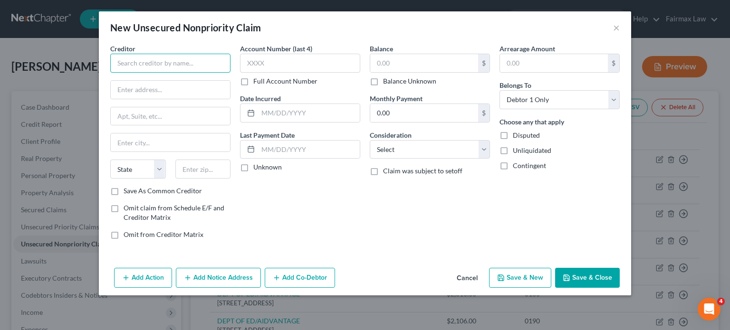
click at [116, 73] on input "text" at bounding box center [170, 63] width 120 height 19
paste input "Net Credit"
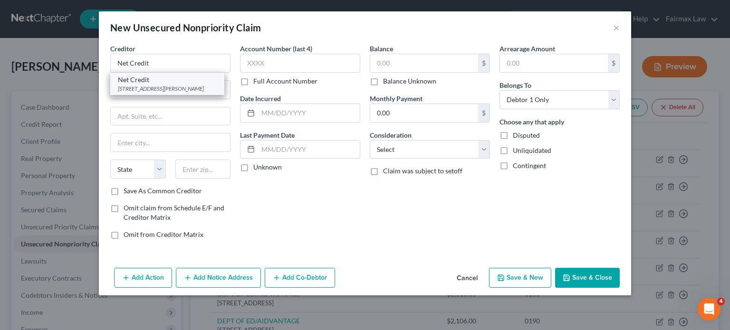
click at [118, 85] on div "Net Credit" at bounding box center [167, 80] width 99 height 10
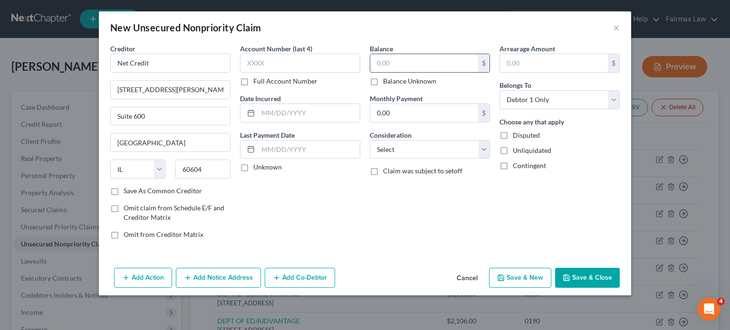
click at [422, 72] on input "text" at bounding box center [424, 63] width 108 height 18
paste input "1,243.00"
click at [408, 159] on select "Select Cable / Satellite Services Collection Agency Credit Card Debt Debt Couns…" at bounding box center [430, 149] width 120 height 19
click at [370, 159] on select "Select Cable / Satellite Services Collection Agency Credit Card Debt Debt Couns…" at bounding box center [430, 149] width 120 height 19
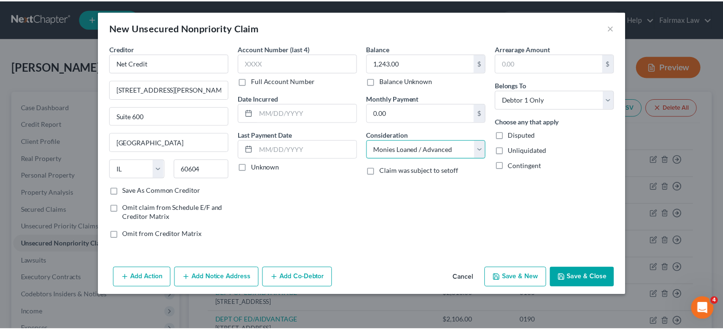
scroll to position [50, 0]
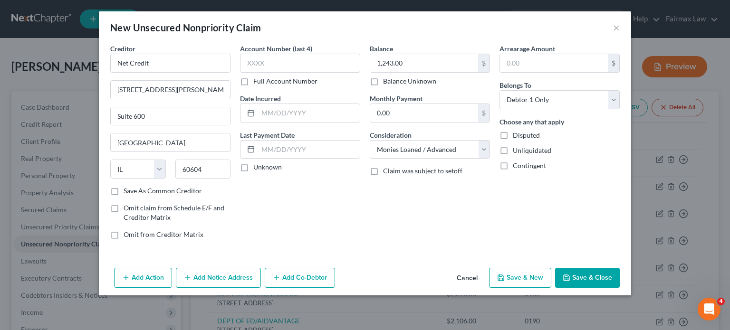
click at [620, 288] on button "Save & Close" at bounding box center [587, 278] width 65 height 20
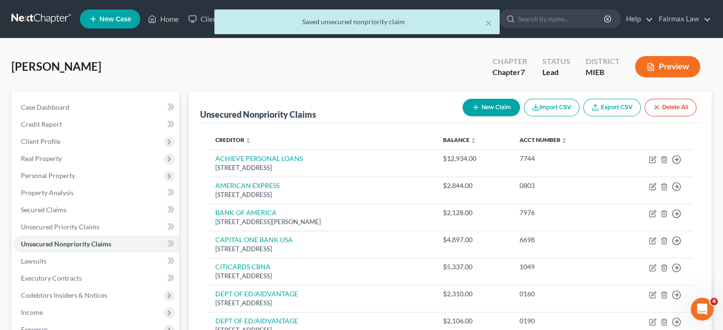
drag, startPoint x: 436, startPoint y: 152, endPoint x: 434, endPoint y: 143, distance: 9.1
click at [463, 117] on button "New Claim" at bounding box center [492, 108] width 58 height 18
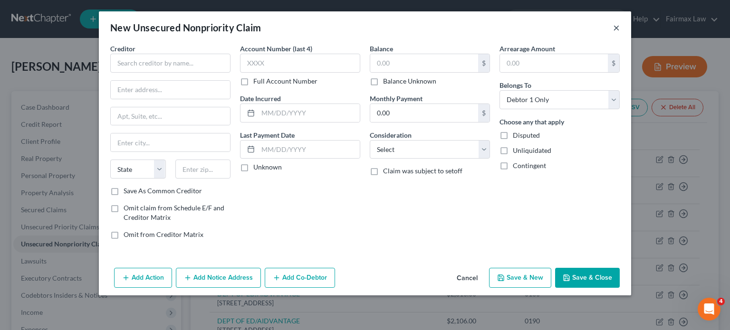
click at [620, 29] on button "×" at bounding box center [616, 27] width 7 height 11
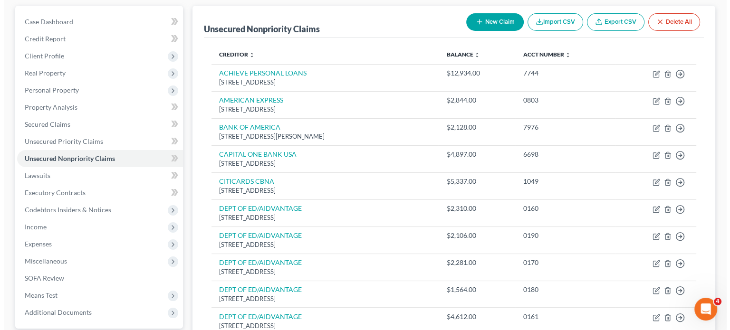
scroll to position [93, 0]
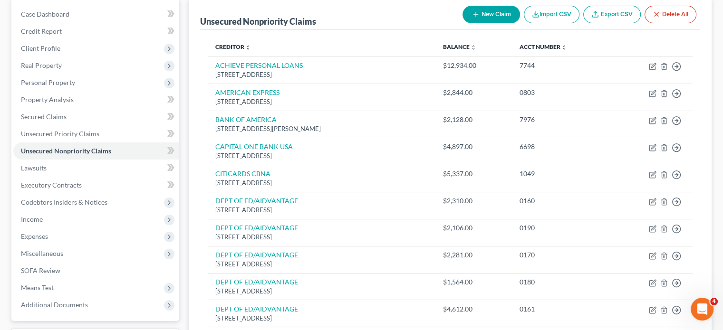
click at [472, 18] on icon "button" at bounding box center [476, 14] width 8 height 8
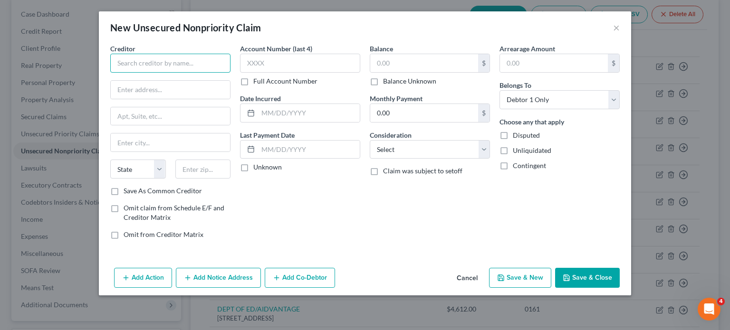
click at [148, 73] on input "text" at bounding box center [170, 63] width 120 height 19
paste input "Credit Fresh"
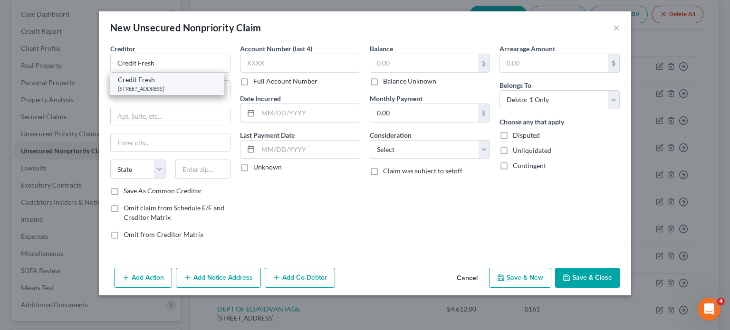
click at [139, 93] on div "200 Continental Drive, Suite 401, Newark, DE 19713" at bounding box center [167, 89] width 99 height 8
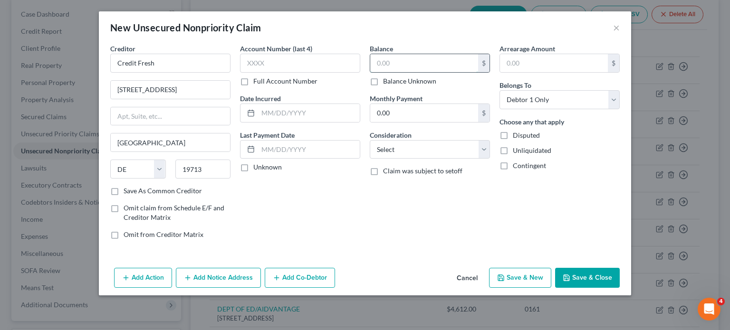
click at [387, 68] on input "text" at bounding box center [424, 63] width 108 height 18
paste input "3,188.00"
click at [434, 159] on select "Select Cable / Satellite Services Collection Agency Credit Card Debt Debt Couns…" at bounding box center [430, 149] width 120 height 19
click at [370, 159] on select "Select Cable / Satellite Services Collection Agency Credit Card Debt Debt Couns…" at bounding box center [430, 149] width 120 height 19
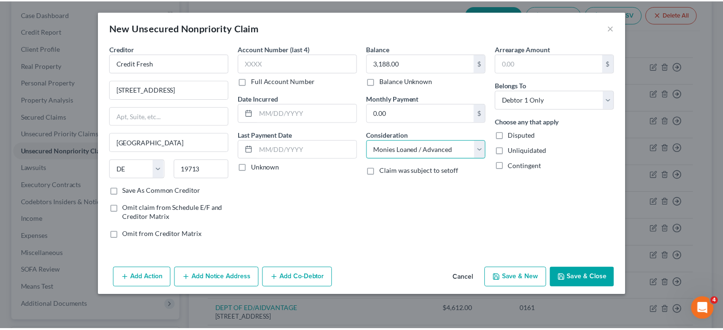
scroll to position [50, 0]
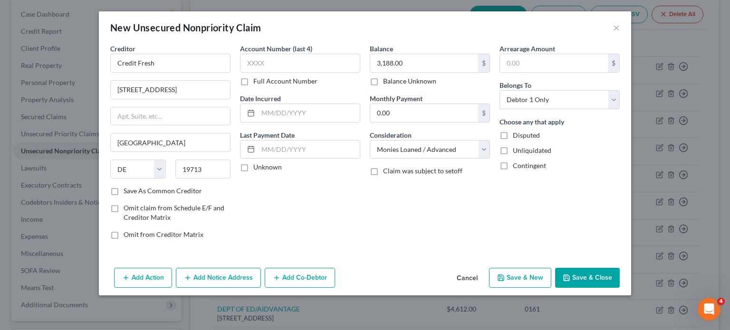
click at [620, 288] on button "Save & Close" at bounding box center [587, 278] width 65 height 20
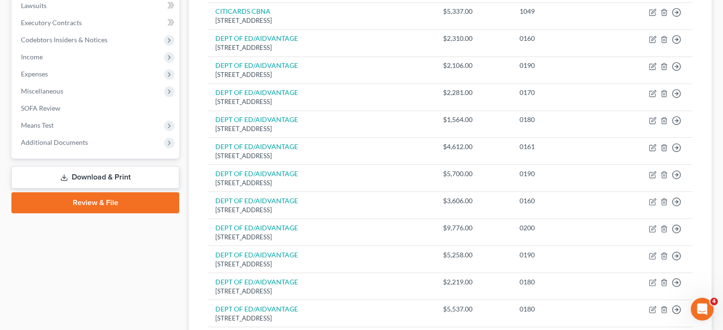
scroll to position [0, 0]
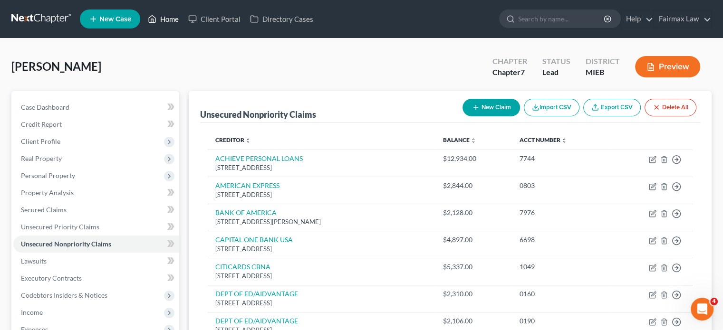
click at [184, 28] on link "Home" at bounding box center [163, 18] width 40 height 17
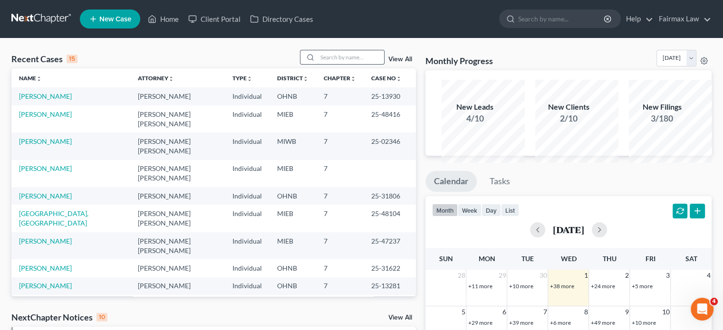
click at [318, 64] on input "search" at bounding box center [351, 57] width 67 height 14
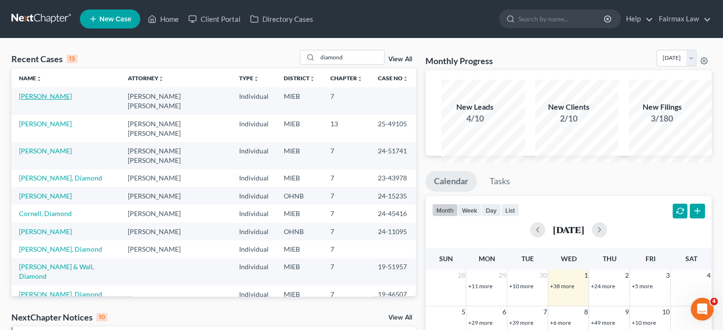
click at [72, 100] on link "Robinson, Diamond" at bounding box center [45, 96] width 53 height 8
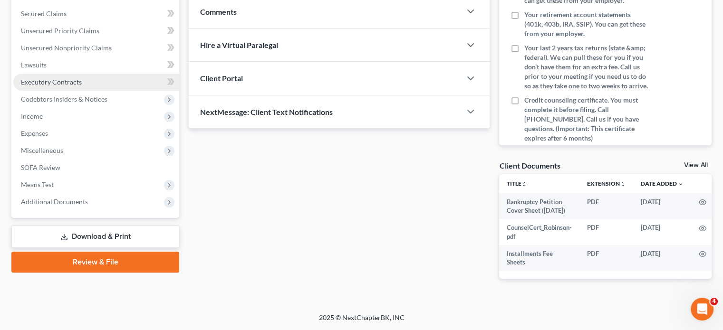
scroll to position [202, 0]
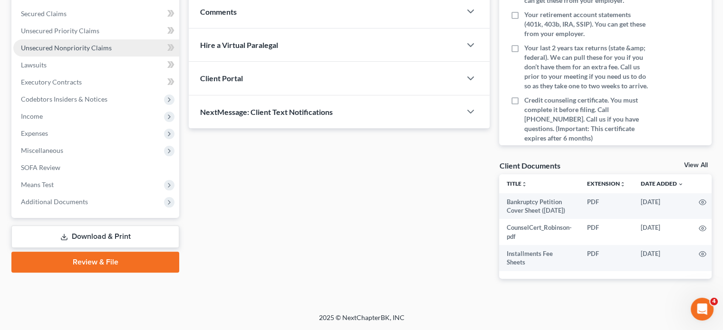
click at [100, 52] on span "Unsecured Nonpriority Claims" at bounding box center [66, 48] width 91 height 8
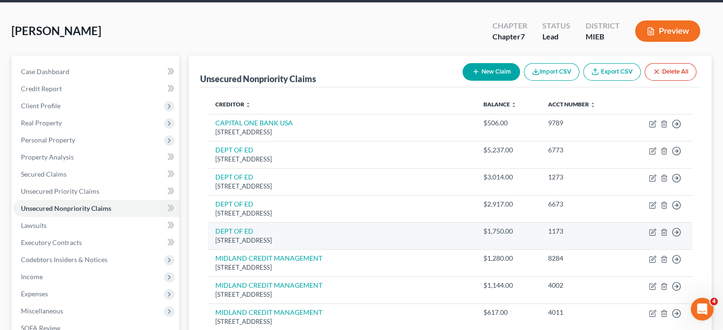
scroll to position [34, 0]
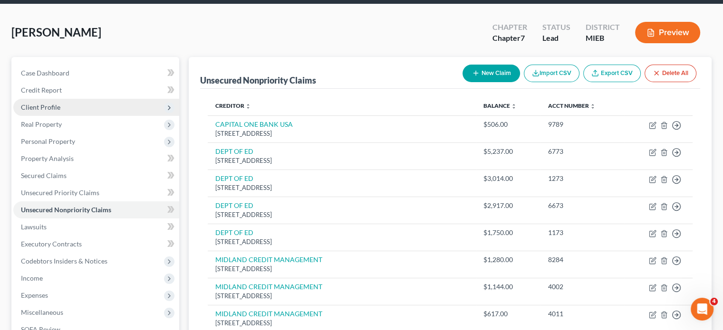
click at [126, 116] on span "Client Profile" at bounding box center [96, 107] width 166 height 17
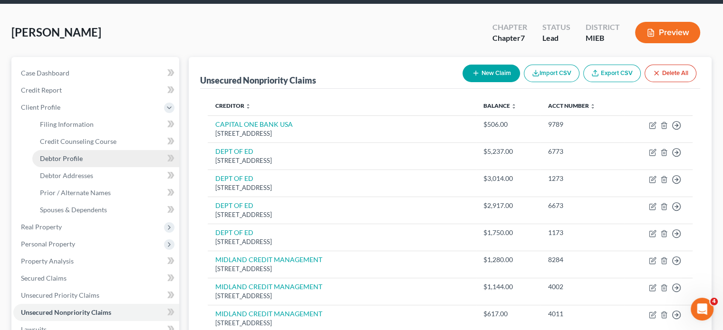
click at [80, 167] on link "Debtor Profile" at bounding box center [105, 158] width 147 height 17
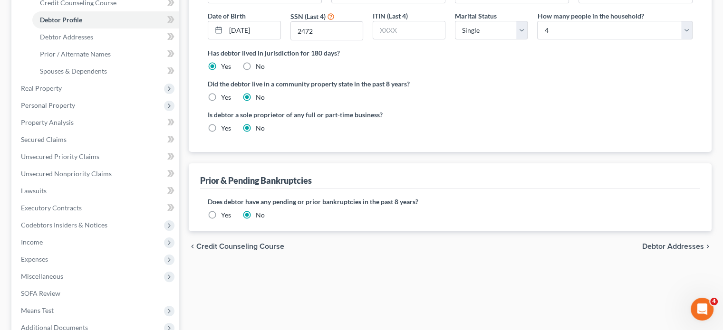
scroll to position [173, 0]
click at [119, 80] on link "Spouses & Dependents" at bounding box center [105, 71] width 147 height 17
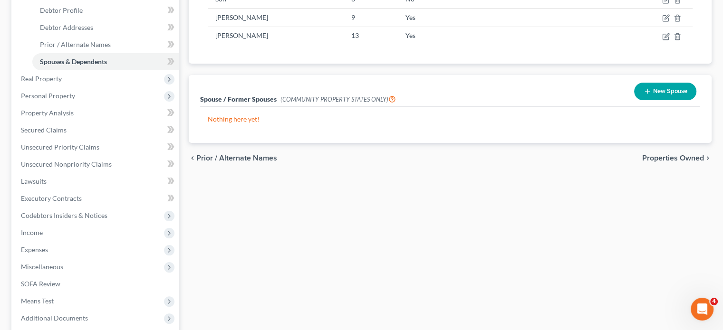
scroll to position [184, 0]
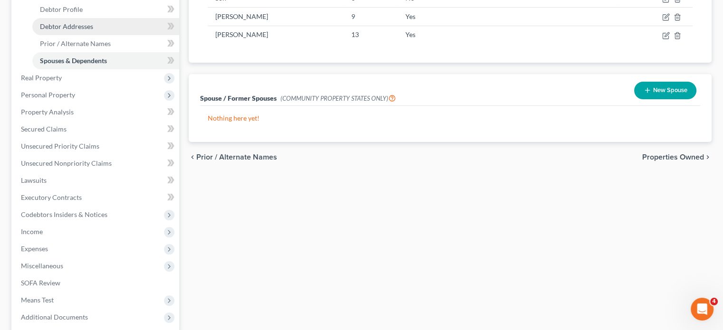
click at [119, 35] on link "Debtor Addresses" at bounding box center [105, 26] width 147 height 17
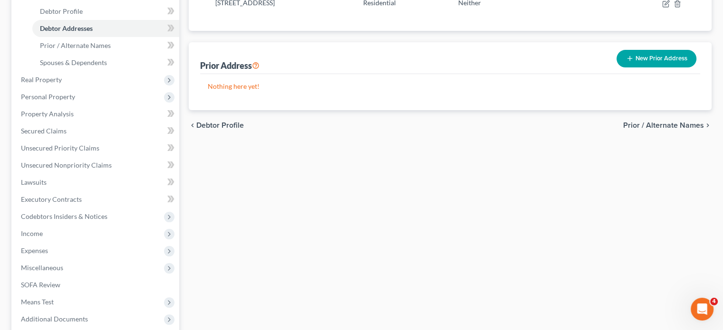
scroll to position [183, 0]
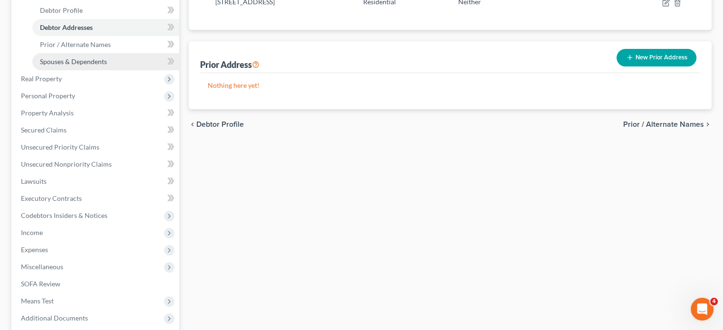
click at [116, 70] on link "Spouses & Dependents" at bounding box center [105, 61] width 147 height 17
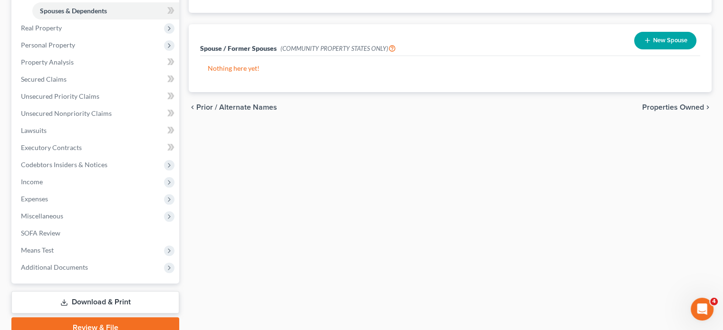
scroll to position [234, 0]
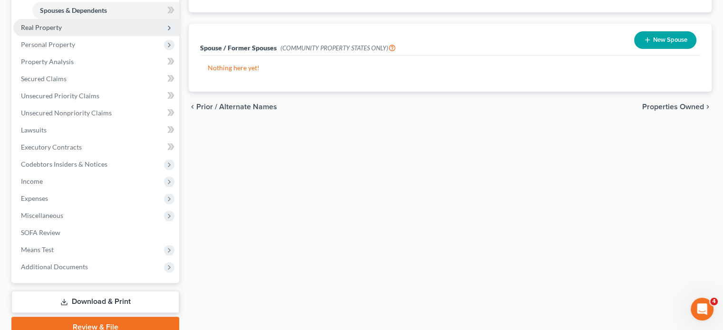
click at [105, 36] on span "Real Property" at bounding box center [96, 27] width 166 height 17
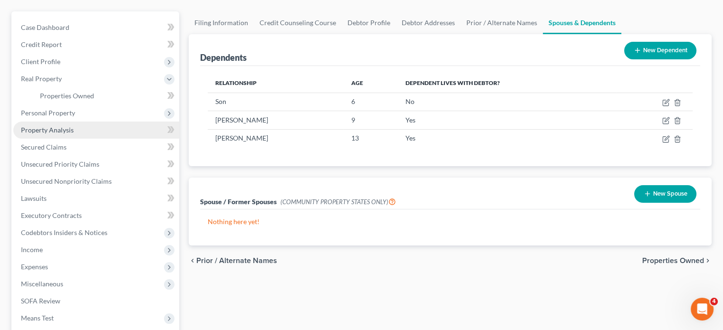
scroll to position [80, 0]
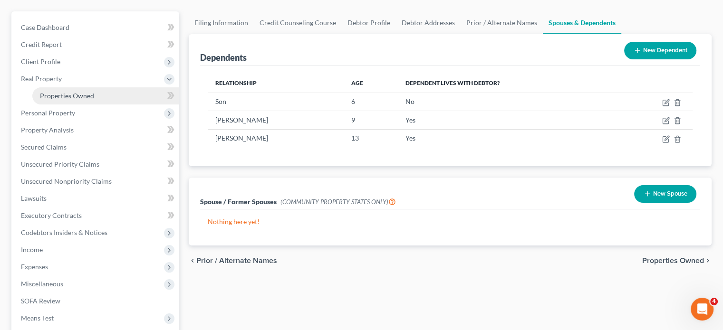
click at [90, 100] on span "Properties Owned" at bounding box center [67, 96] width 54 height 8
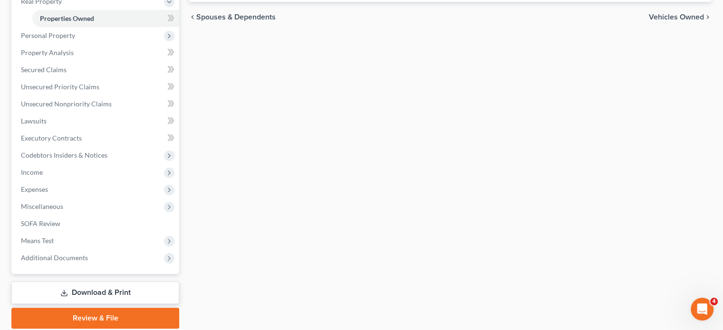
scroll to position [160, 0]
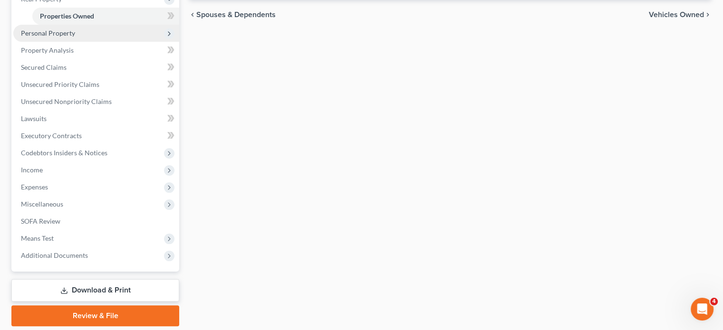
click at [75, 37] on span "Personal Property" at bounding box center [48, 33] width 54 height 8
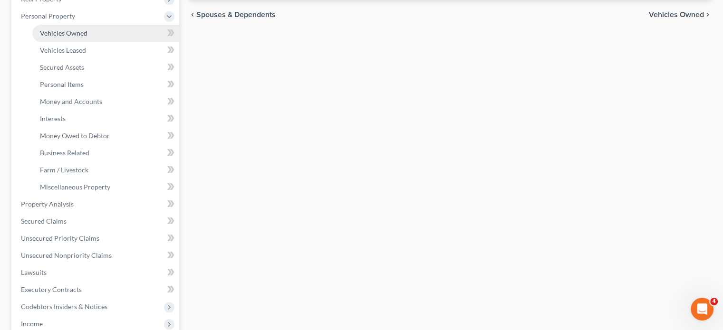
click at [87, 37] on span "Vehicles Owned" at bounding box center [64, 33] width 48 height 8
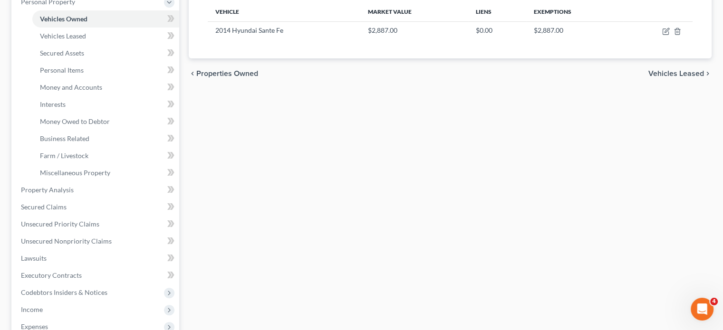
scroll to position [180, 0]
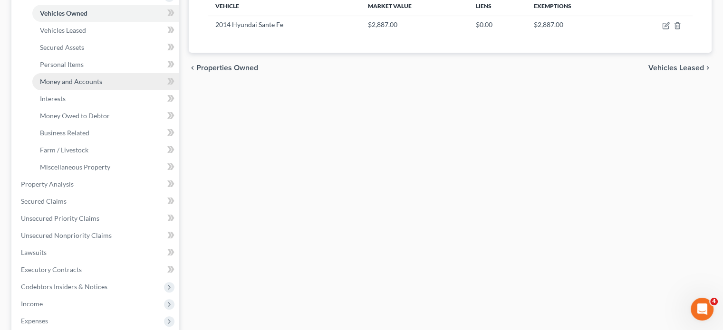
click at [74, 86] on span "Money and Accounts" at bounding box center [71, 82] width 62 height 8
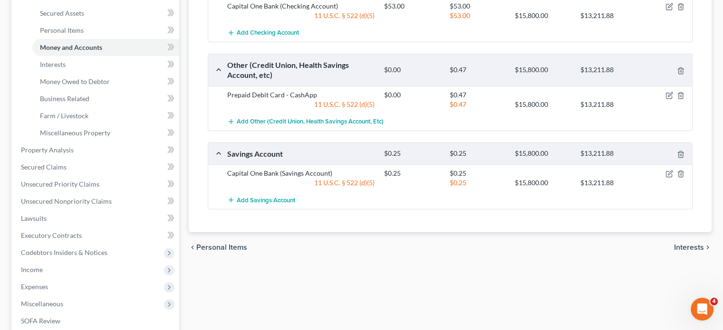
scroll to position [214, 0]
click at [666, 99] on button "button" at bounding box center [670, 95] width 8 height 8
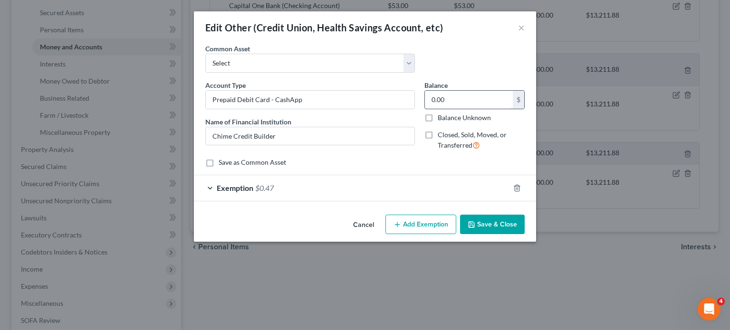
click at [474, 109] on input "0.00" at bounding box center [469, 100] width 88 height 18
click at [514, 235] on button "Save & Close" at bounding box center [492, 225] width 65 height 20
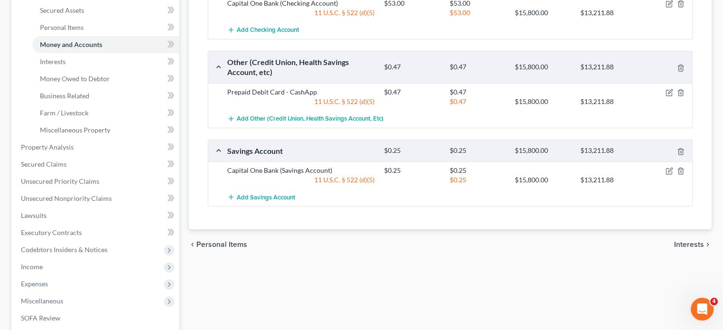
scroll to position [223, 0]
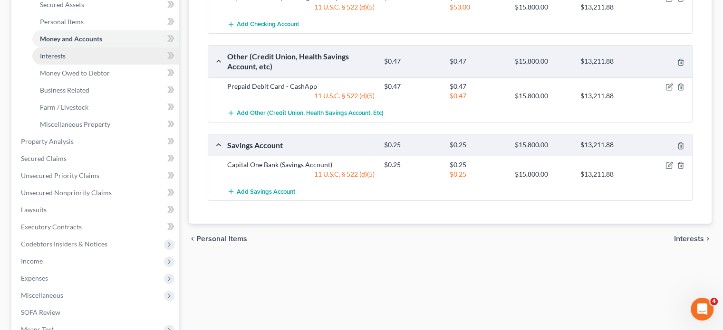
click at [80, 65] on link "Interests" at bounding box center [105, 56] width 147 height 17
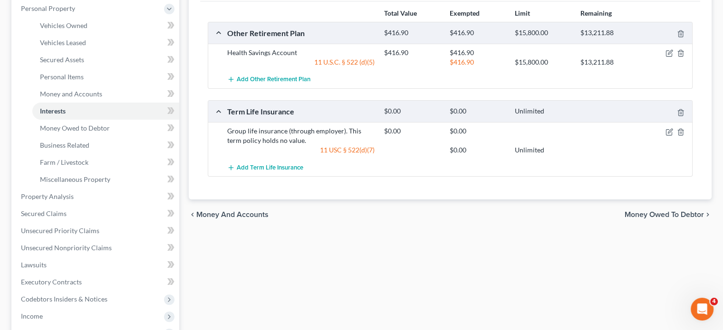
scroll to position [144, 0]
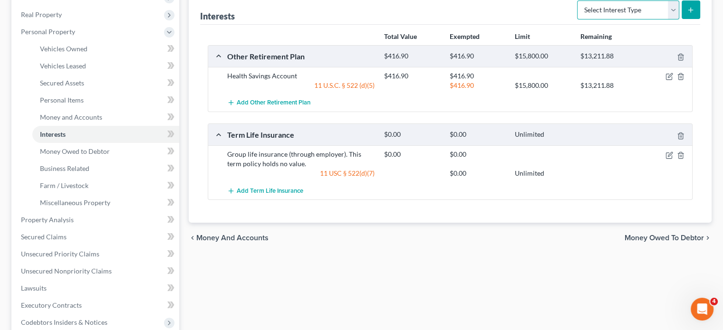
click at [660, 19] on select "Select Interest Type 401K Annuity Bond Education IRA Government Bond Government…" at bounding box center [628, 9] width 102 height 19
click at [497, 25] on div "Interests Select Interest Type 401K Annuity Bond Education IRA Government Bond …" at bounding box center [450, 9] width 500 height 32
drag, startPoint x: 420, startPoint y: 127, endPoint x: 392, endPoint y: 129, distance: 27.6
click at [392, 81] on div "$416.90" at bounding box center [411, 76] width 65 height 10
copy div "416.90"
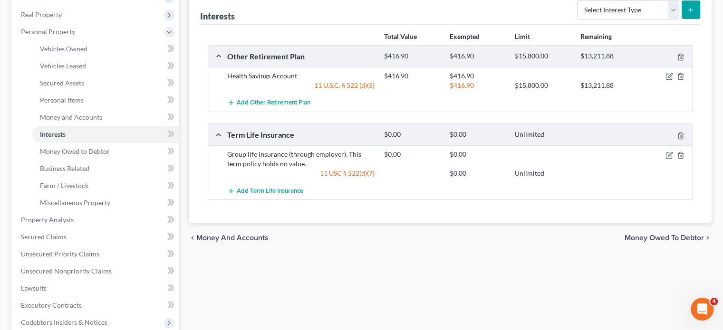
click at [667, 61] on div at bounding box center [667, 56] width 52 height 10
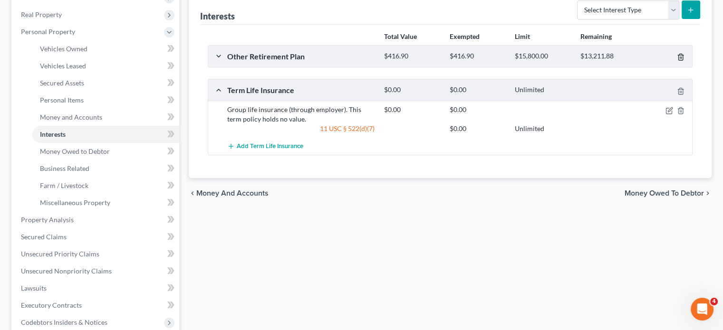
click at [677, 61] on icon "button" at bounding box center [681, 57] width 8 height 8
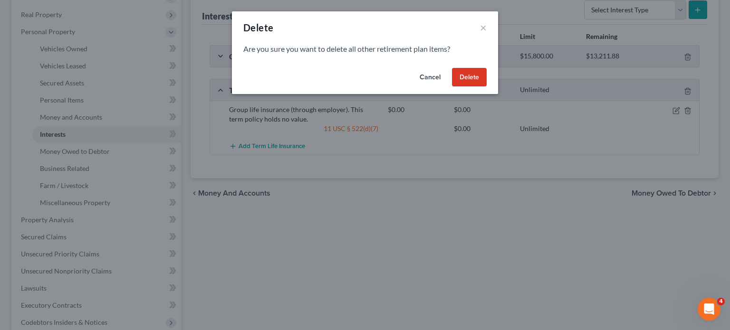
click at [487, 87] on button "Delete" at bounding box center [469, 77] width 35 height 19
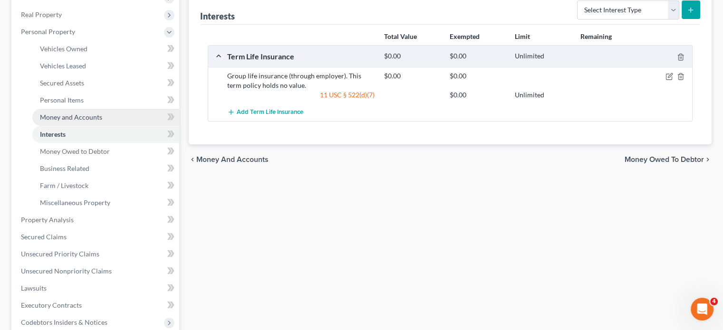
click at [131, 126] on link "Money and Accounts" at bounding box center [105, 117] width 147 height 17
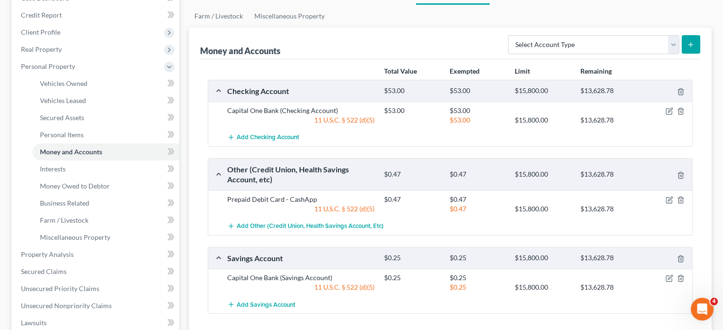
scroll to position [112, 0]
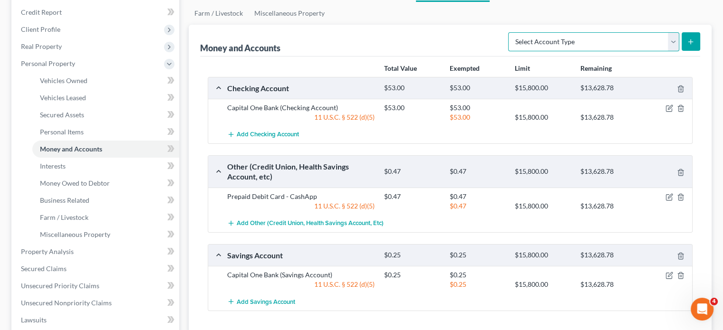
click at [508, 51] on select "Select Account Type Brokerage Cash on Hand Certificates of Deposit Checking Acc…" at bounding box center [593, 41] width 171 height 19
click at [363, 97] on div "Total Value Exempted Limit Remaining Checking Account $53.00 $53.00 $15,800.00 …" at bounding box center [450, 196] width 500 height 278
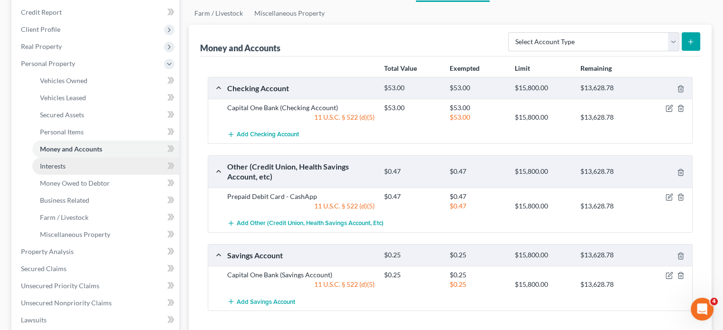
click at [110, 175] on link "Interests" at bounding box center [105, 166] width 147 height 17
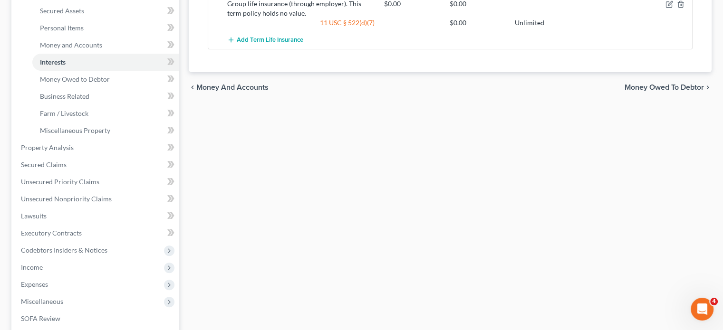
scroll to position [100, 0]
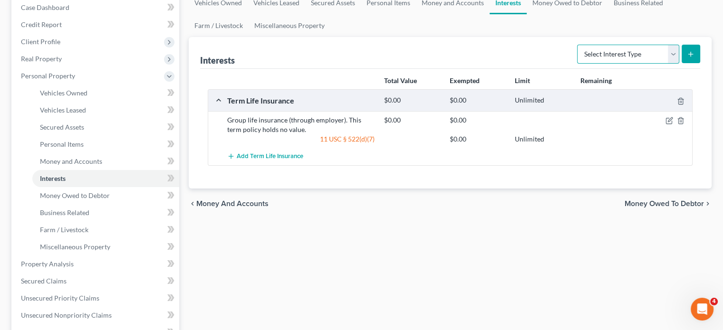
click at [584, 64] on select "Select Interest Type 401K Annuity Bond Education IRA Government Bond Government…" at bounding box center [628, 54] width 102 height 19
click at [292, 89] on div "Total Value Exempted Limit Remaining" at bounding box center [450, 81] width 495 height 17
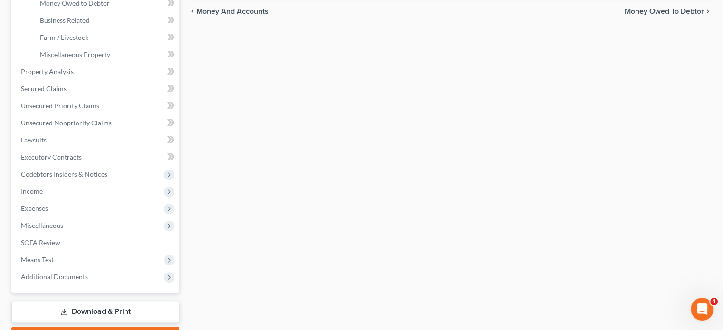
scroll to position [298, 0]
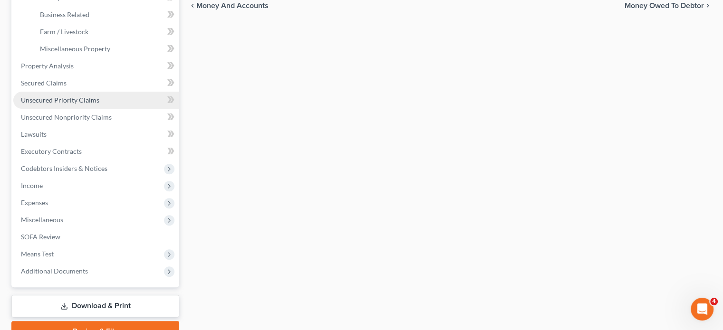
click at [71, 104] on span "Unsecured Priority Claims" at bounding box center [60, 100] width 78 height 8
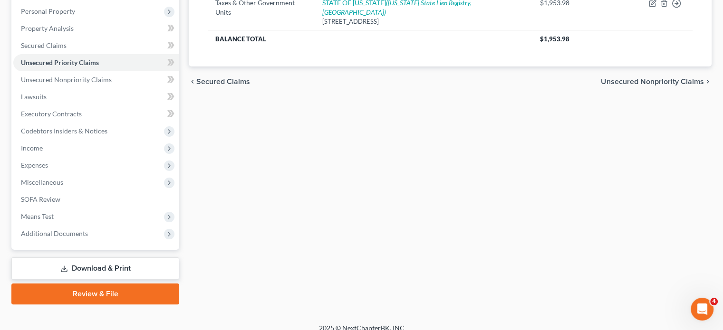
scroll to position [167, 0]
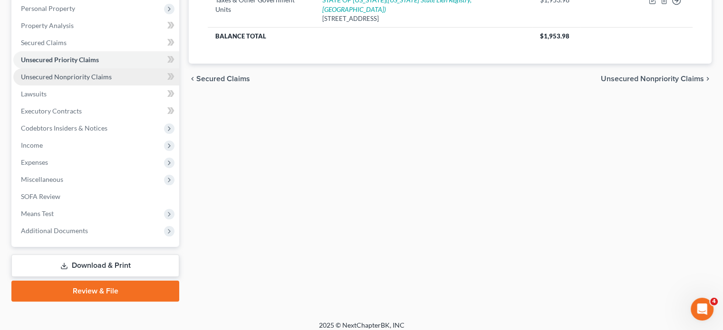
click at [127, 86] on link "Unsecured Nonpriority Claims" at bounding box center [96, 76] width 166 height 17
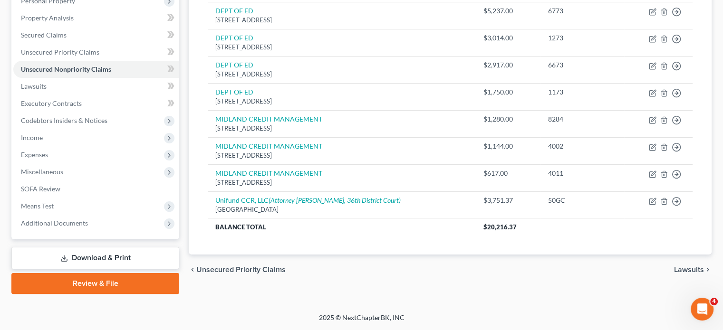
scroll to position [190, 0]
click at [82, 107] on span "Executory Contracts" at bounding box center [51, 103] width 61 height 8
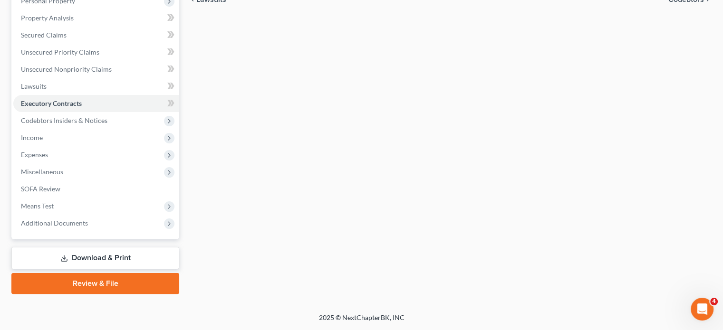
scroll to position [251, 0]
click at [69, 141] on span "Income" at bounding box center [96, 137] width 166 height 17
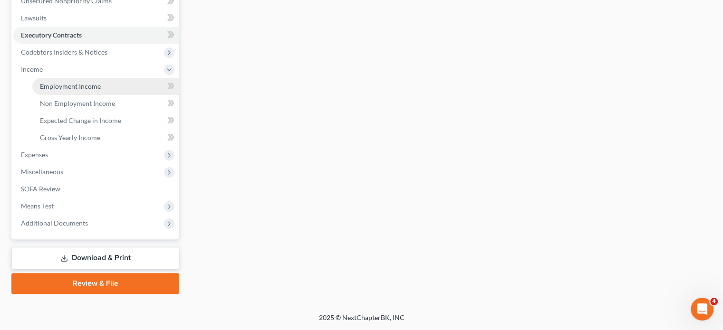
click at [88, 90] on span "Employment Income" at bounding box center [70, 86] width 61 height 8
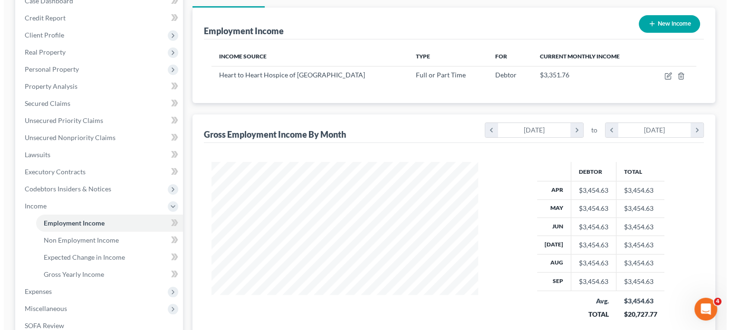
scroll to position [106, 0]
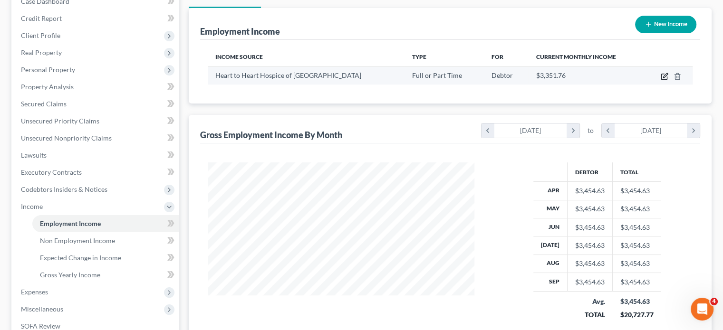
click at [661, 80] on icon "button" at bounding box center [665, 77] width 8 height 8
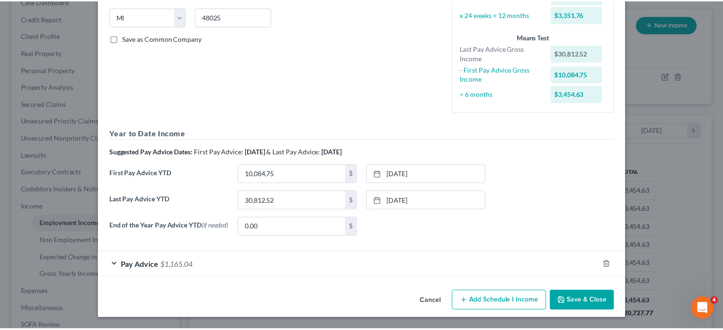
scroll to position [306, 0]
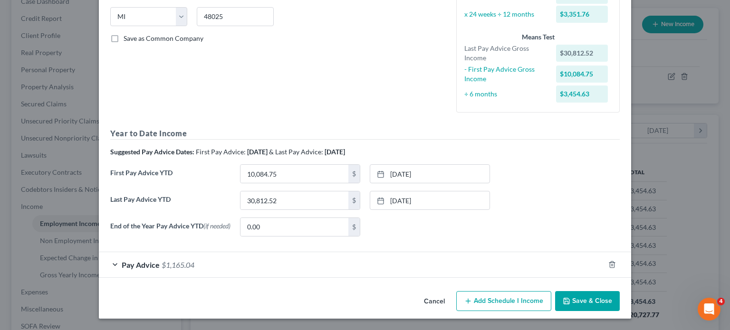
click at [452, 298] on button "Cancel" at bounding box center [435, 301] width 36 height 19
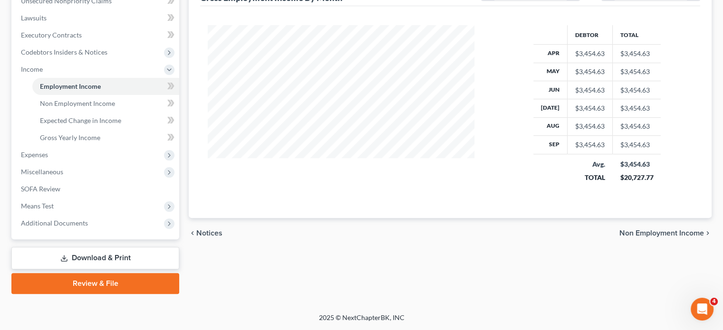
scroll to position [318, 0]
click at [129, 112] on link "Non Employment Income" at bounding box center [105, 103] width 147 height 17
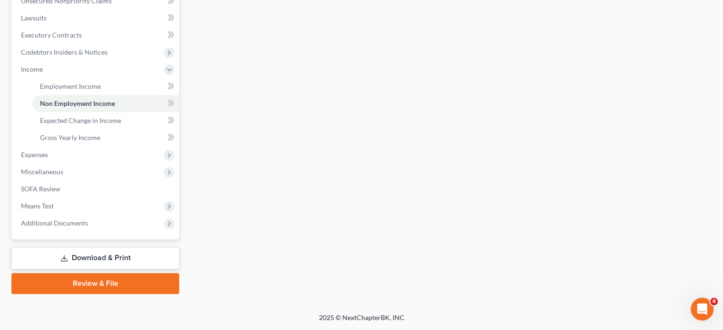
scroll to position [340, 0]
click at [72, 153] on span "Expenses" at bounding box center [96, 154] width 166 height 17
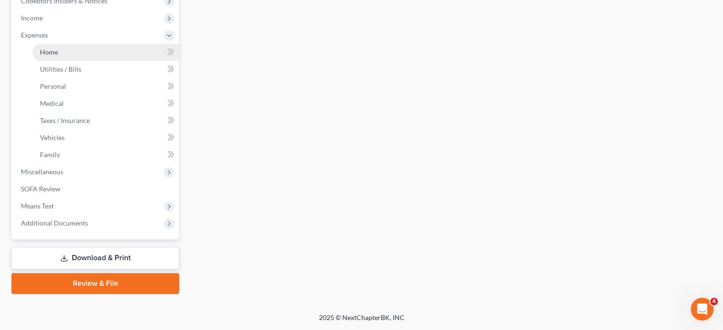
click at [51, 56] on span "Home" at bounding box center [49, 52] width 18 height 8
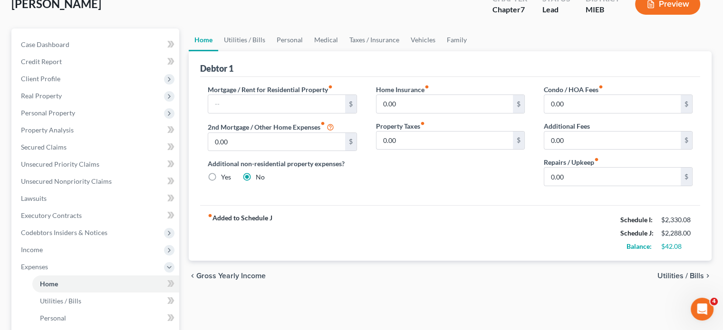
scroll to position [25, 0]
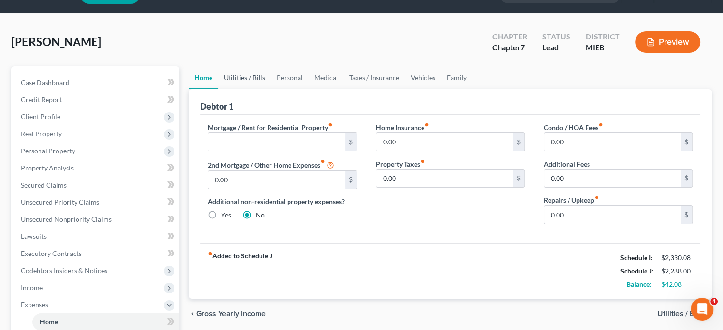
click at [259, 89] on link "Utilities / Bills" at bounding box center [244, 78] width 53 height 23
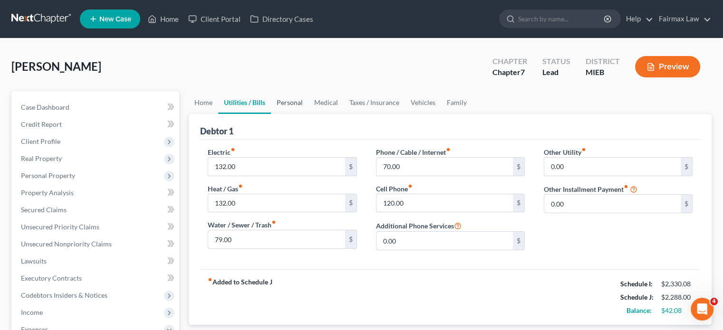
click at [309, 114] on link "Personal" at bounding box center [290, 102] width 38 height 23
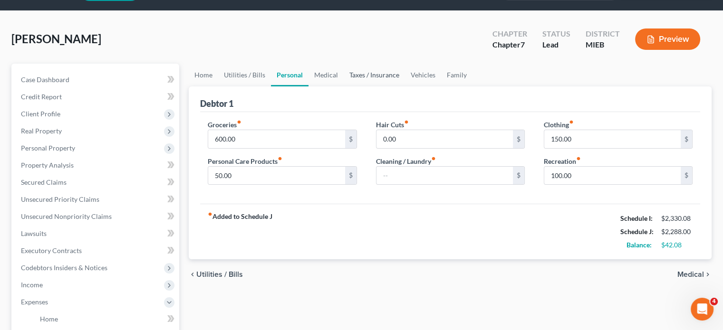
scroll to position [27, 0]
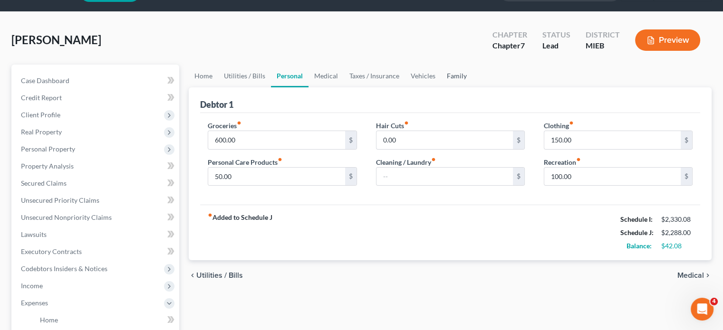
click at [473, 87] on link "Family" at bounding box center [456, 76] width 31 height 23
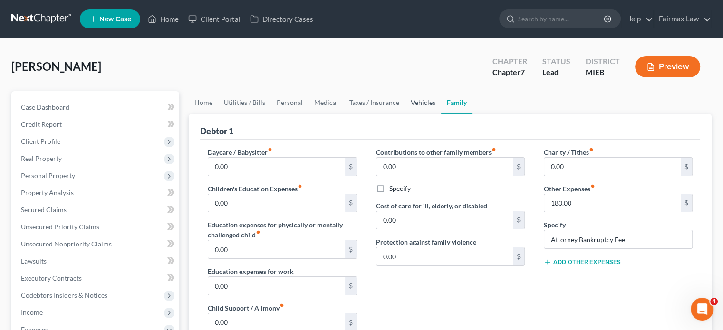
click at [441, 114] on link "Vehicles" at bounding box center [423, 102] width 36 height 23
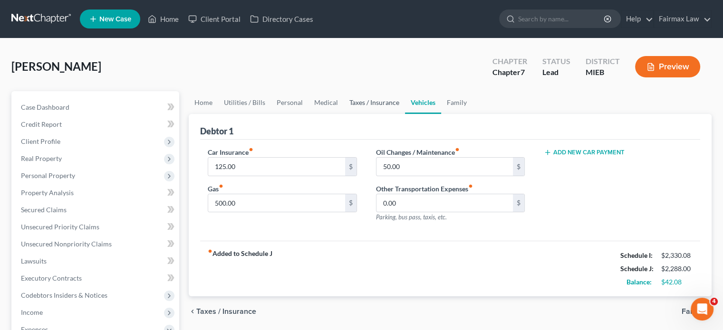
click at [398, 114] on link "Taxes / Insurance" at bounding box center [374, 102] width 61 height 23
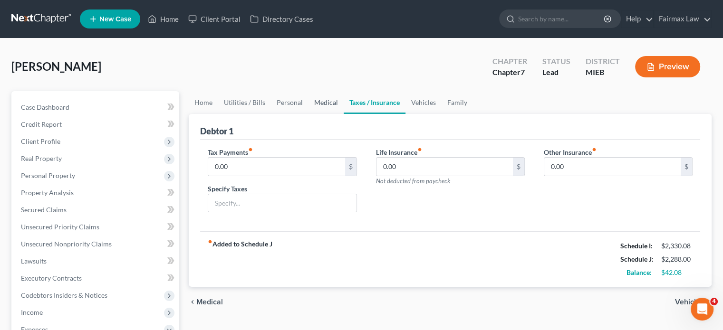
click at [344, 114] on link "Medical" at bounding box center [326, 102] width 35 height 23
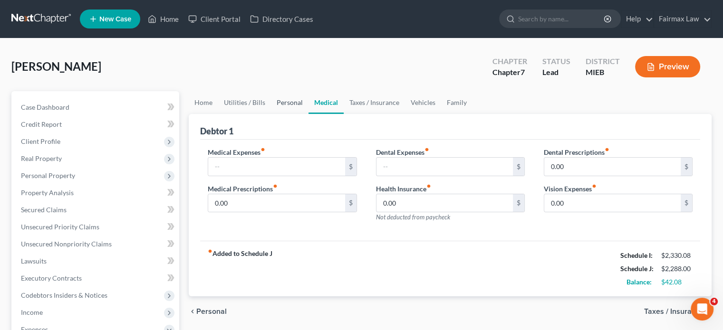
click at [302, 114] on link "Personal" at bounding box center [290, 102] width 38 height 23
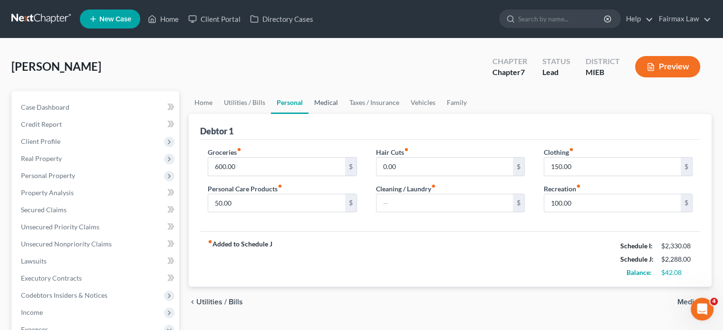
click at [344, 114] on link "Medical" at bounding box center [326, 102] width 35 height 23
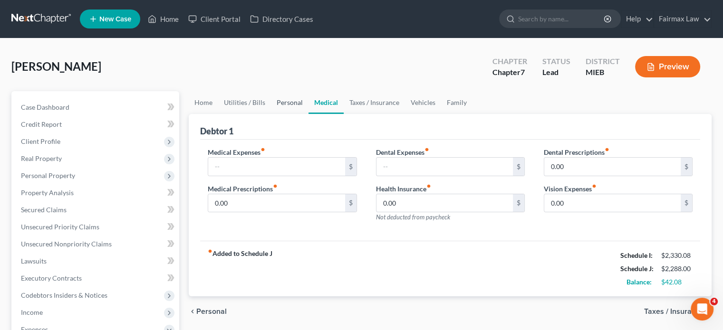
click at [309, 114] on link "Personal" at bounding box center [290, 102] width 38 height 23
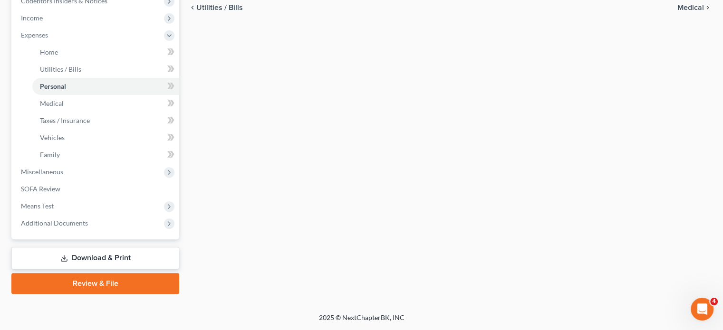
scroll to position [374, 0]
click at [63, 176] on span "Miscellaneous" at bounding box center [42, 172] width 42 height 8
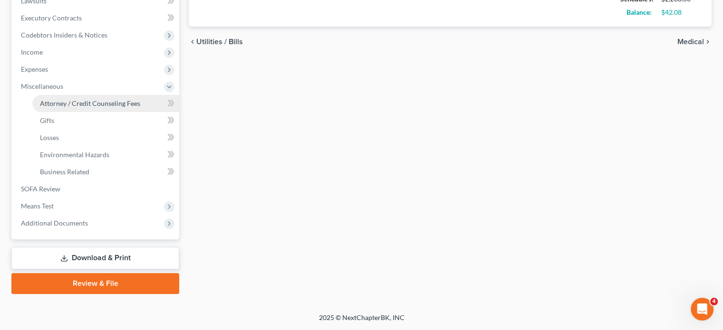
click at [90, 95] on link "Attorney / Credit Counseling Fees" at bounding box center [105, 103] width 147 height 17
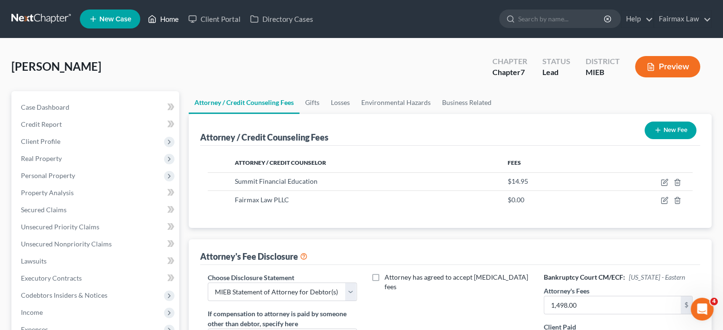
click at [184, 27] on link "Home" at bounding box center [163, 18] width 40 height 17
